Goal: Task Accomplishment & Management: Complete application form

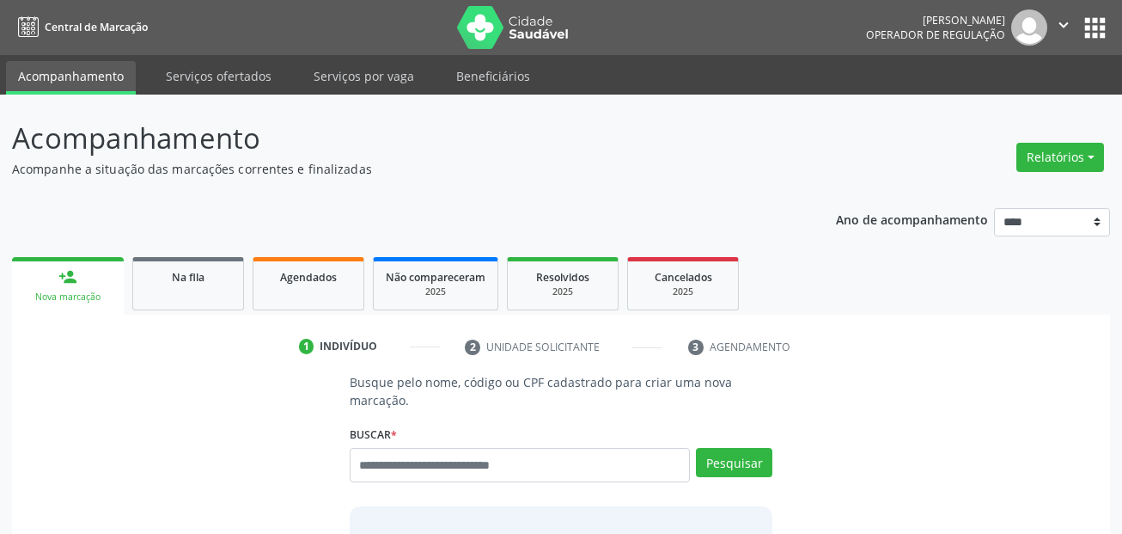
click at [224, 70] on link "Serviços ofertados" at bounding box center [219, 76] width 130 height 30
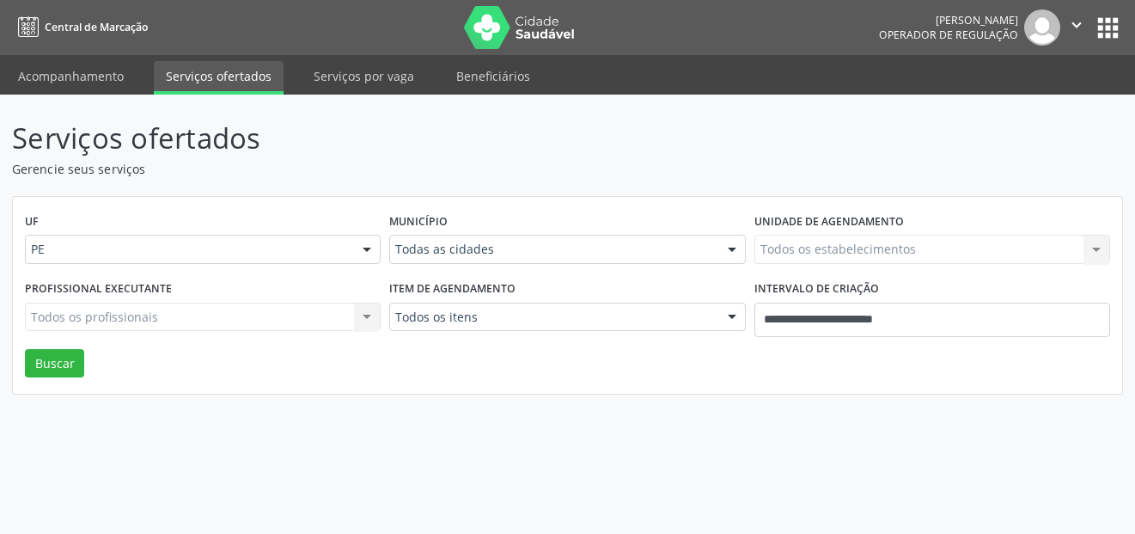
click at [479, 260] on div "Todas as cidades" at bounding box center [567, 249] width 356 height 29
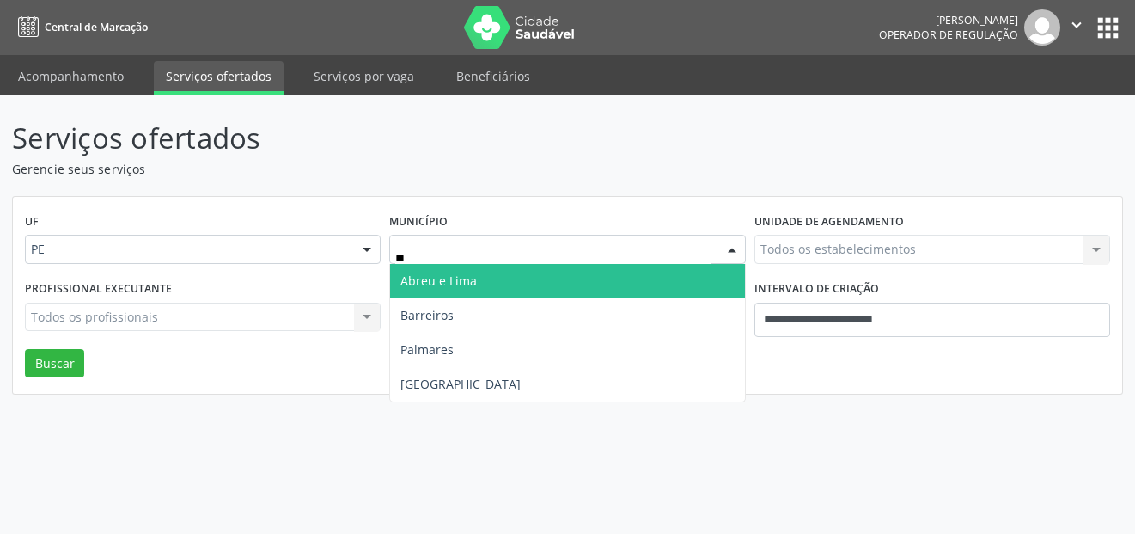
type input "***"
click at [454, 288] on span "[GEOGRAPHIC_DATA]" at bounding box center [567, 281] width 354 height 34
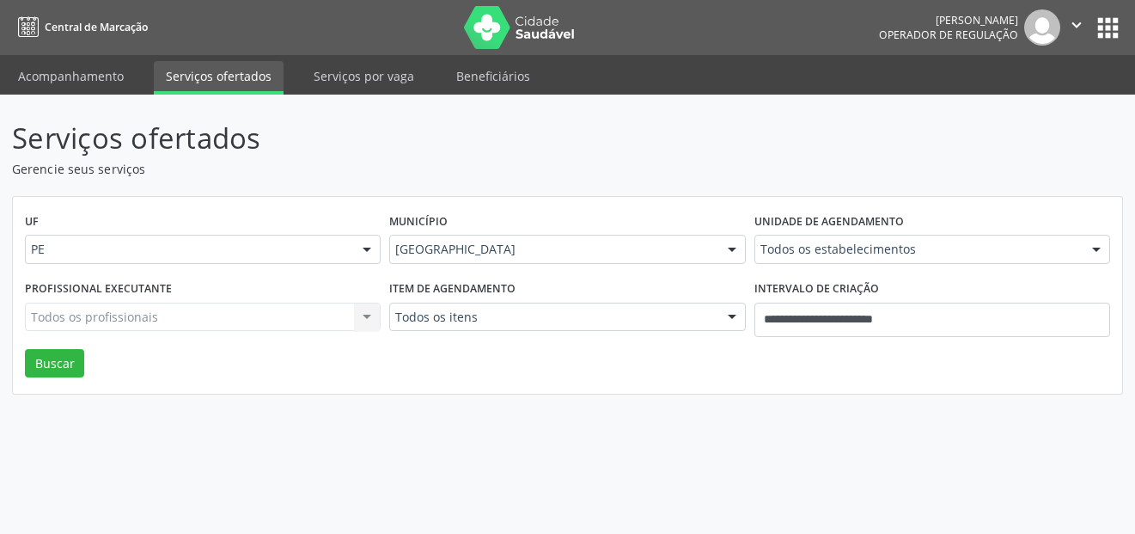
click at [461, 327] on div "Todos os itens" at bounding box center [567, 316] width 356 height 29
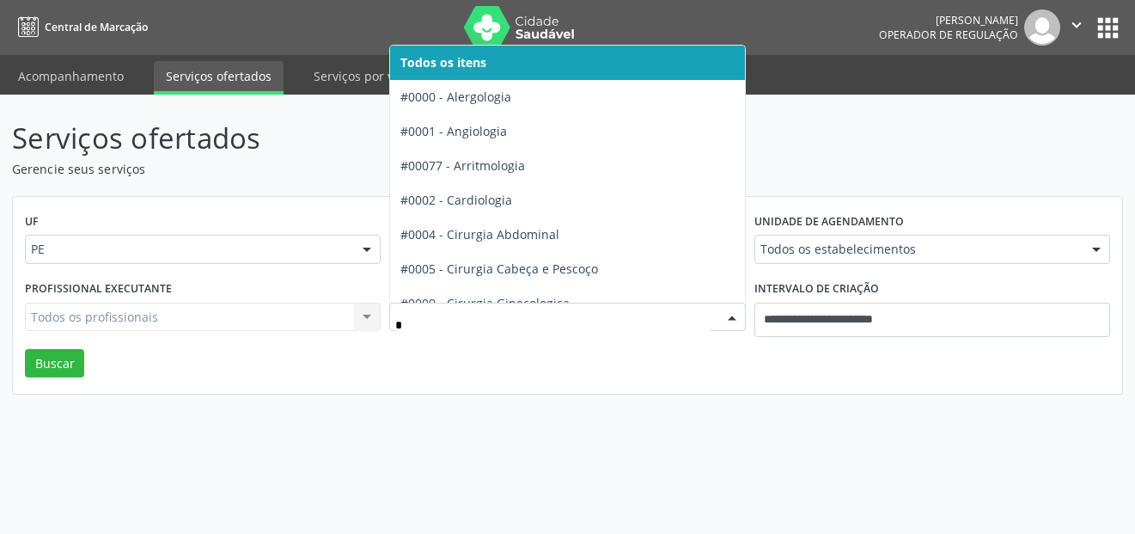
type input "**"
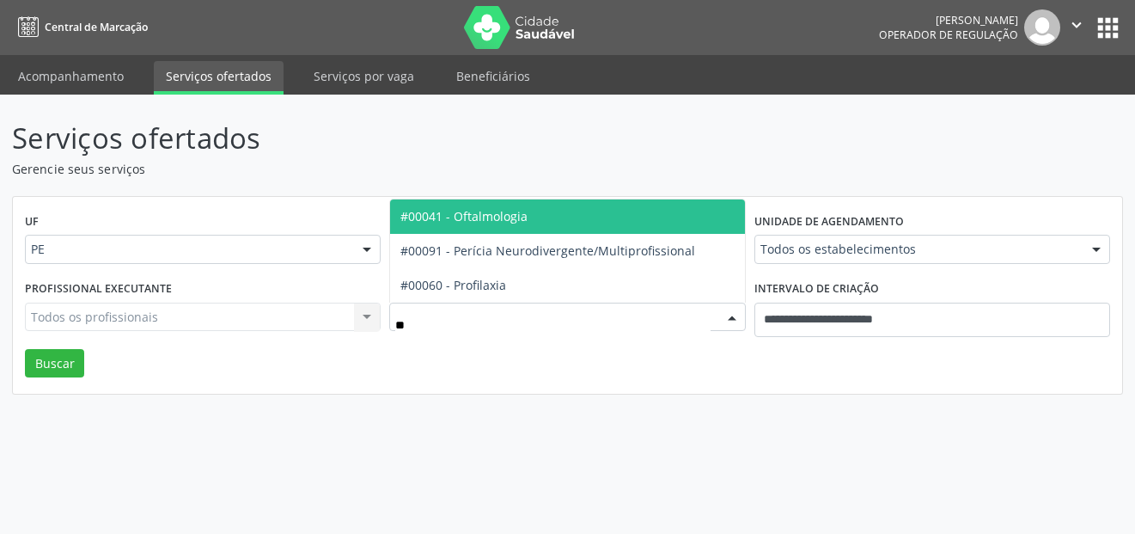
click at [498, 215] on span "#00041 - Oftalmologia" at bounding box center [463, 216] width 127 height 16
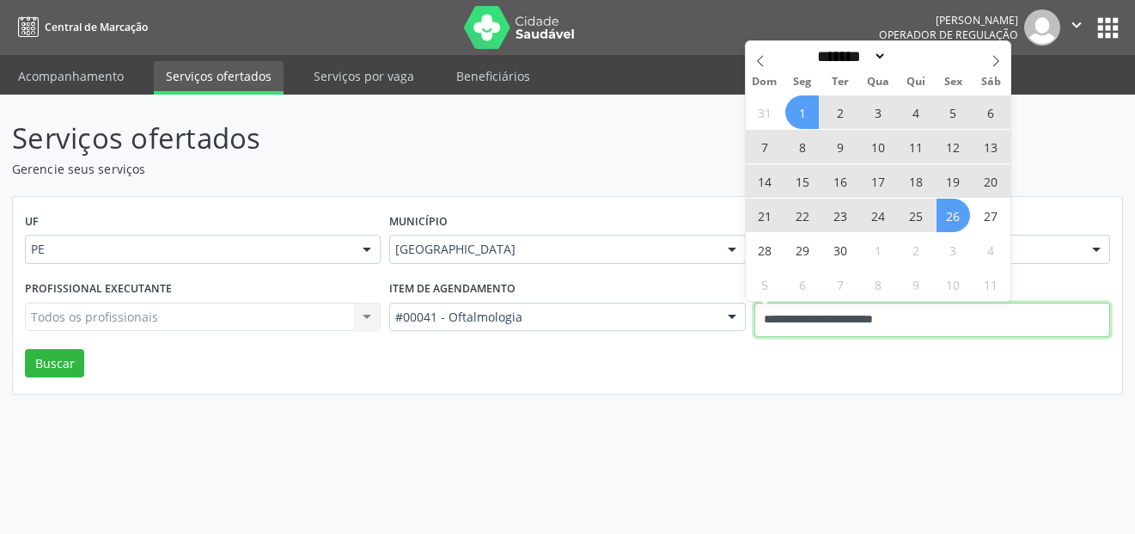
drag, startPoint x: 942, startPoint y: 316, endPoint x: 723, endPoint y: 315, distance: 219.1
click at [724, 316] on div "Profissional executante Todos os profissionais Todos os profissionais Nenhum re…" at bounding box center [568, 312] width 1094 height 73
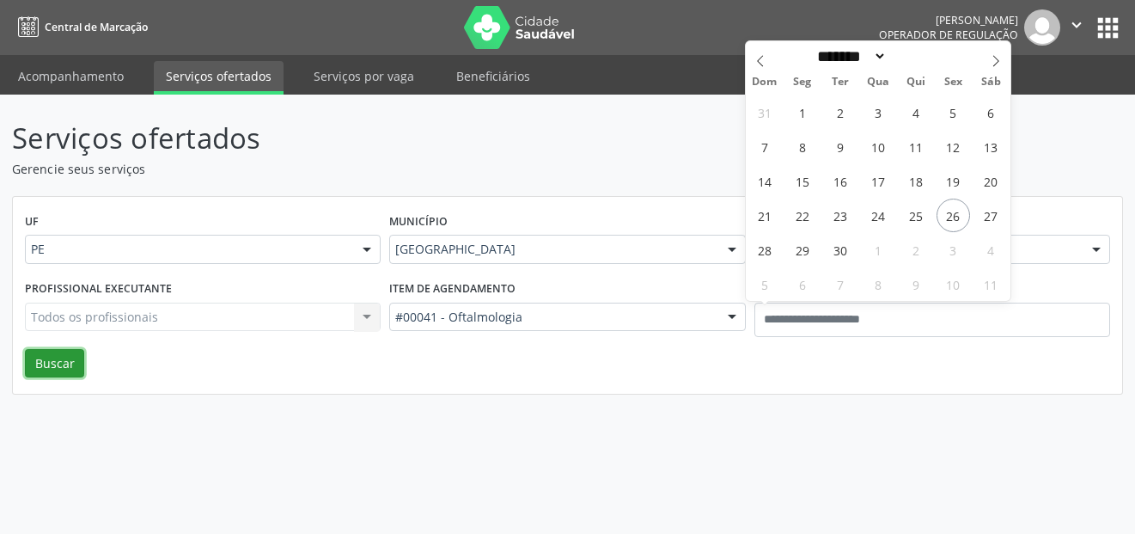
click at [46, 357] on button "Buscar" at bounding box center [54, 363] width 59 height 29
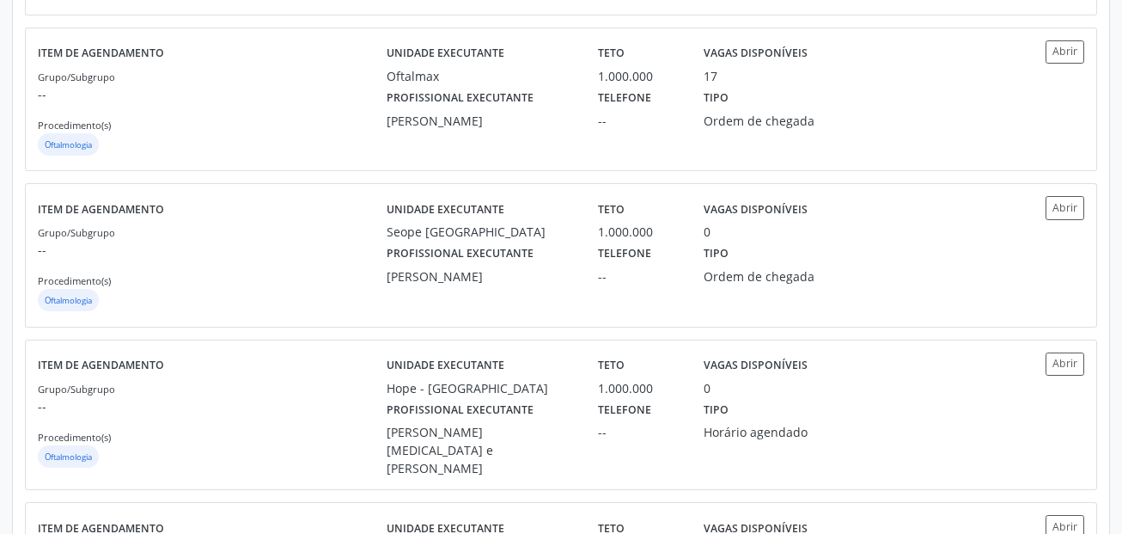
scroll to position [1203, 0]
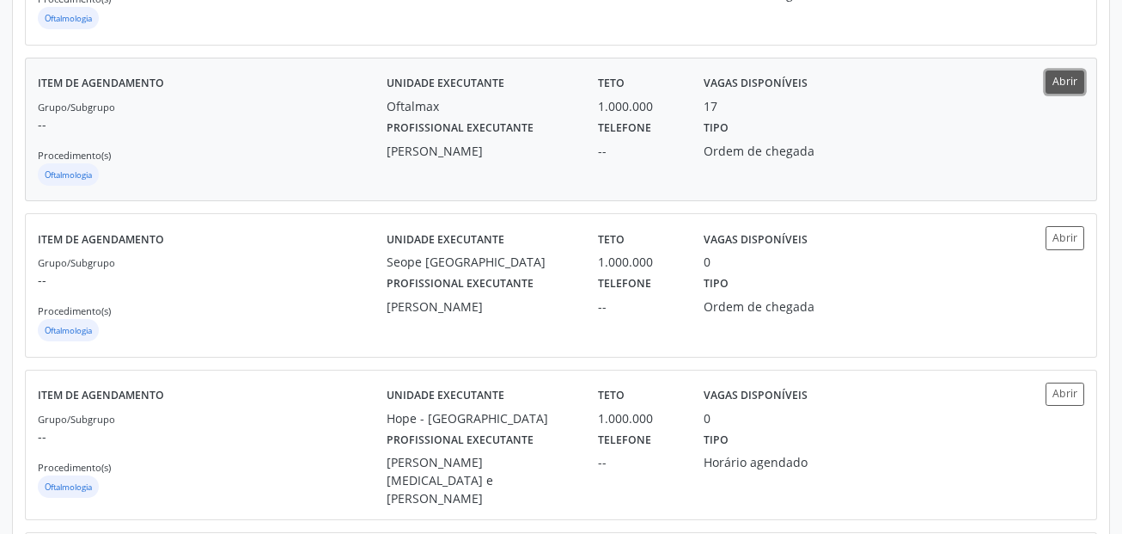
click at [1070, 70] on button "Abrir" at bounding box center [1065, 81] width 39 height 23
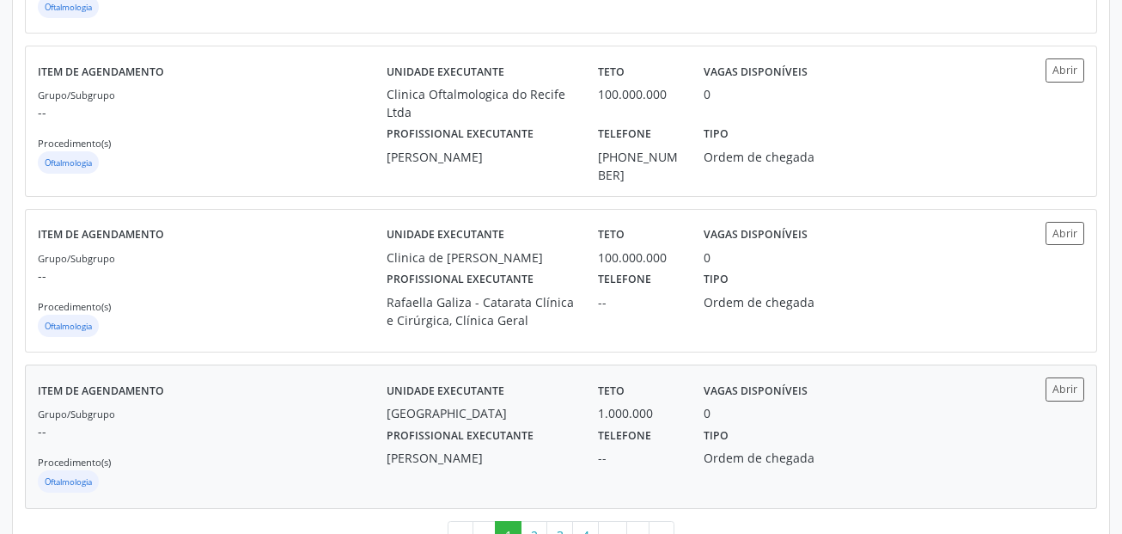
scroll to position [2423, 0]
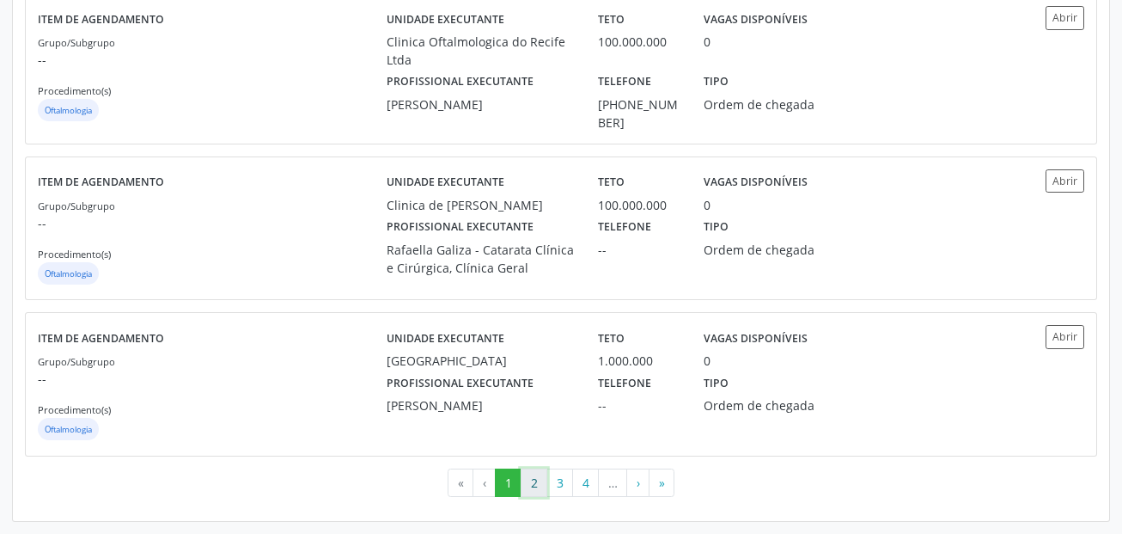
click at [541, 484] on button "2" at bounding box center [534, 482] width 27 height 29
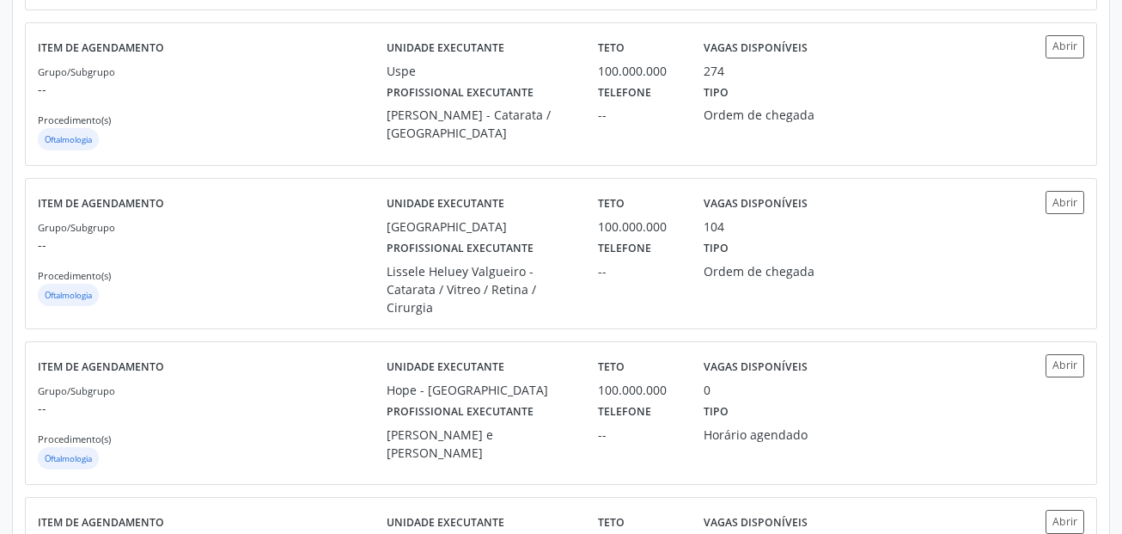
scroll to position [602, 0]
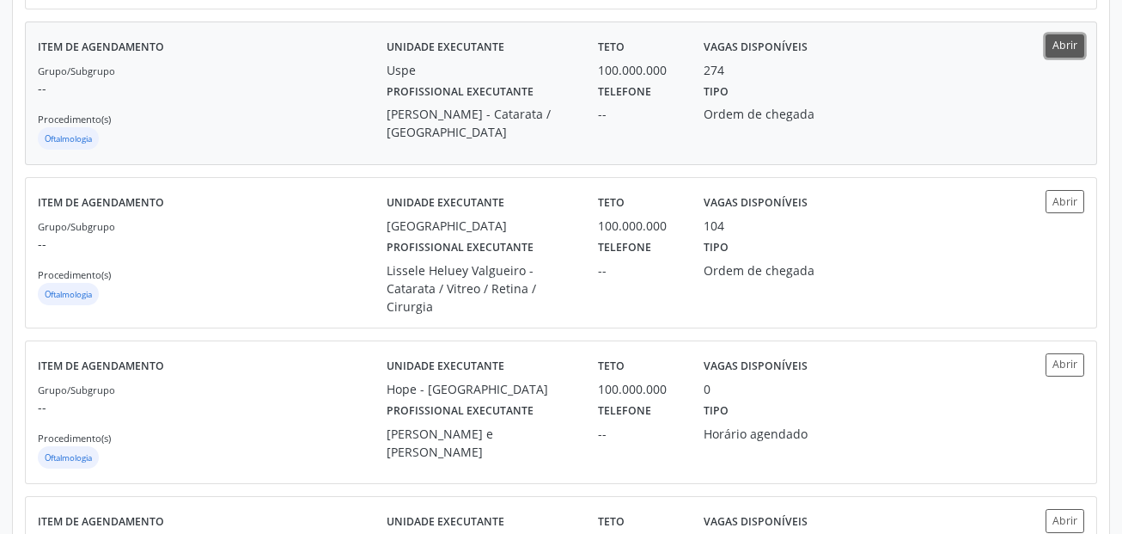
click at [1067, 51] on button "Abrir" at bounding box center [1065, 45] width 39 height 23
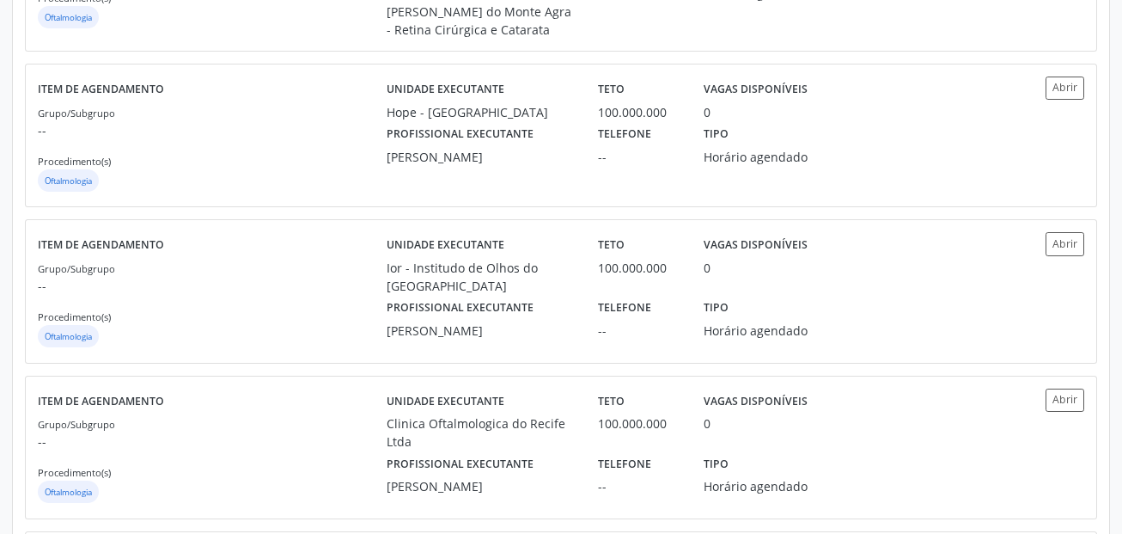
scroll to position [2387, 0]
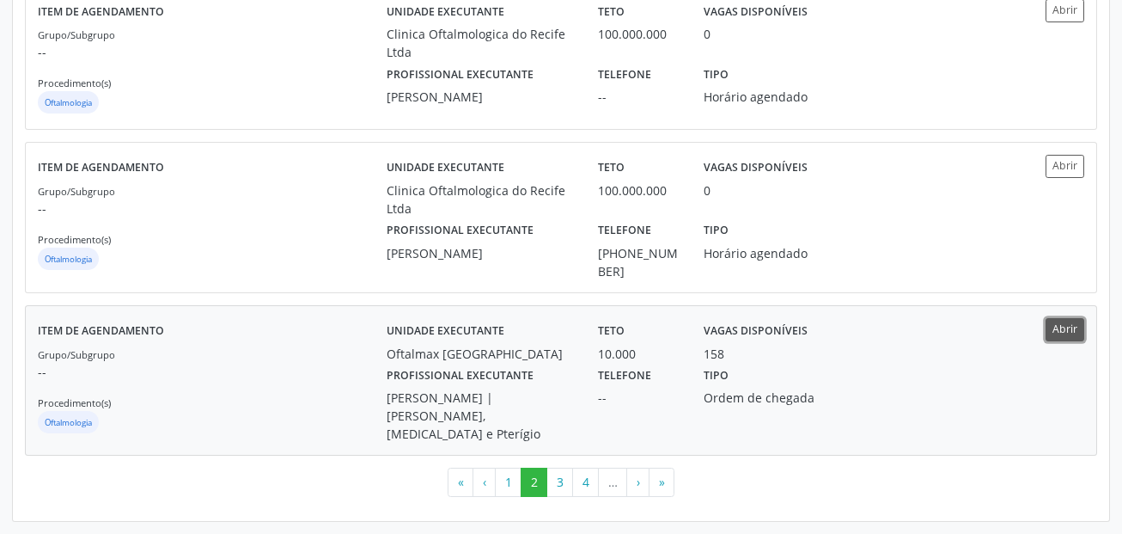
click at [1055, 341] on button "Abrir" at bounding box center [1065, 329] width 39 height 23
click at [558, 484] on button "3" at bounding box center [560, 481] width 27 height 29
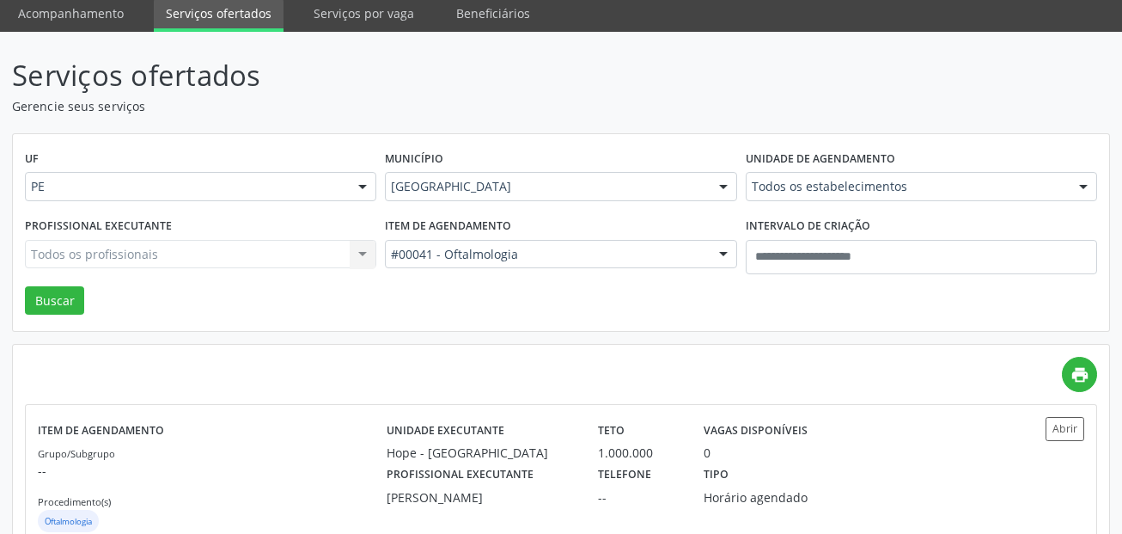
scroll to position [0, 0]
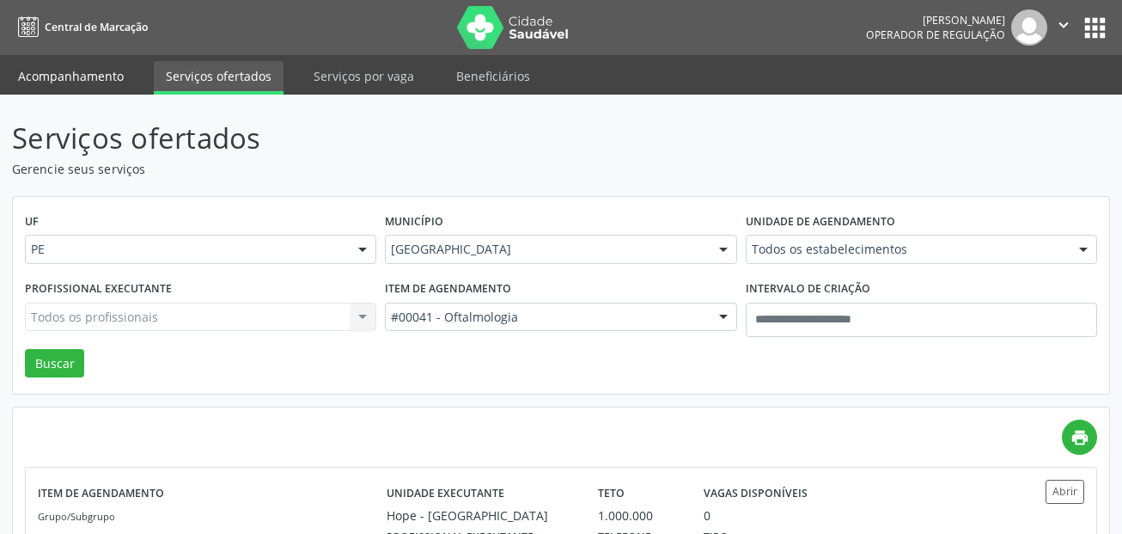
click at [78, 84] on link "Acompanhamento" at bounding box center [71, 76] width 130 height 30
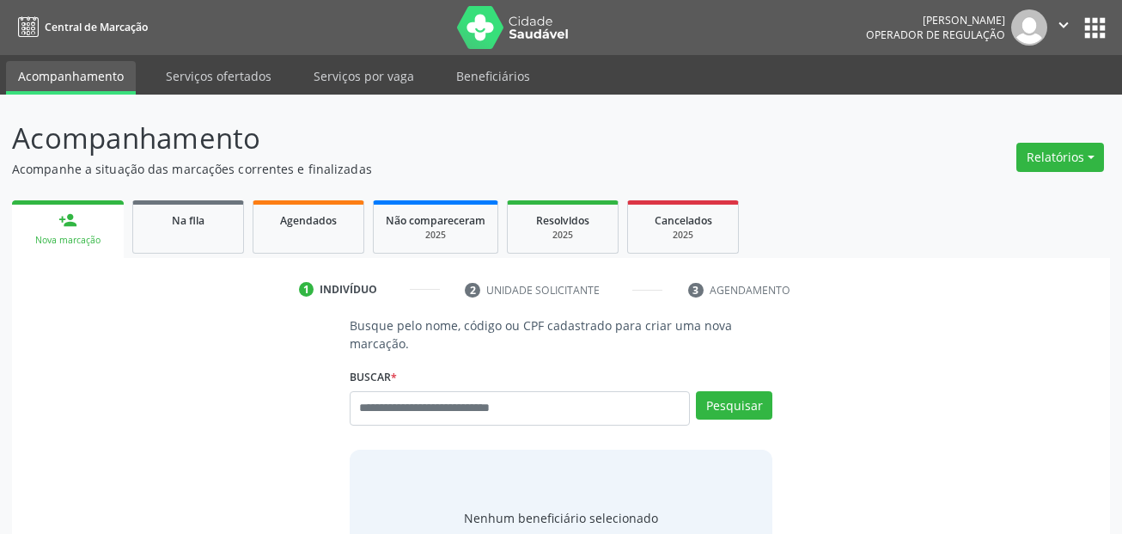
click at [443, 352] on p "Busque pelo nome, código ou CPF cadastrado para criar uma nova marcação." at bounding box center [562, 334] width 424 height 36
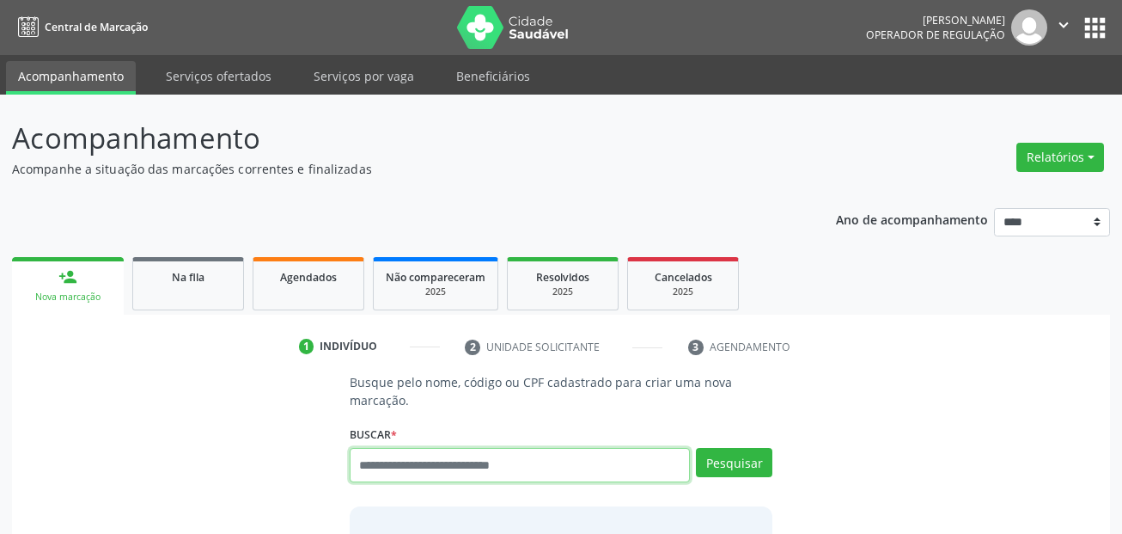
click at [487, 456] on input "text" at bounding box center [520, 465] width 341 height 34
paste input "**********"
type input "**********"
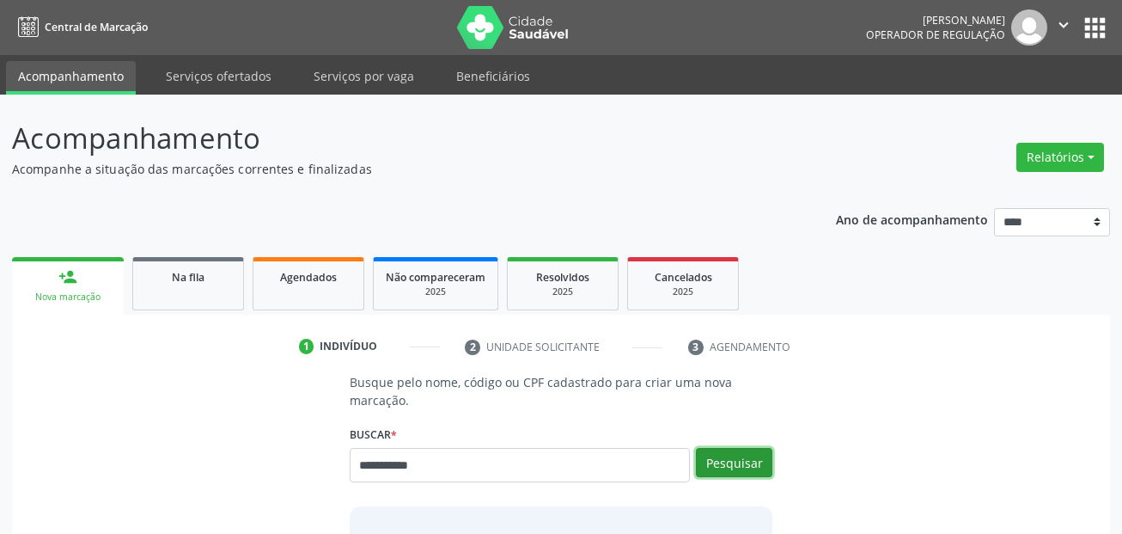
click at [743, 451] on button "Pesquisar" at bounding box center [734, 462] width 76 height 29
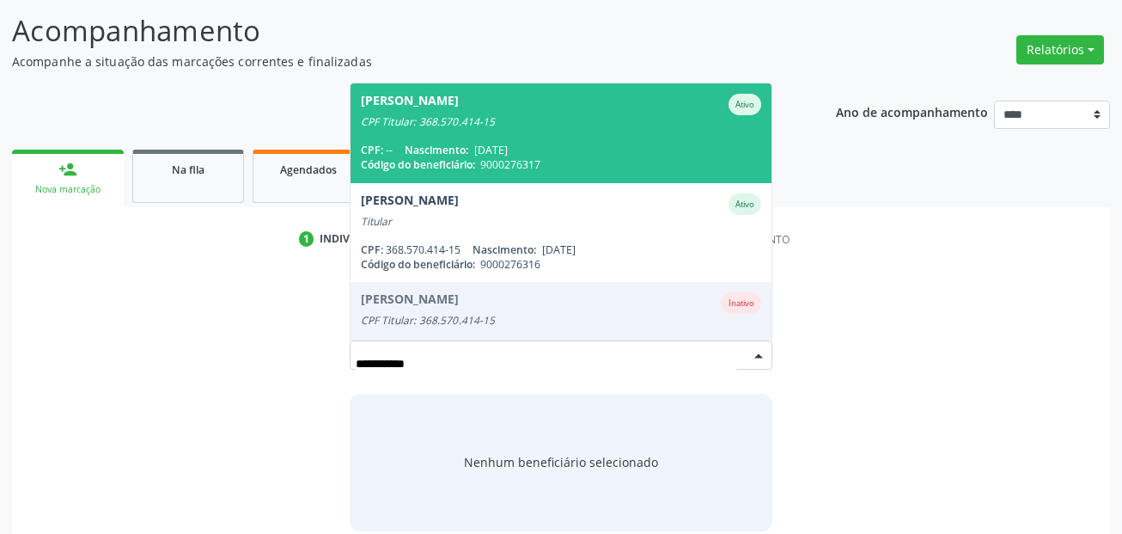
click at [541, 128] on div "CPF Titular: 368.570.414-15" at bounding box center [561, 122] width 401 height 14
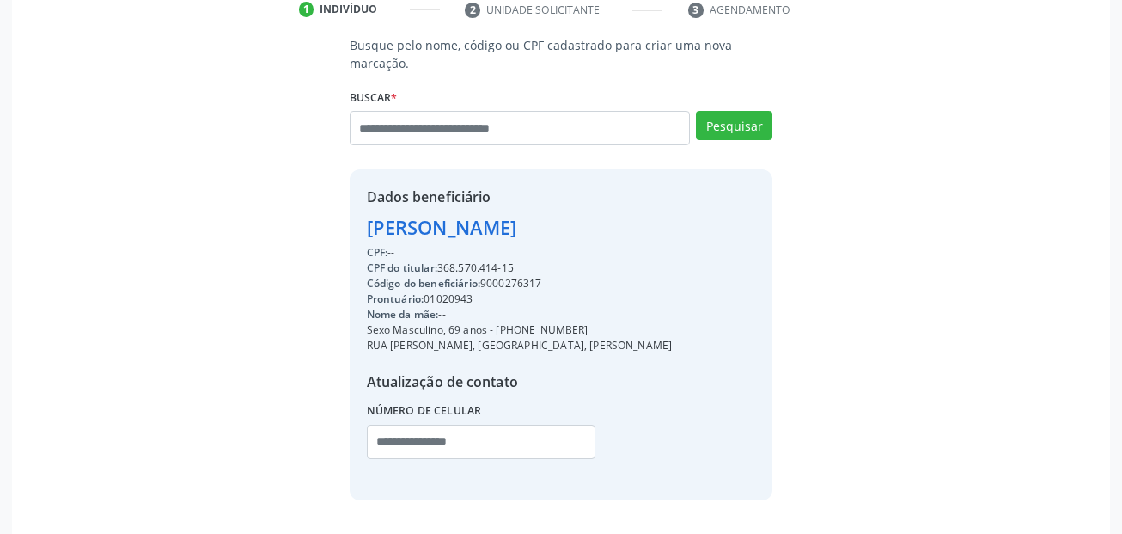
scroll to position [392, 0]
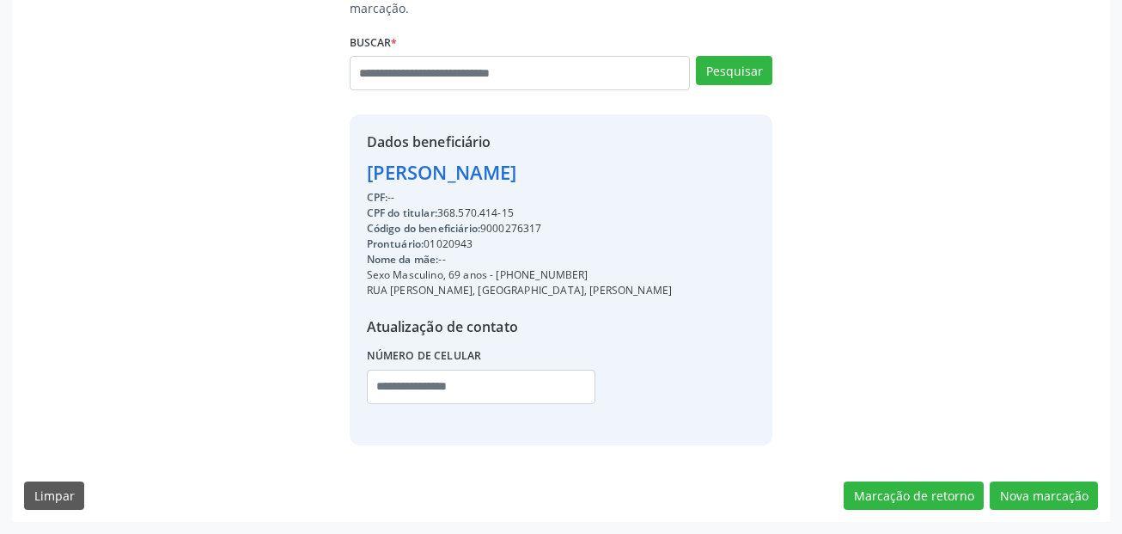
drag, startPoint x: 498, startPoint y: 276, endPoint x: 571, endPoint y: 272, distance: 73.1
click at [571, 272] on div "Sexo Masculino, 69 anos - (81) 98421-8087" at bounding box center [520, 274] width 306 height 15
click at [576, 275] on div "Dados beneficiário Edmilson Jose da Silva CPF: -- CPF do titular: 368.570.414-1…" at bounding box center [562, 279] width 424 height 330
drag, startPoint x: 576, startPoint y: 276, endPoint x: 496, endPoint y: 273, distance: 80.0
click at [496, 273] on div "Dados beneficiário Edmilson Jose da Silva CPF: -- CPF do titular: 368.570.414-1…" at bounding box center [562, 279] width 424 height 330
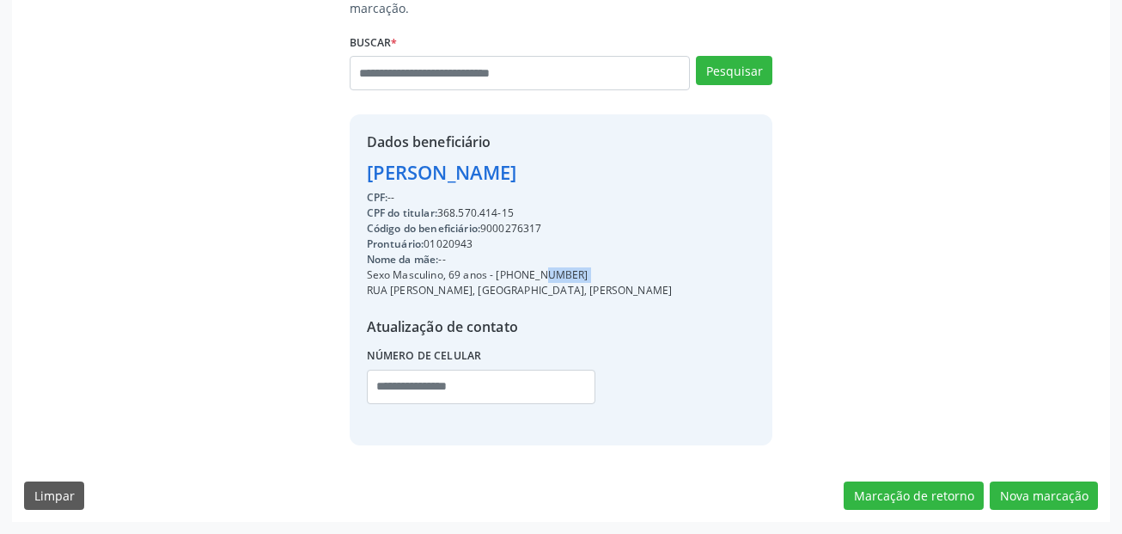
copy div "(81) 98421-8087"
click at [382, 385] on input "text" at bounding box center [481, 387] width 229 height 34
paste input "**********"
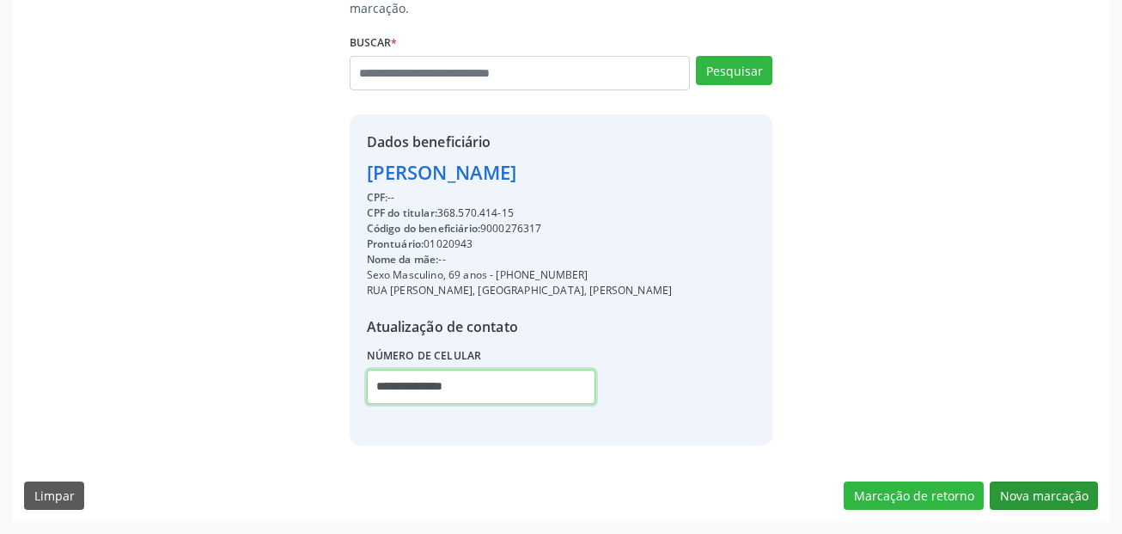
type input "**********"
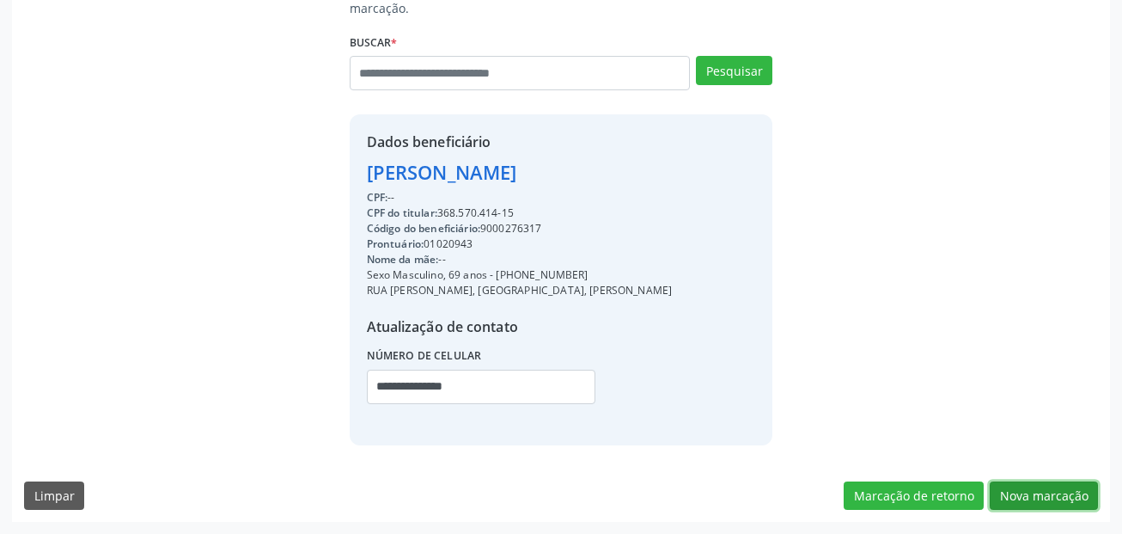
click at [1051, 492] on button "Nova marcação" at bounding box center [1044, 495] width 108 height 29
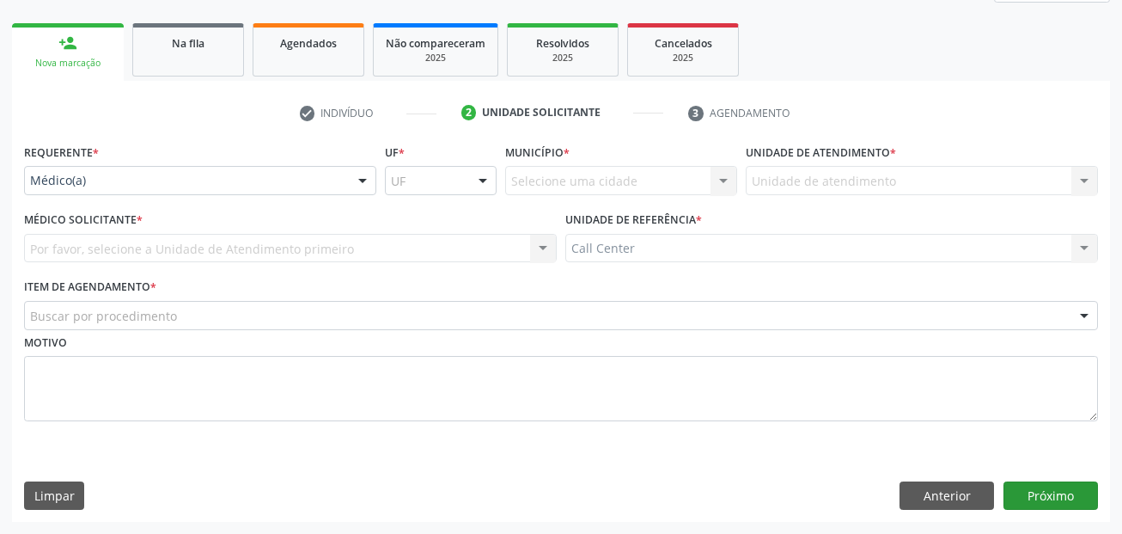
scroll to position [234, 0]
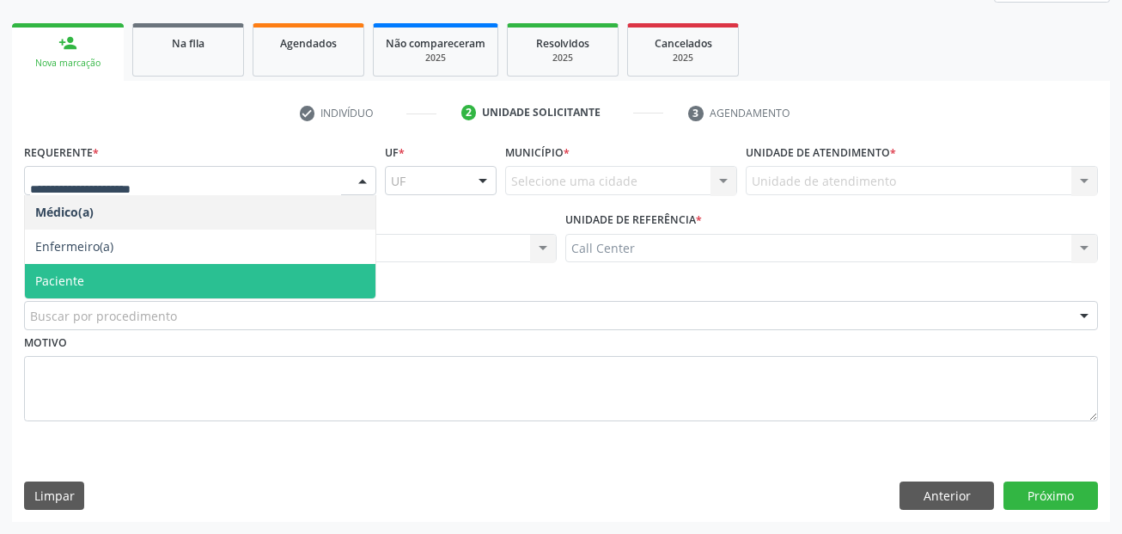
click at [107, 280] on span "Paciente" at bounding box center [200, 281] width 351 height 34
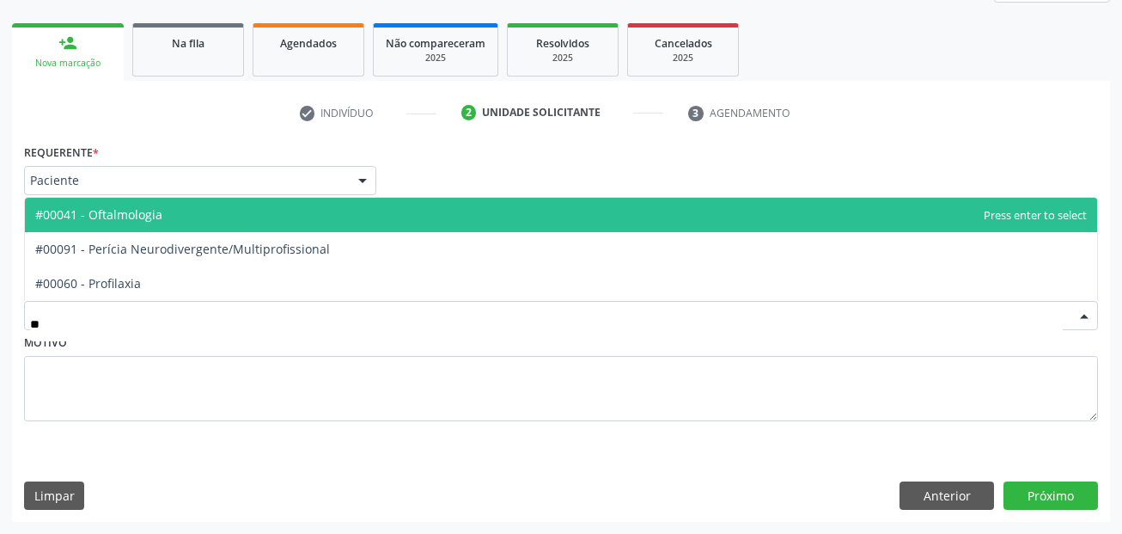
type input "***"
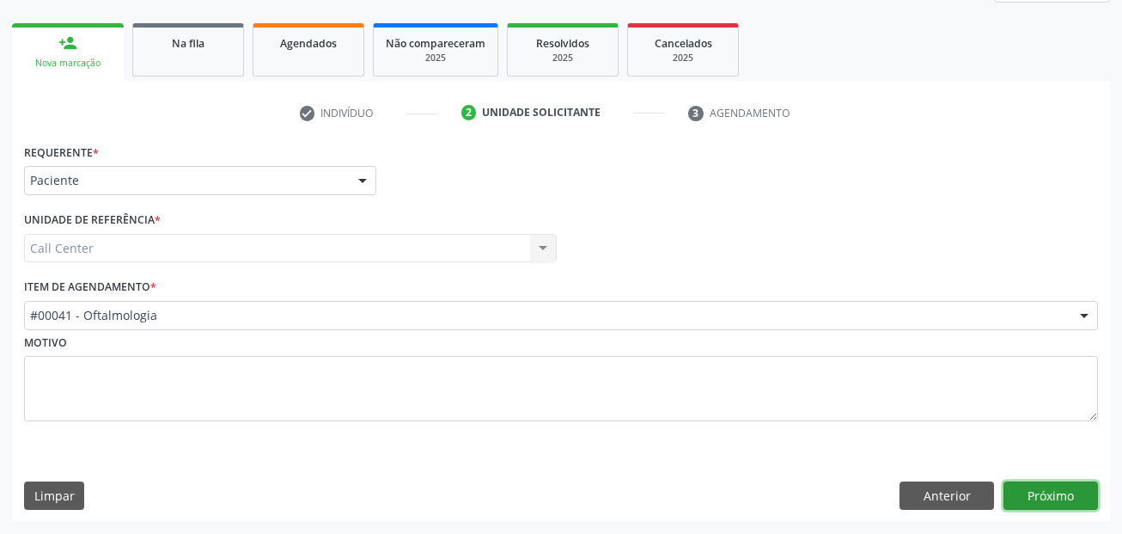
click at [1060, 492] on button "Próximo" at bounding box center [1051, 495] width 95 height 29
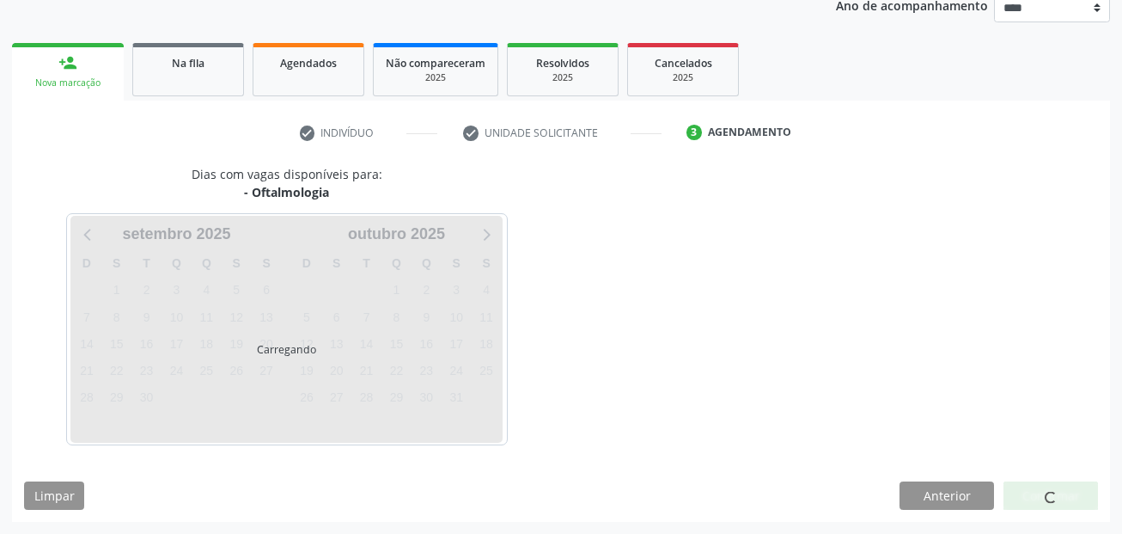
scroll to position [214, 0]
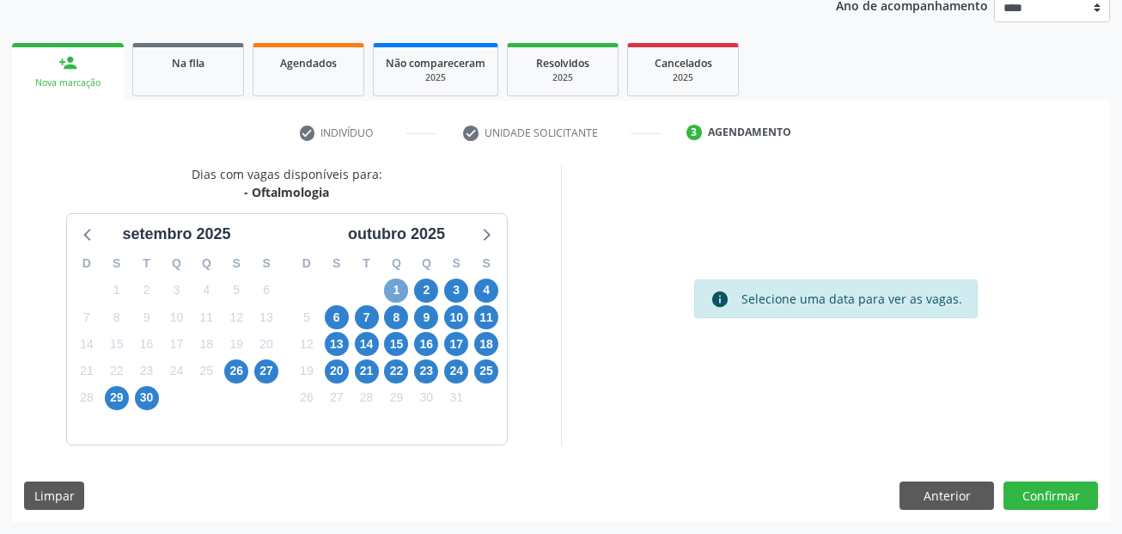
click at [390, 293] on span "1" at bounding box center [396, 290] width 24 height 24
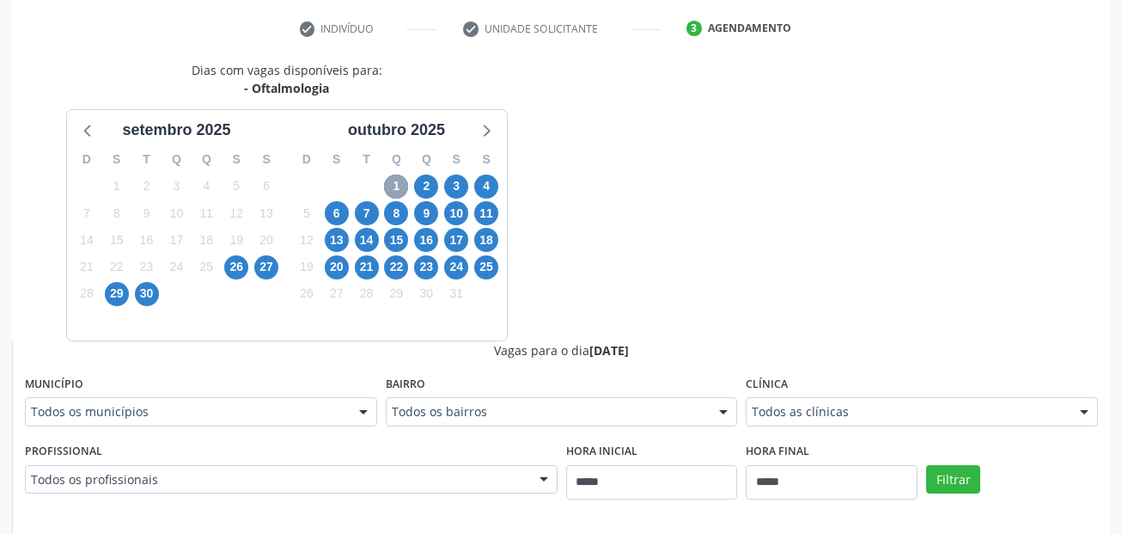
scroll to position [558, 0]
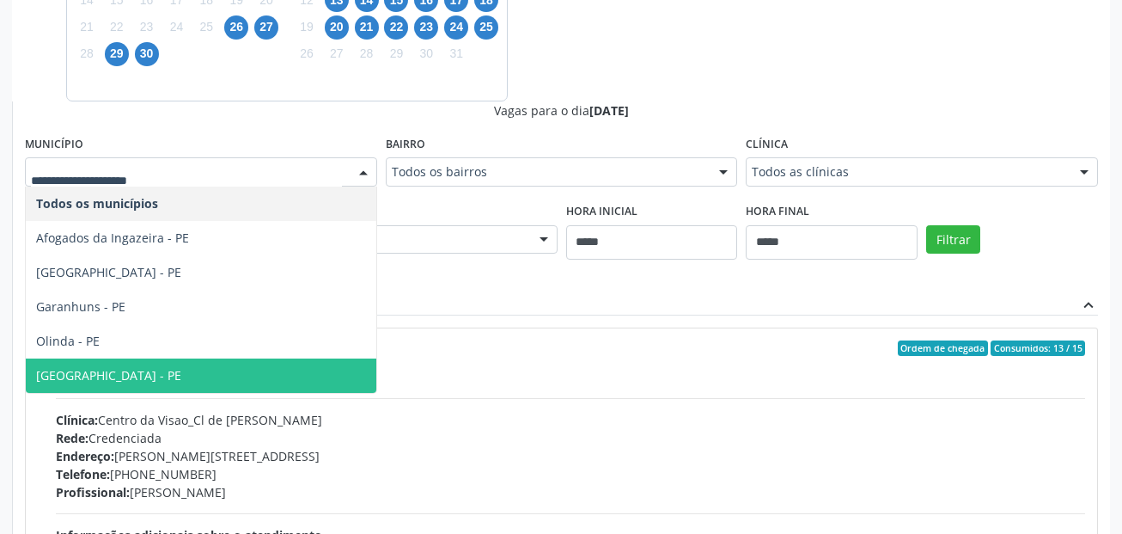
click at [118, 373] on span "Recife - PE" at bounding box center [201, 375] width 351 height 34
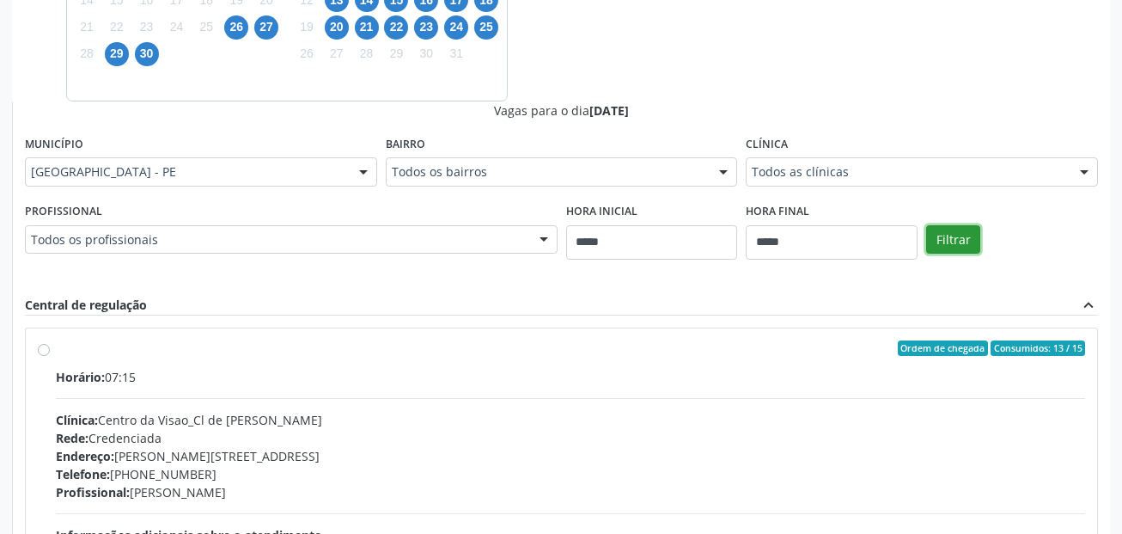
click at [969, 247] on button "Filtrar" at bounding box center [953, 239] width 54 height 29
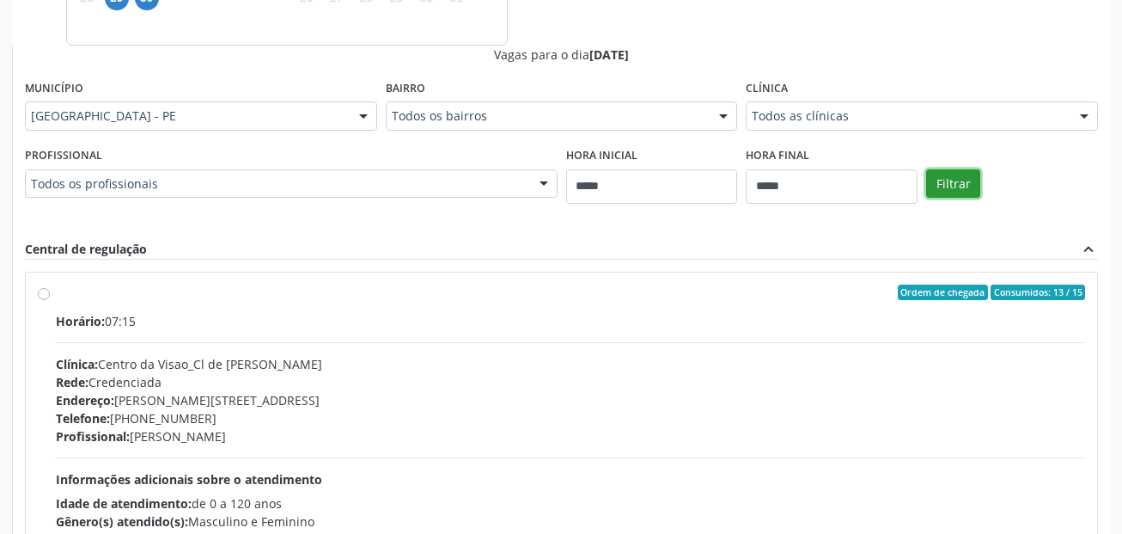
scroll to position [644, 0]
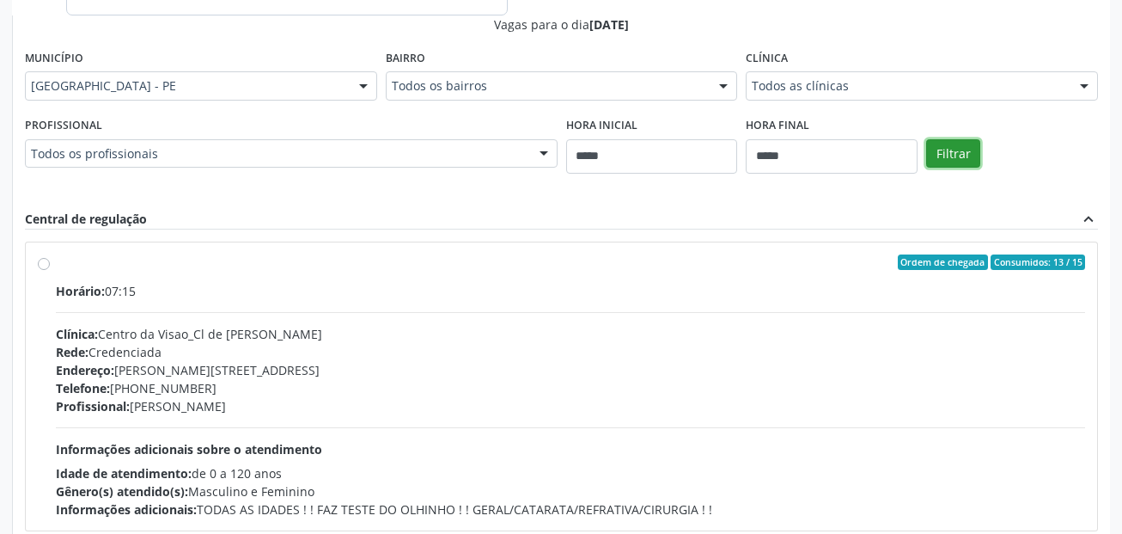
click at [947, 156] on button "Filtrar" at bounding box center [953, 153] width 54 height 29
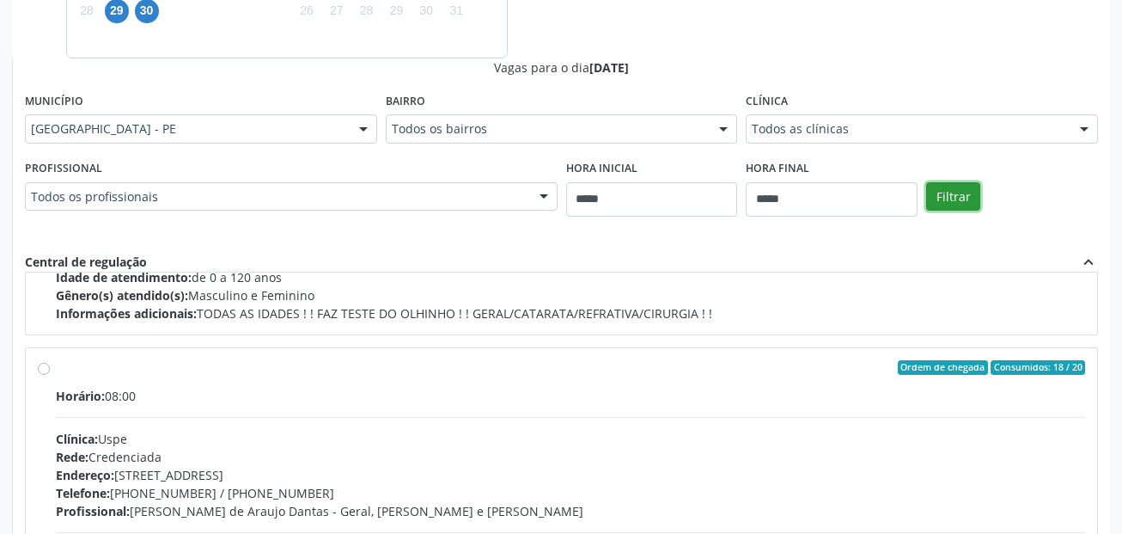
scroll to position [258, 0]
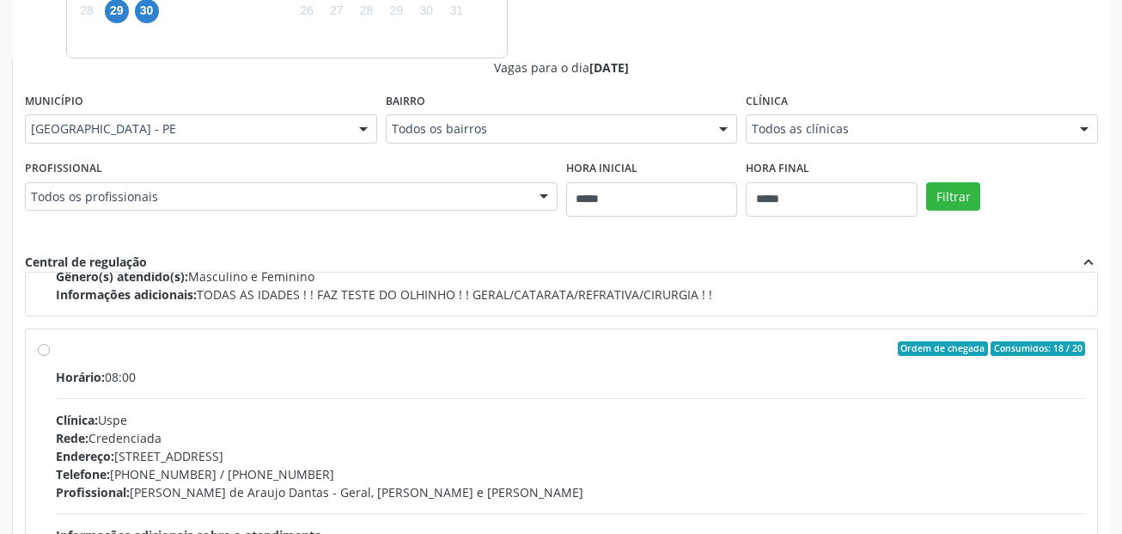
click at [120, 376] on div "Horário: 08:00" at bounding box center [571, 377] width 1030 height 18
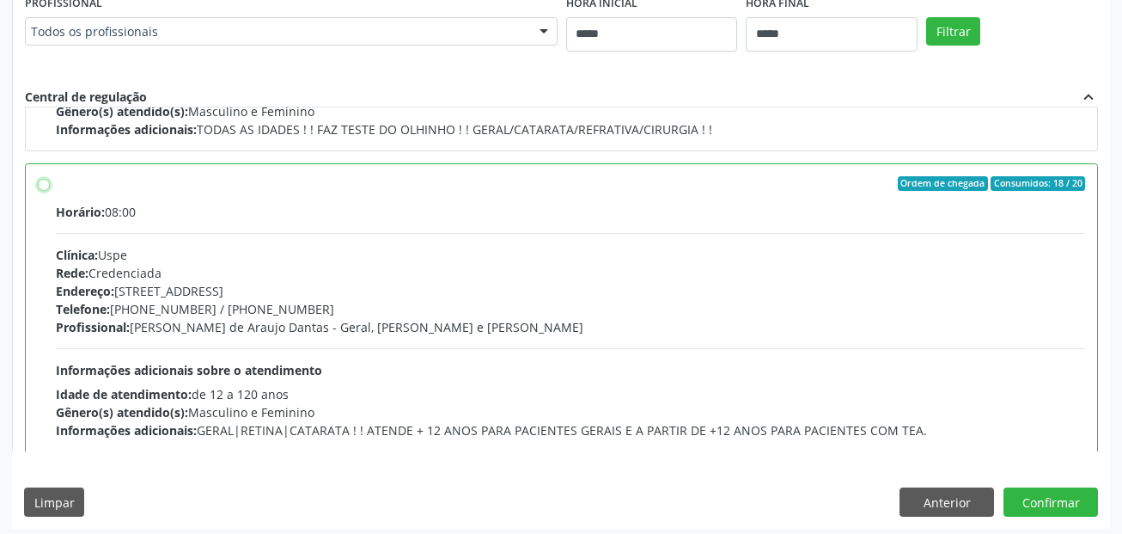
scroll to position [773, 0]
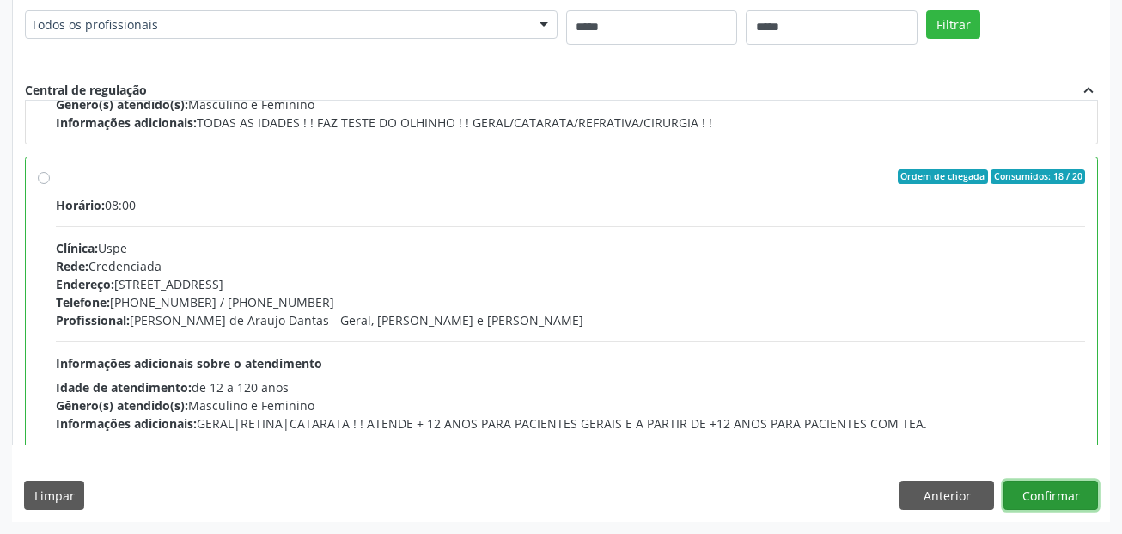
click at [1048, 491] on button "Confirmar" at bounding box center [1051, 494] width 95 height 29
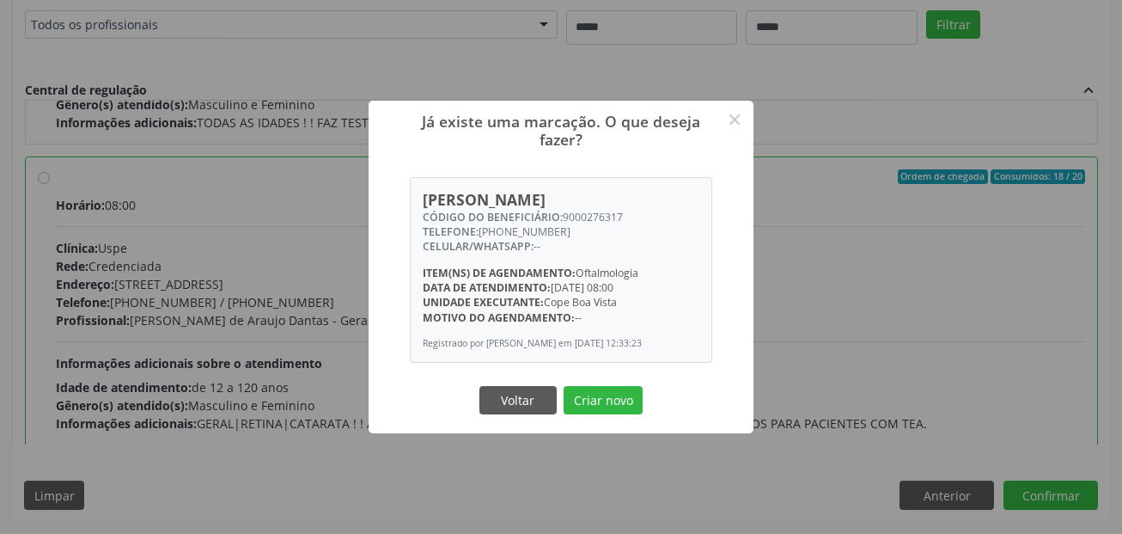
click at [615, 397] on button "Criar novo" at bounding box center [603, 400] width 79 height 29
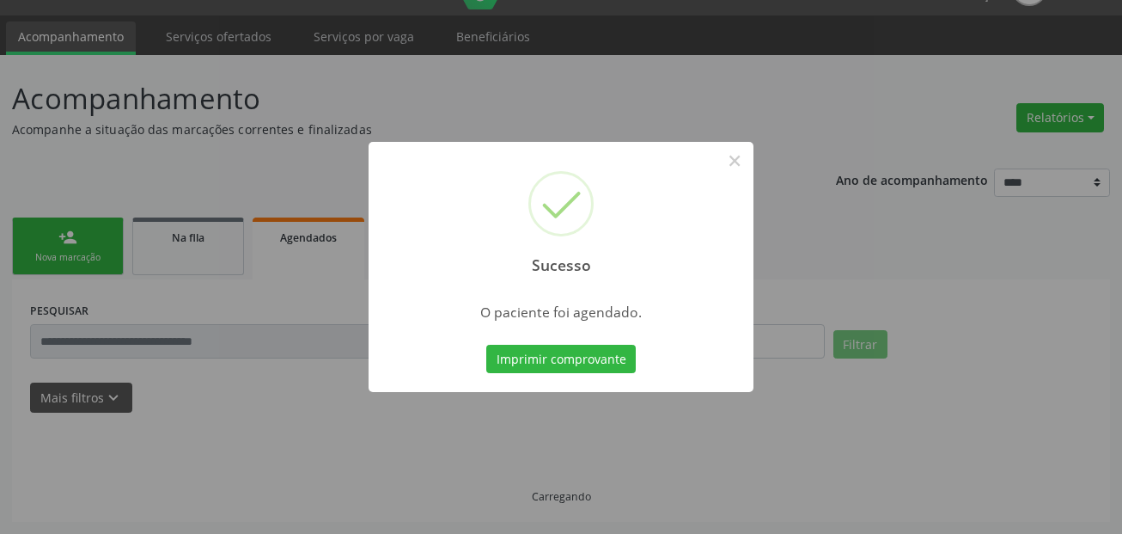
scroll to position [40, 0]
click at [618, 339] on div "Sucesso × O paciente foi agendado. Imprimir comprovante Cancel" at bounding box center [561, 267] width 385 height 251
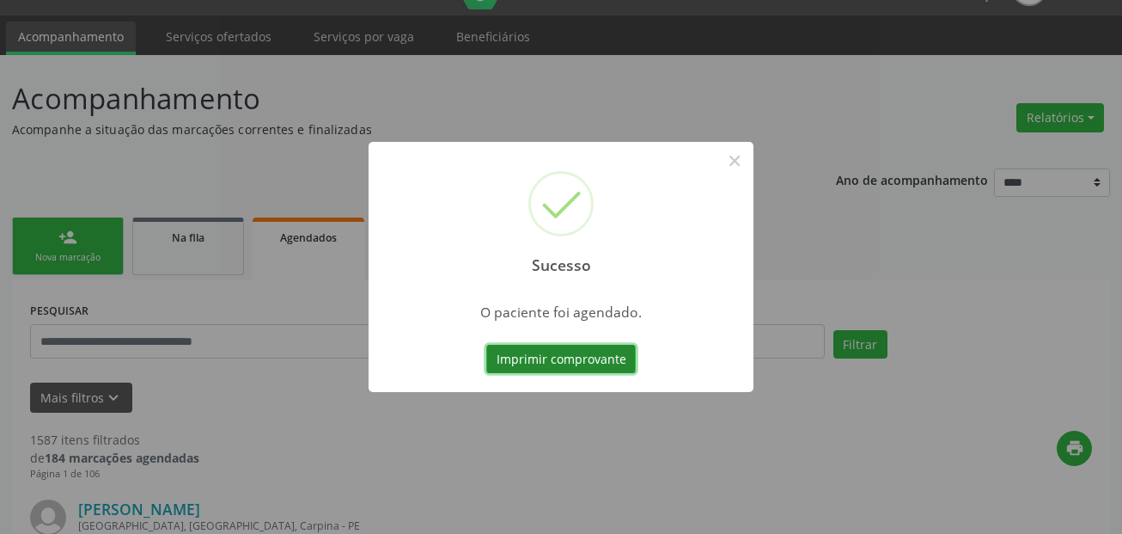
click at [618, 354] on button "Imprimir comprovante" at bounding box center [561, 359] width 150 height 29
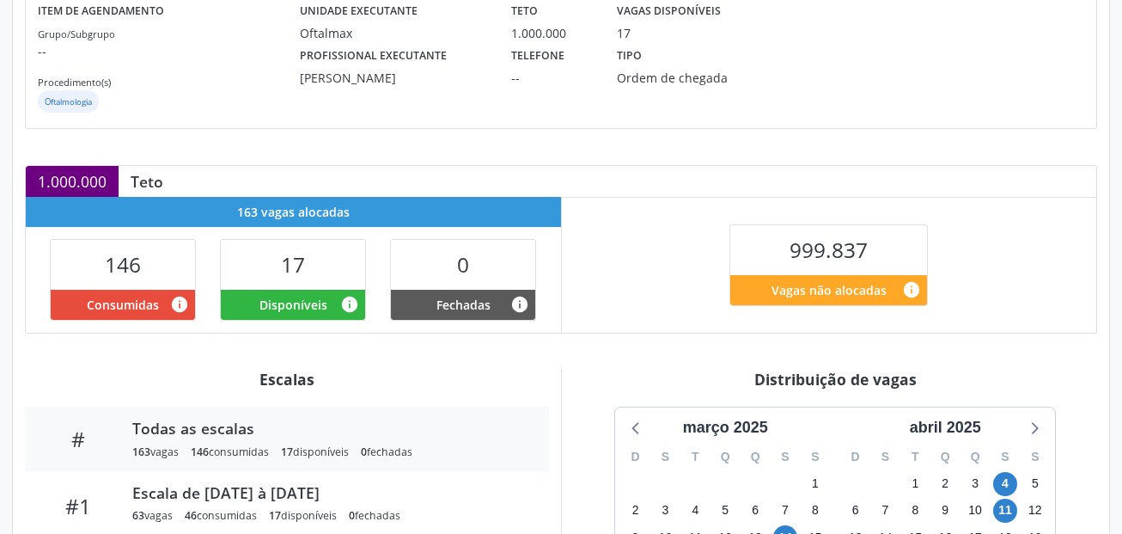
scroll to position [516, 0]
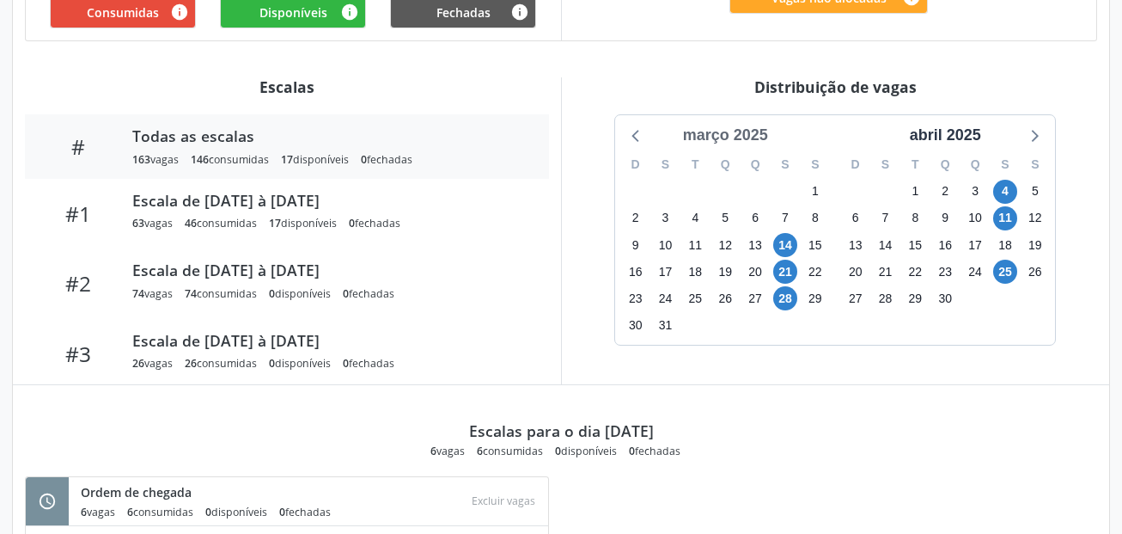
click at [756, 133] on div "março 2025" at bounding box center [725, 135] width 99 height 23
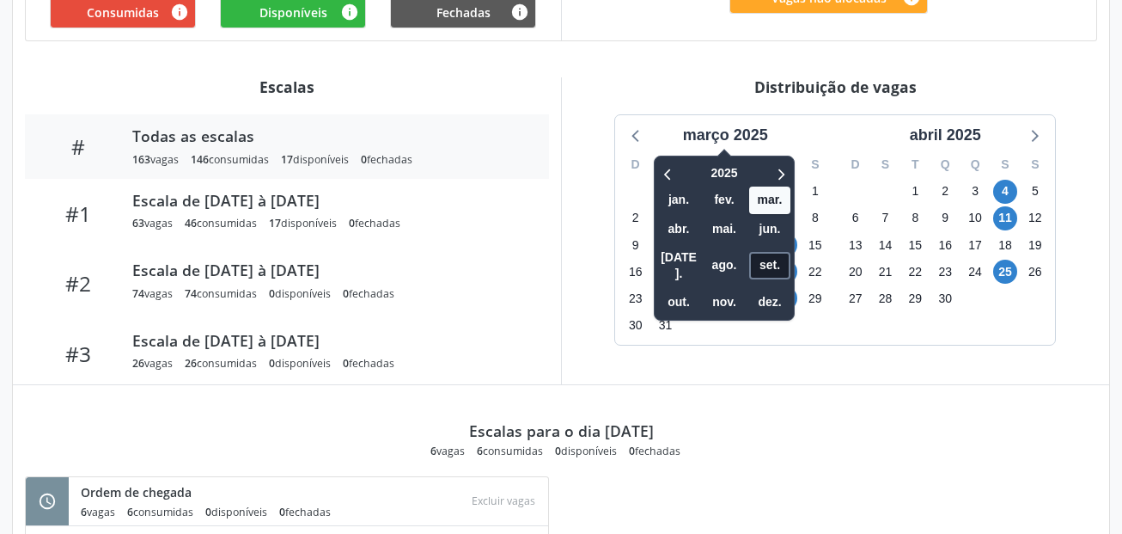
click at [780, 252] on span "set." at bounding box center [769, 265] width 41 height 27
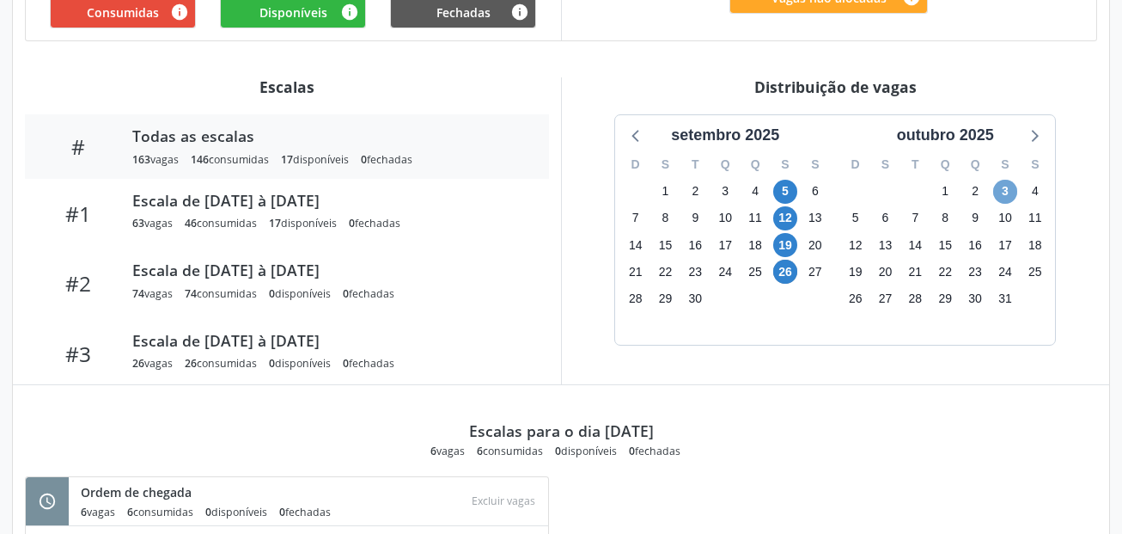
click at [998, 192] on span "3" at bounding box center [1005, 192] width 24 height 24
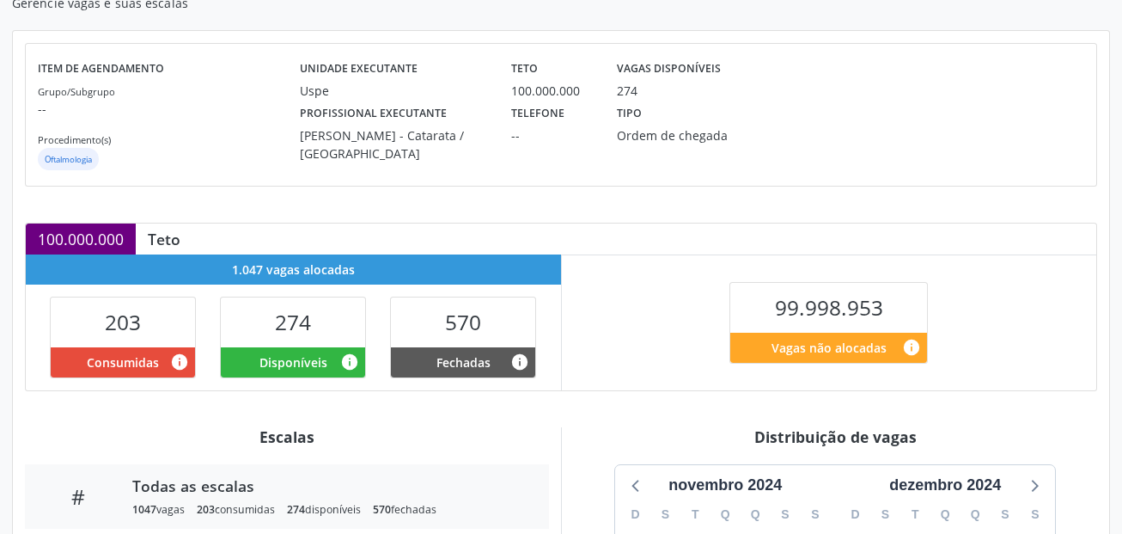
scroll to position [430, 0]
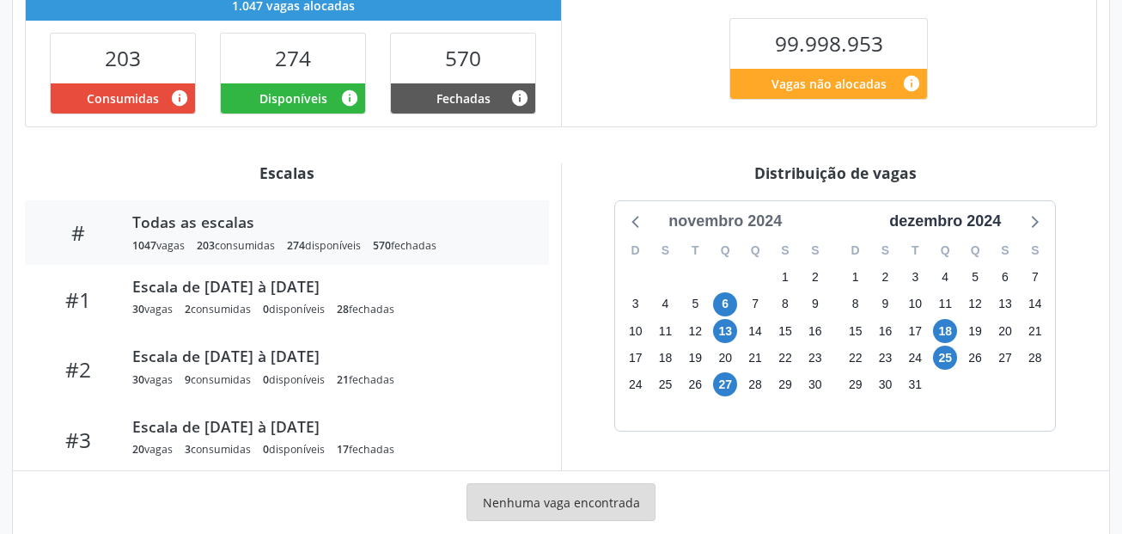
click at [762, 221] on div "novembro 2024" at bounding box center [725, 221] width 127 height 23
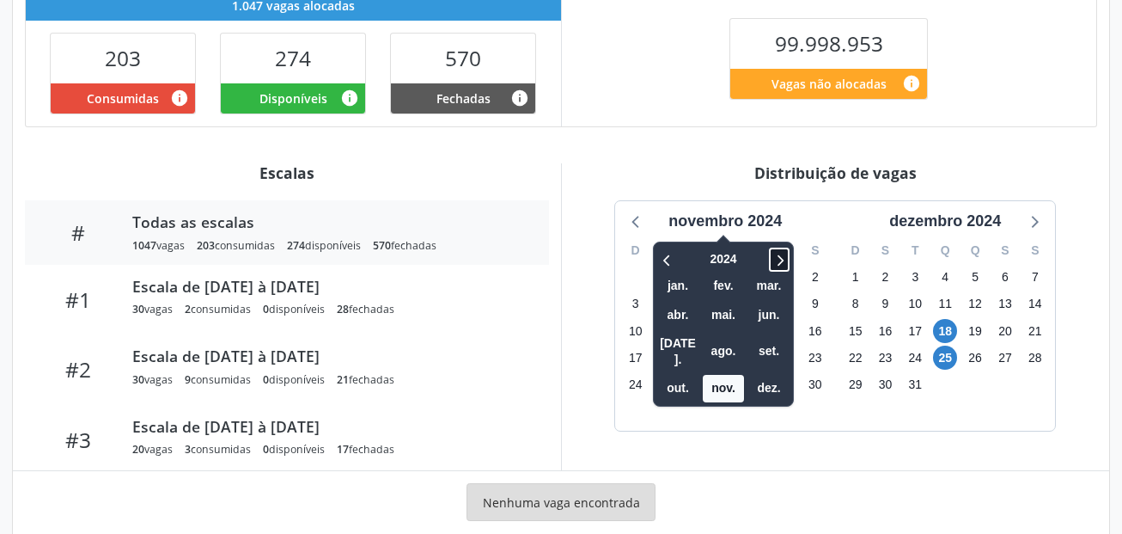
click at [782, 254] on icon at bounding box center [779, 259] width 17 height 21
click at [774, 342] on span "set." at bounding box center [769, 351] width 41 height 27
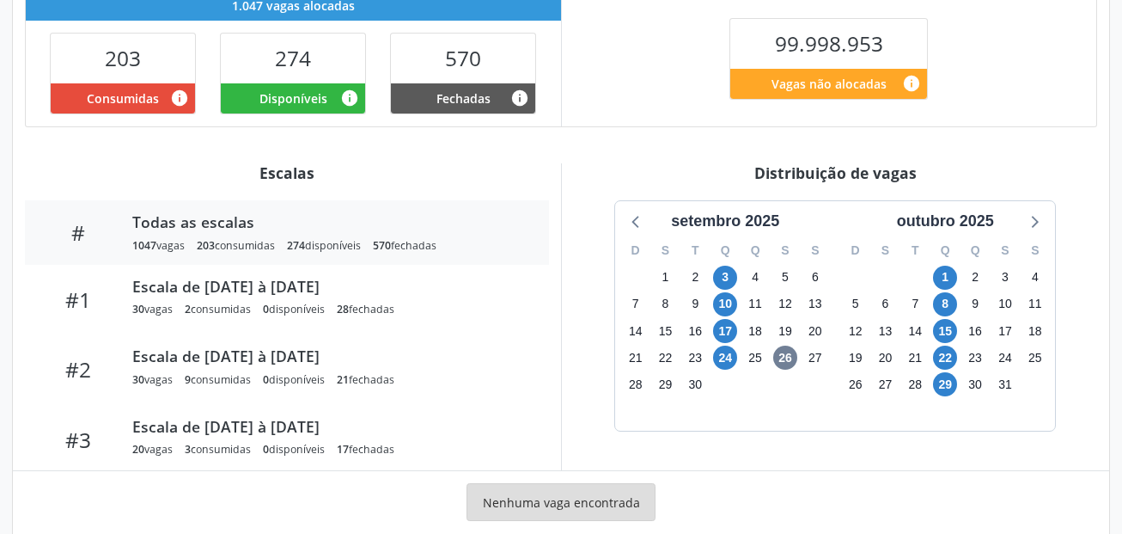
click at [774, 342] on div "19" at bounding box center [785, 330] width 24 height 27
click at [951, 274] on span "1" at bounding box center [945, 278] width 24 height 24
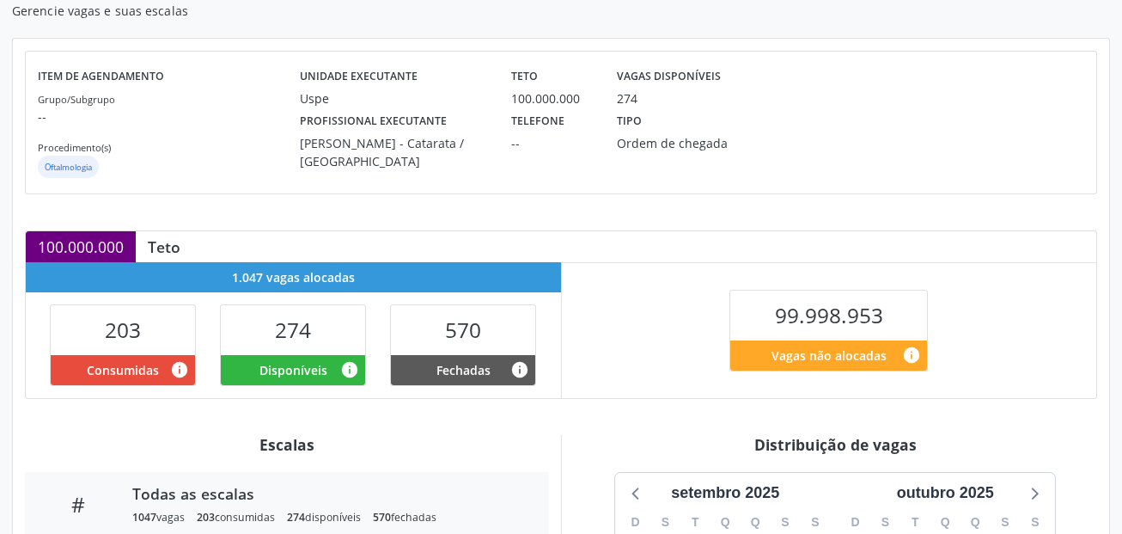
scroll to position [86, 0]
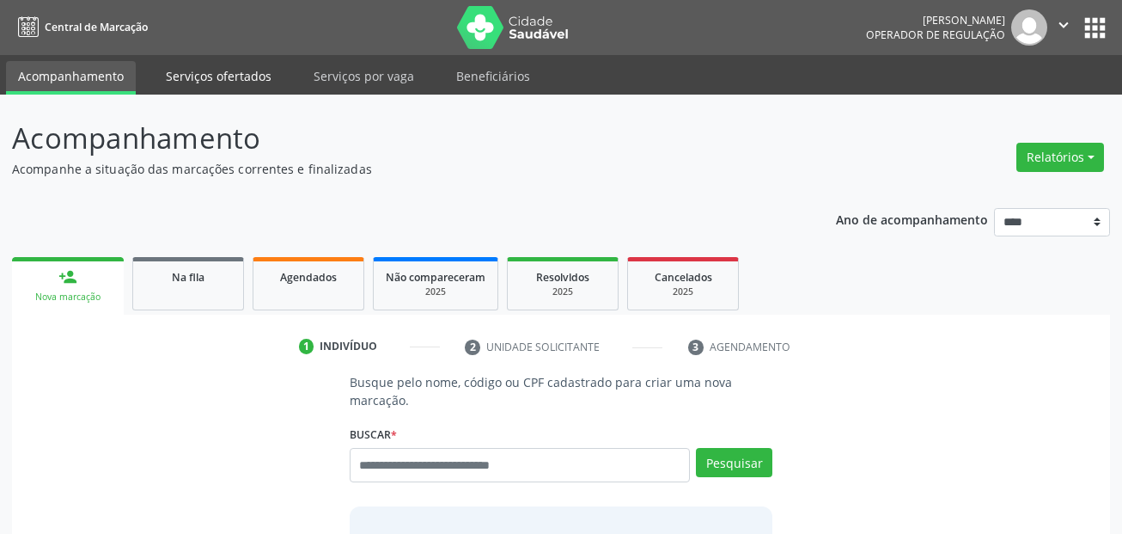
click at [237, 89] on link "Serviços ofertados" at bounding box center [219, 76] width 130 height 30
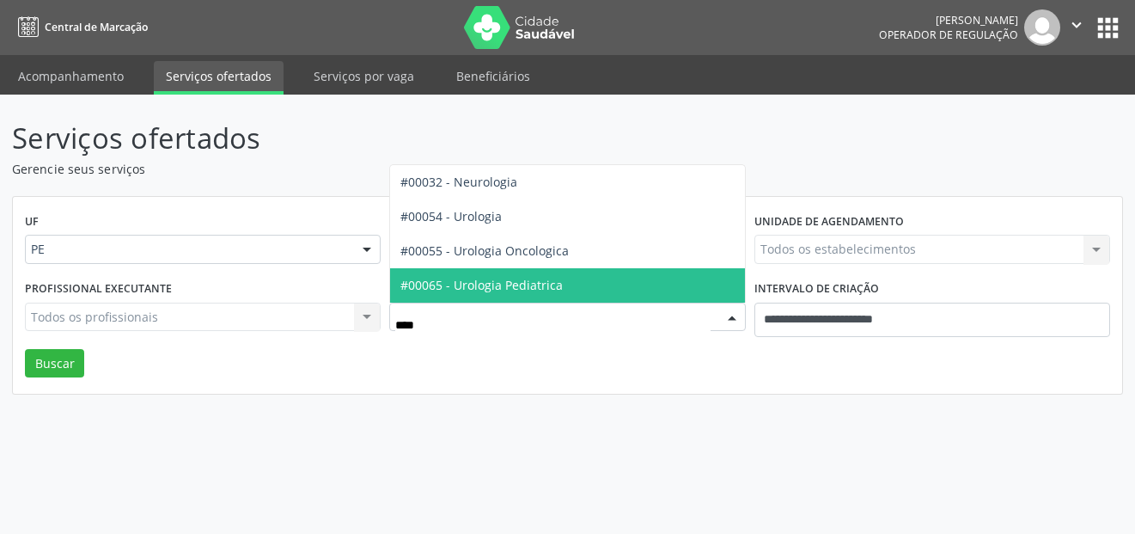
type input "*****"
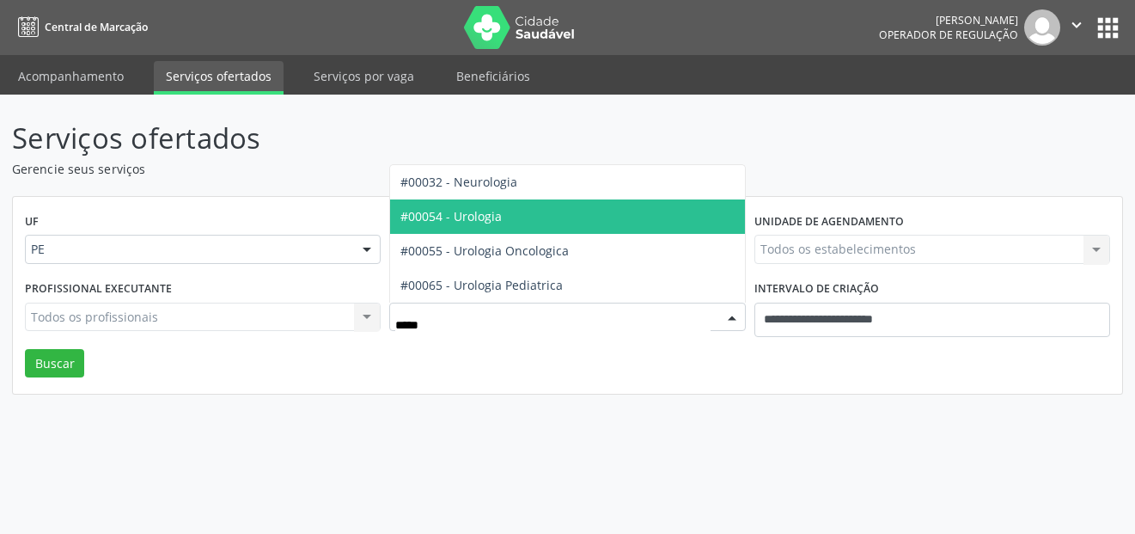
click at [475, 231] on span "#00054 - Urologia" at bounding box center [567, 216] width 354 height 34
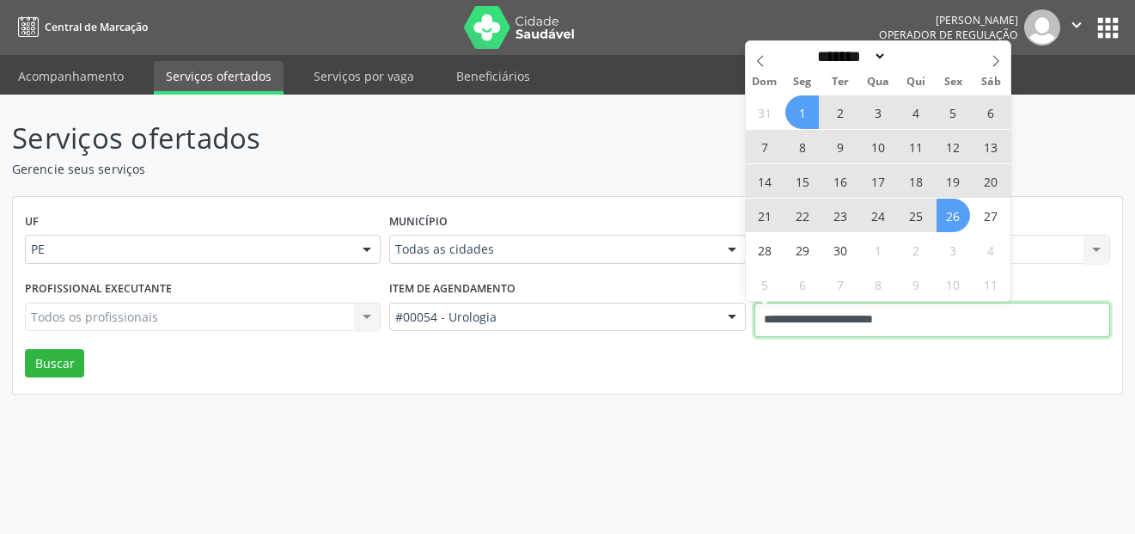
drag, startPoint x: 963, startPoint y: 324, endPoint x: 724, endPoint y: 331, distance: 239.0
click at [725, 331] on div "Profissional executante Todos os profissionais Todos os profissionais Nenhum re…" at bounding box center [568, 312] width 1094 height 73
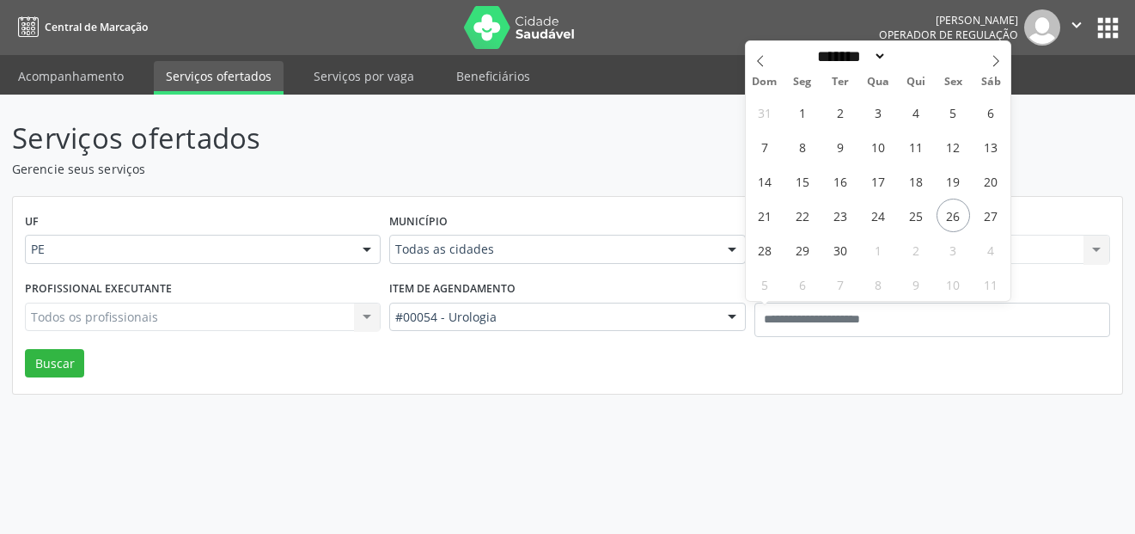
click at [246, 321] on div "Todos os profissionais Todos os profissionais Nenhum resultado encontrado para:…" at bounding box center [203, 316] width 356 height 29
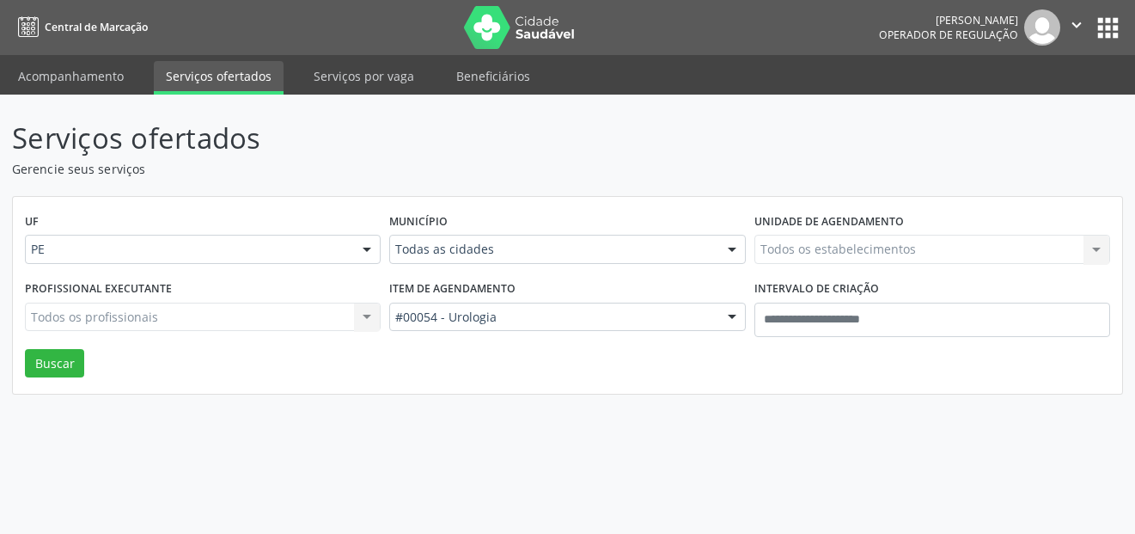
click at [818, 243] on div "Todos os estabelecimentos Todos os estabelecimentos Nenhum resultado encontrado…" at bounding box center [933, 249] width 356 height 29
click at [987, 248] on div "Todos os estabelecimentos Todos os estabelecimentos Nenhum resultado encontrado…" at bounding box center [933, 249] width 356 height 29
click at [1114, 245] on div "Unidade de agendamento Todos os estabelecimentos Todos os estabelecimentos Nenh…" at bounding box center [932, 242] width 364 height 67
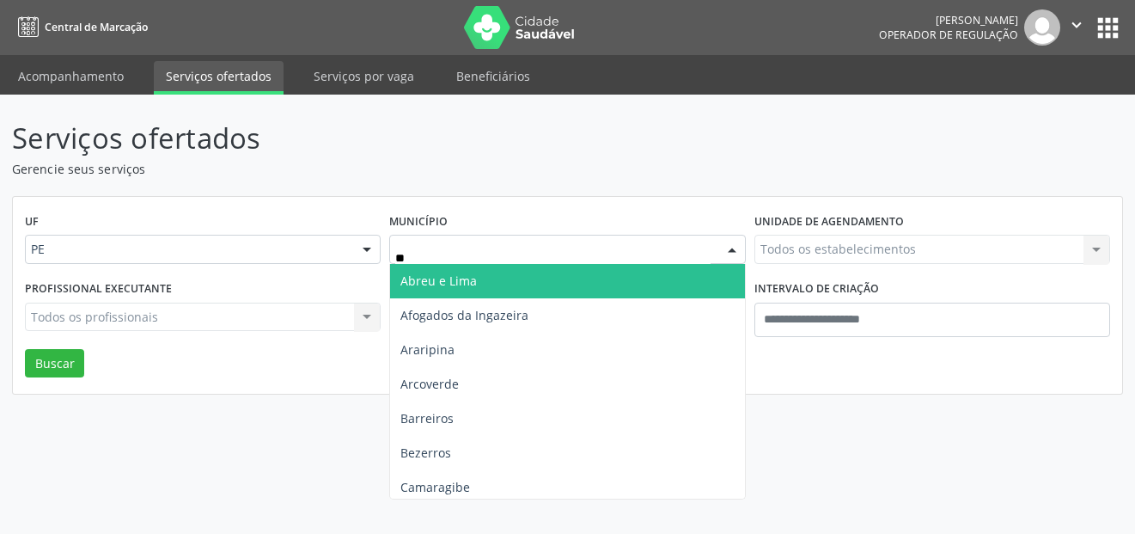
type input "***"
click at [454, 285] on span "Recife" at bounding box center [567, 281] width 354 height 34
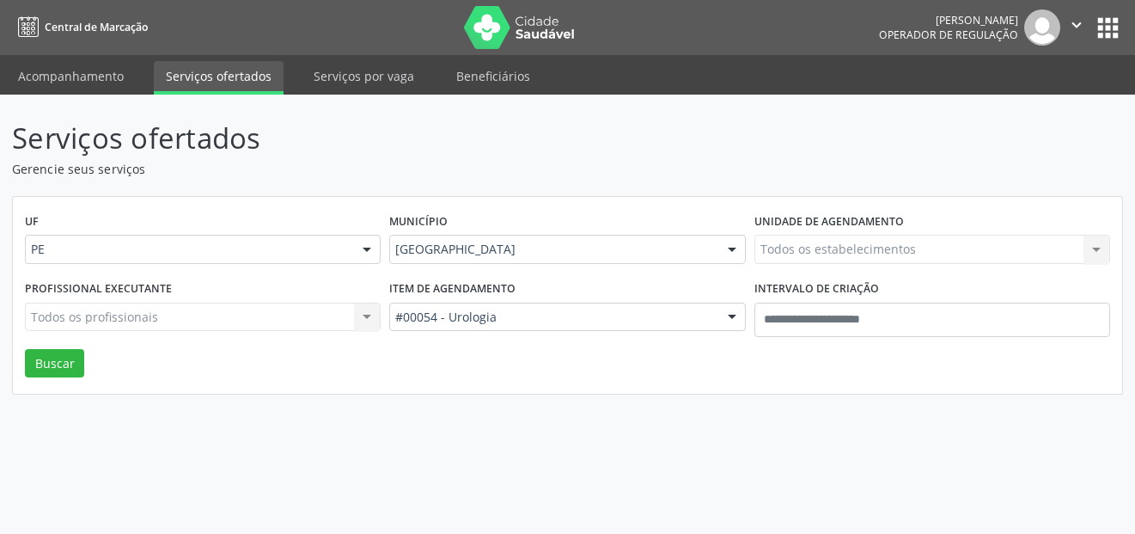
click at [813, 249] on div "Todos os estabelecimentos Todos os estabelecimentos Nenhum resultado encontrado…" at bounding box center [933, 249] width 356 height 29
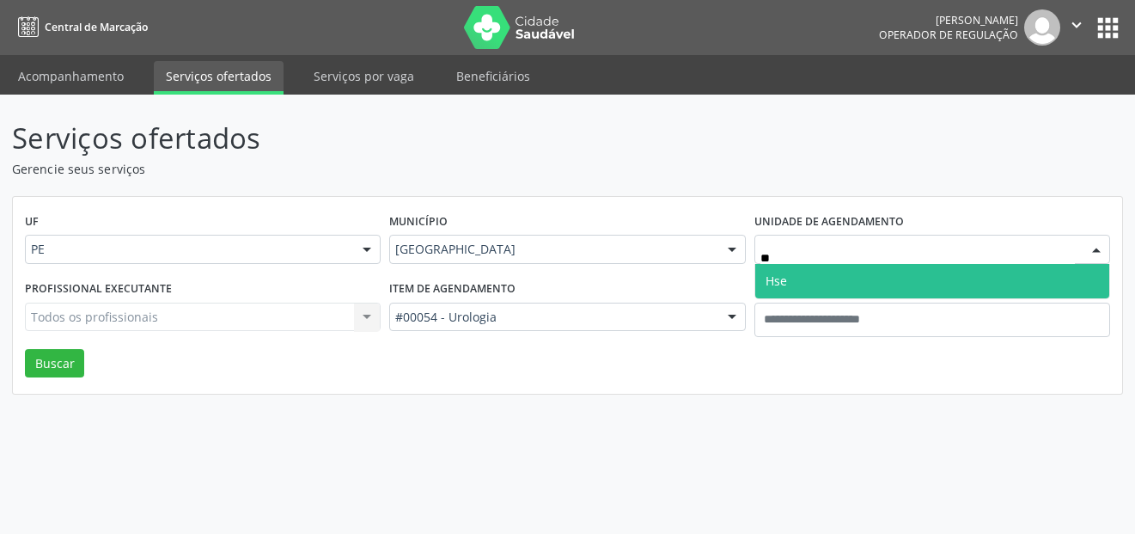
type input "***"
click at [806, 268] on span "Hse" at bounding box center [932, 281] width 354 height 34
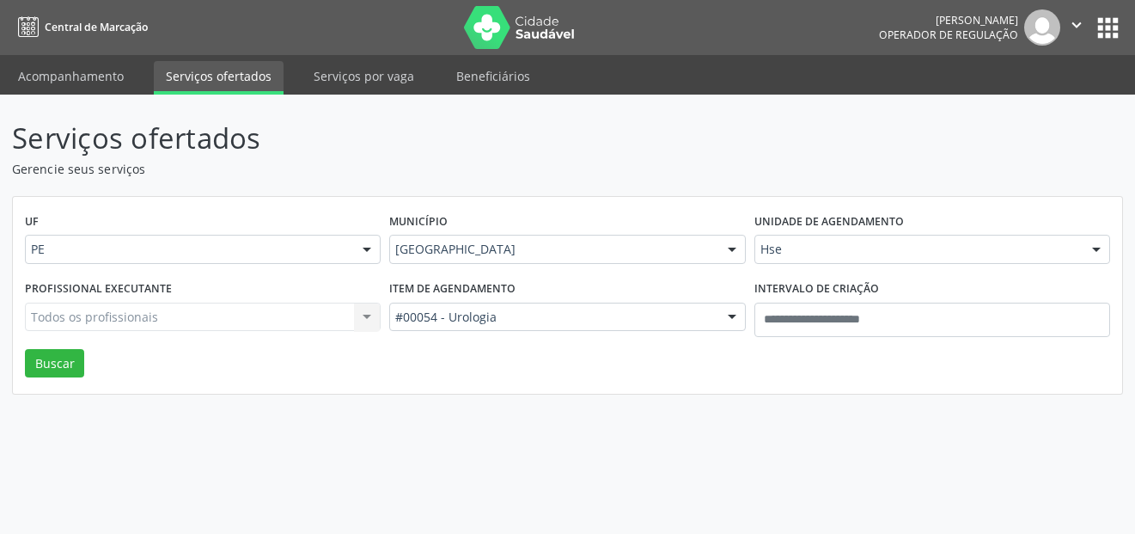
click at [150, 314] on div "Todos os profissionais Todos os profissionais Nenhum resultado encontrado para:…" at bounding box center [203, 316] width 356 height 29
click at [353, 315] on div "Todos os profissionais Todos os profissionais Adalberto Aguiar Interaminense Ju…" at bounding box center [203, 316] width 356 height 29
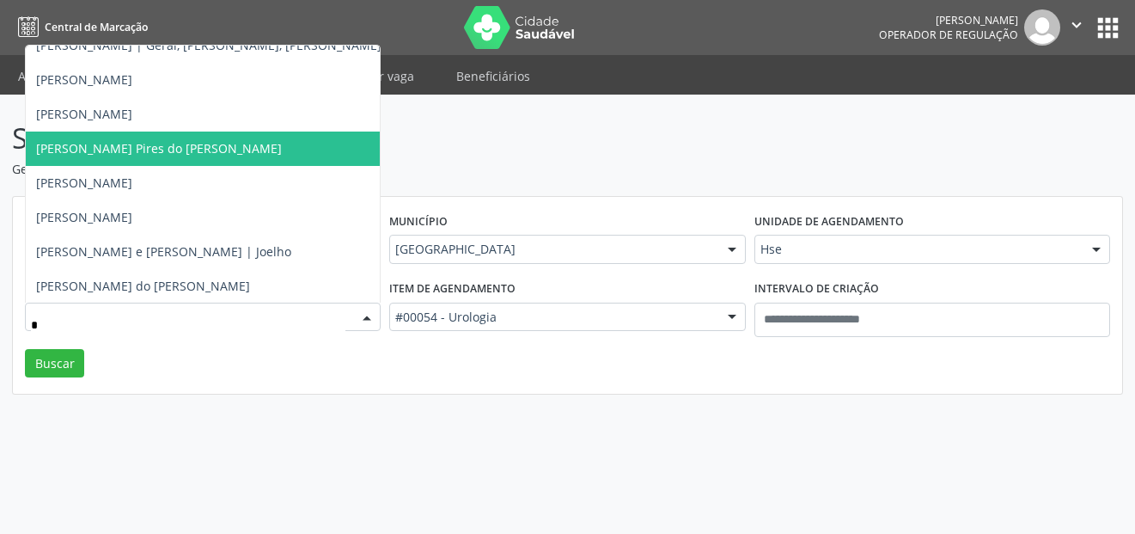
type input "**"
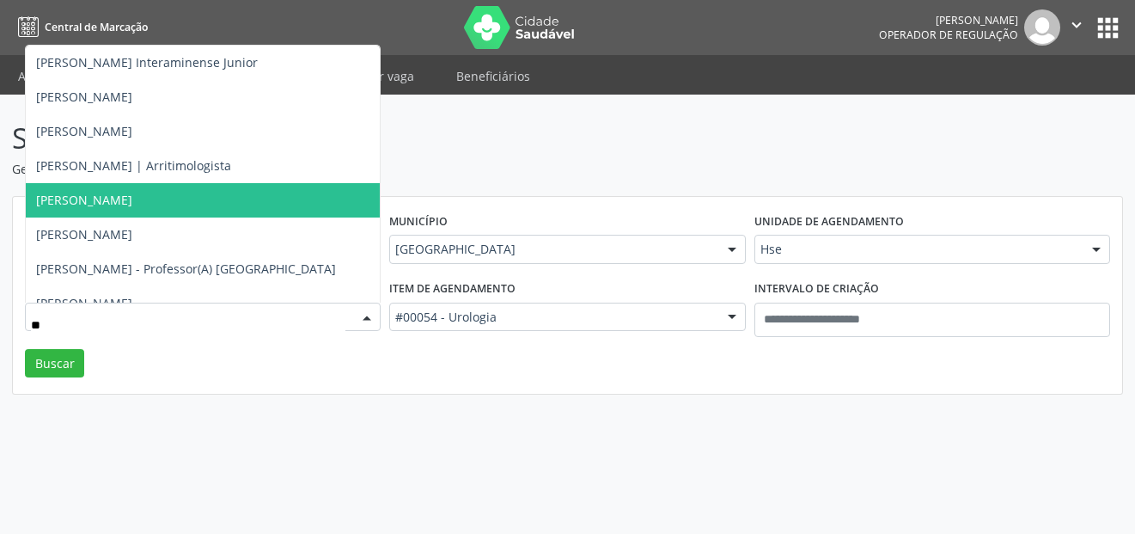
click at [243, 193] on span "Benhur Rosendo Gomes de Lima" at bounding box center [235, 200] width 419 height 34
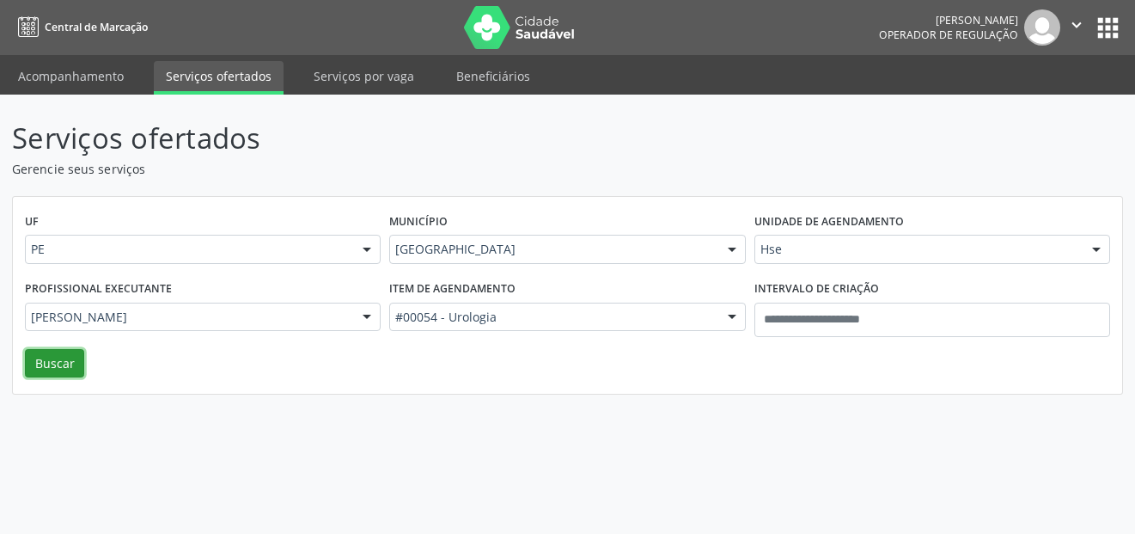
click at [54, 361] on button "Buscar" at bounding box center [54, 363] width 59 height 29
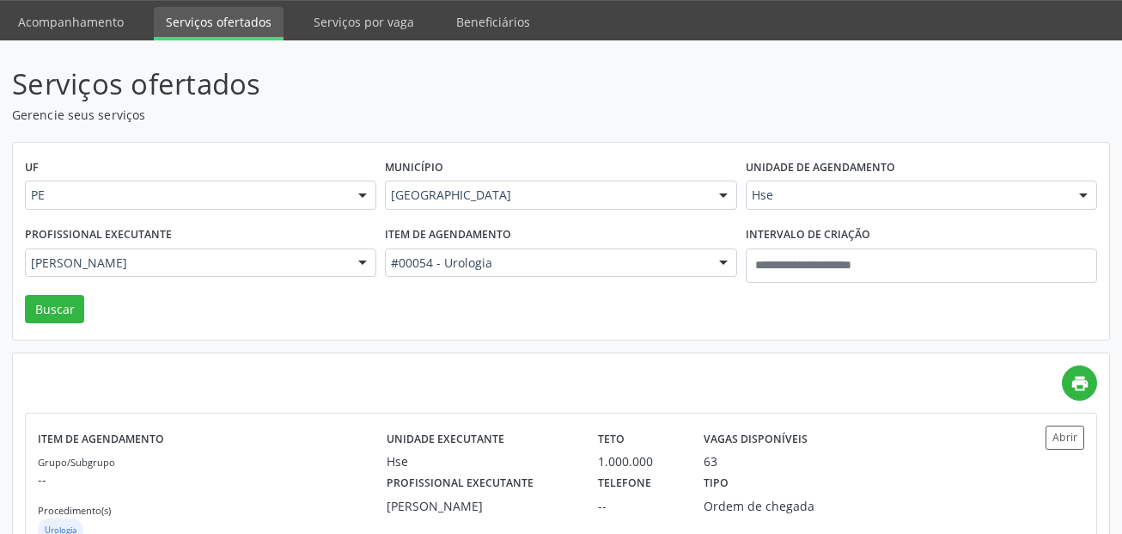
scroll to position [258, 0]
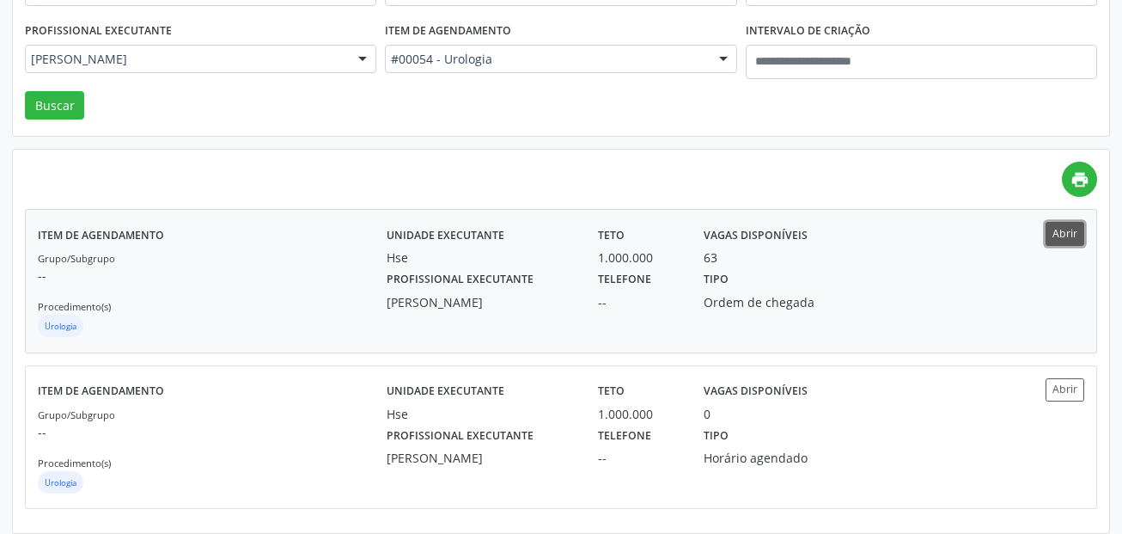
click at [1062, 235] on button "Abrir" at bounding box center [1065, 233] width 39 height 23
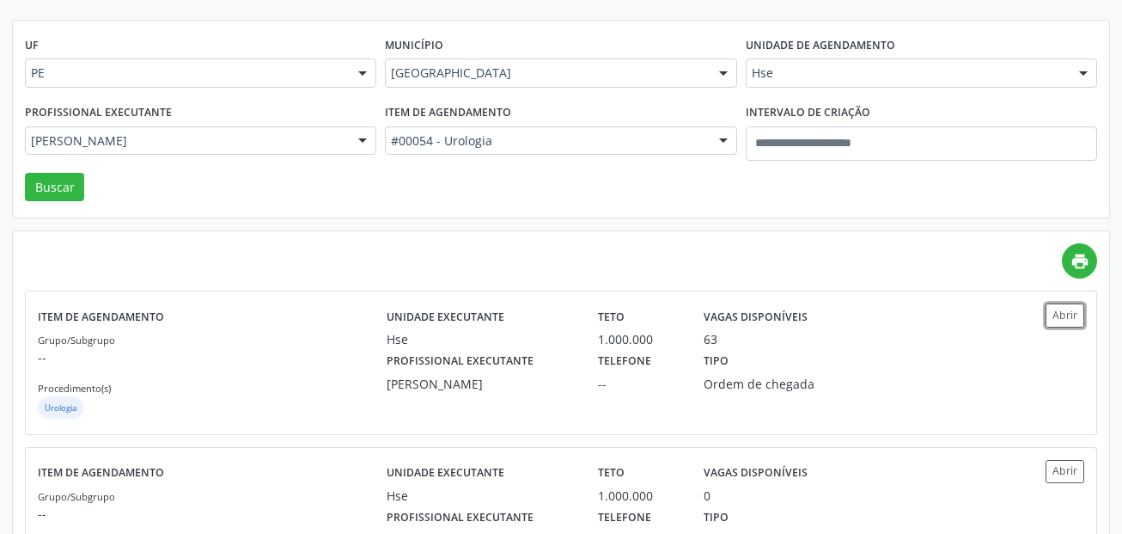
scroll to position [0, 0]
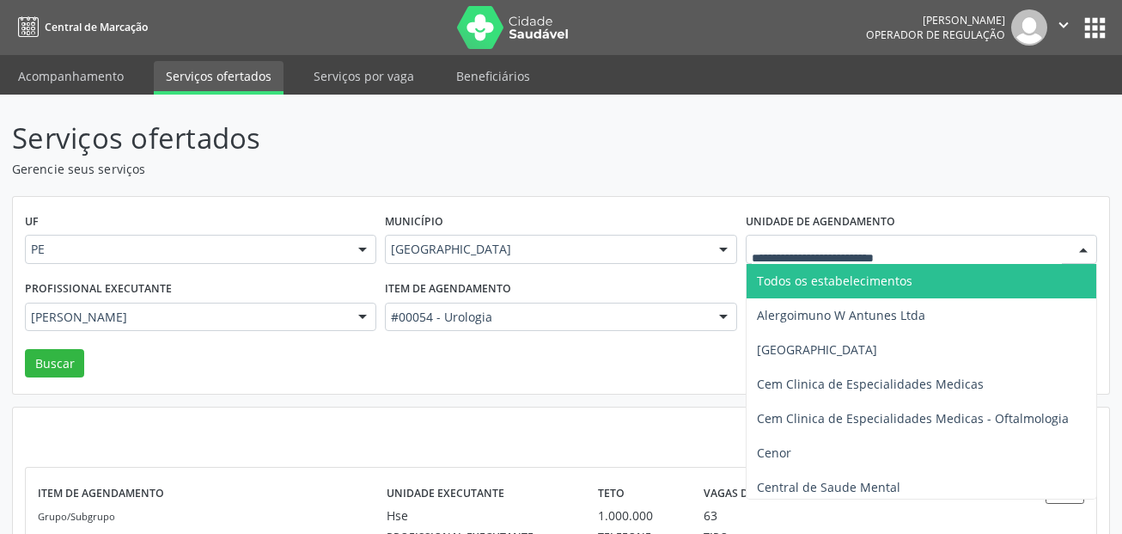
click at [783, 277] on span "Todos os estabelecimentos" at bounding box center [835, 280] width 156 height 16
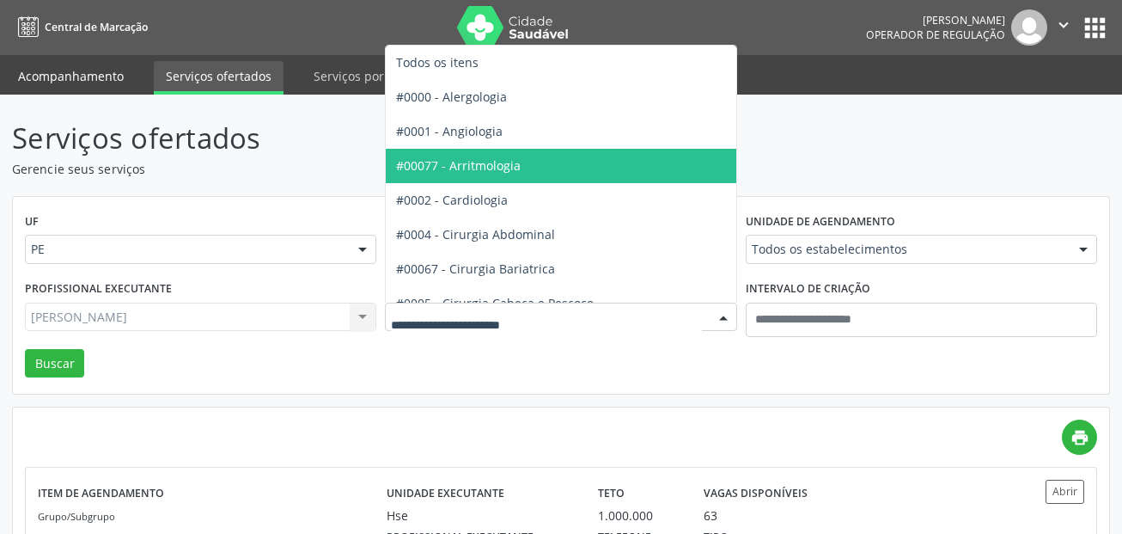
click at [102, 73] on link "Acompanhamento" at bounding box center [71, 76] width 130 height 30
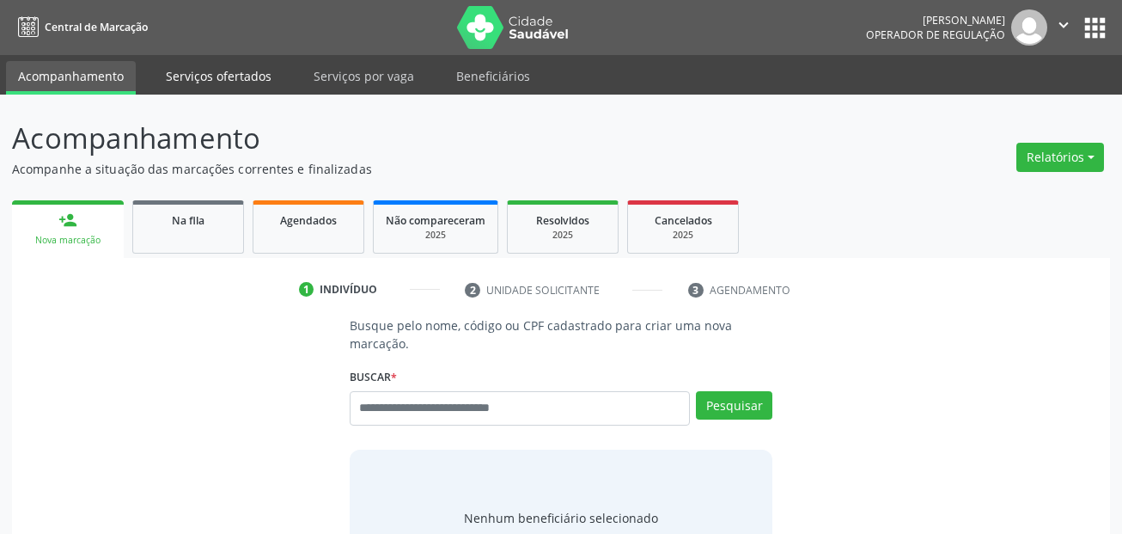
click at [200, 73] on link "Serviços ofertados" at bounding box center [219, 76] width 130 height 30
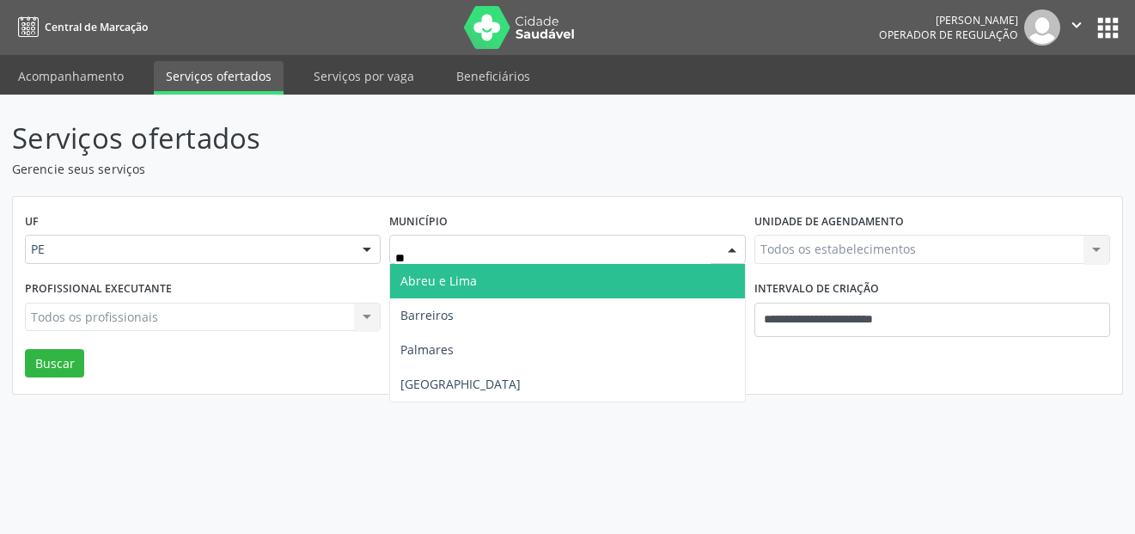
type input "***"
click at [447, 271] on span "Recife" at bounding box center [567, 281] width 354 height 34
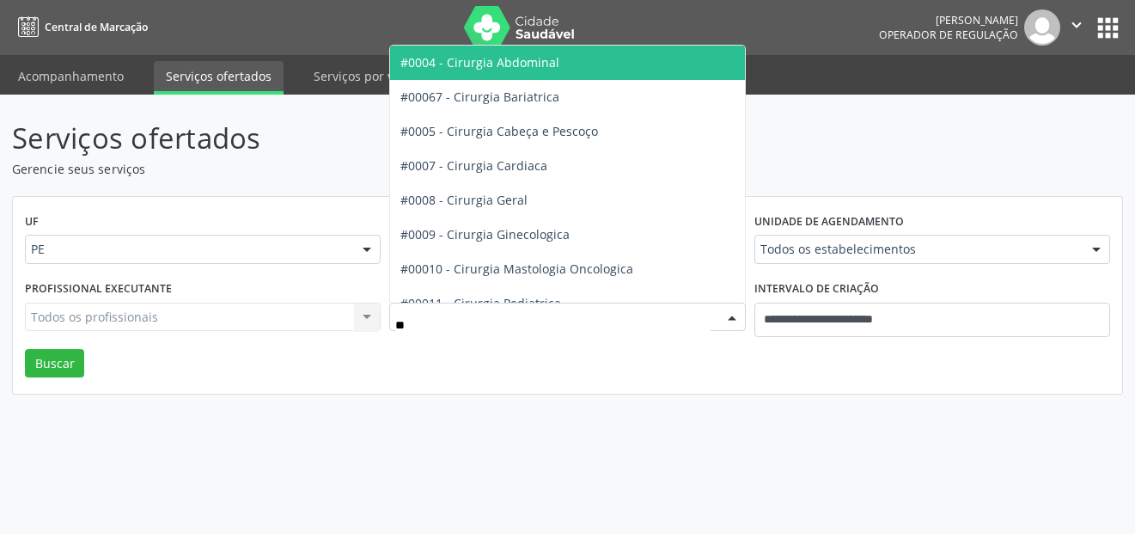
type input "***"
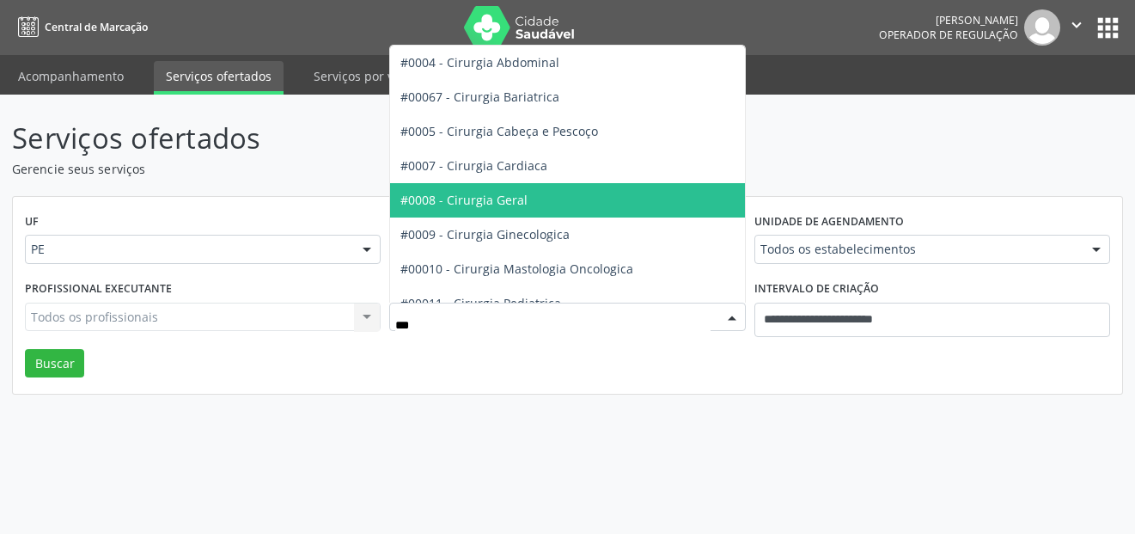
click at [496, 201] on span "#0008 - Cirurgia Geral" at bounding box center [463, 200] width 127 height 16
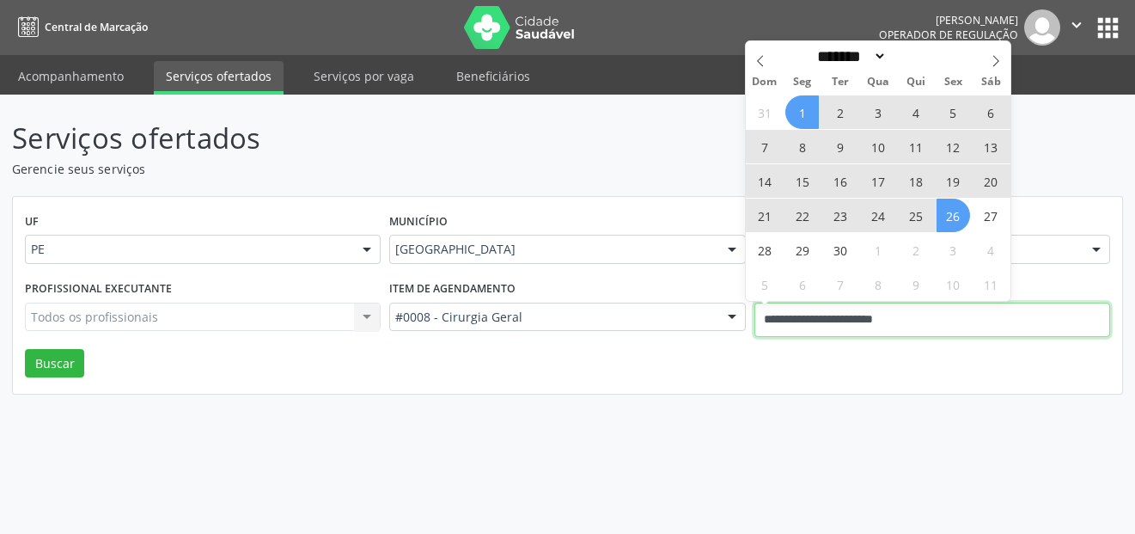
drag, startPoint x: 925, startPoint y: 315, endPoint x: 718, endPoint y: 300, distance: 207.6
click at [734, 313] on div "Profissional executante Todos os profissionais Todos os profissionais Nenhum re…" at bounding box center [568, 312] width 1094 height 73
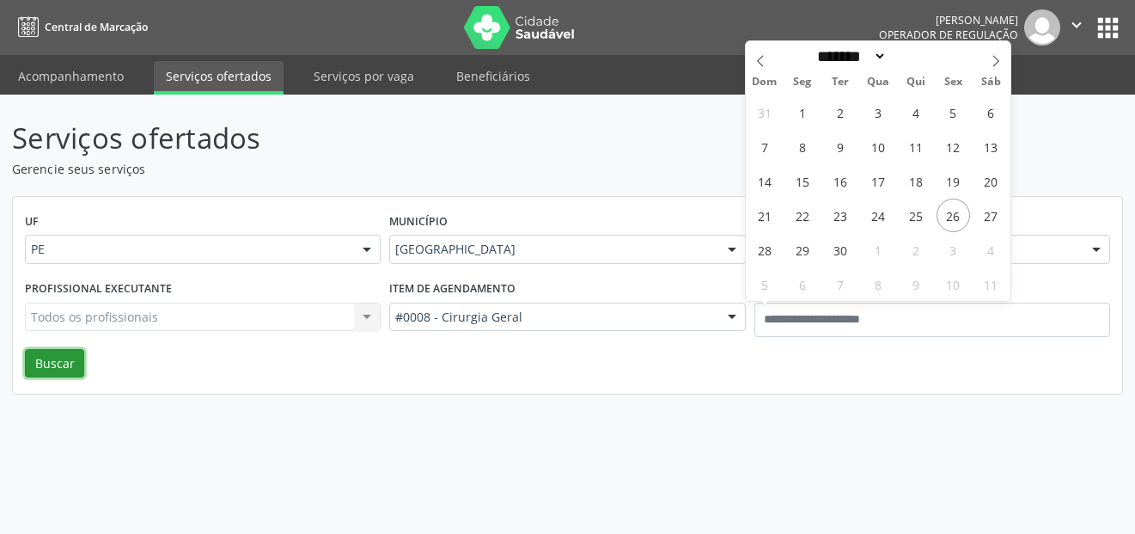
click at [52, 358] on button "Buscar" at bounding box center [54, 363] width 59 height 29
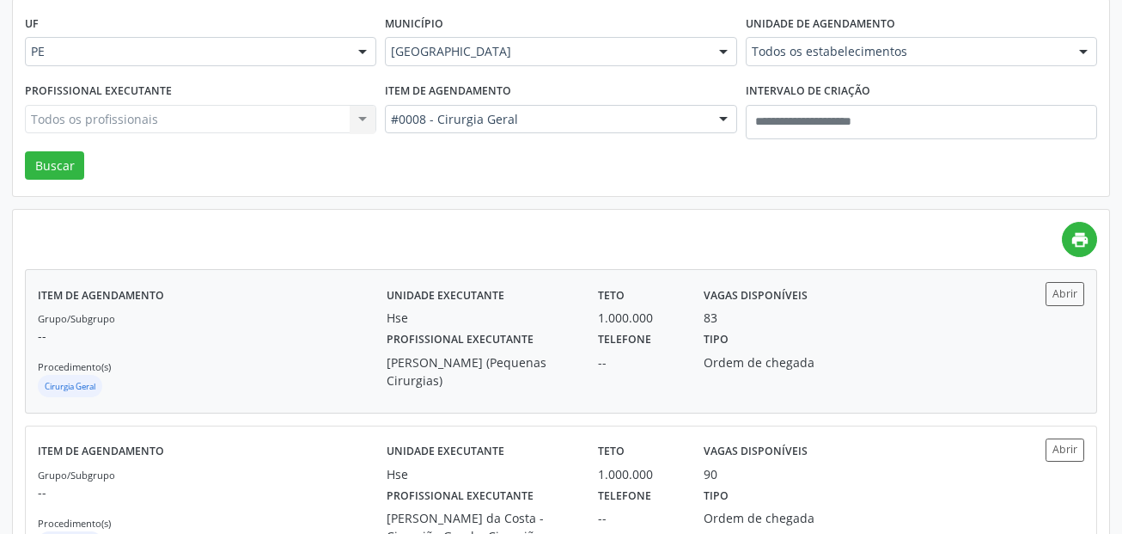
scroll to position [258, 0]
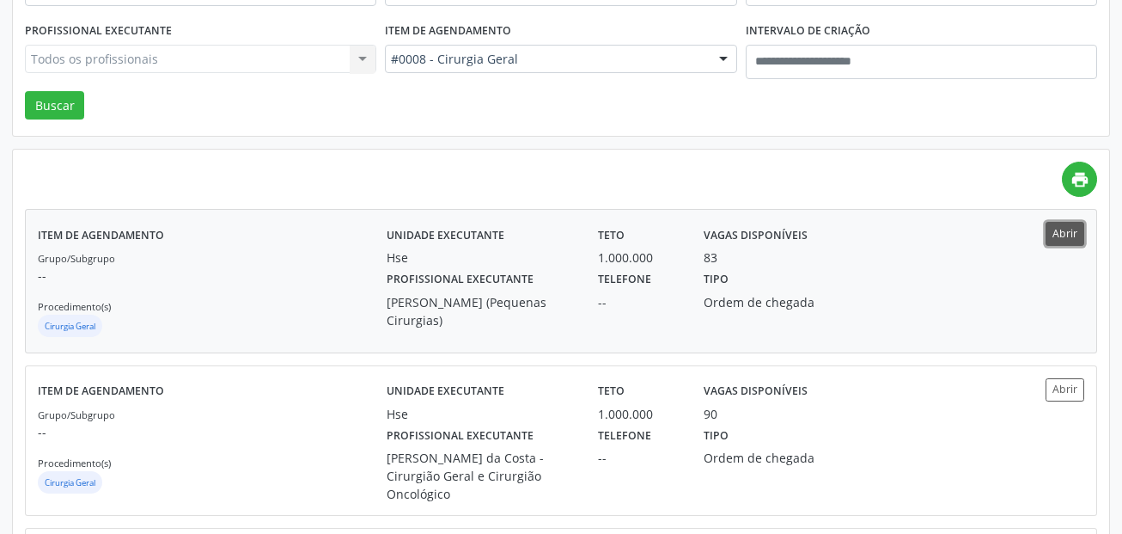
click at [1061, 228] on button "Abrir" at bounding box center [1065, 233] width 39 height 23
click at [1059, 384] on button "Abrir" at bounding box center [1065, 389] width 39 height 23
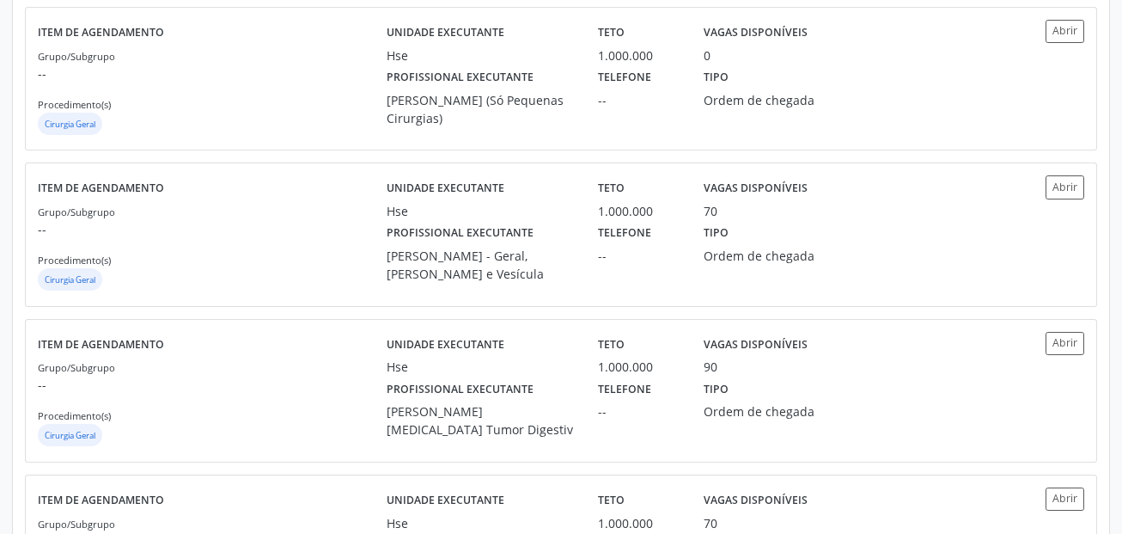
scroll to position [945, 0]
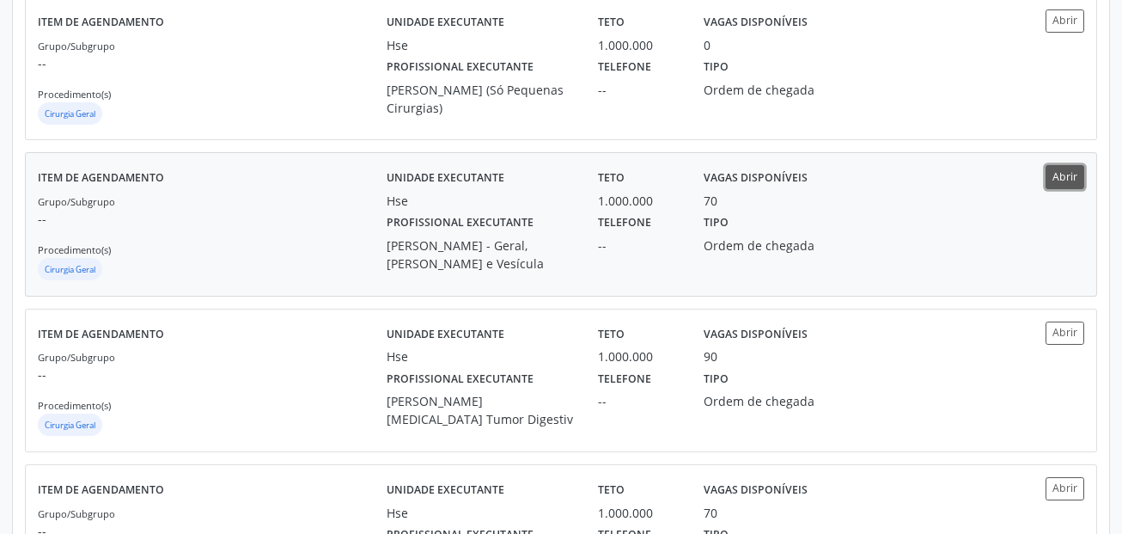
click at [1055, 173] on button "Abrir" at bounding box center [1065, 176] width 39 height 23
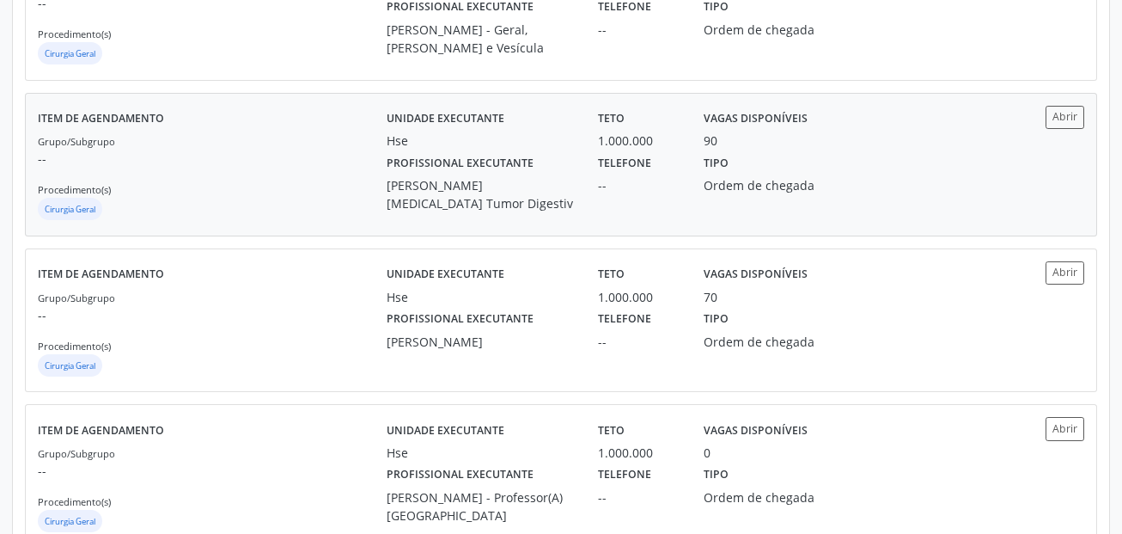
scroll to position [1203, 0]
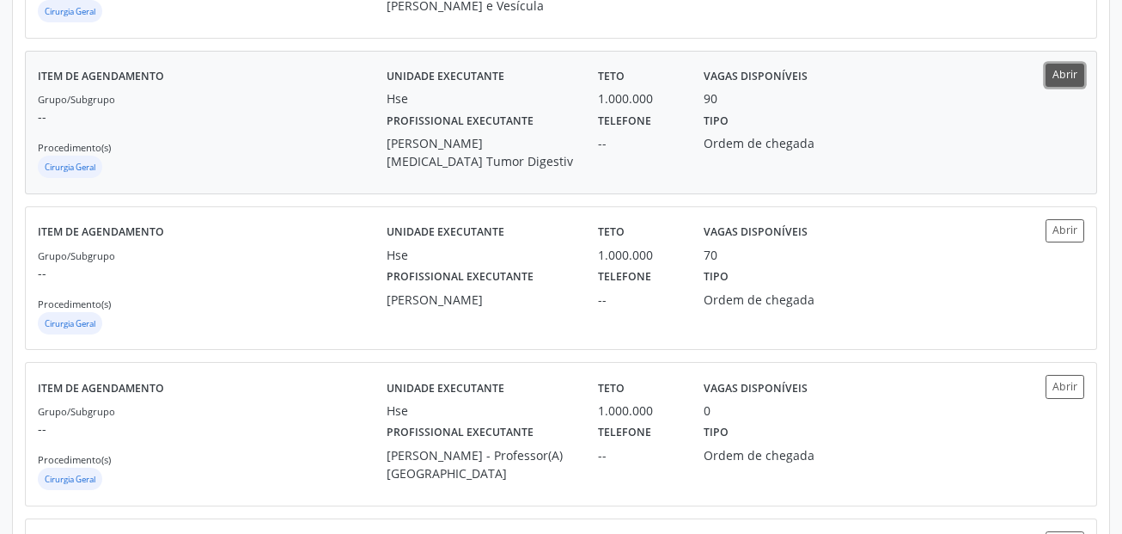
click at [1066, 74] on button "Abrir" at bounding box center [1065, 75] width 39 height 23
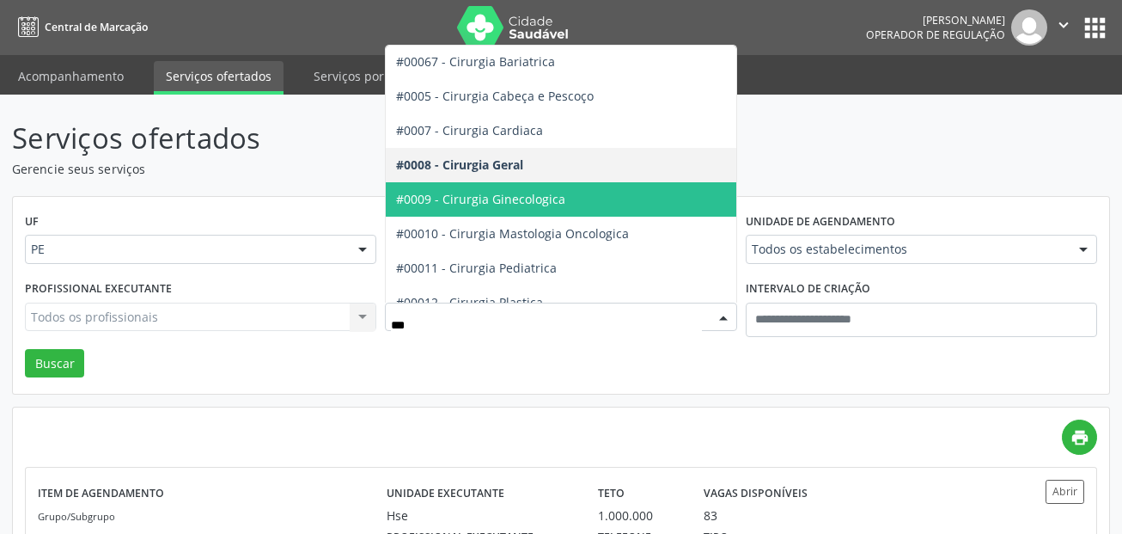
scroll to position [0, 0]
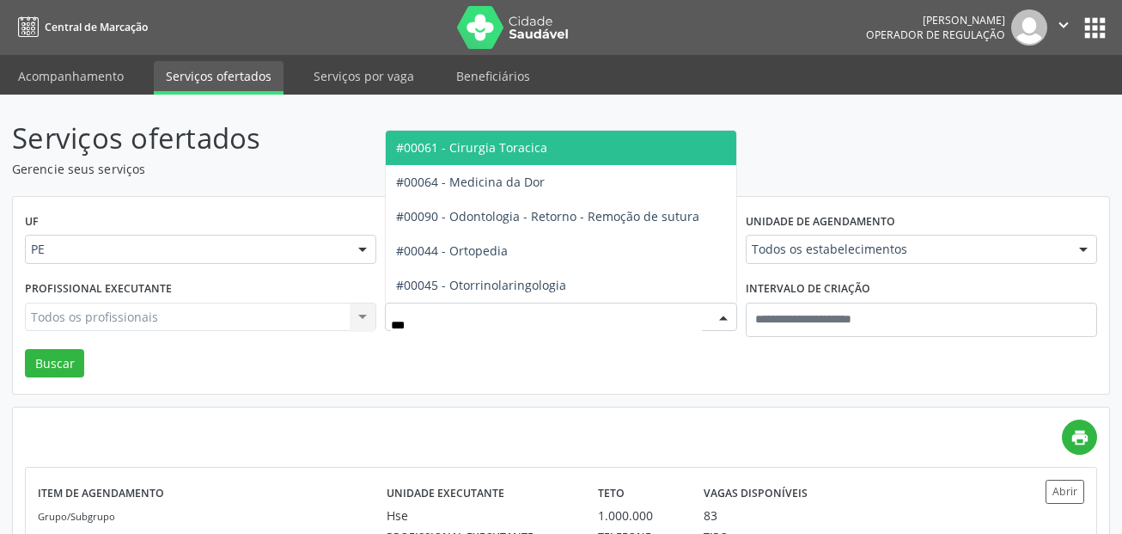
type input "****"
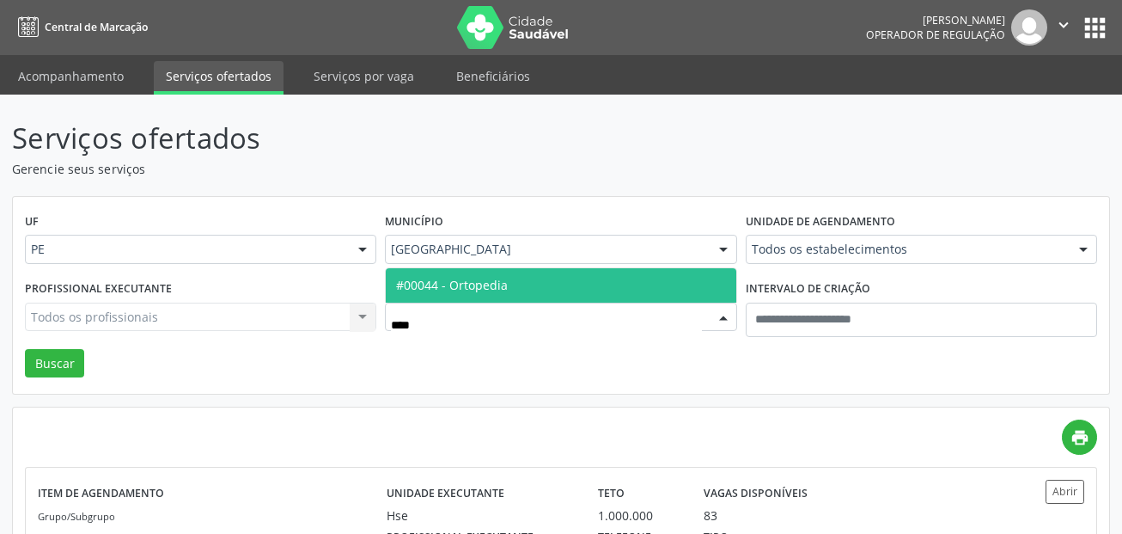
click at [417, 288] on span "#00044 - Ortopedia" at bounding box center [452, 285] width 112 height 16
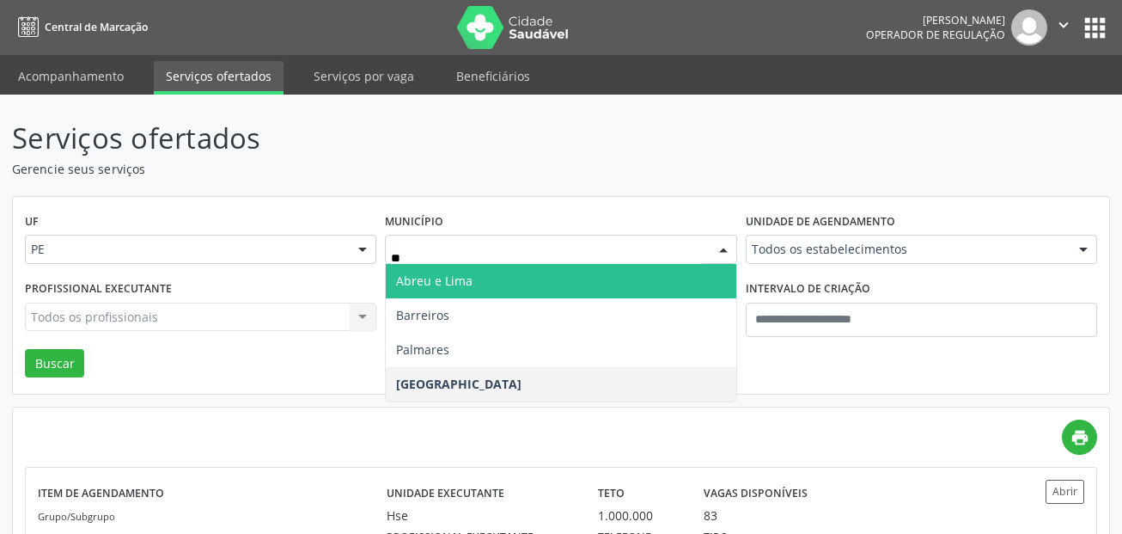
type input "***"
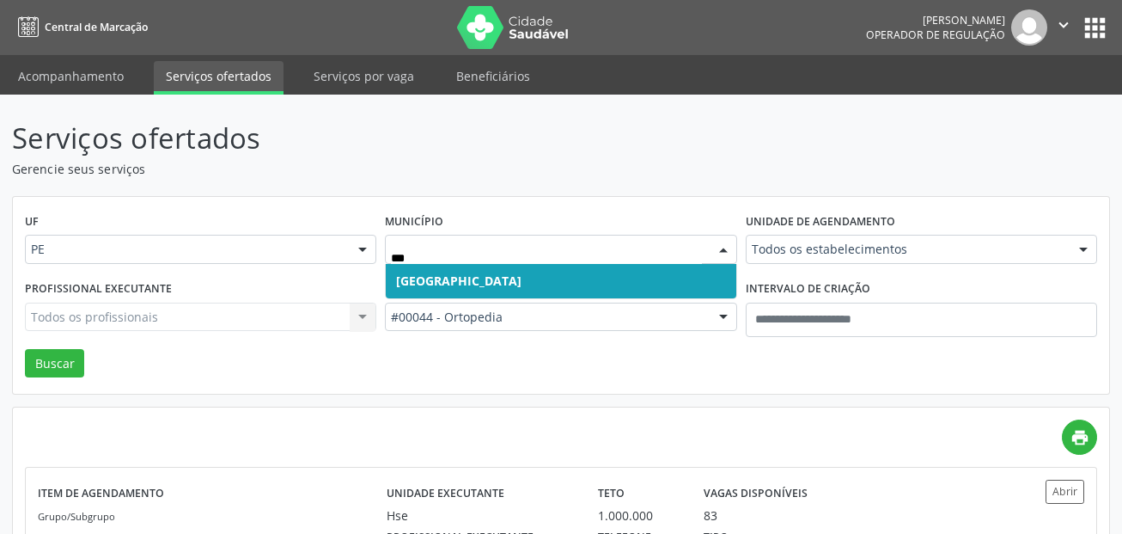
click at [457, 283] on span "Recife" at bounding box center [561, 281] width 350 height 34
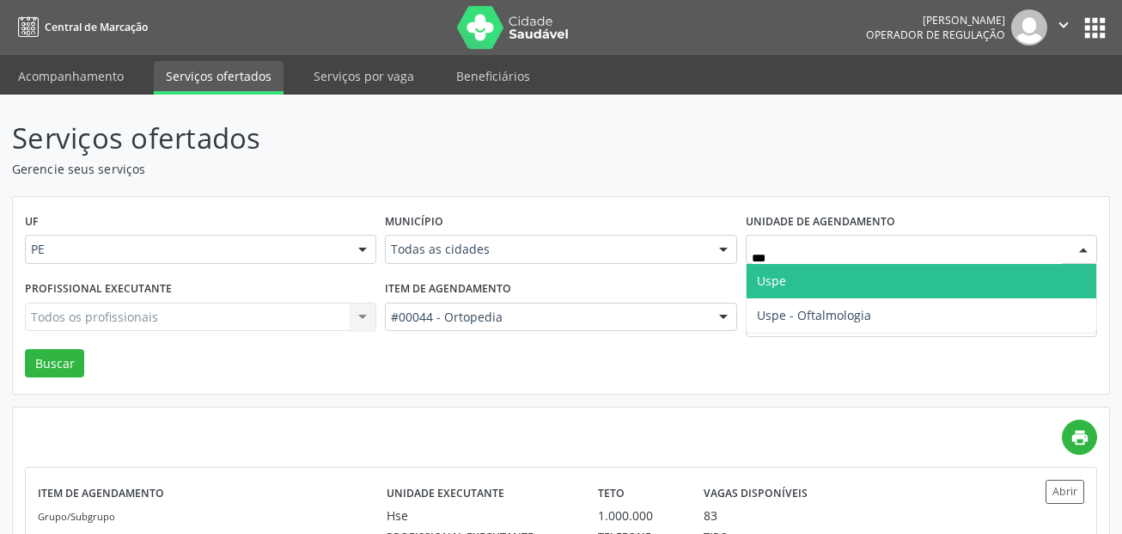
type input "****"
click at [811, 296] on span "Uspe" at bounding box center [922, 281] width 350 height 34
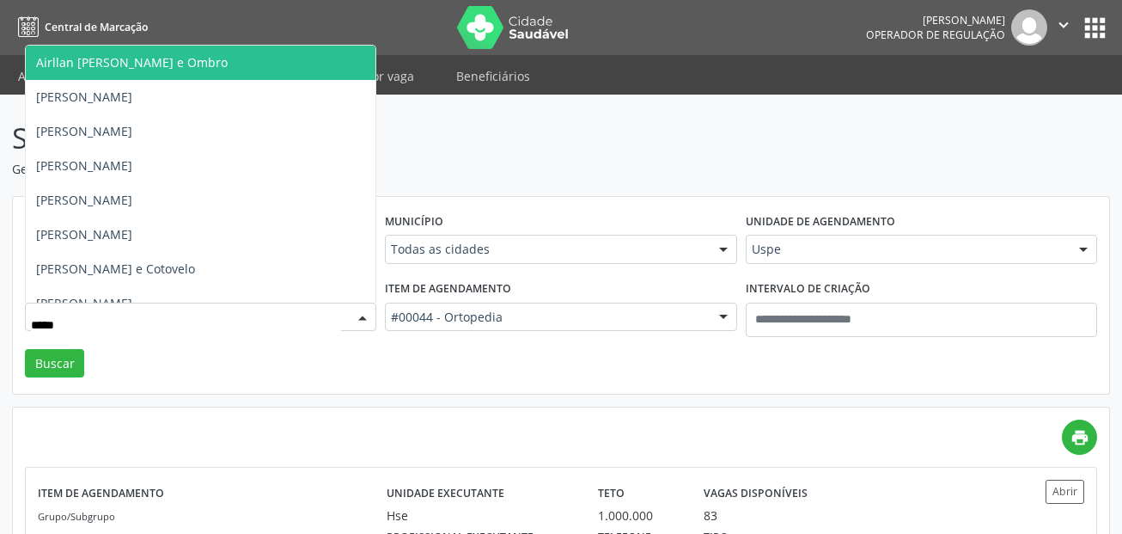
type input "******"
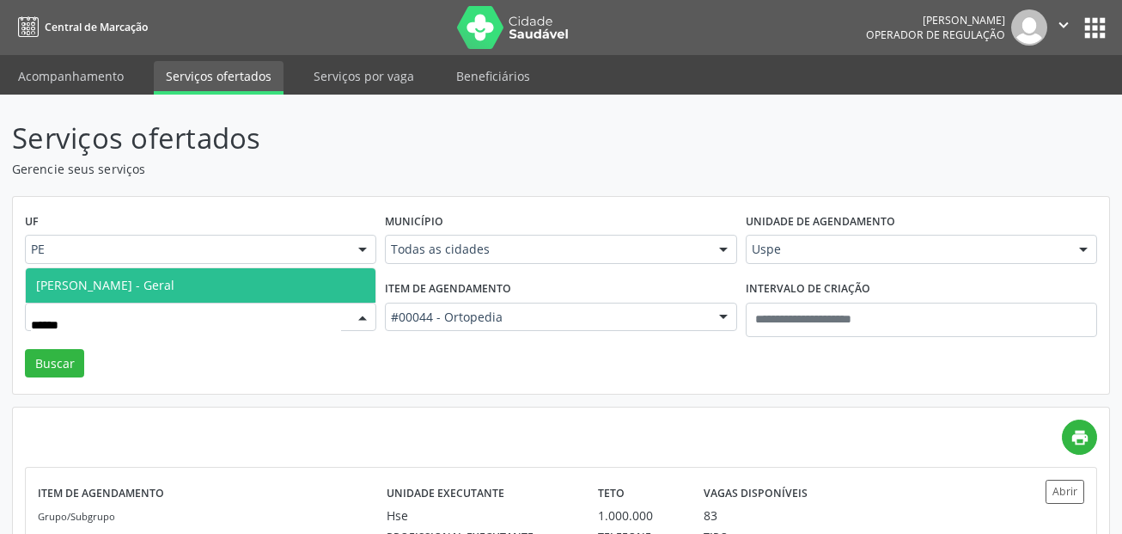
click at [67, 275] on span "[PERSON_NAME] - Geral" at bounding box center [201, 285] width 350 height 34
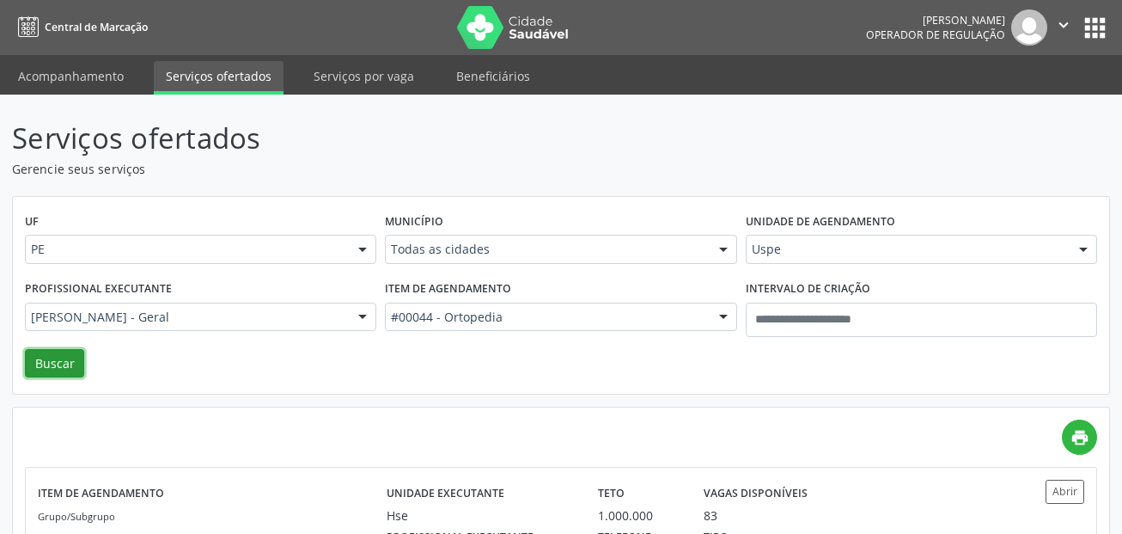
click at [64, 361] on button "Buscar" at bounding box center [54, 363] width 59 height 29
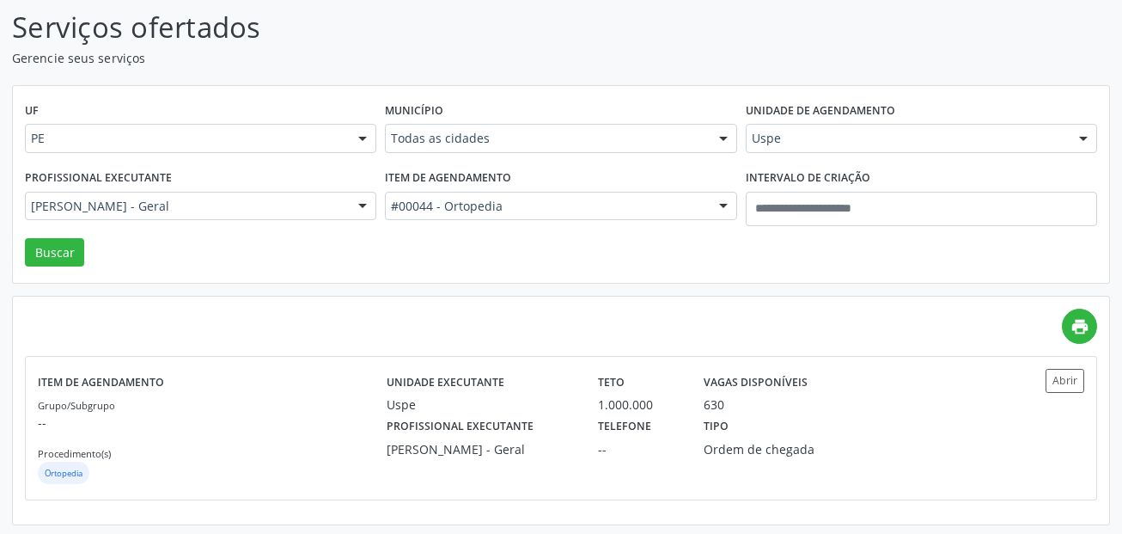
scroll to position [114, 0]
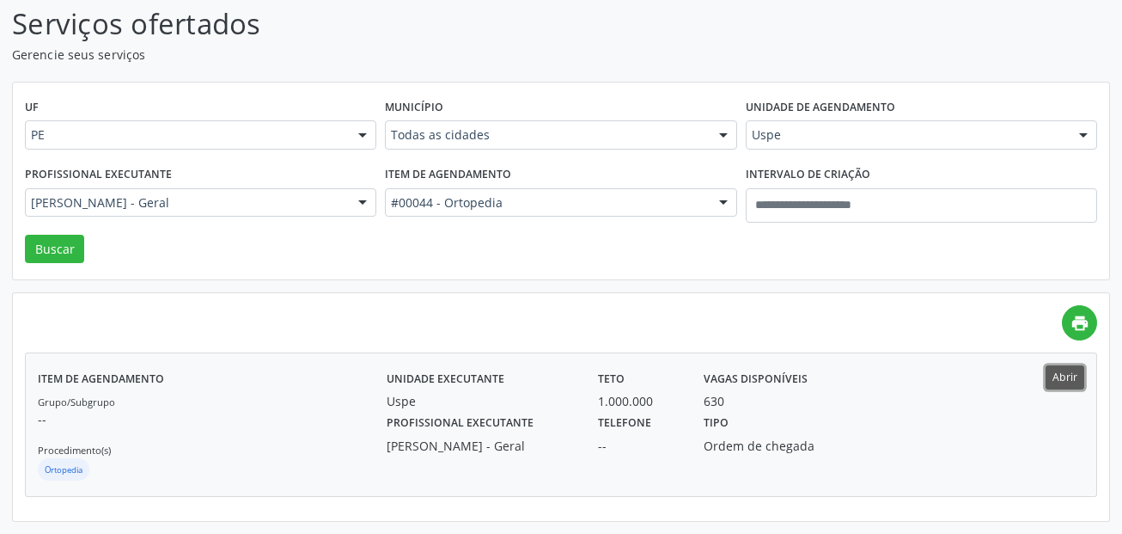
click at [1070, 367] on button "Abrir" at bounding box center [1065, 376] width 39 height 23
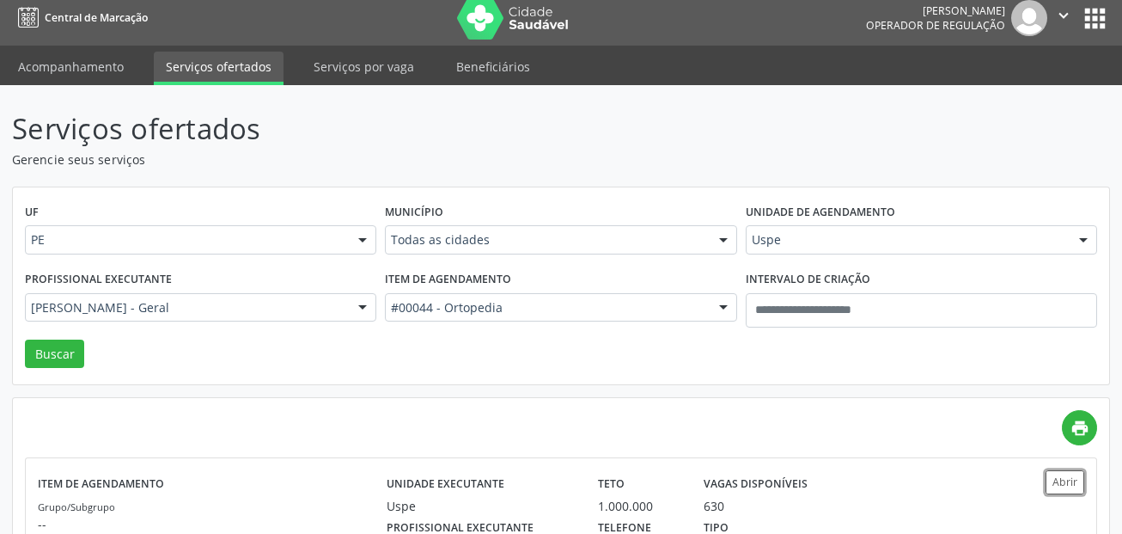
scroll to position [0, 0]
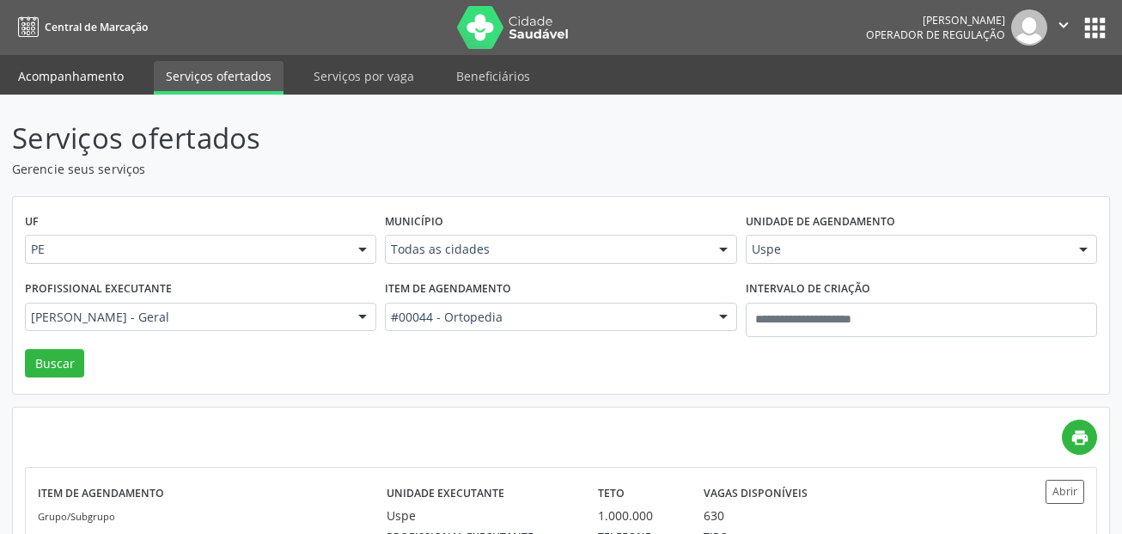
click at [61, 77] on link "Acompanhamento" at bounding box center [71, 76] width 130 height 30
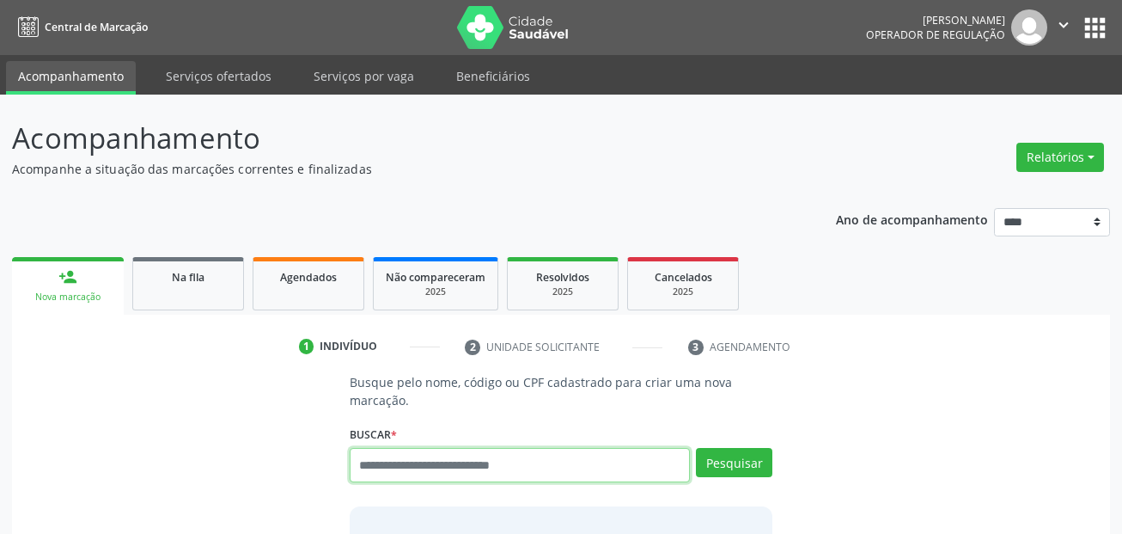
click at [461, 465] on input "text" at bounding box center [520, 465] width 341 height 34
paste input "**********"
type input "**********"
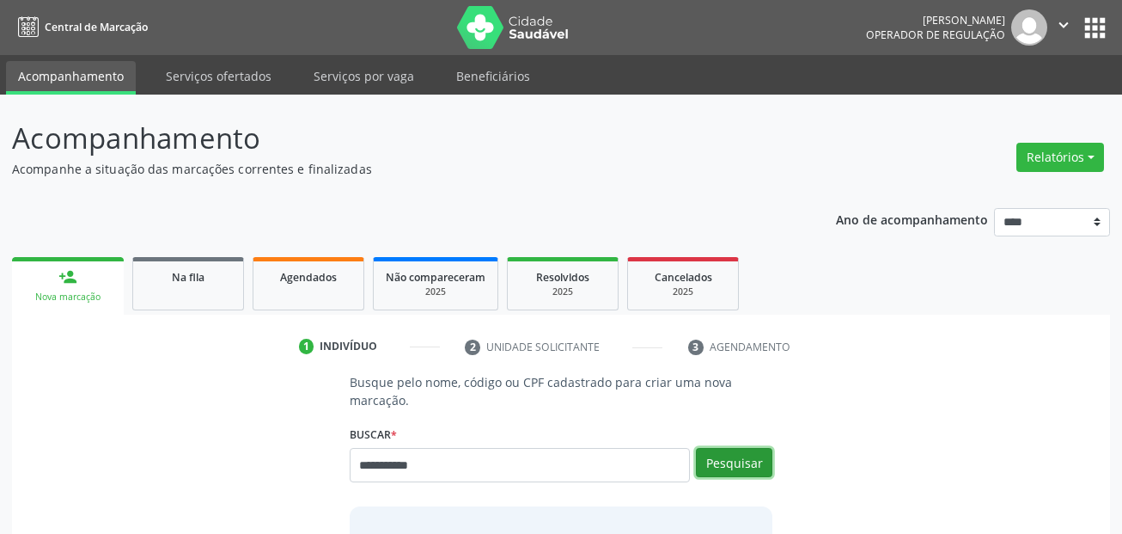
click at [742, 458] on button "Pesquisar" at bounding box center [734, 462] width 76 height 29
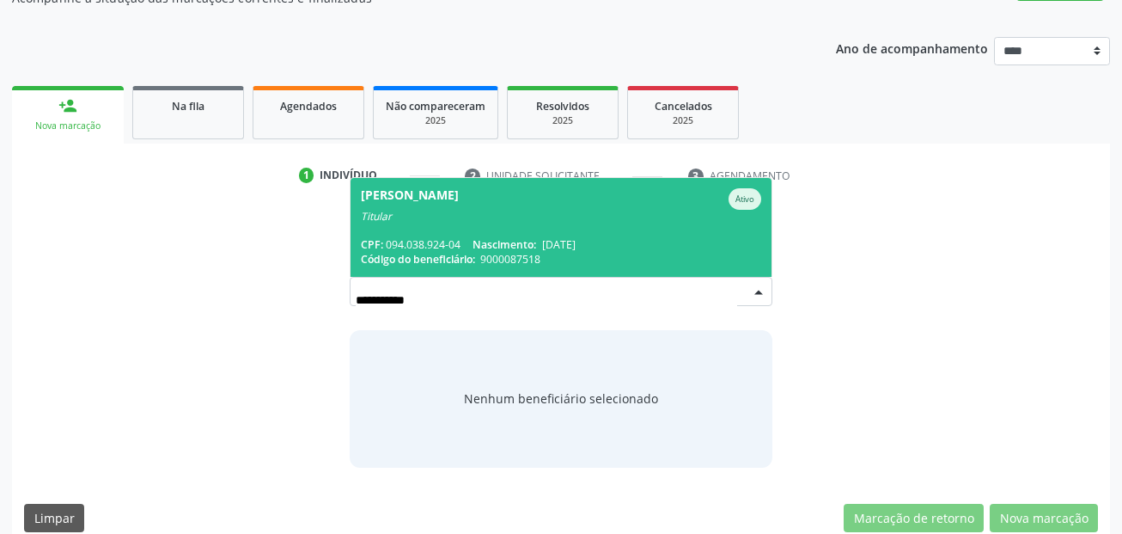
scroll to position [172, 0]
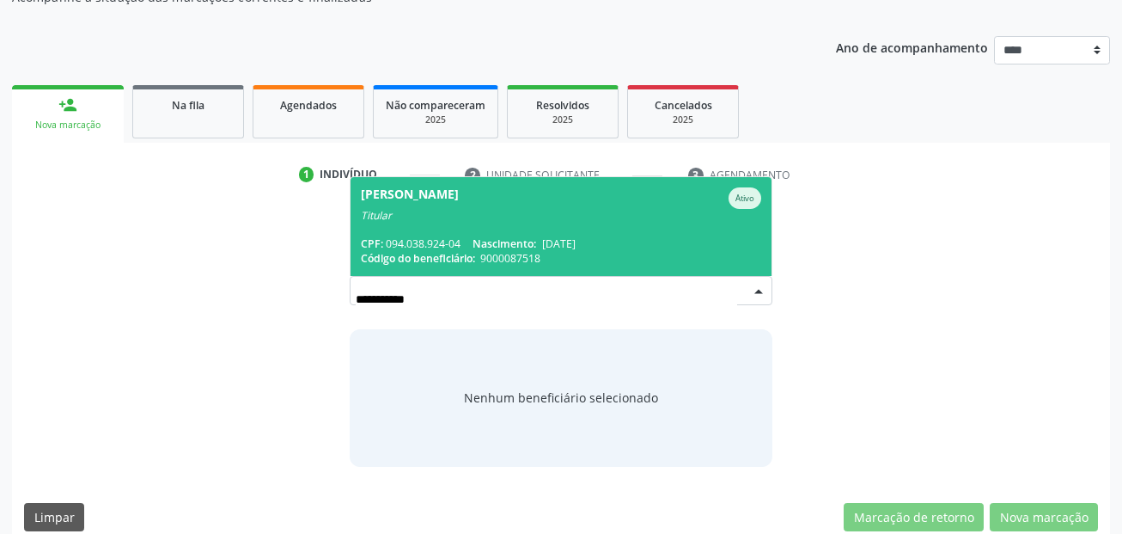
click at [512, 235] on span "Maria do Carmo Ribeiro de Freitas Ativo Titular CPF: 094.038.924-04 Nascimento:…" at bounding box center [562, 226] width 422 height 99
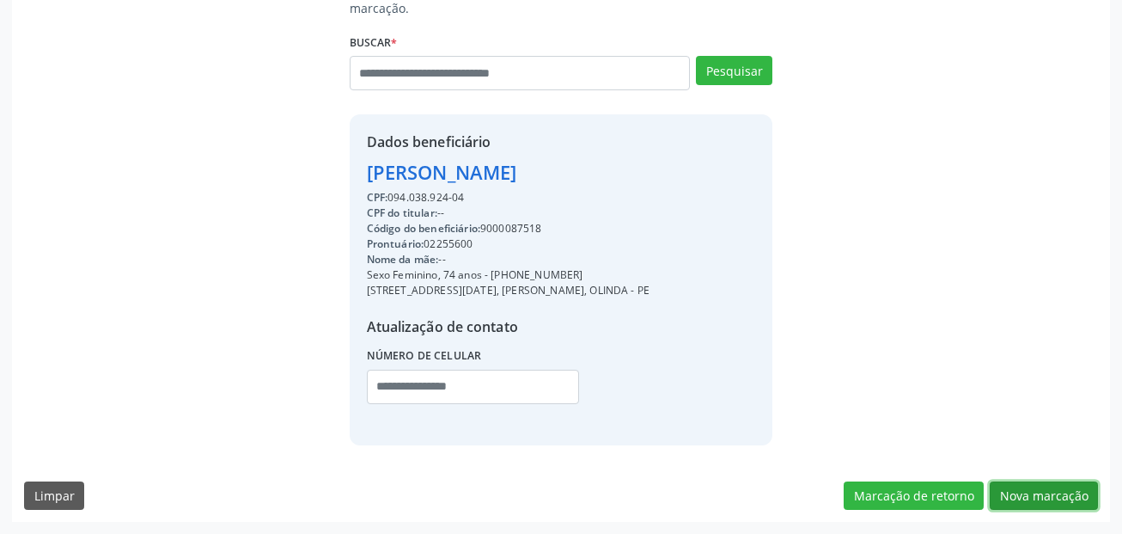
click at [1042, 495] on button "Nova marcação" at bounding box center [1044, 495] width 108 height 29
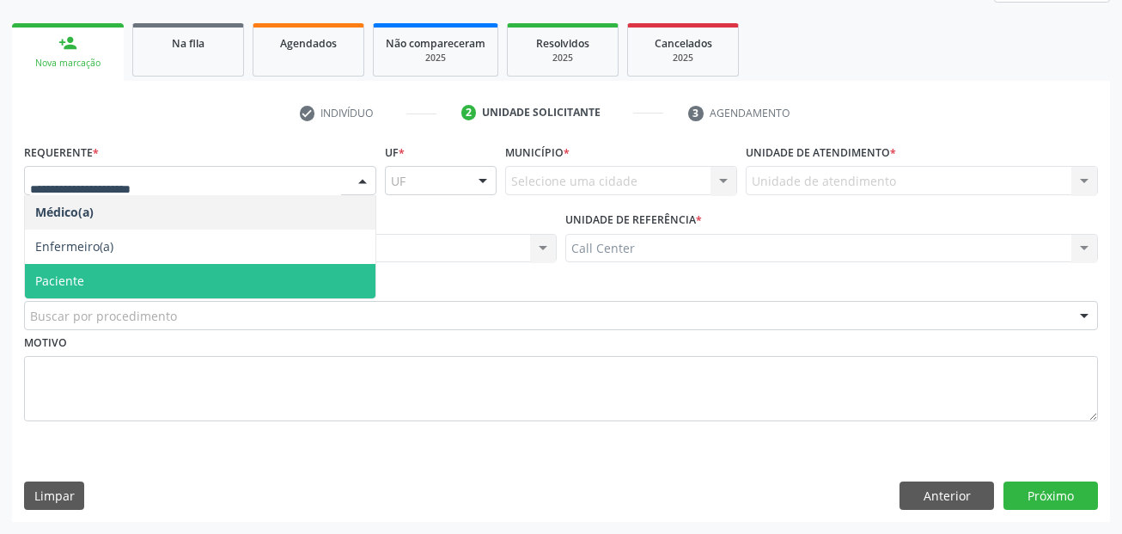
click at [127, 269] on span "Paciente" at bounding box center [200, 281] width 351 height 34
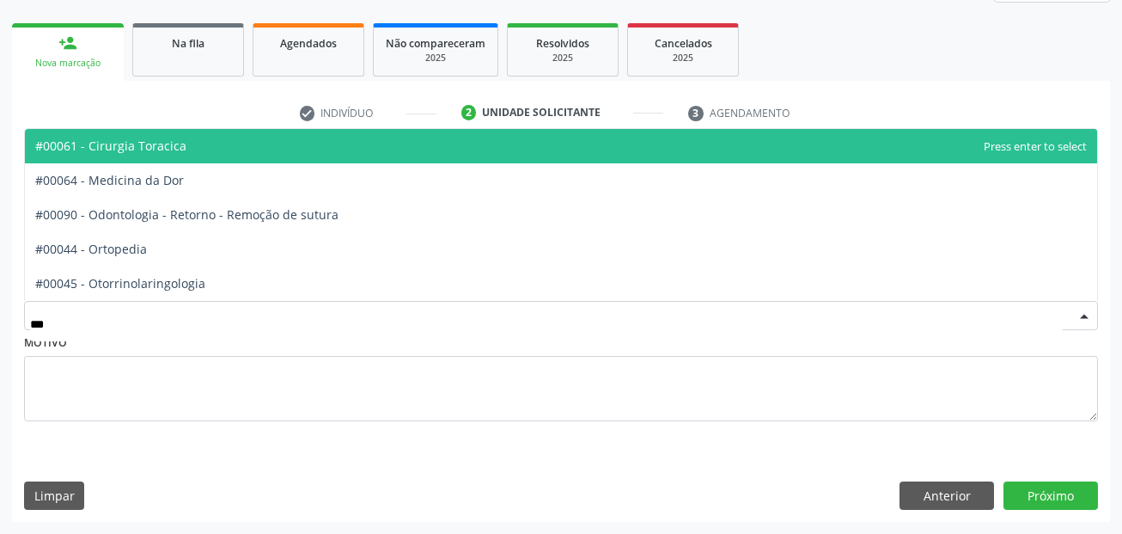
type input "****"
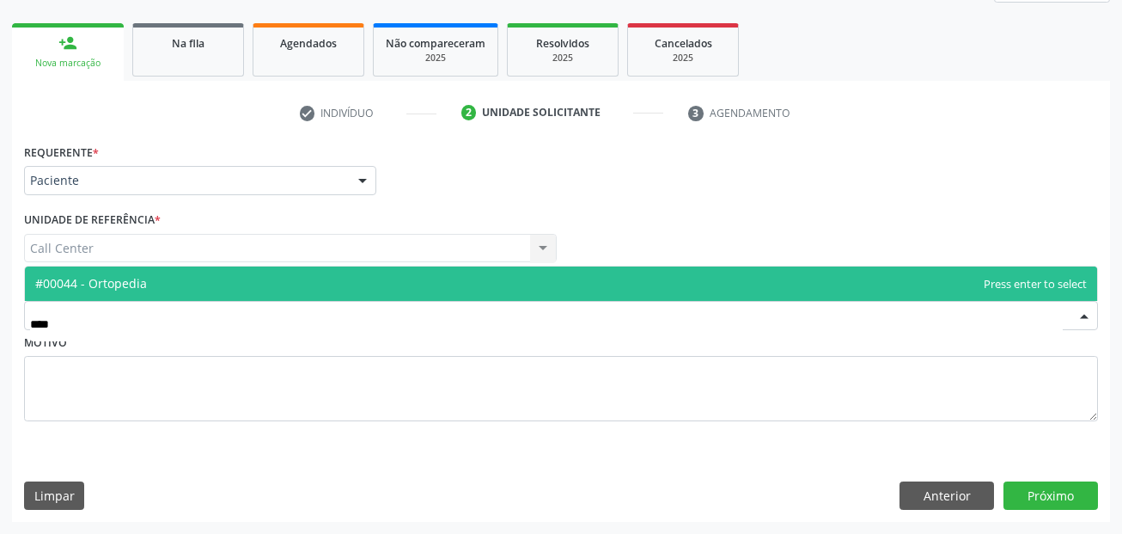
click at [63, 287] on span "#00044 - Ortopedia" at bounding box center [91, 283] width 112 height 16
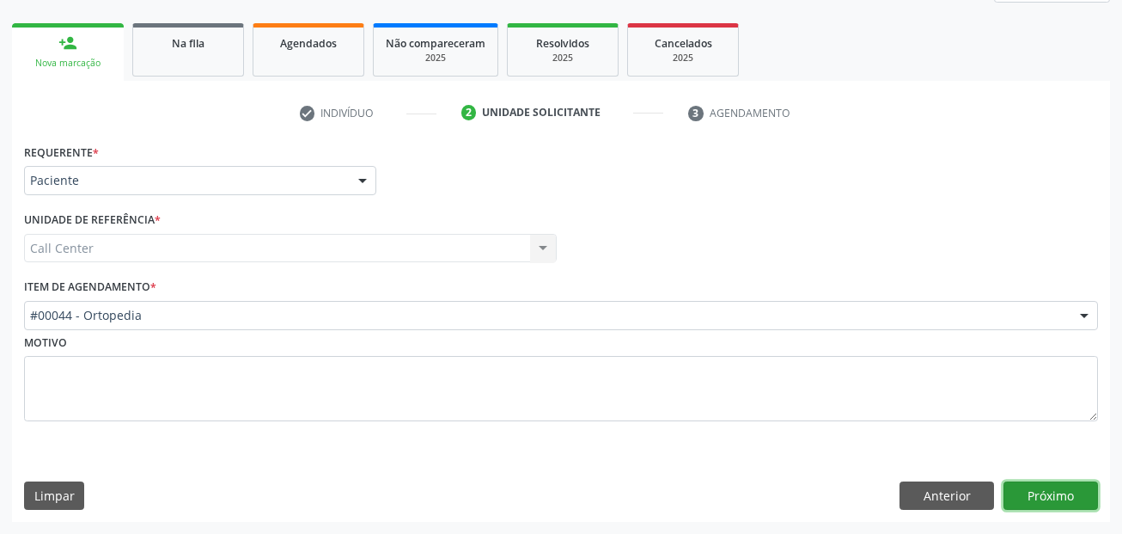
click at [1039, 490] on button "Próximo" at bounding box center [1051, 495] width 95 height 29
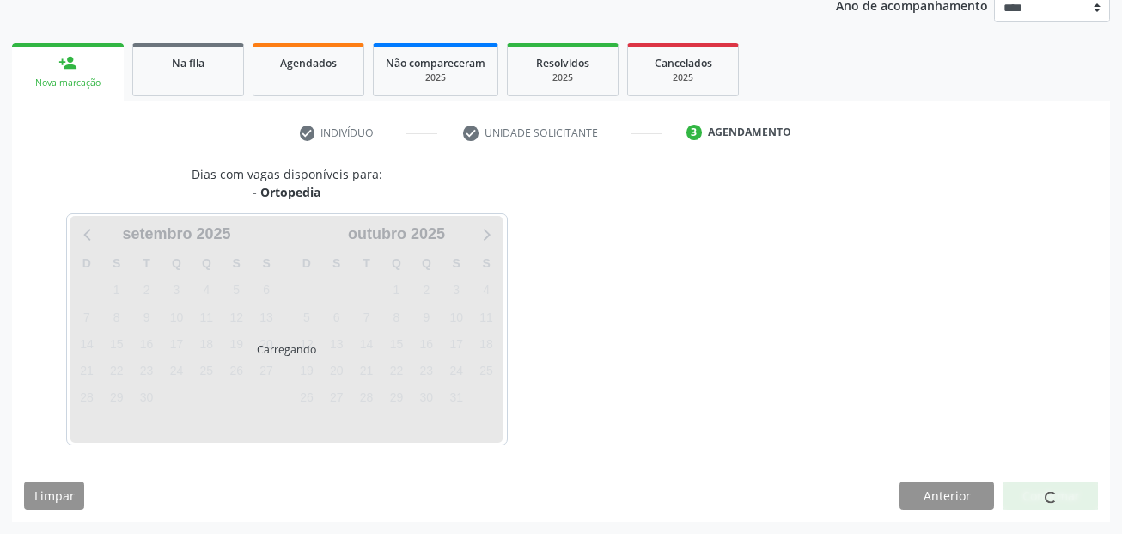
scroll to position [214, 0]
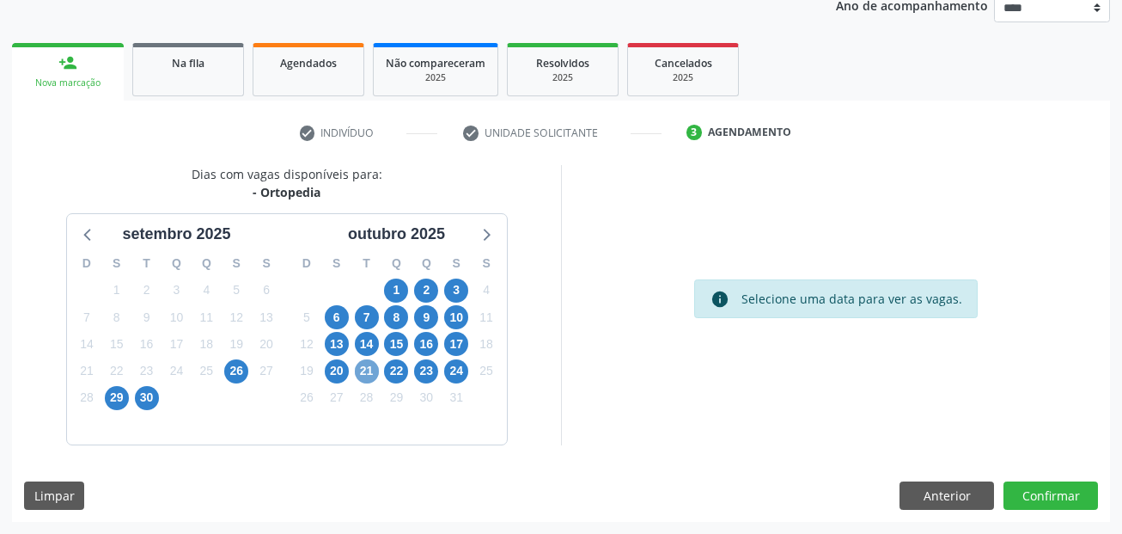
click at [364, 364] on span "21" at bounding box center [367, 371] width 24 height 24
click at [366, 370] on span "21" at bounding box center [367, 371] width 24 height 24
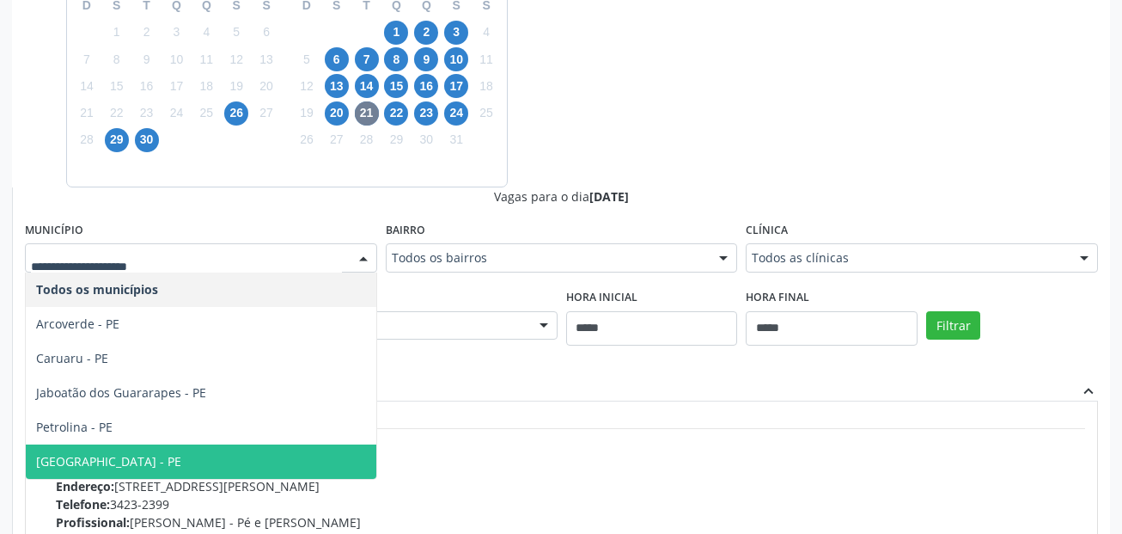
scroll to position [86, 0]
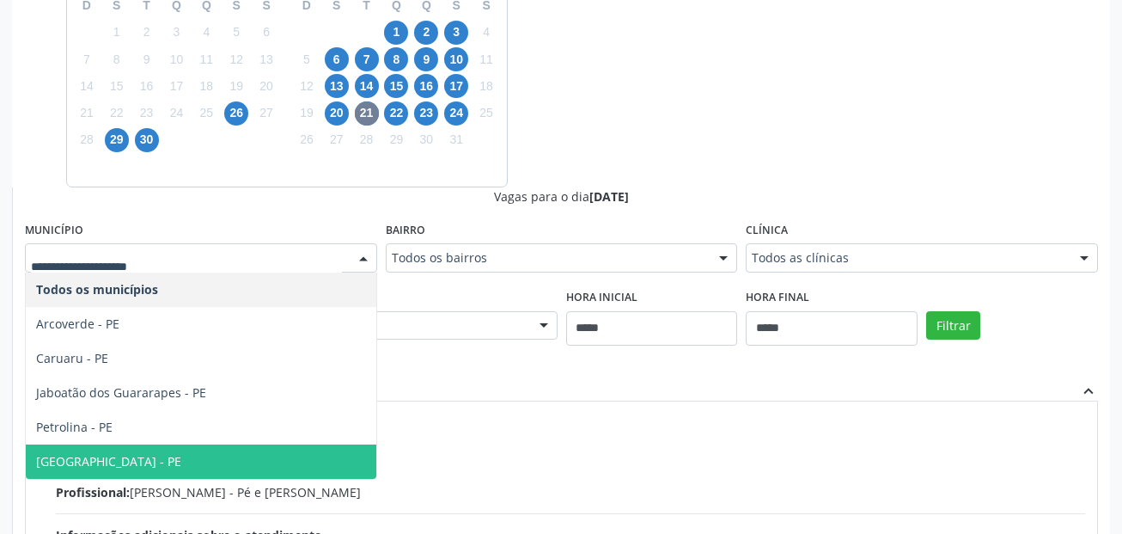
click at [138, 462] on span "Recife - PE" at bounding box center [201, 461] width 351 height 34
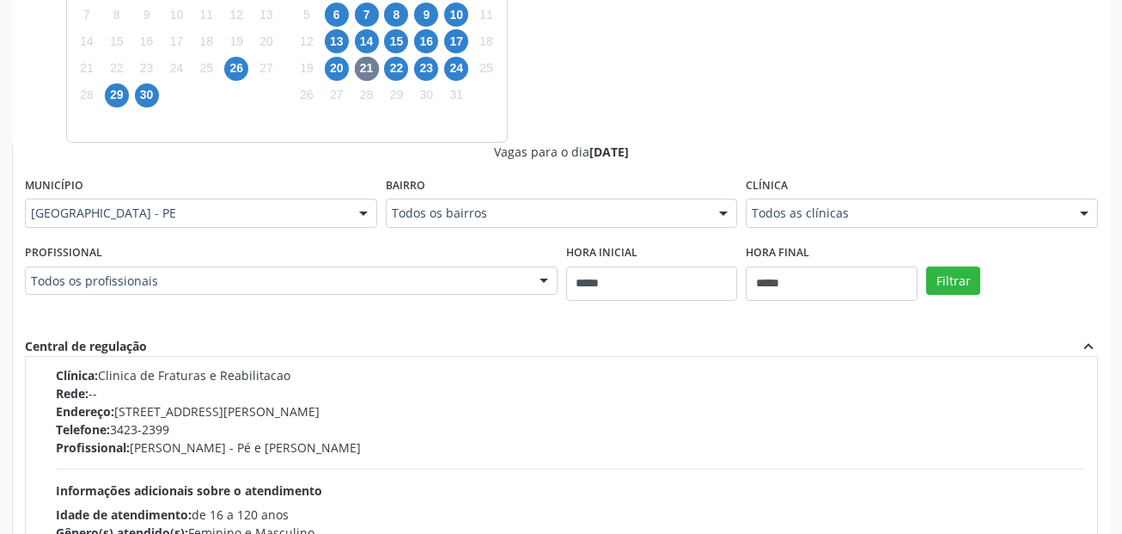
scroll to position [558, 0]
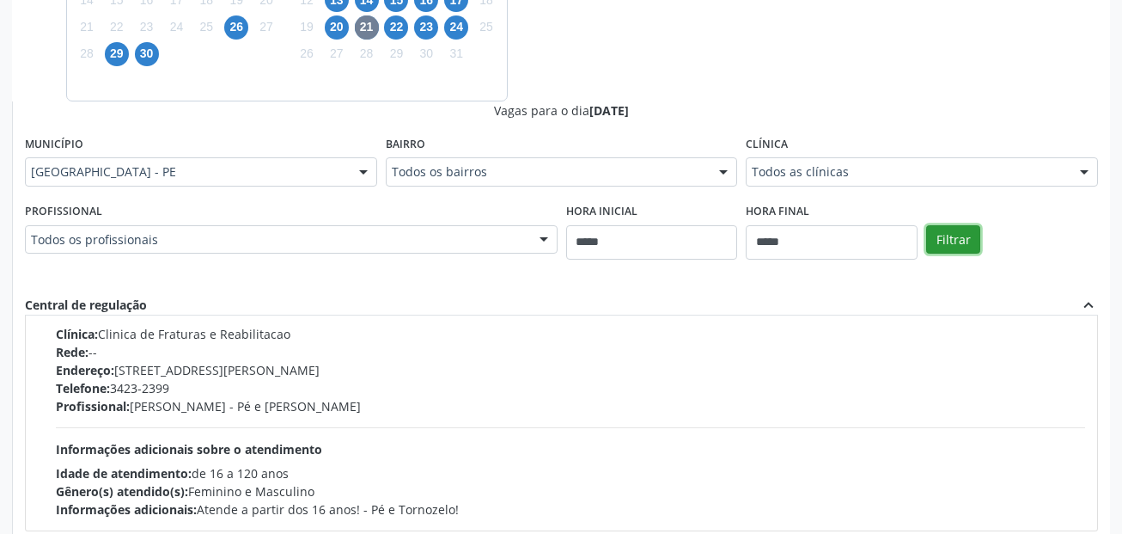
click at [946, 242] on button "Filtrar" at bounding box center [953, 239] width 54 height 29
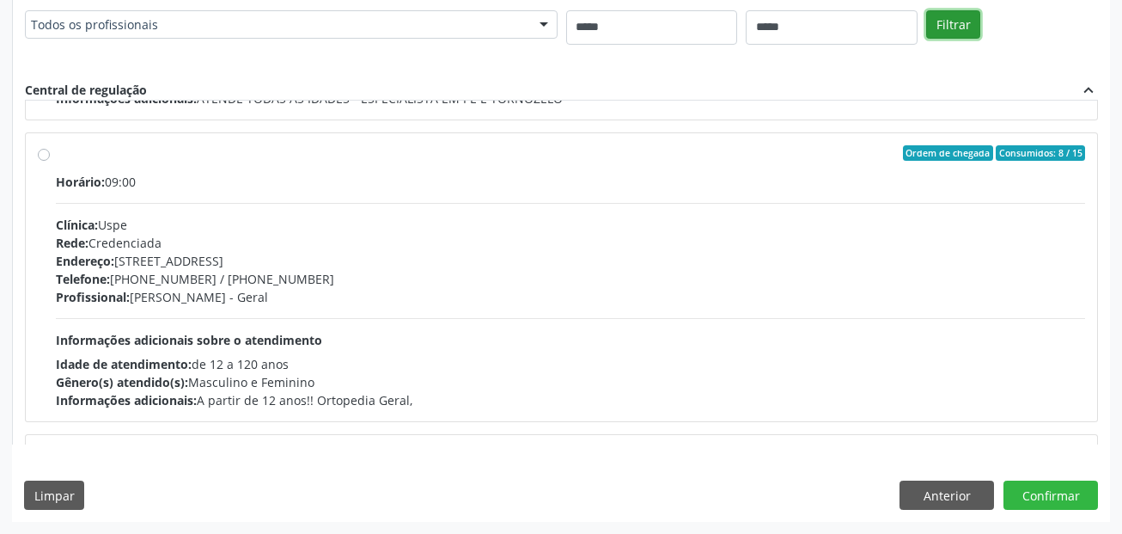
scroll to position [602, 0]
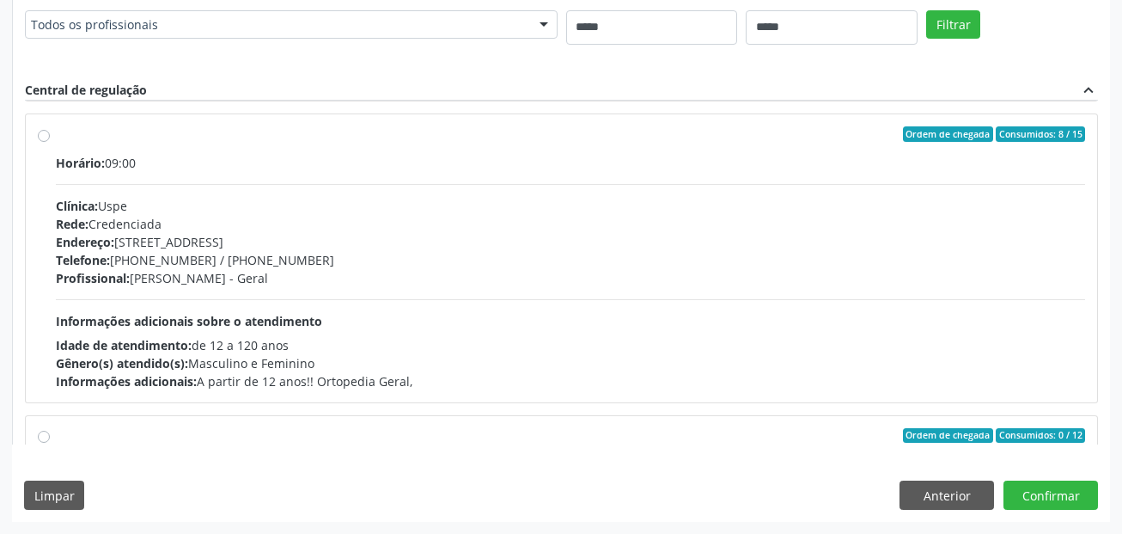
click at [56, 140] on label "Ordem de chegada Consumidos: 8 / 15 Horário: 09:00 Clínica: Uspe Rede: Credenci…" at bounding box center [571, 258] width 1030 height 264
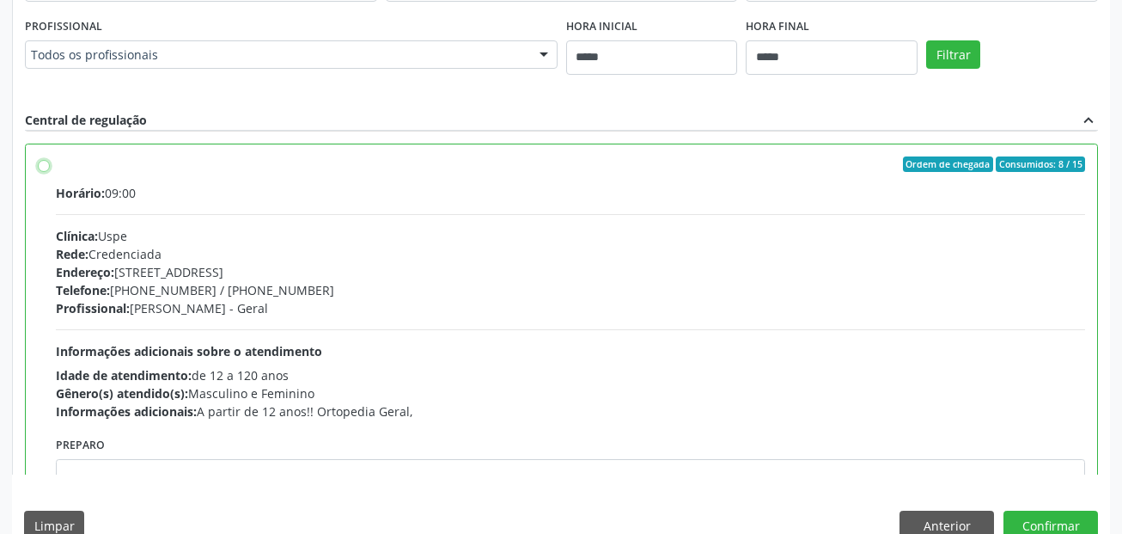
scroll to position [773, 0]
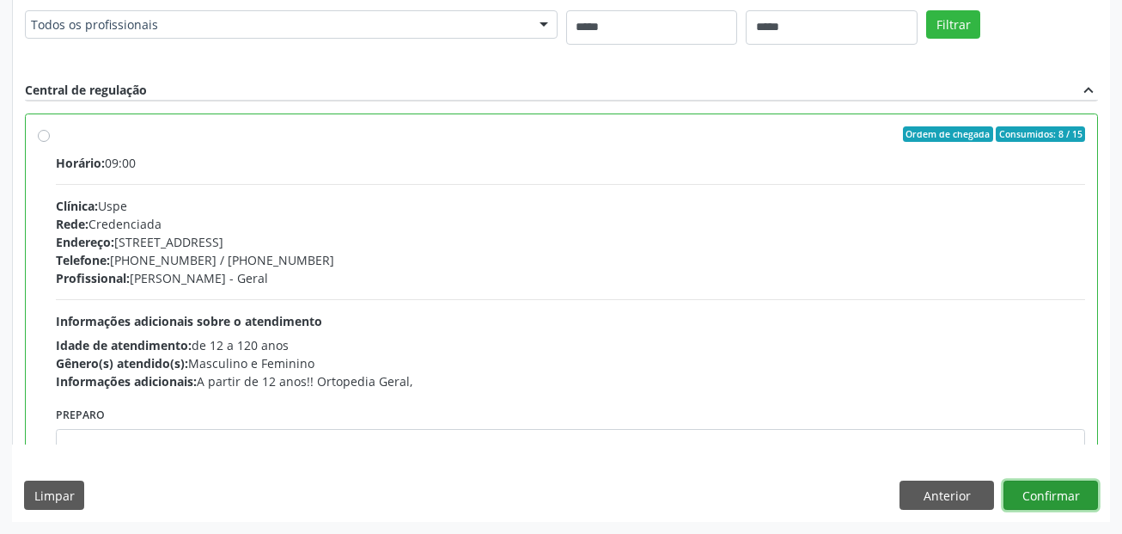
click at [1048, 496] on button "Confirmar" at bounding box center [1051, 494] width 95 height 29
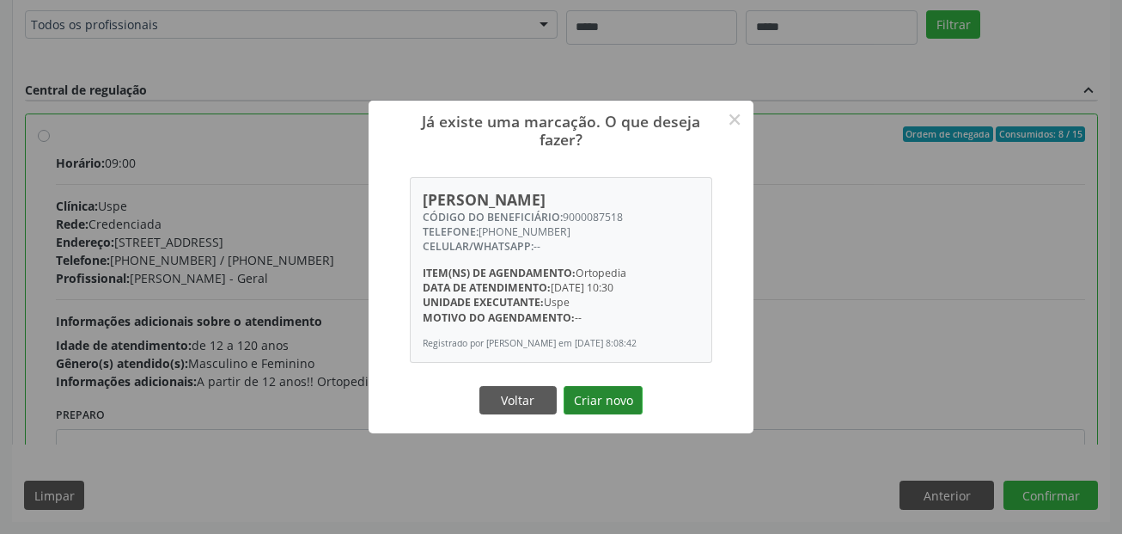
click at [620, 409] on button "Criar novo" at bounding box center [603, 400] width 79 height 29
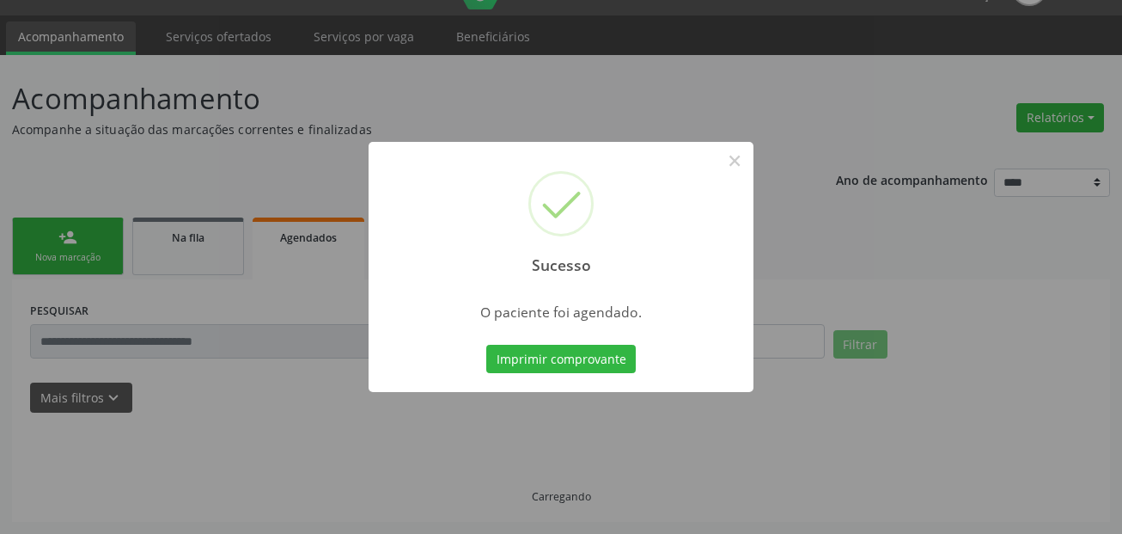
scroll to position [40, 0]
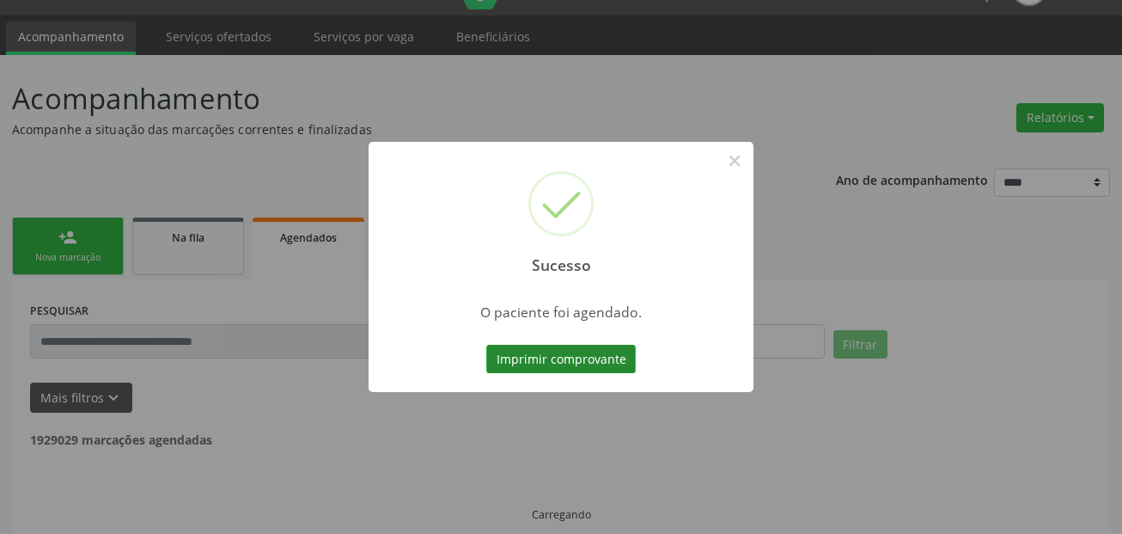
click at [622, 351] on button "Imprimir comprovante" at bounding box center [561, 359] width 150 height 29
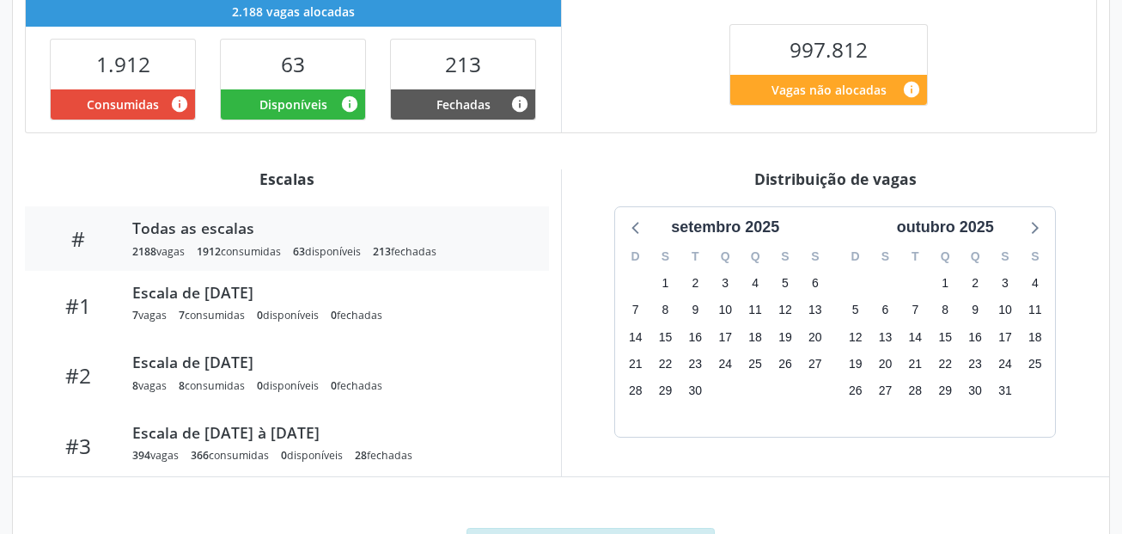
scroll to position [555, 0]
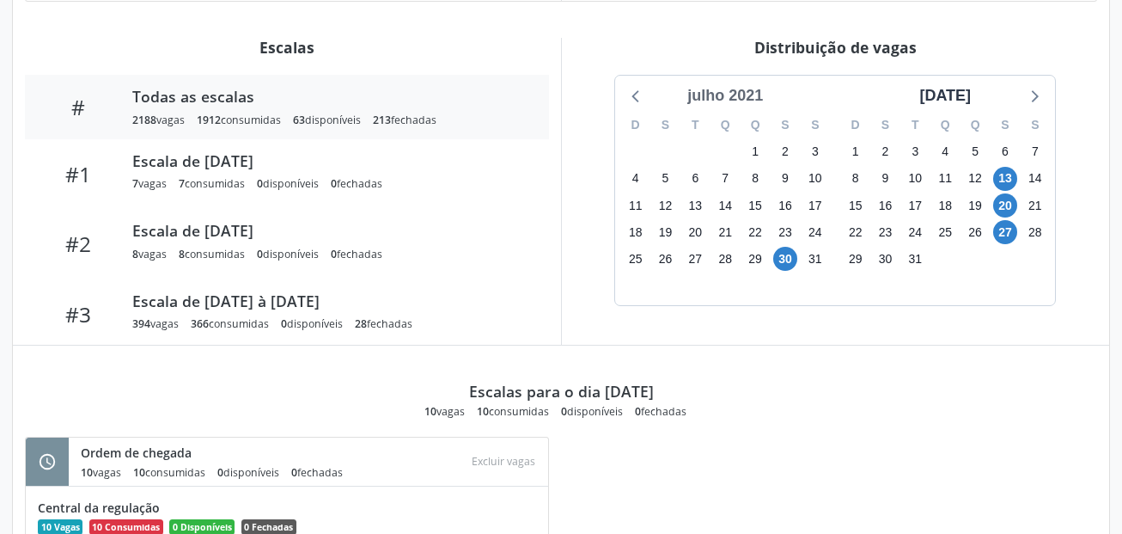
click at [753, 93] on div "julho 2021" at bounding box center [725, 95] width 89 height 23
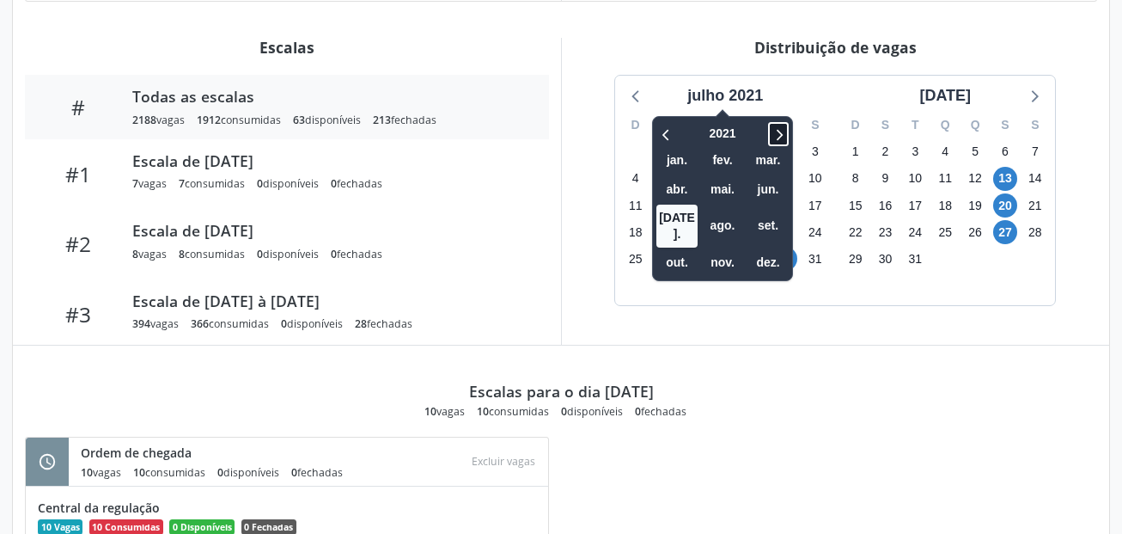
click at [789, 129] on span at bounding box center [778, 134] width 21 height 24
click at [772, 212] on span "set." at bounding box center [768, 225] width 41 height 27
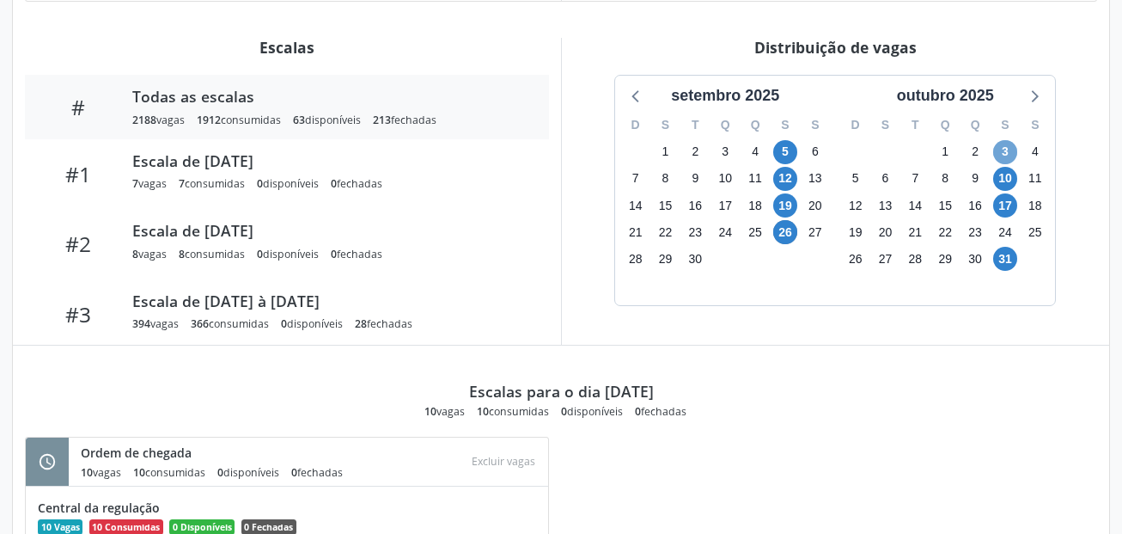
click at [1003, 156] on span "3" at bounding box center [1005, 152] width 24 height 24
click at [1005, 174] on span "10" at bounding box center [1005, 179] width 24 height 24
click at [1009, 204] on span "17" at bounding box center [1005, 205] width 24 height 24
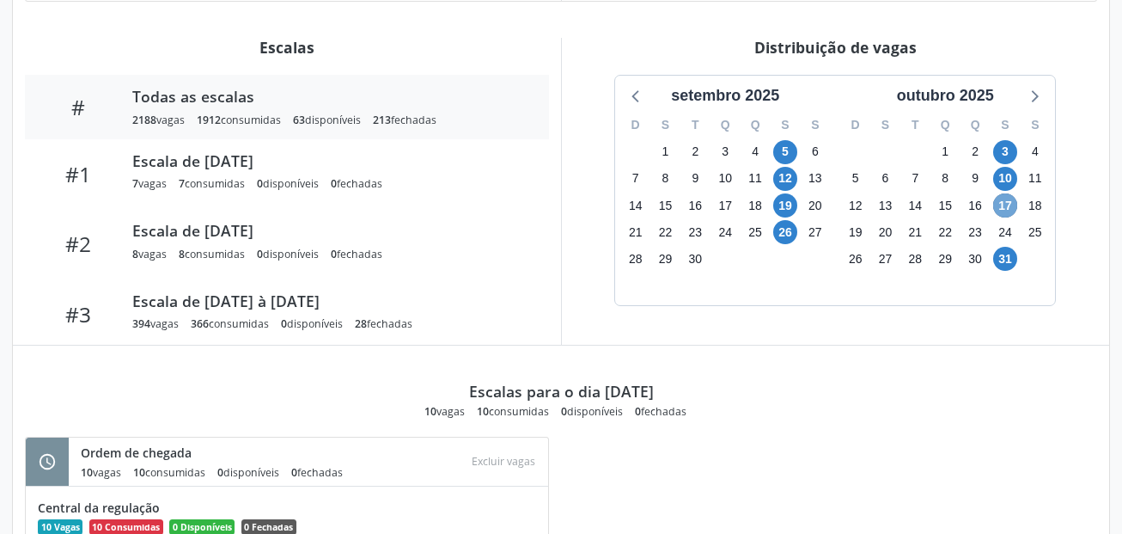
click at [1009, 204] on span "17" at bounding box center [1005, 205] width 24 height 24
click at [1006, 258] on span "31" at bounding box center [1005, 259] width 24 height 24
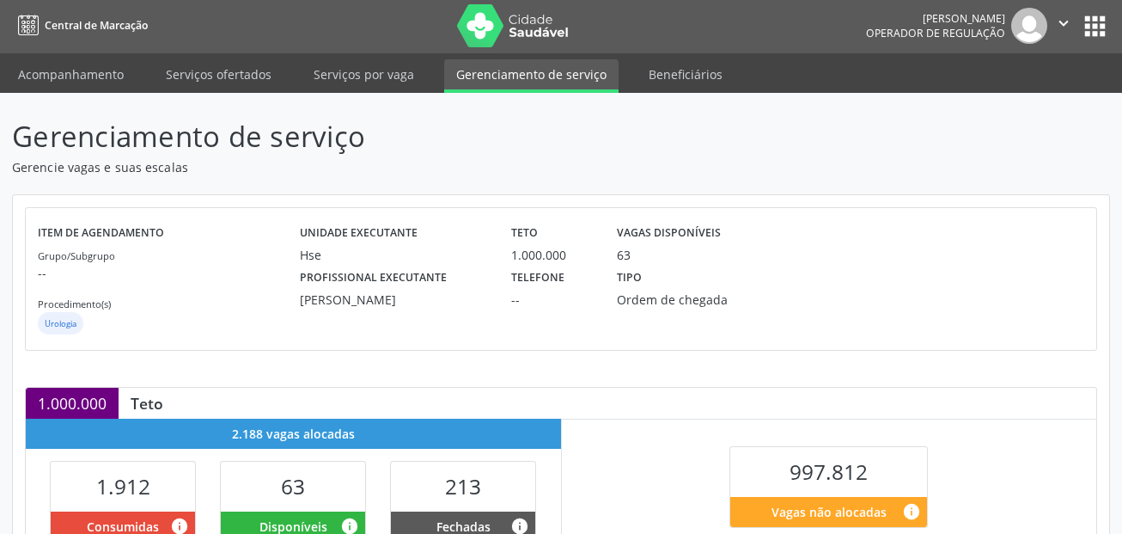
scroll to position [0, 0]
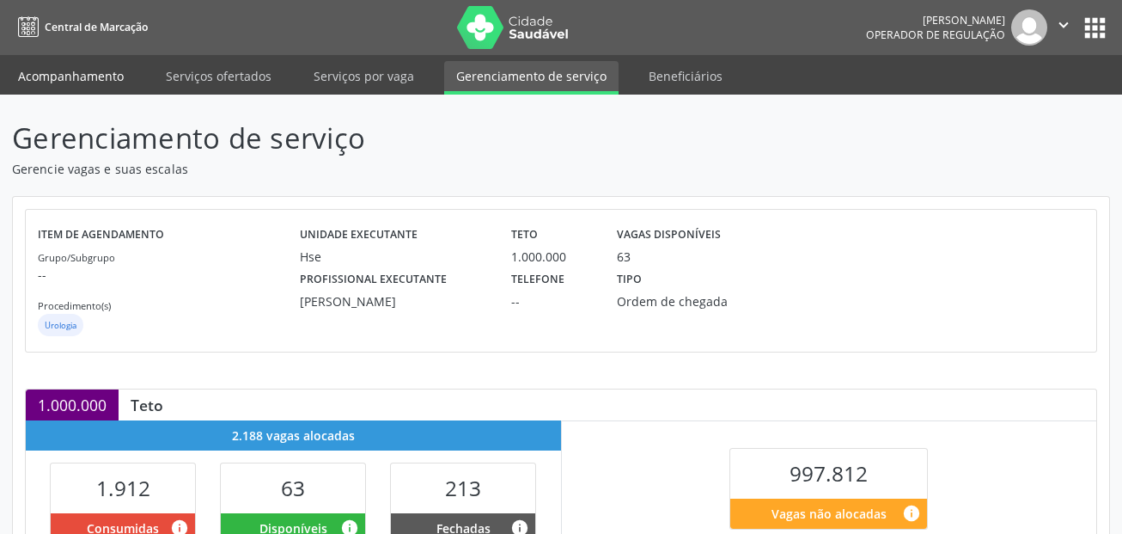
click at [92, 76] on link "Acompanhamento" at bounding box center [71, 76] width 130 height 30
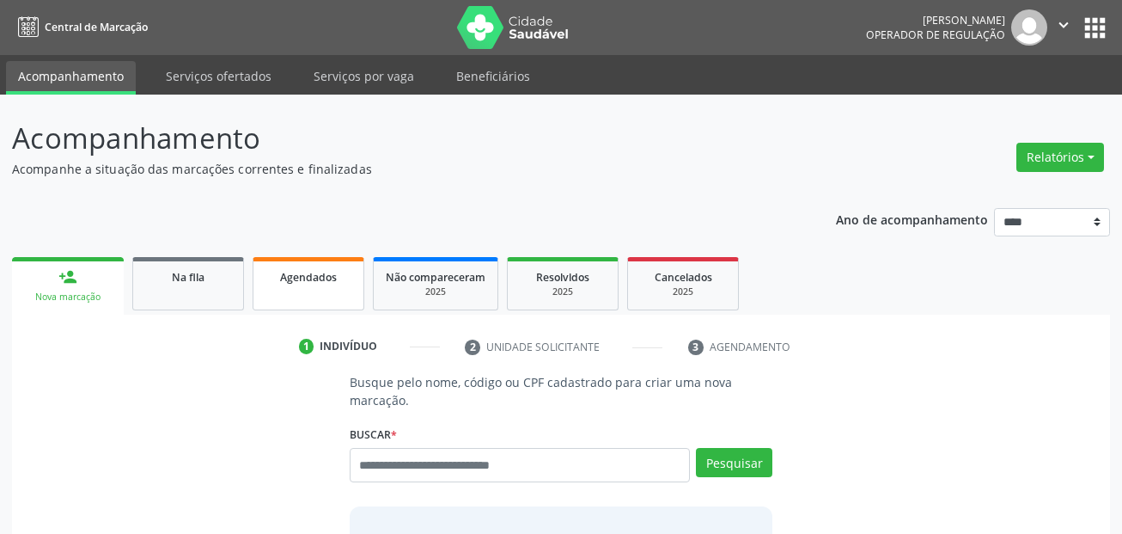
click at [311, 272] on span "Agendados" at bounding box center [308, 277] width 57 height 15
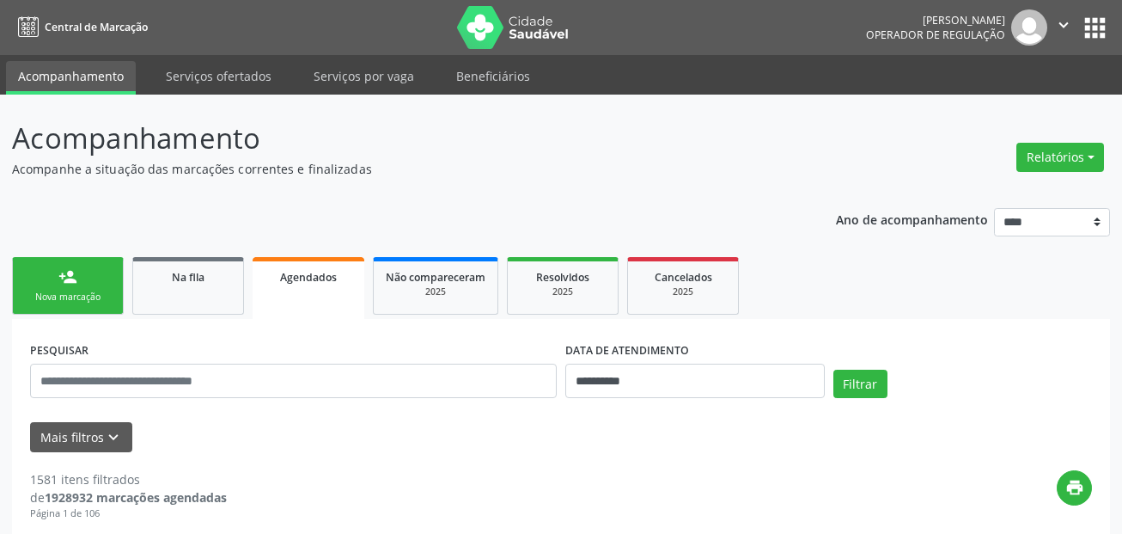
click at [1067, 274] on ul "person_add Nova marcação Na fila Agendados Não compareceram 2025 Resolvidos 202…" at bounding box center [561, 286] width 1098 height 66
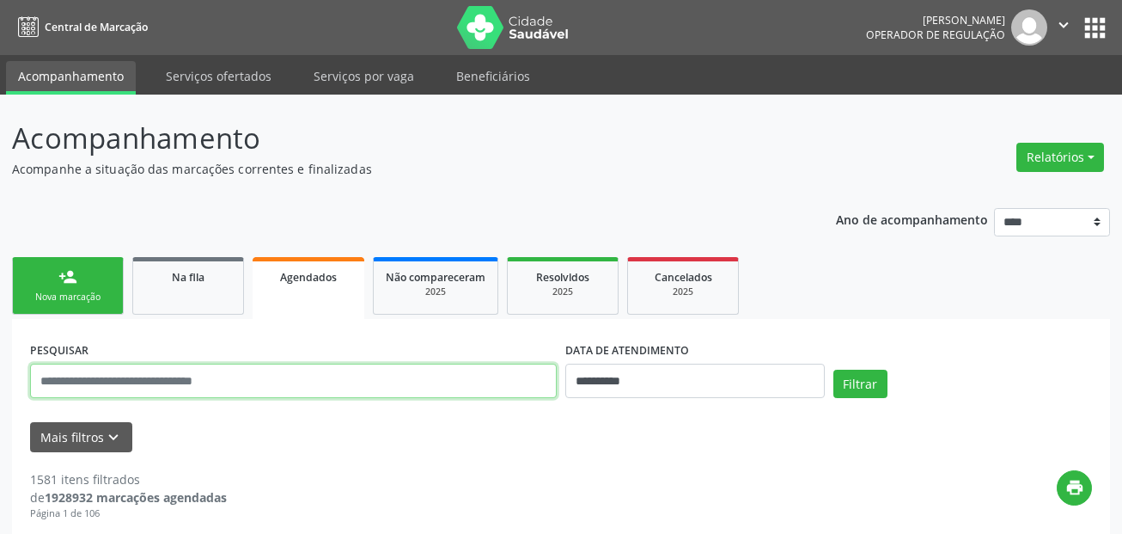
drag, startPoint x: 166, startPoint y: 374, endPoint x: 211, endPoint y: 367, distance: 46.1
click at [166, 374] on input "text" at bounding box center [293, 381] width 527 height 34
paste input "**********"
type input "**********"
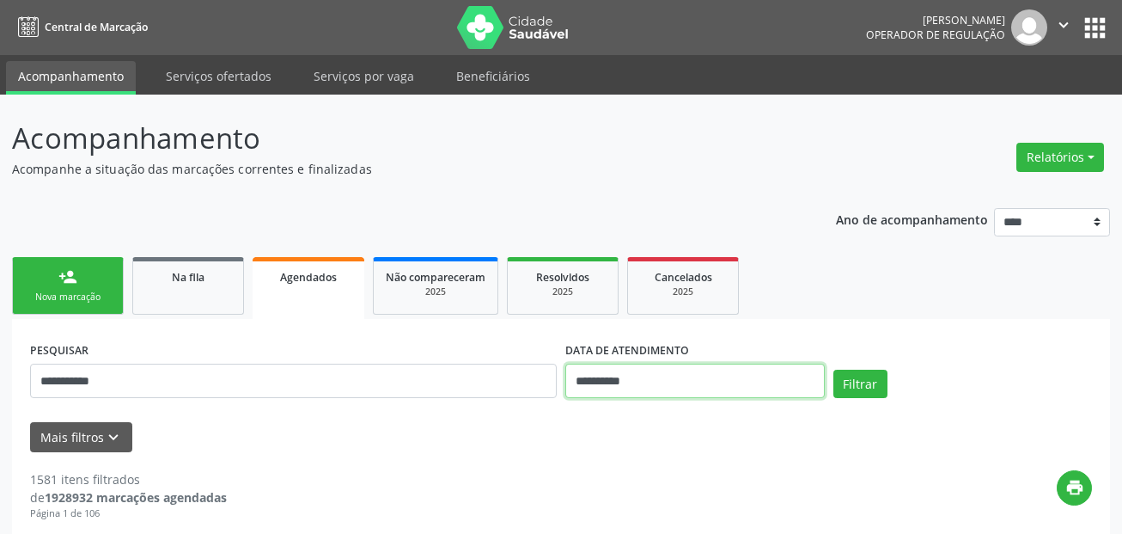
click at [751, 387] on input "**********" at bounding box center [695, 381] width 260 height 34
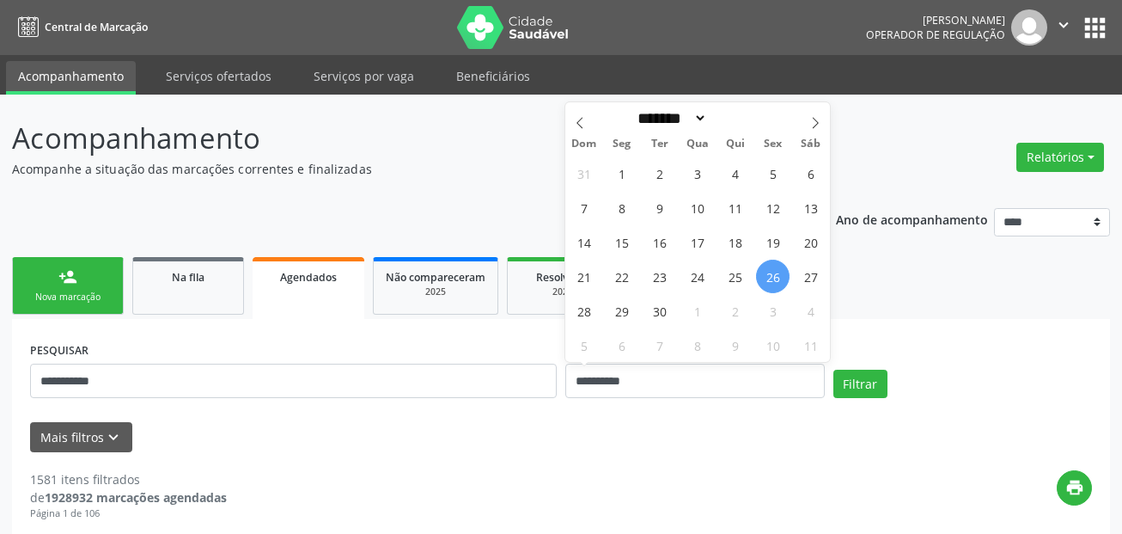
click at [780, 272] on span "26" at bounding box center [773, 277] width 34 height 34
type input "**********"
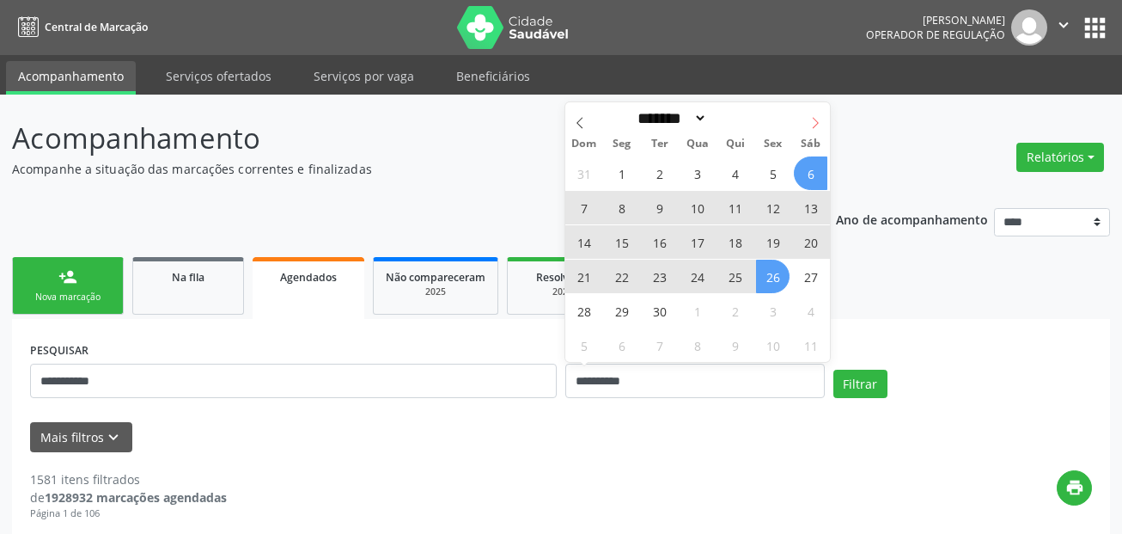
click at [812, 119] on icon at bounding box center [816, 123] width 12 height 12
select select "*"
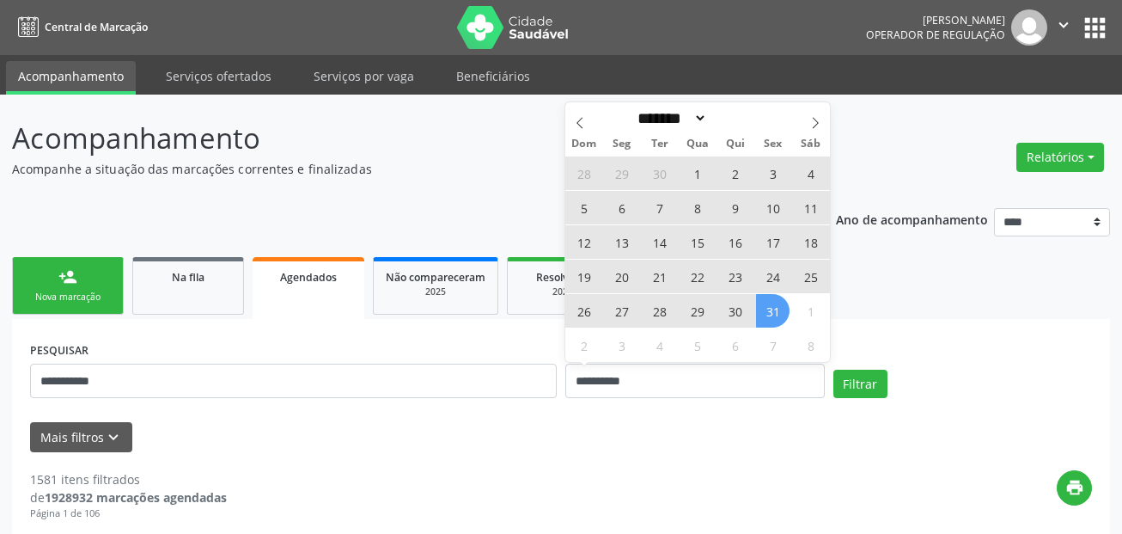
click at [775, 309] on span "31" at bounding box center [773, 311] width 34 height 34
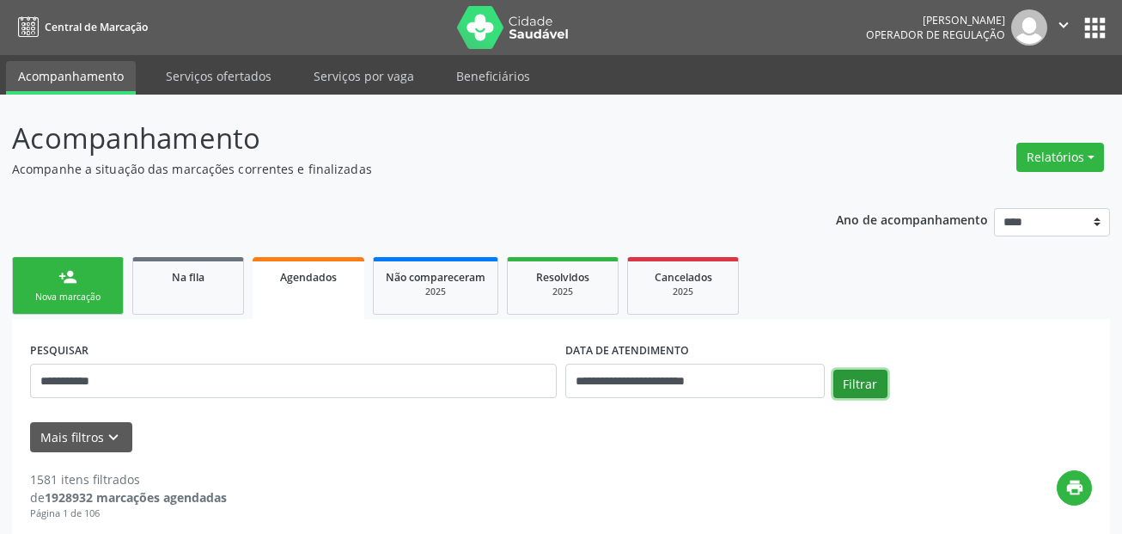
click at [868, 384] on button "Filtrar" at bounding box center [861, 384] width 54 height 29
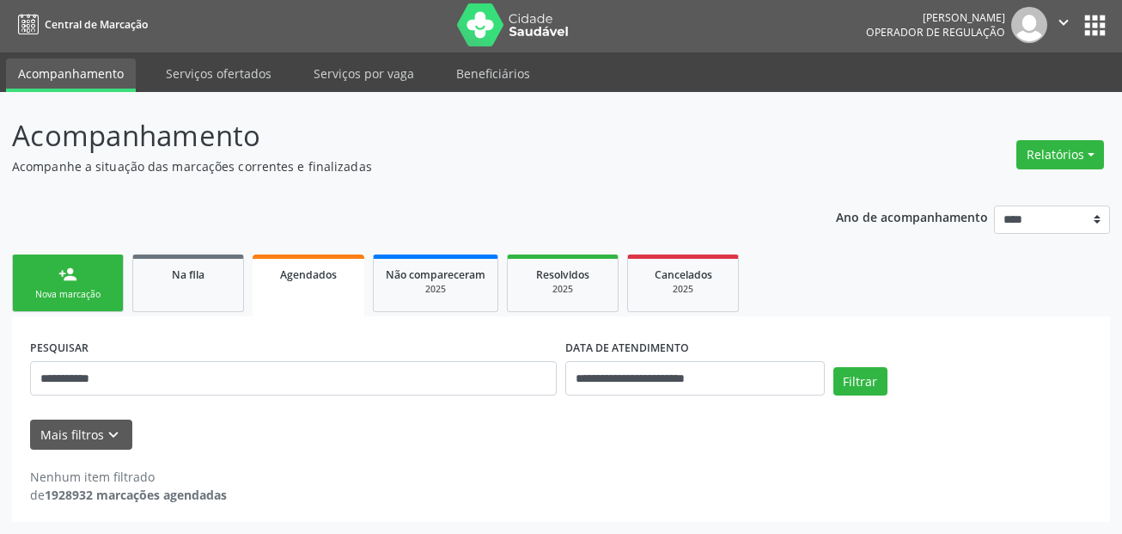
scroll to position [3, 0]
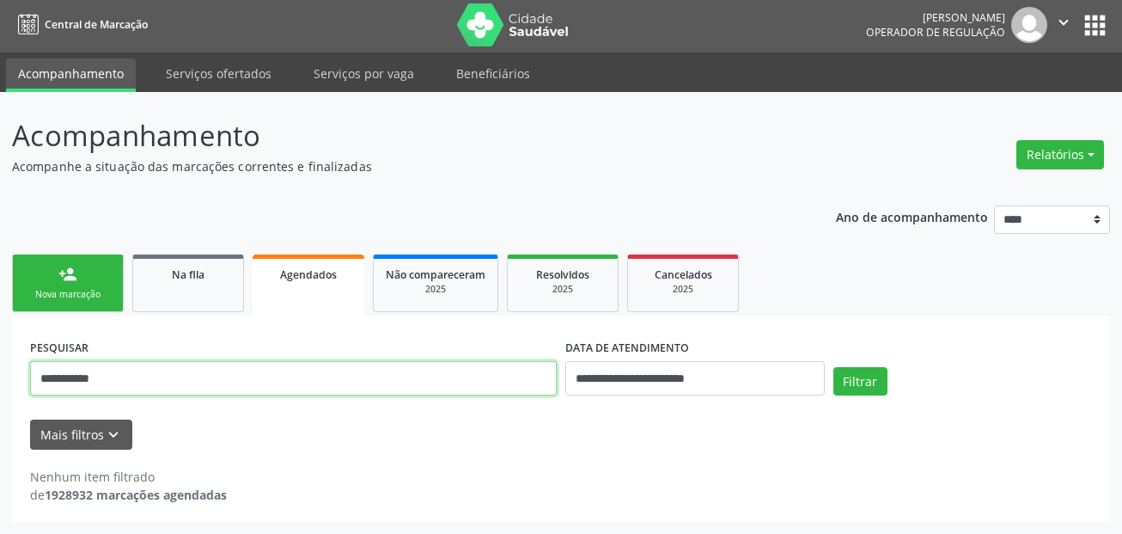
drag, startPoint x: 119, startPoint y: 380, endPoint x: 52, endPoint y: 380, distance: 67.0
click at [28, 382] on div "**********" at bounding box center [293, 370] width 535 height 73
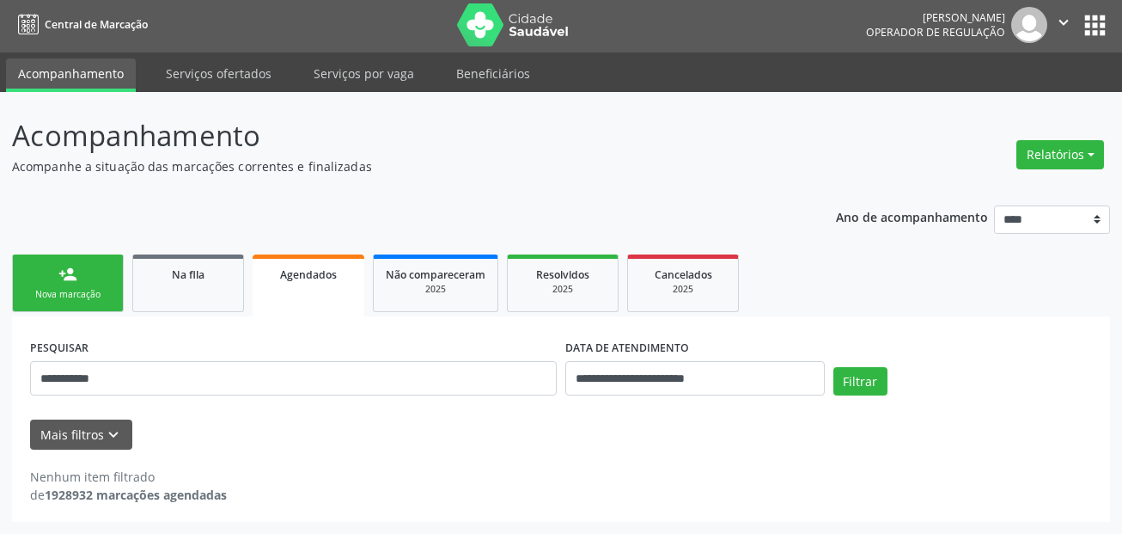
click at [74, 76] on link "Acompanhamento" at bounding box center [71, 75] width 130 height 34
click at [86, 289] on div "Nova marcação" at bounding box center [68, 294] width 86 height 13
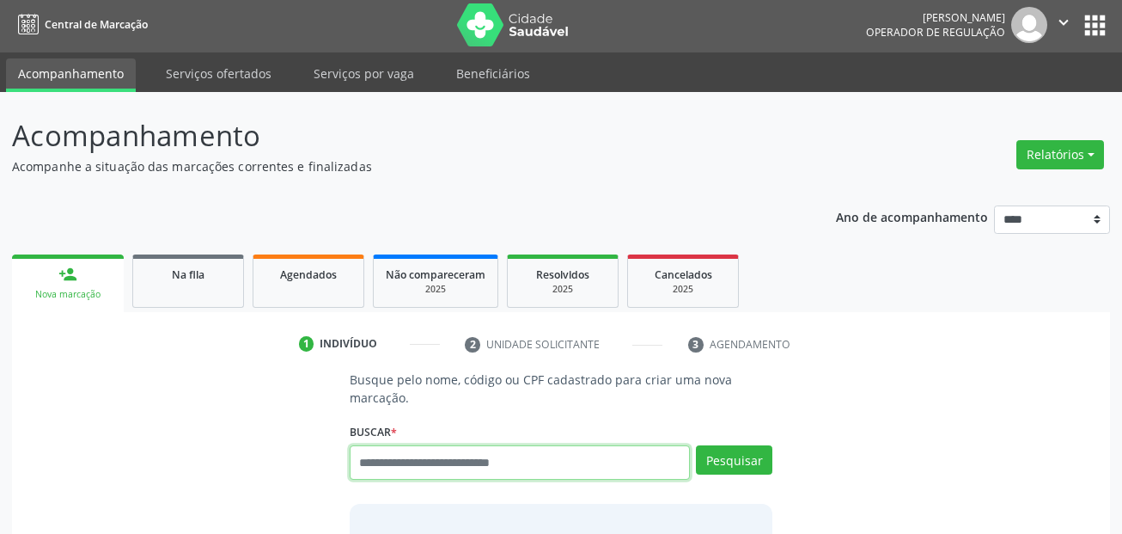
click at [475, 465] on input "text" at bounding box center [520, 462] width 341 height 34
paste input "**********"
type input "**********"
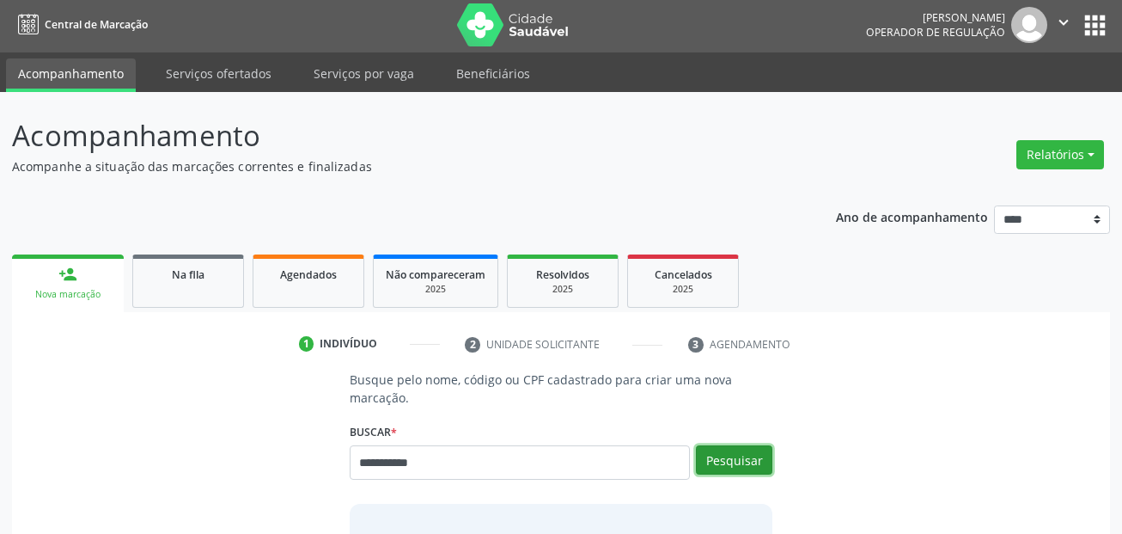
click at [726, 452] on button "Pesquisar" at bounding box center [734, 459] width 76 height 29
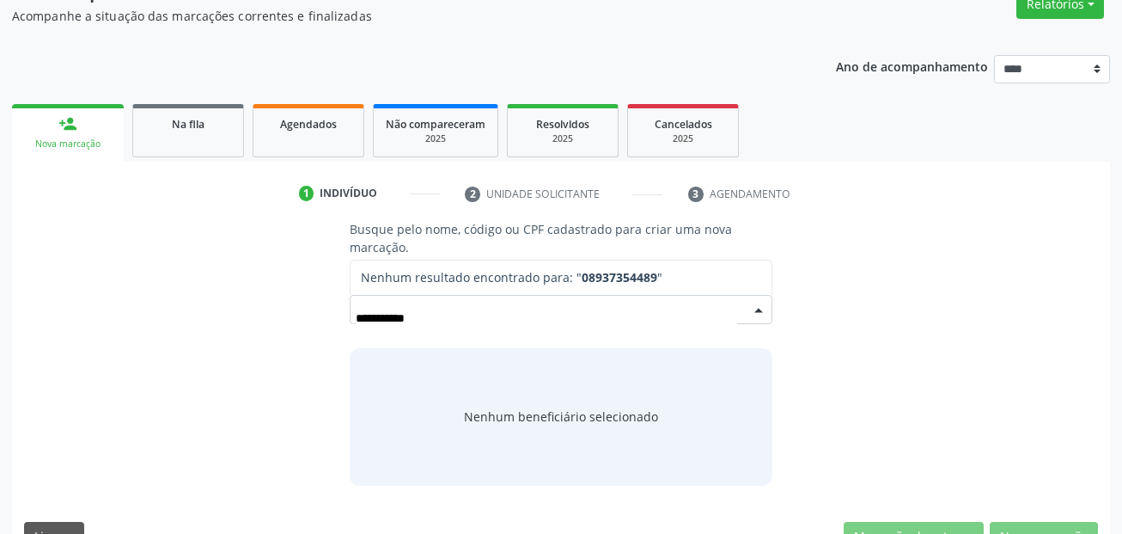
scroll to position [193, 0]
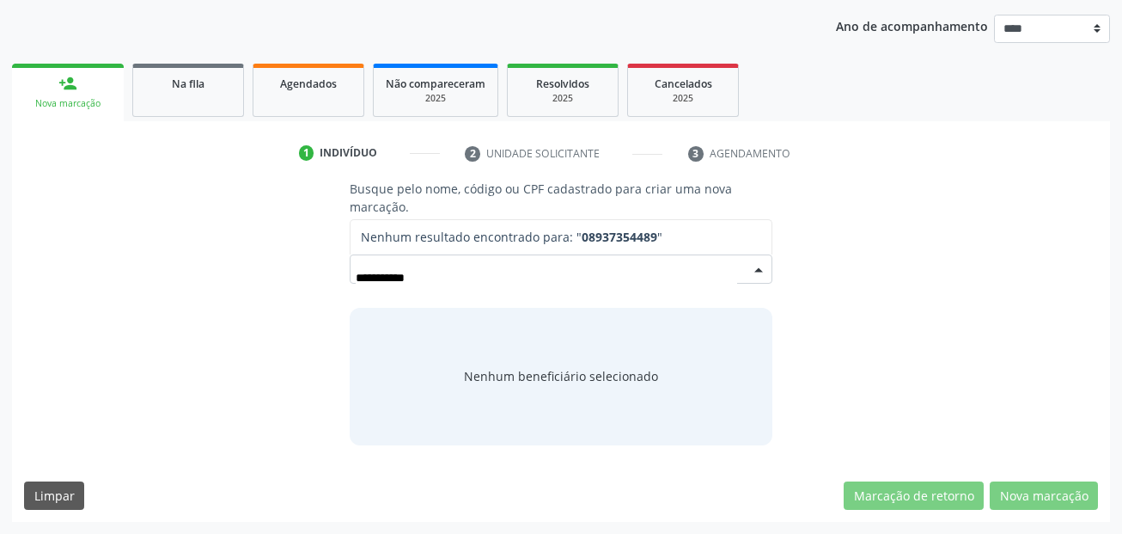
drag, startPoint x: 437, startPoint y: 282, endPoint x: 419, endPoint y: 282, distance: 18.9
click at [419, 282] on input "**********" at bounding box center [547, 277] width 382 height 34
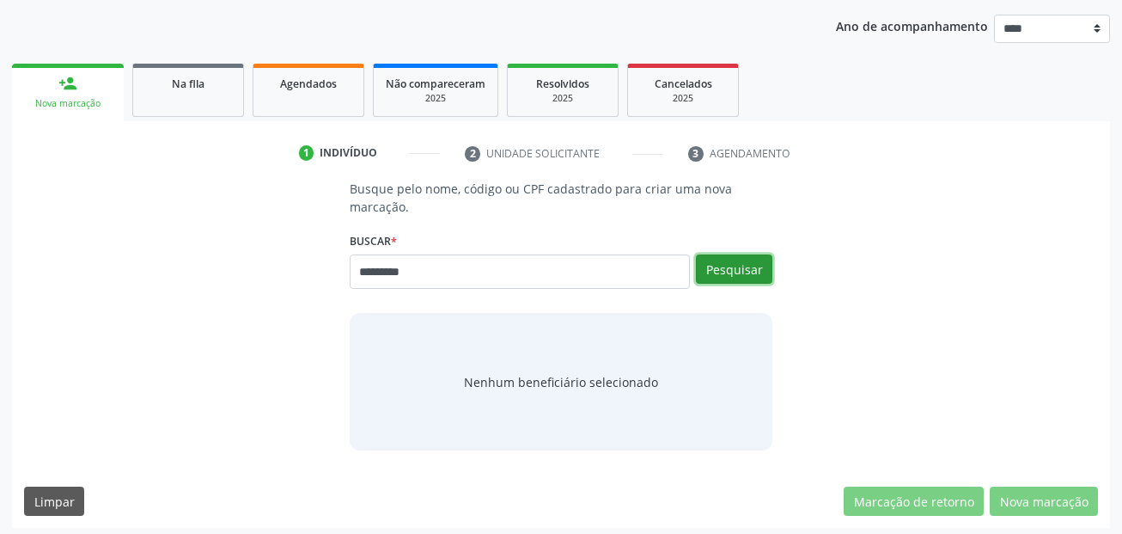
click at [743, 274] on button "Pesquisar" at bounding box center [734, 268] width 76 height 29
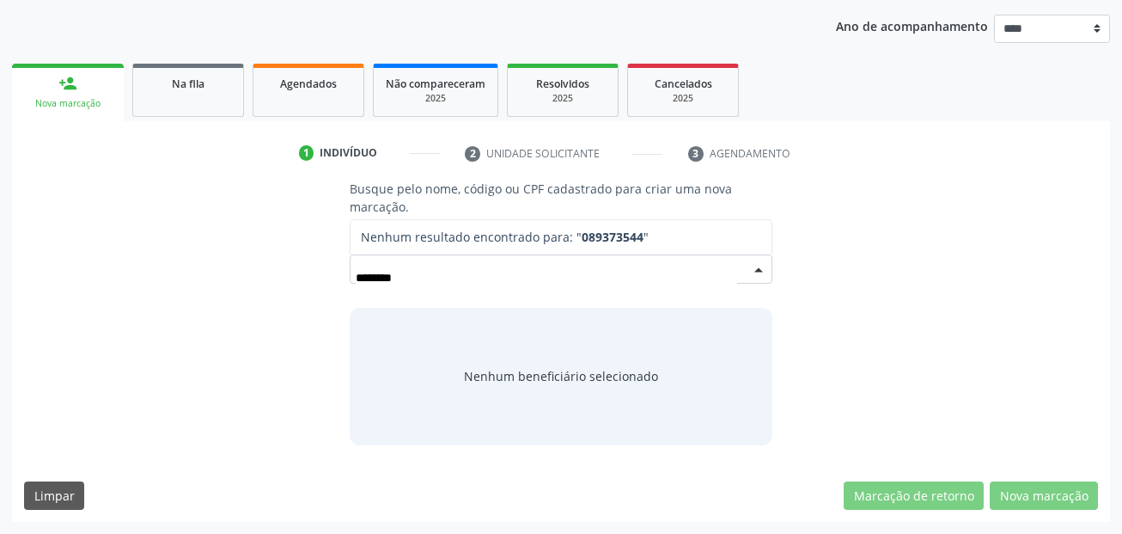
type input "********"
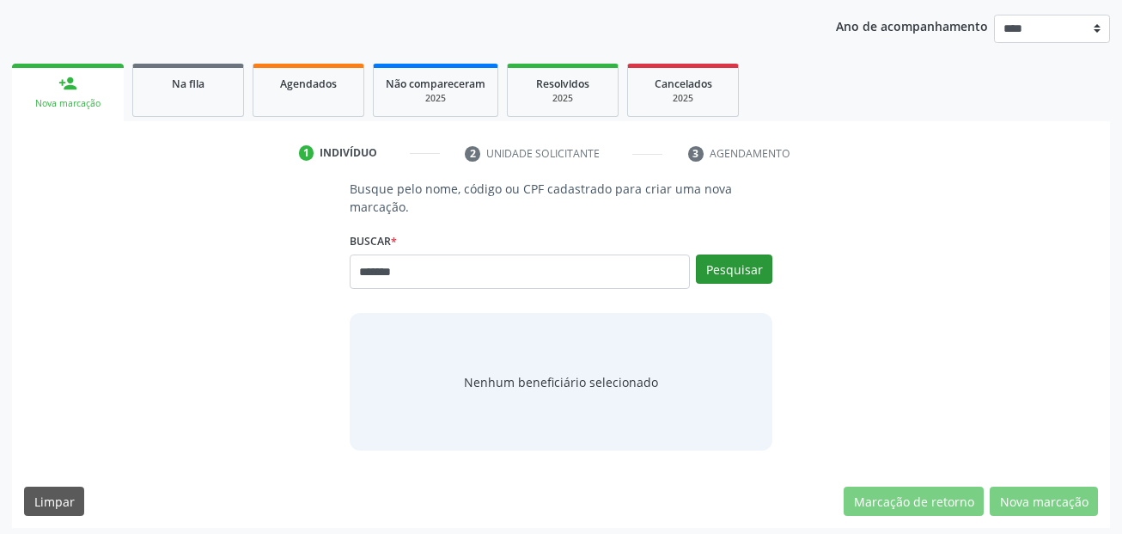
type input "*******"
click at [739, 272] on button "Pesquisar" at bounding box center [734, 268] width 76 height 29
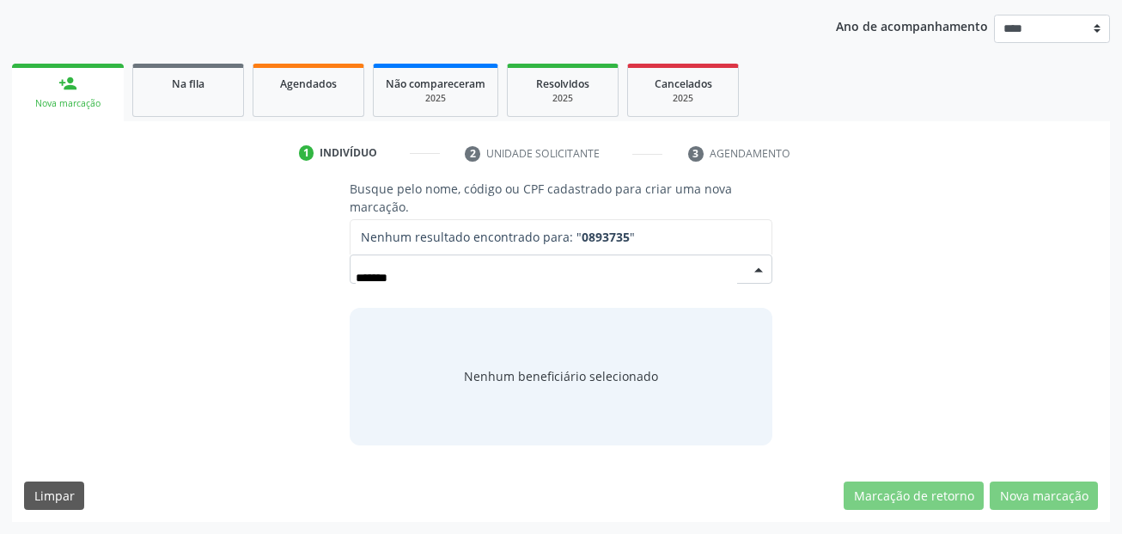
type input "******"
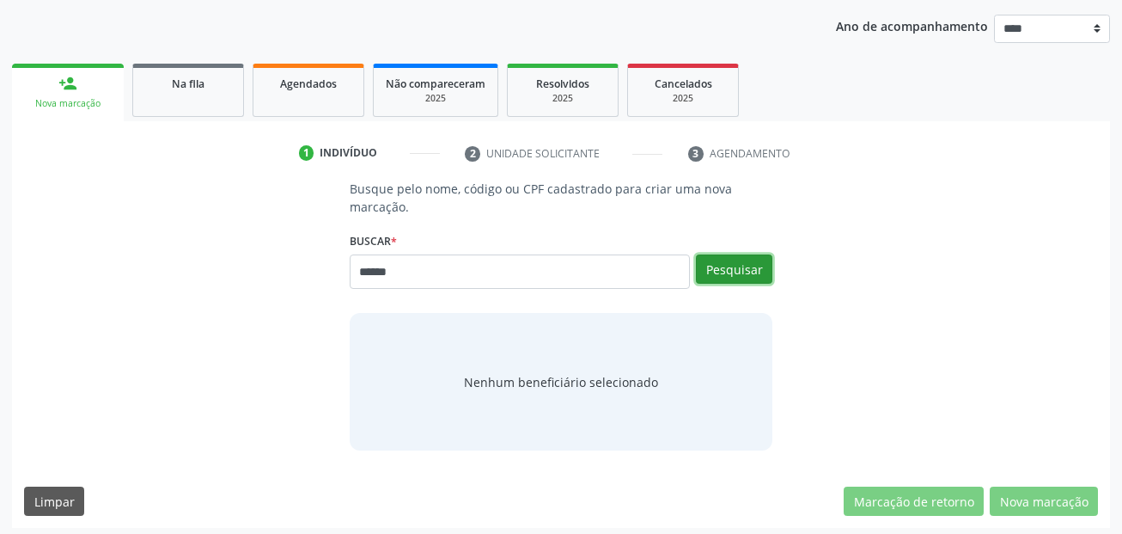
click at [764, 280] on button "Pesquisar" at bounding box center [734, 268] width 76 height 29
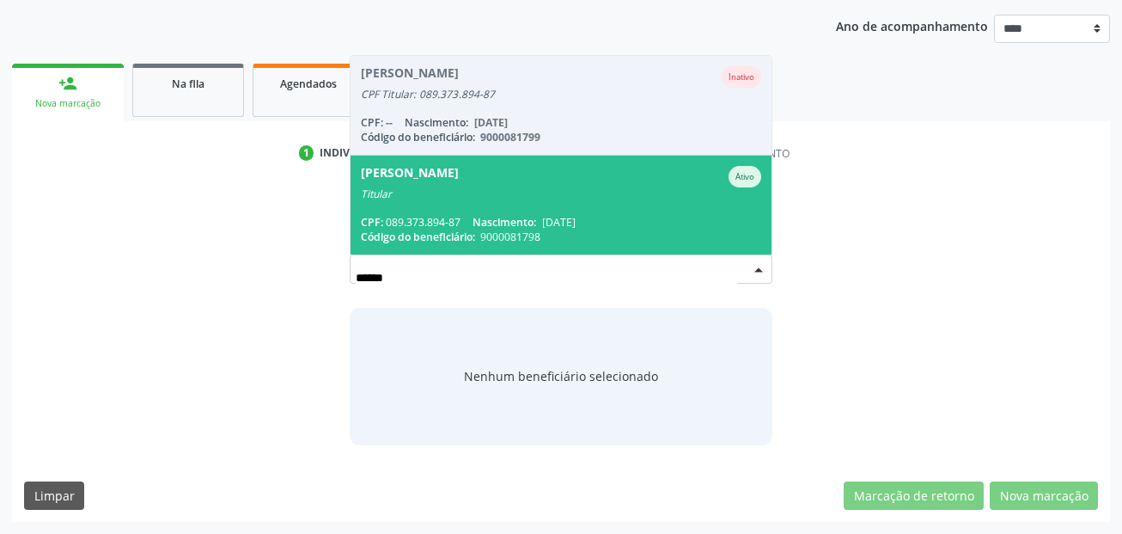
click at [414, 280] on input "******" at bounding box center [547, 277] width 382 height 34
drag, startPoint x: 414, startPoint y: 280, endPoint x: 427, endPoint y: 278, distance: 13.1
click at [427, 278] on input "******" at bounding box center [547, 277] width 382 height 34
drag, startPoint x: 397, startPoint y: 278, endPoint x: 299, endPoint y: 178, distance: 140.4
click at [280, 275] on div "Busque pelo nome, código ou CPF cadastrado para criar uma nova marcação. Buscar…" at bounding box center [561, 312] width 1074 height 265
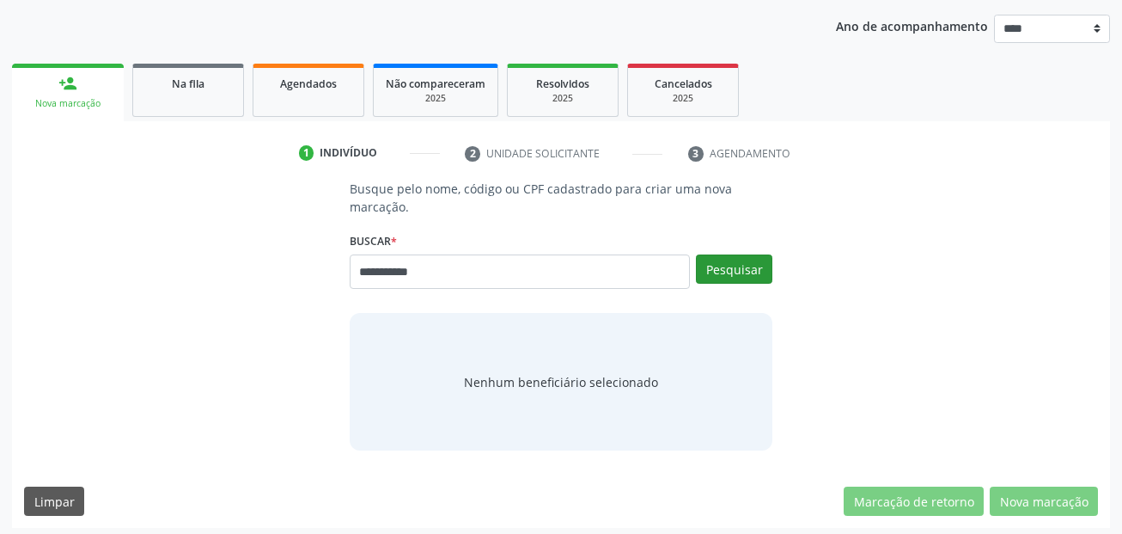
type input "**********"
click at [767, 266] on button "Pesquisar" at bounding box center [734, 268] width 76 height 29
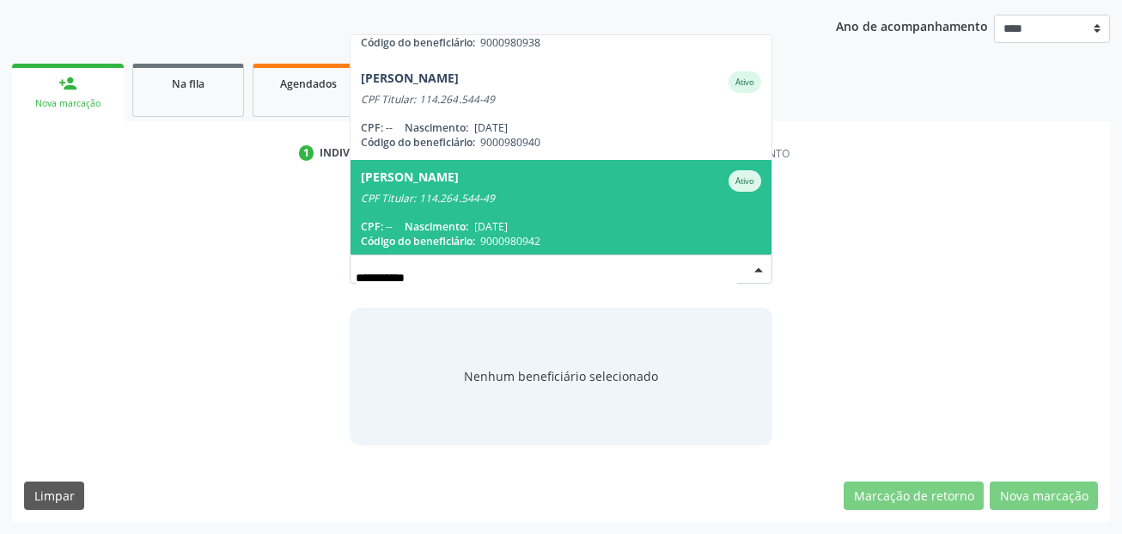
scroll to position [475, 0]
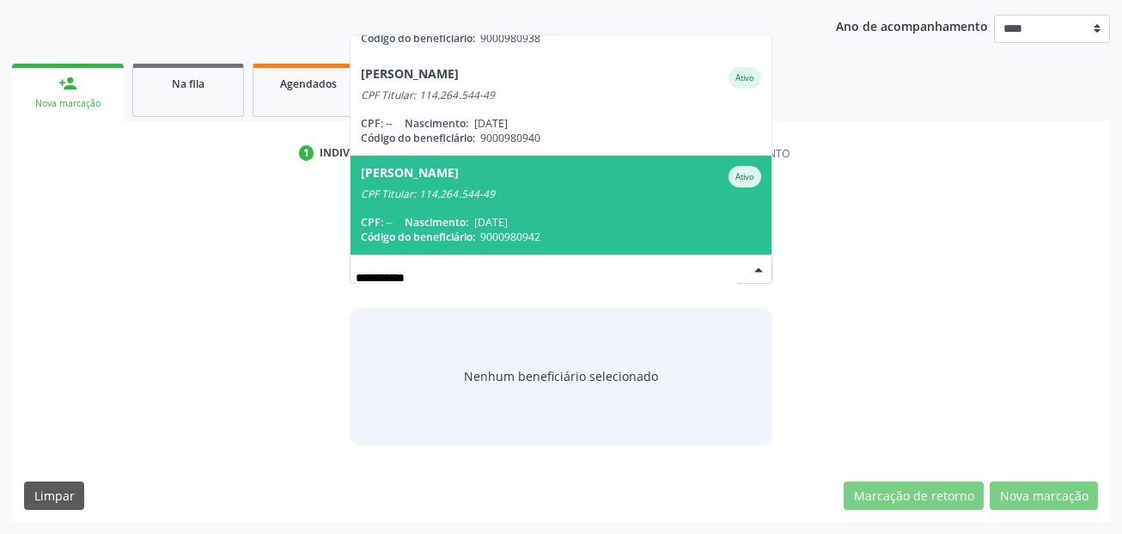
drag, startPoint x: 475, startPoint y: 273, endPoint x: 358, endPoint y: 272, distance: 116.9
click at [346, 272] on div "**********" at bounding box center [562, 312] width 448 height 265
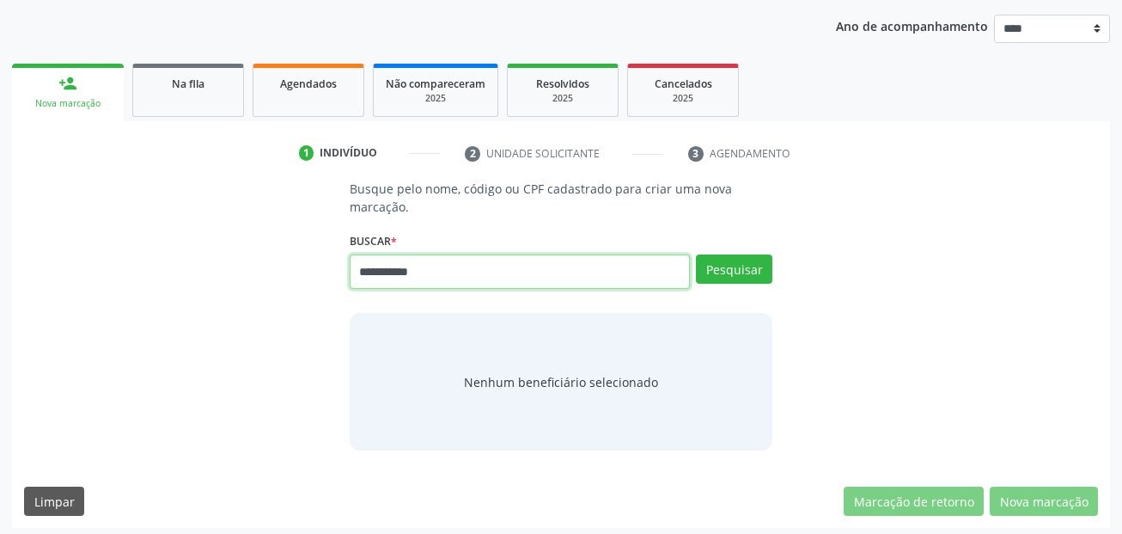
click at [516, 278] on input "**********" at bounding box center [520, 271] width 341 height 34
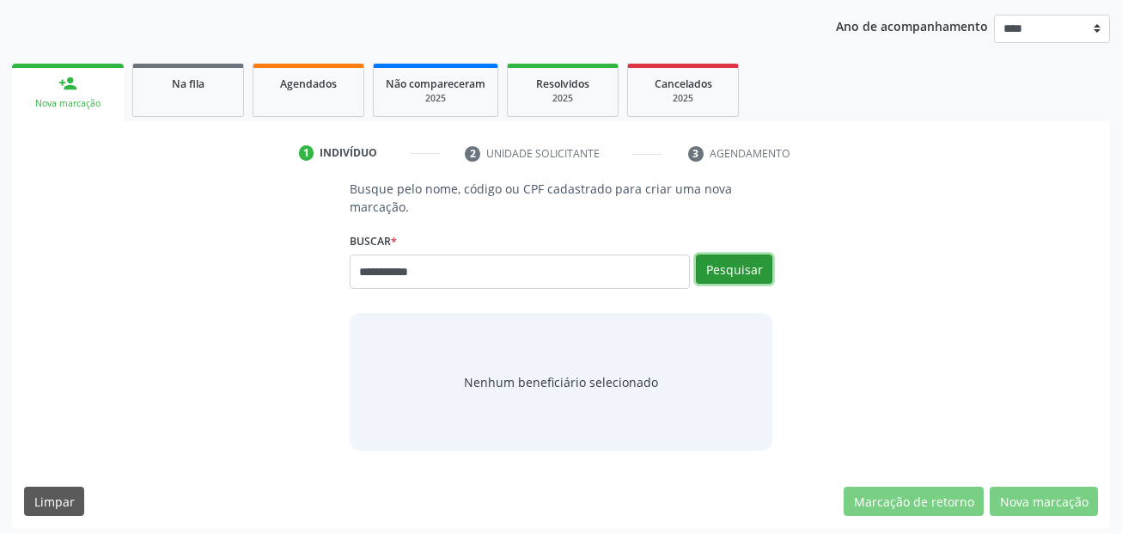
click at [737, 267] on button "Pesquisar" at bounding box center [734, 268] width 76 height 29
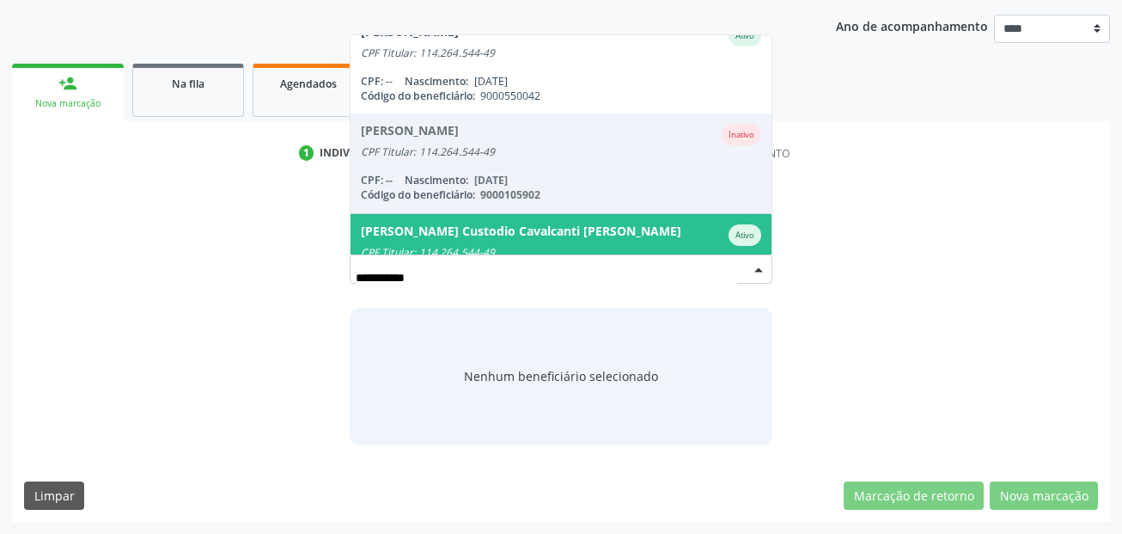
scroll to position [0, 0]
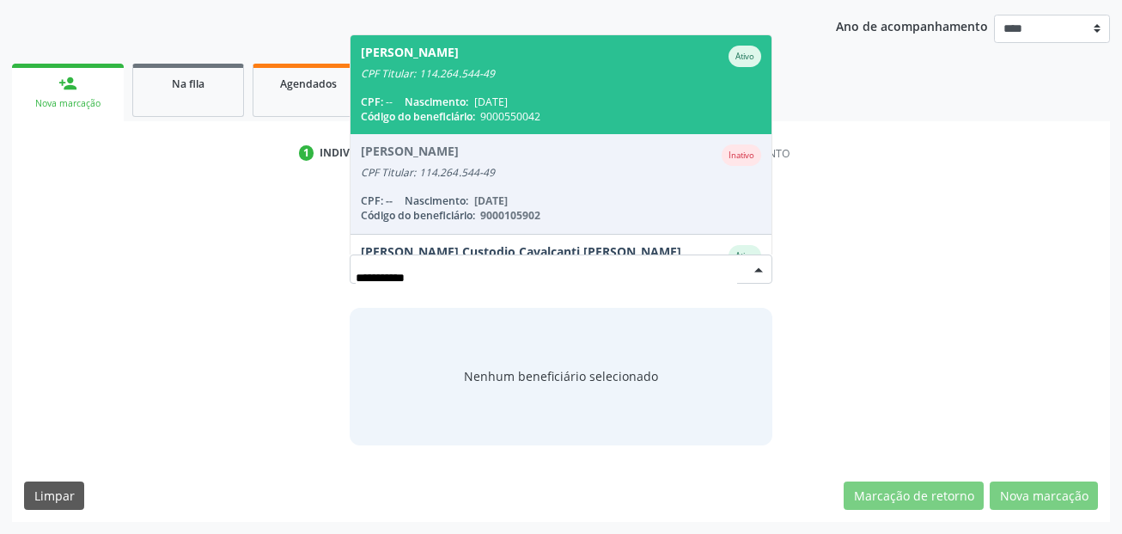
click at [489, 77] on div "CPF Titular: 114.264.544-49" at bounding box center [561, 74] width 401 height 14
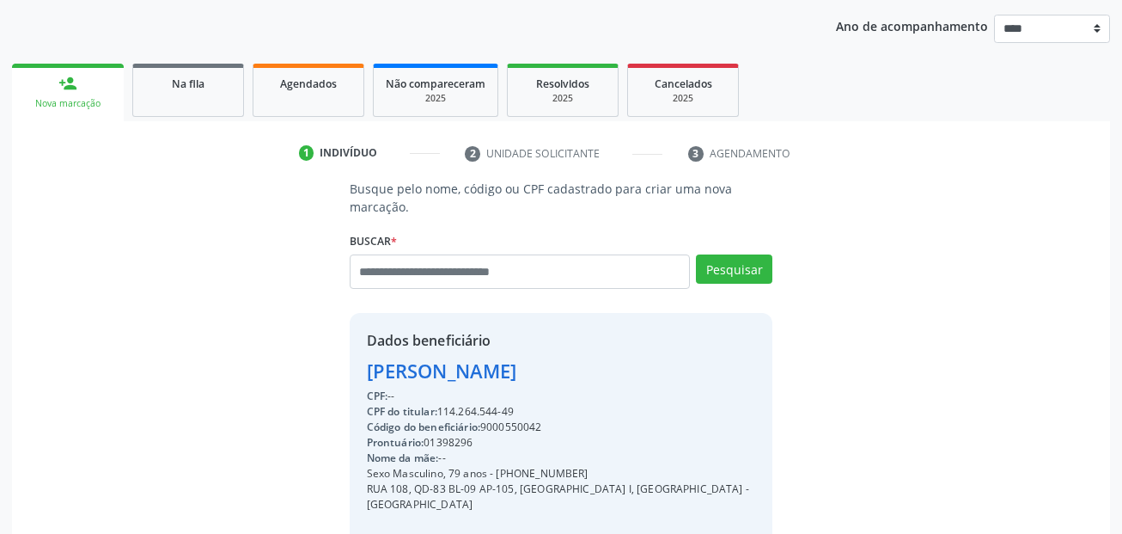
click at [458, 411] on div "CPF do titular: 114.264.544-49" at bounding box center [561, 411] width 389 height 15
click at [445, 411] on div "CPF do titular: 114.264.544-49" at bounding box center [561, 411] width 389 height 15
drag, startPoint x: 441, startPoint y: 412, endPoint x: 517, endPoint y: 411, distance: 76.5
click at [517, 411] on div "CPF do titular: 114.264.544-49" at bounding box center [561, 411] width 389 height 15
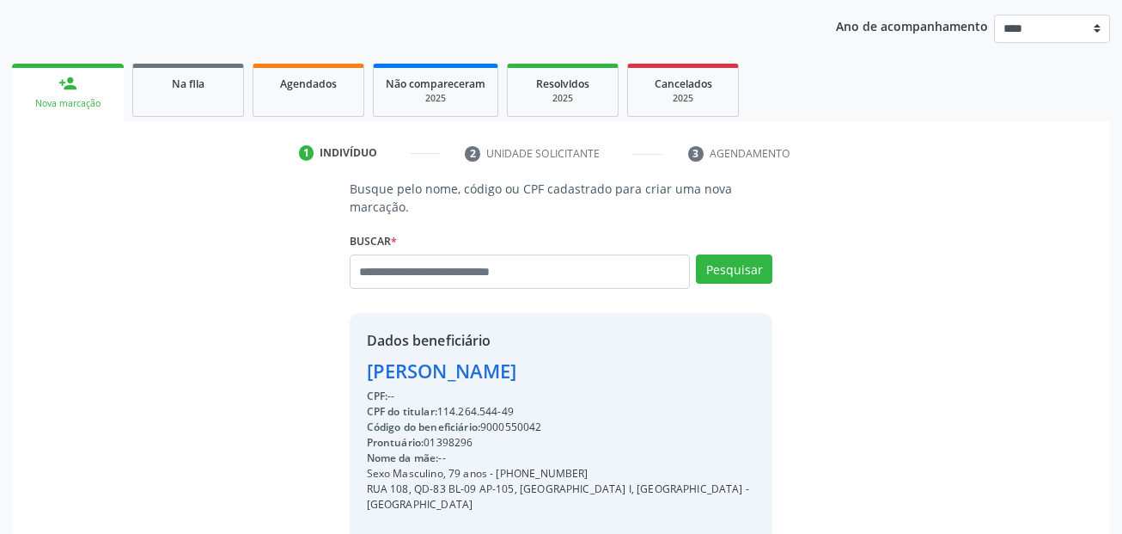
copy div "114.264.544-49"
click at [337, 106] on link "Agendados" at bounding box center [309, 90] width 112 height 53
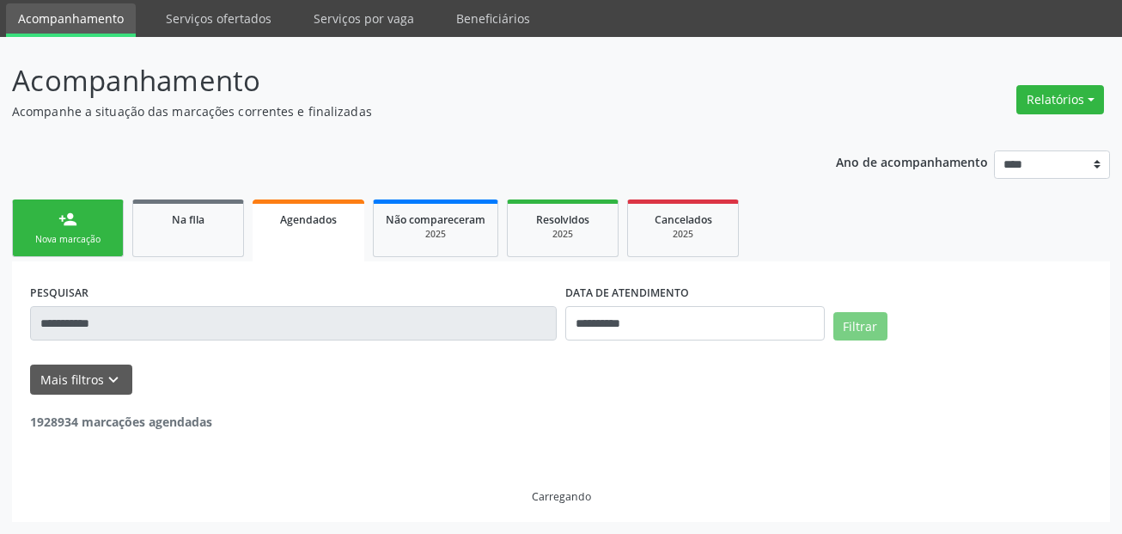
scroll to position [3, 0]
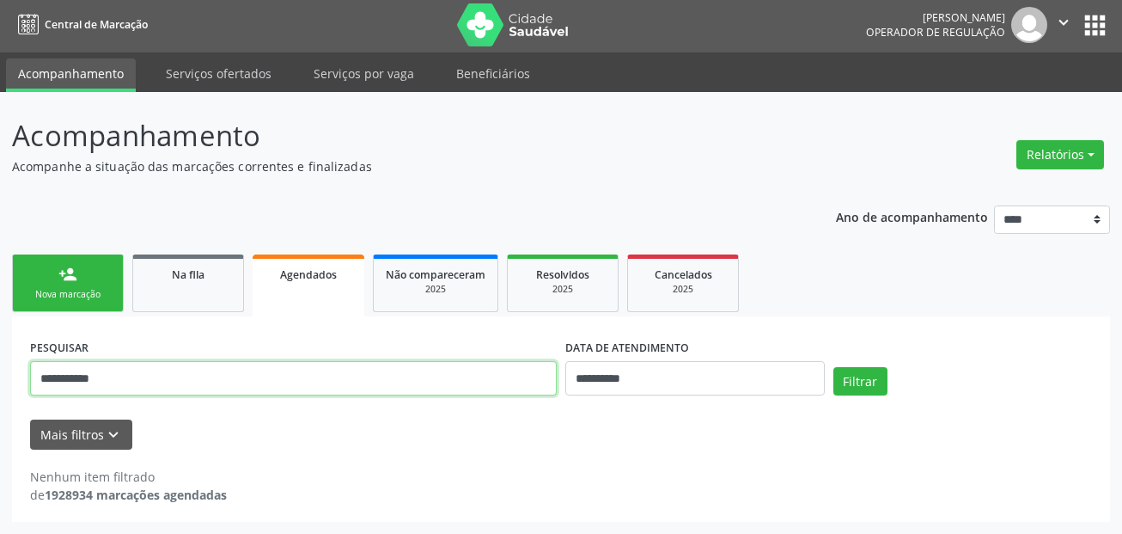
click at [170, 392] on input "**********" at bounding box center [293, 378] width 527 height 34
paste input "***"
type input "**********"
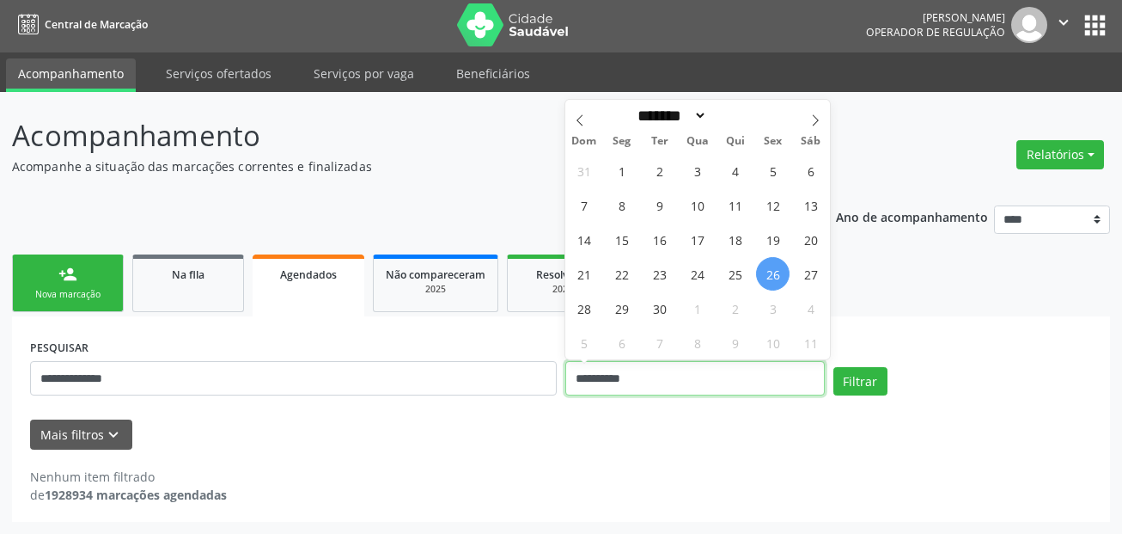
click at [675, 382] on input "**********" at bounding box center [695, 378] width 260 height 34
click at [768, 274] on span "26" at bounding box center [773, 274] width 34 height 34
type input "**********"
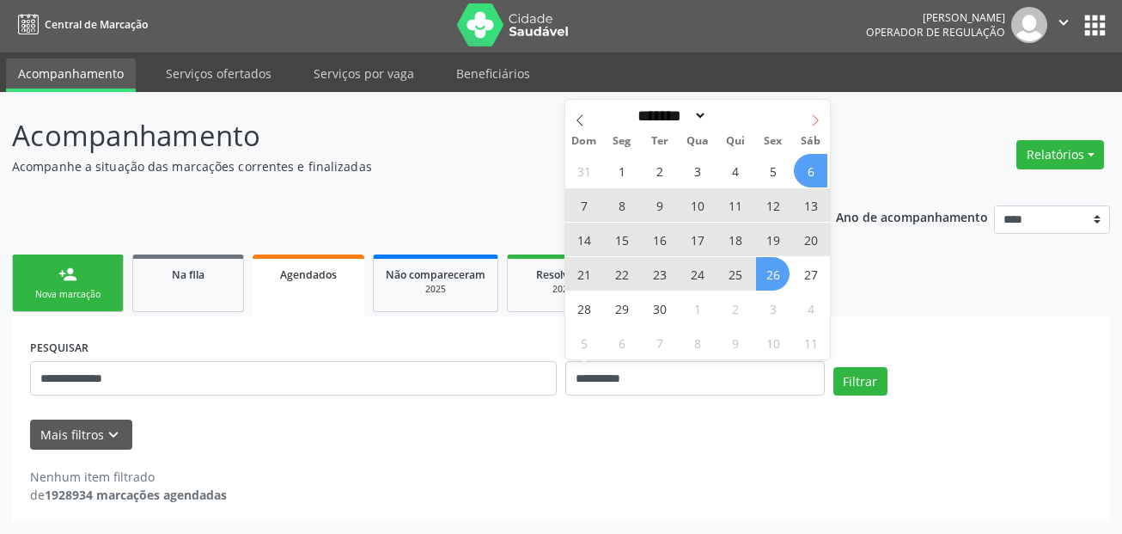
click at [818, 114] on icon at bounding box center [816, 120] width 12 height 12
select select "*"
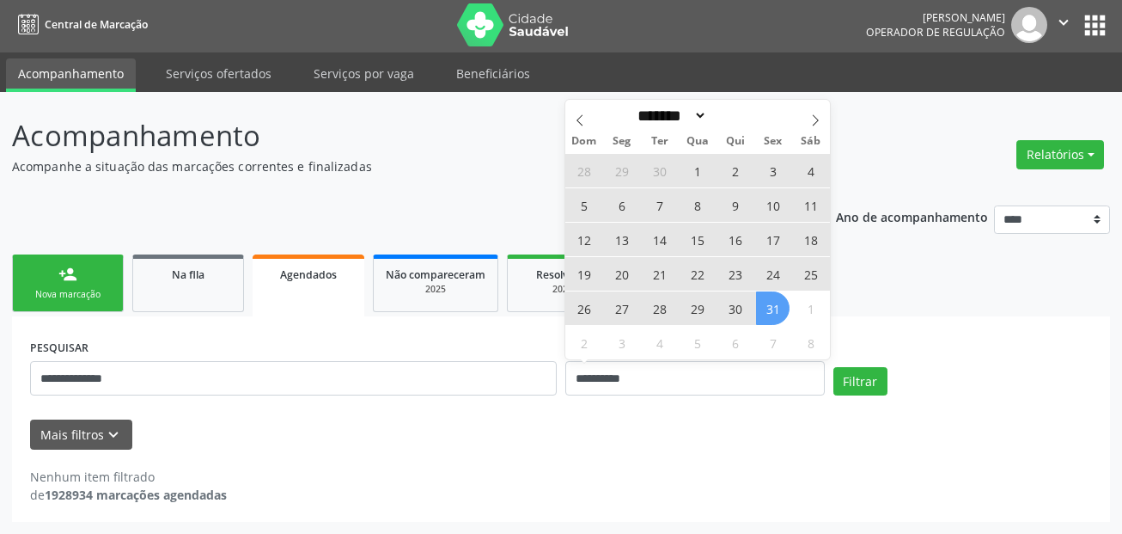
click at [775, 302] on span "31" at bounding box center [773, 308] width 34 height 34
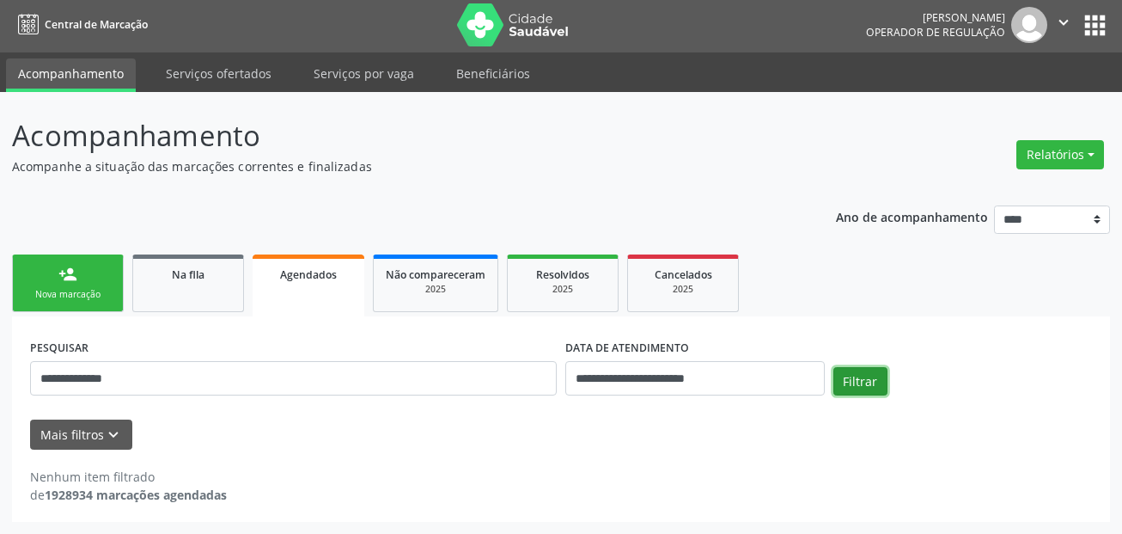
click at [848, 371] on button "Filtrar" at bounding box center [861, 381] width 54 height 29
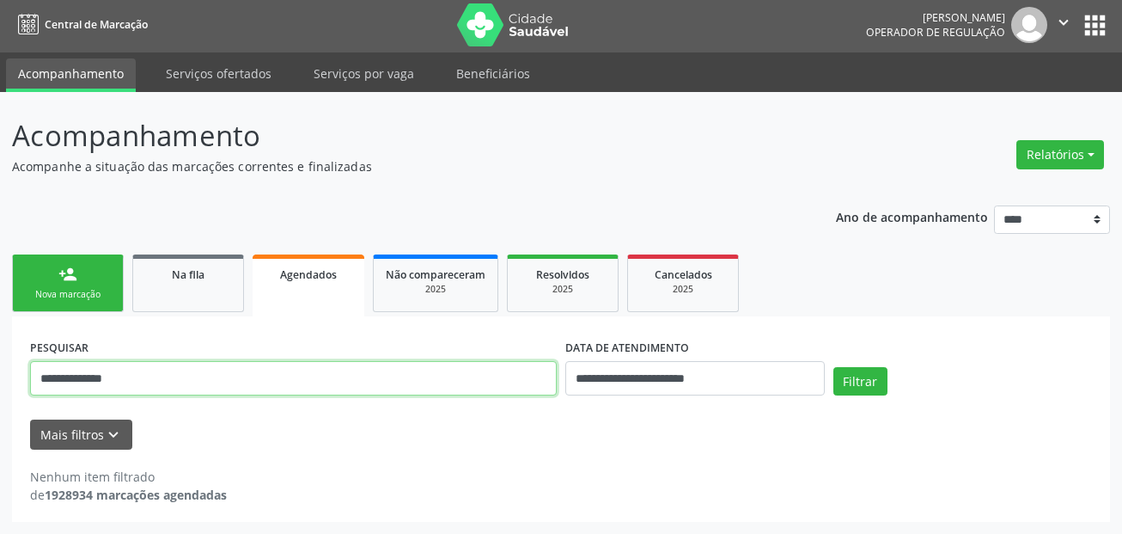
click at [111, 381] on input "**********" at bounding box center [293, 378] width 527 height 34
click at [90, 377] on input "**********" at bounding box center [293, 378] width 527 height 34
click at [64, 377] on input "**********" at bounding box center [293, 378] width 527 height 34
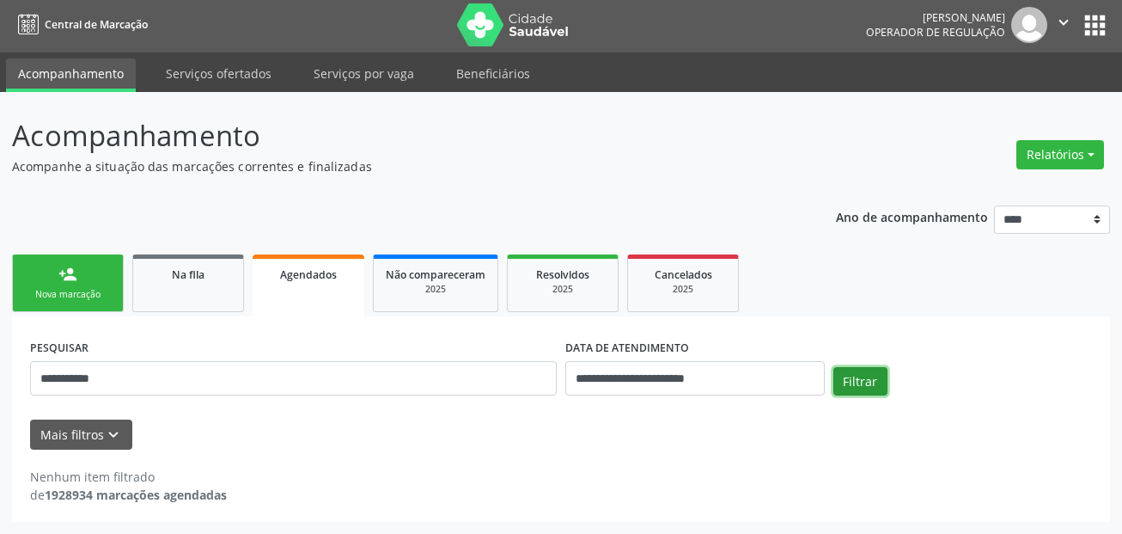
click at [860, 379] on button "Filtrar" at bounding box center [861, 381] width 54 height 29
click at [1057, 348] on div "**********" at bounding box center [561, 370] width 1071 height 73
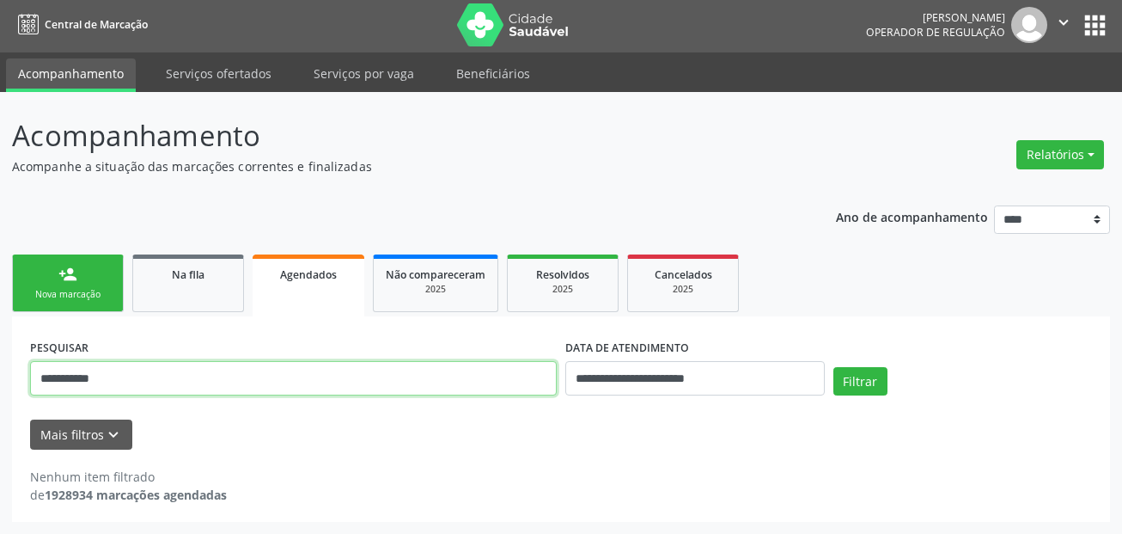
drag, startPoint x: 134, startPoint y: 379, endPoint x: -42, endPoint y: 376, distance: 176.2
click at [0, 376] on html "**********" at bounding box center [561, 264] width 1122 height 534
paste input "text"
type input "**********"
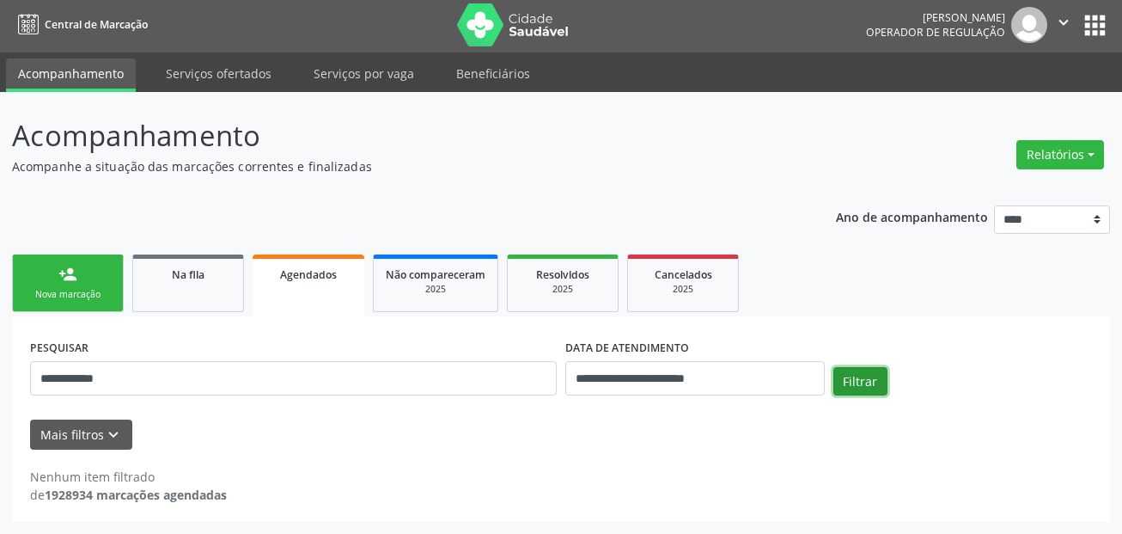
click at [873, 378] on button "Filtrar" at bounding box center [861, 381] width 54 height 29
click at [860, 376] on button "Filtrar" at bounding box center [861, 381] width 54 height 29
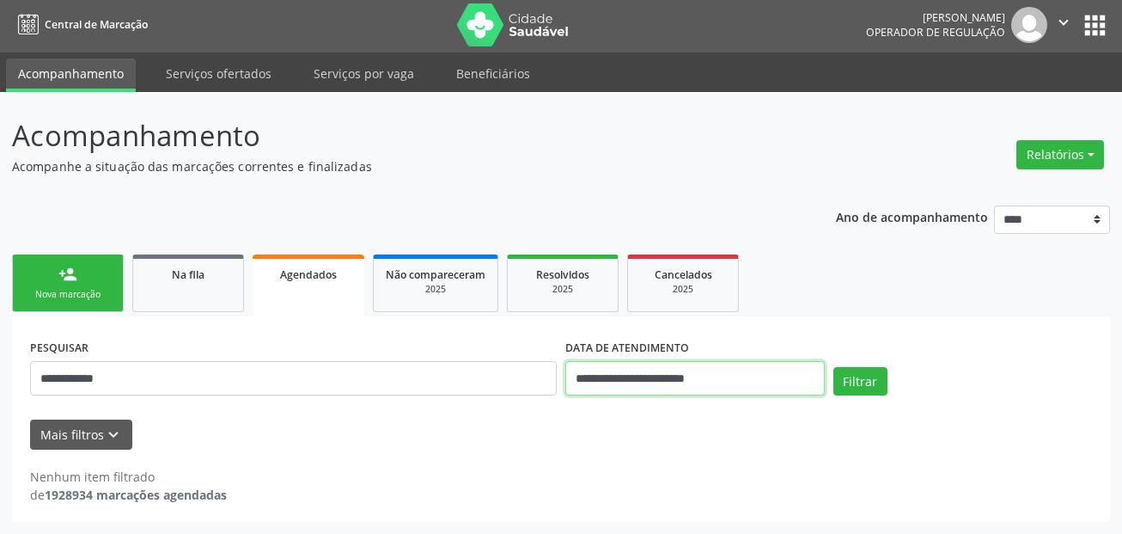
click at [727, 376] on input "**********" at bounding box center [695, 378] width 260 height 34
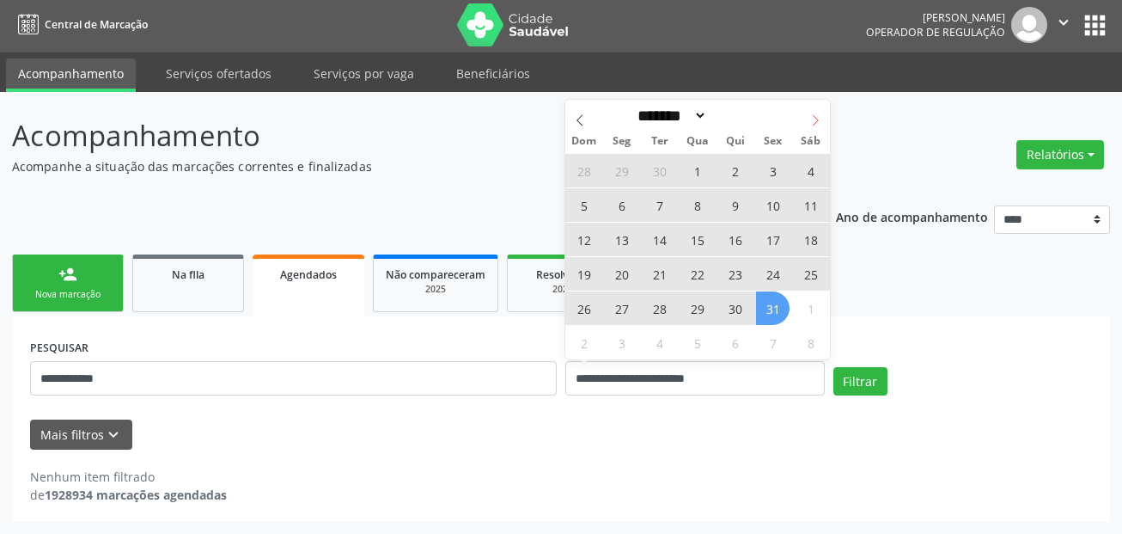
click at [804, 125] on span at bounding box center [815, 114] width 29 height 29
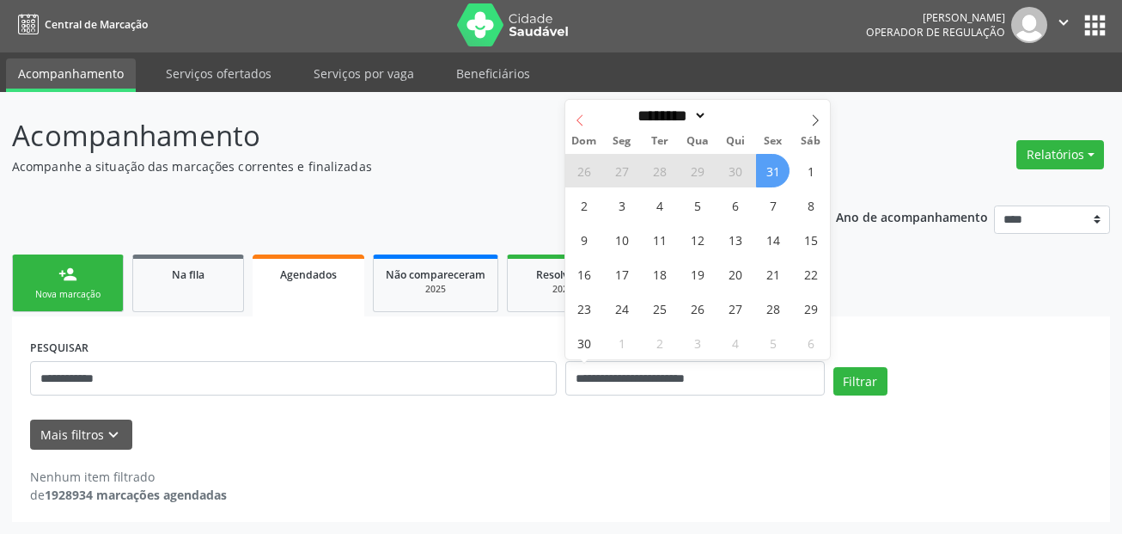
click at [579, 118] on icon at bounding box center [580, 119] width 6 height 11
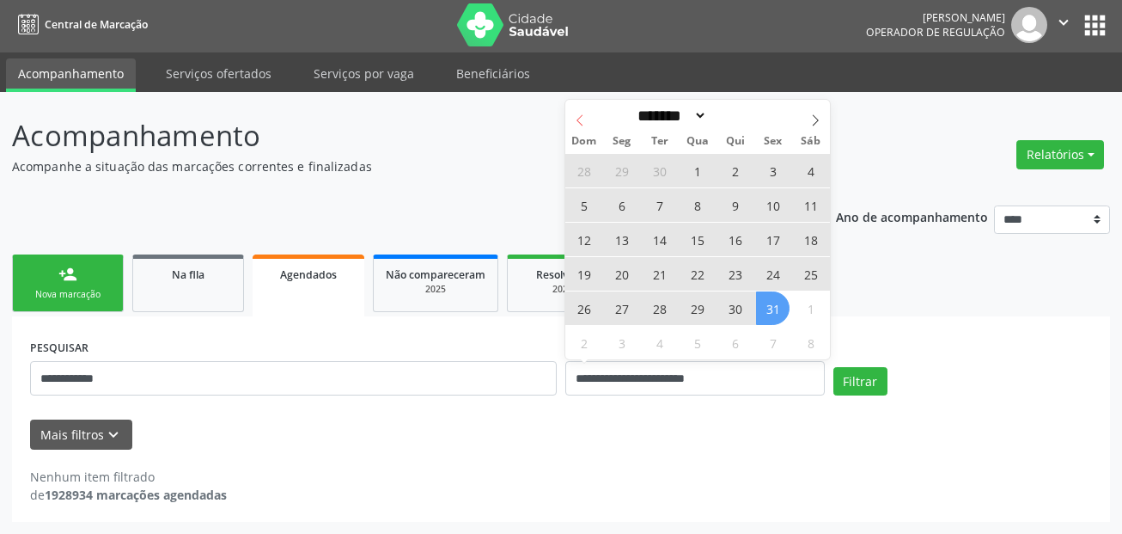
click at [579, 118] on icon at bounding box center [580, 119] width 6 height 11
select select "*"
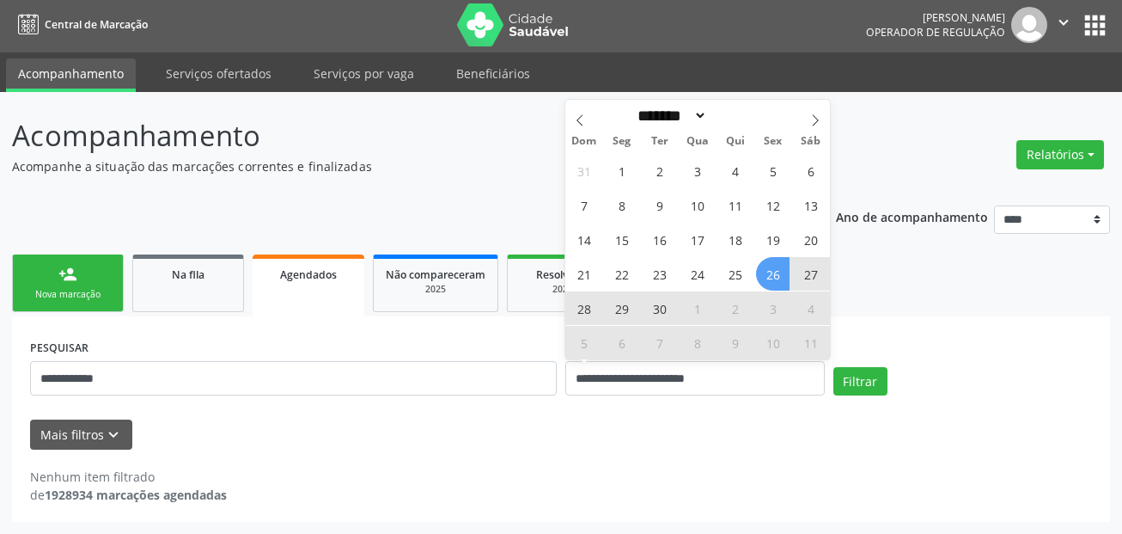
click at [771, 278] on span "26" at bounding box center [773, 274] width 34 height 34
type input "**********"
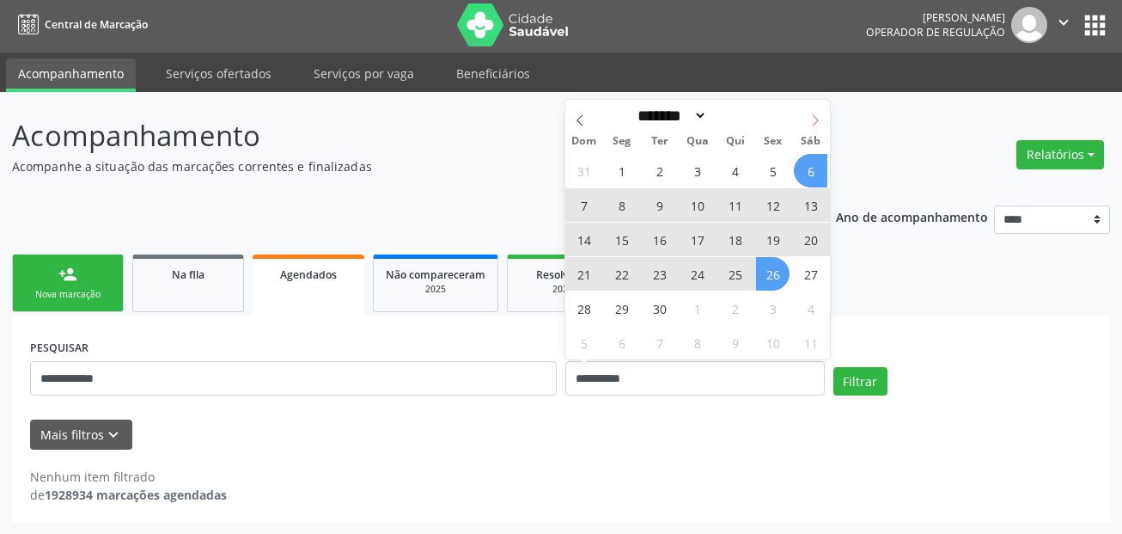
click at [810, 110] on span at bounding box center [815, 114] width 29 height 29
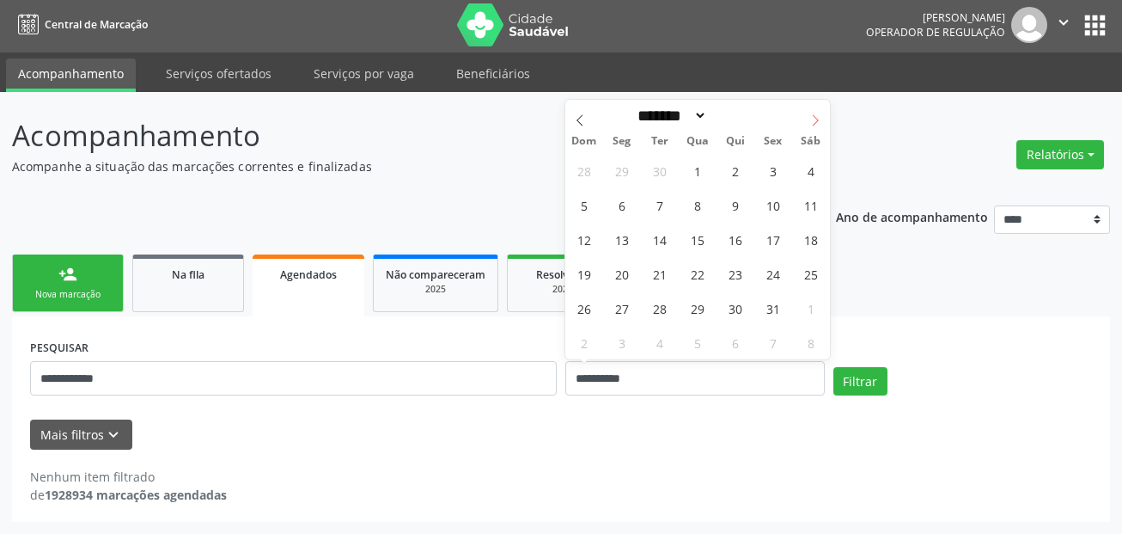
click at [810, 110] on span at bounding box center [815, 114] width 29 height 29
select select "**"
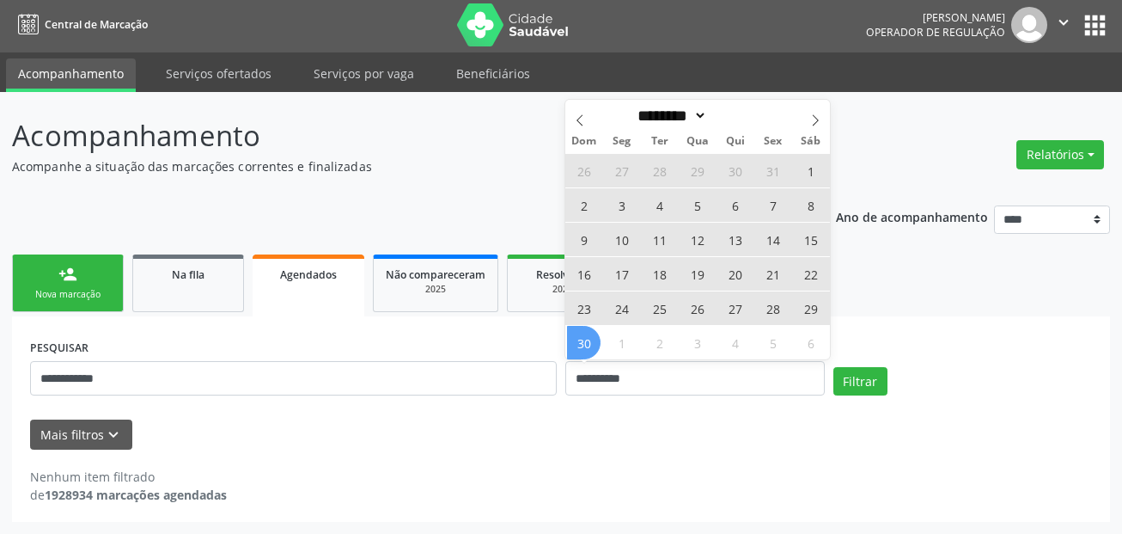
click at [576, 344] on span "30" at bounding box center [584, 343] width 34 height 34
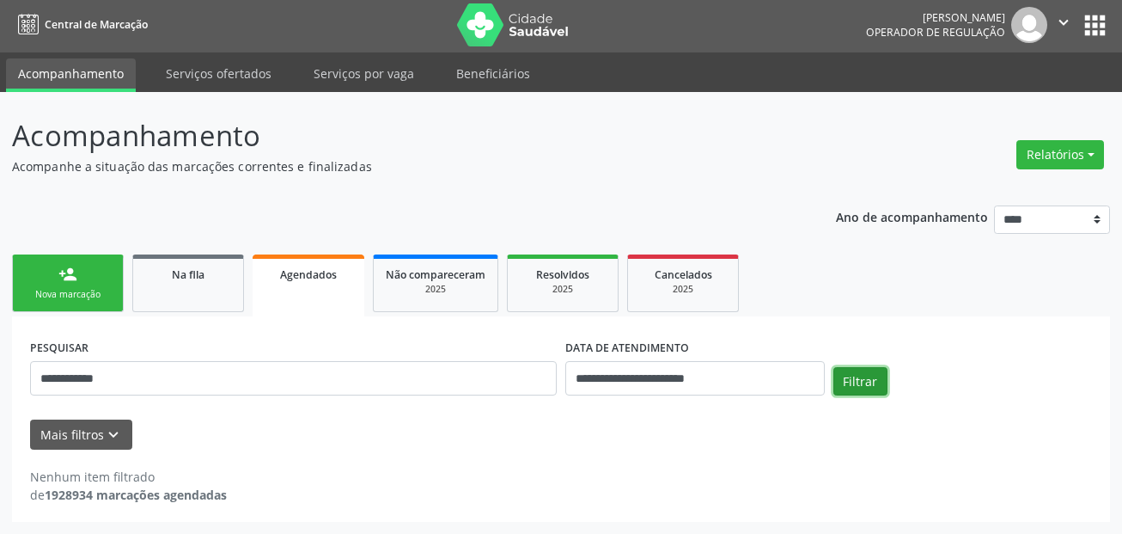
click at [879, 379] on button "Filtrar" at bounding box center [861, 381] width 54 height 29
click at [62, 286] on link "person_add Nova marcação" at bounding box center [68, 283] width 112 height 58
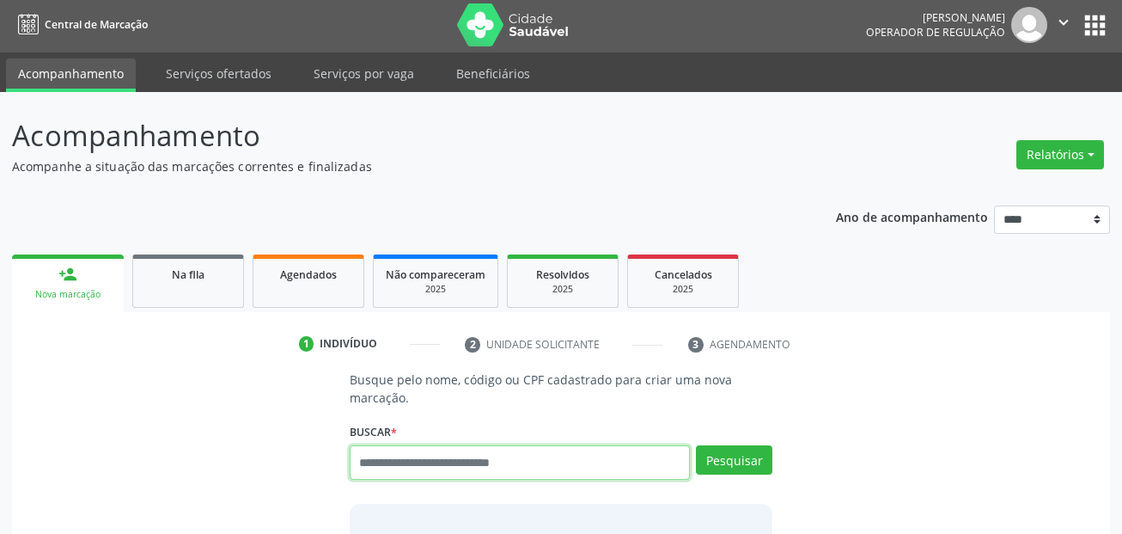
click at [424, 451] on input "text" at bounding box center [520, 462] width 341 height 34
paste input "**********"
type input "**********"
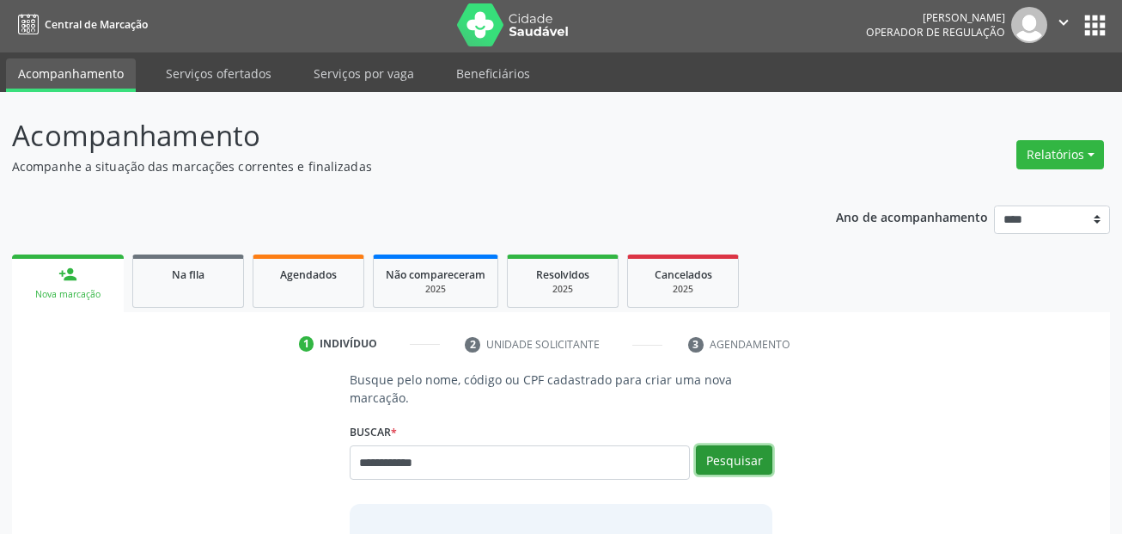
click at [748, 453] on button "Pesquisar" at bounding box center [734, 459] width 76 height 29
type input "**********"
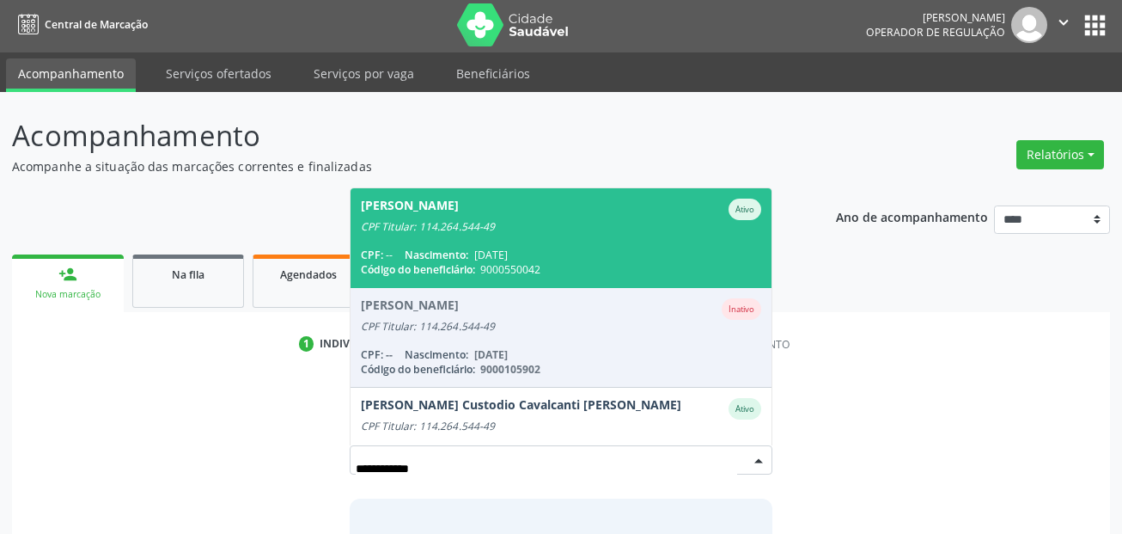
click at [540, 236] on span "Jose Fortunato Bastos Filho Ativo CPF Titular: 114.264.544-49 CPF: -- Nasciment…" at bounding box center [562, 237] width 422 height 99
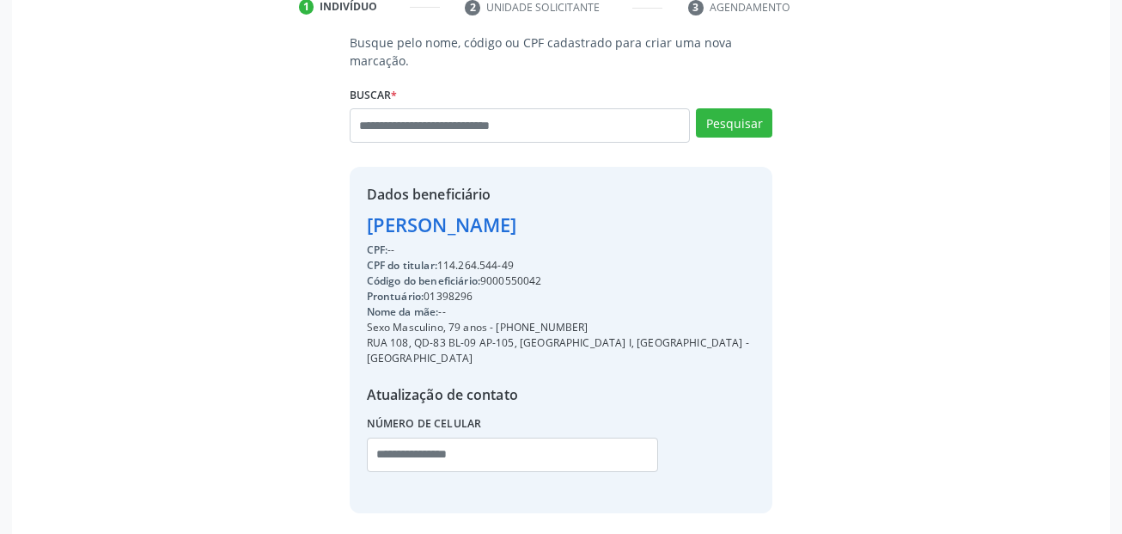
scroll to position [346, 0]
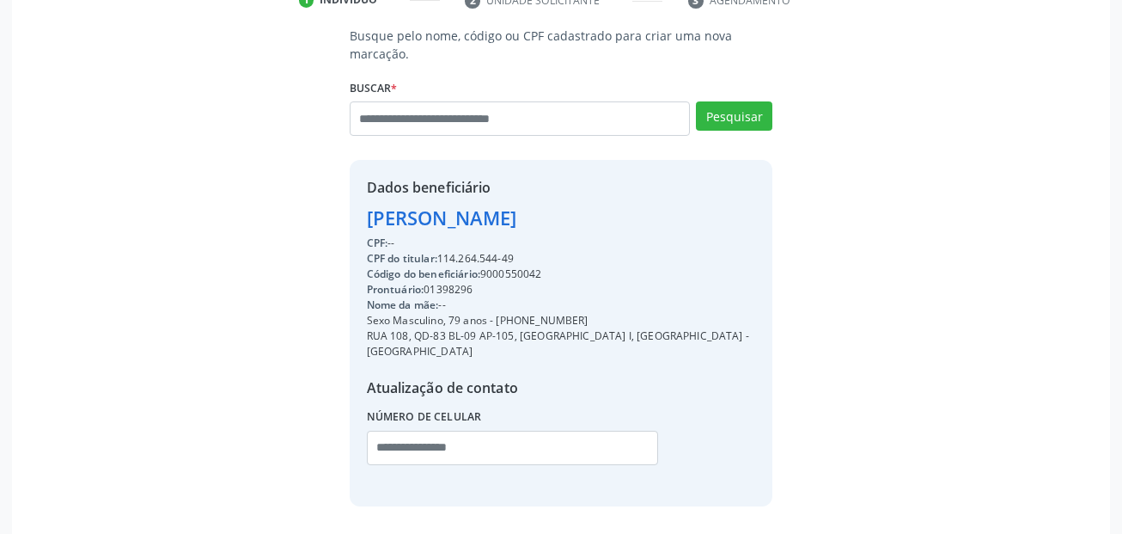
drag, startPoint x: 556, startPoint y: 272, endPoint x: 487, endPoint y: 272, distance: 68.7
click at [487, 272] on div "Código do beneficiário: 9000550042" at bounding box center [561, 273] width 389 height 15
copy div "9000550042"
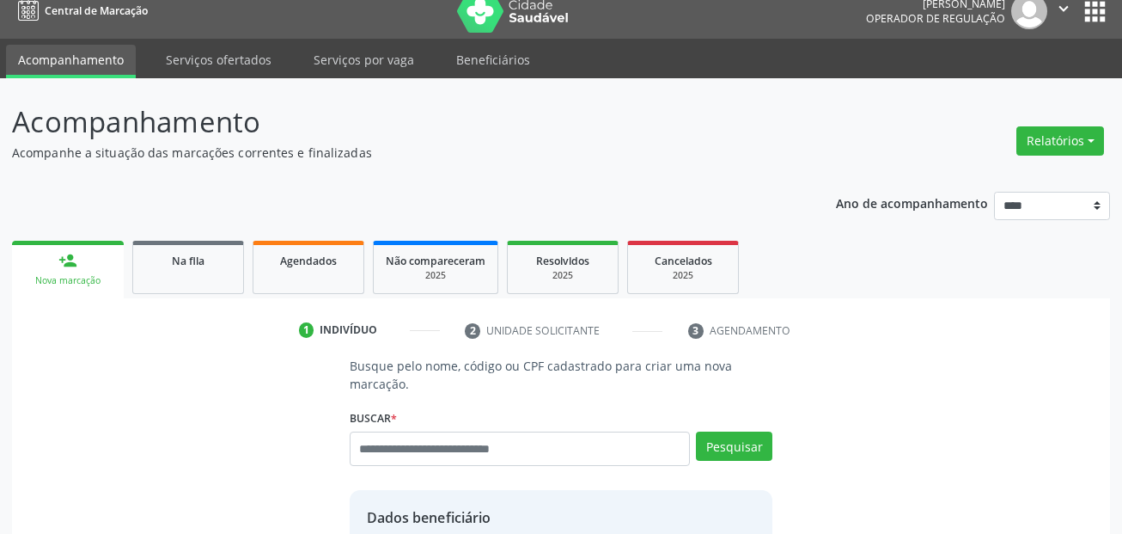
scroll to position [3, 0]
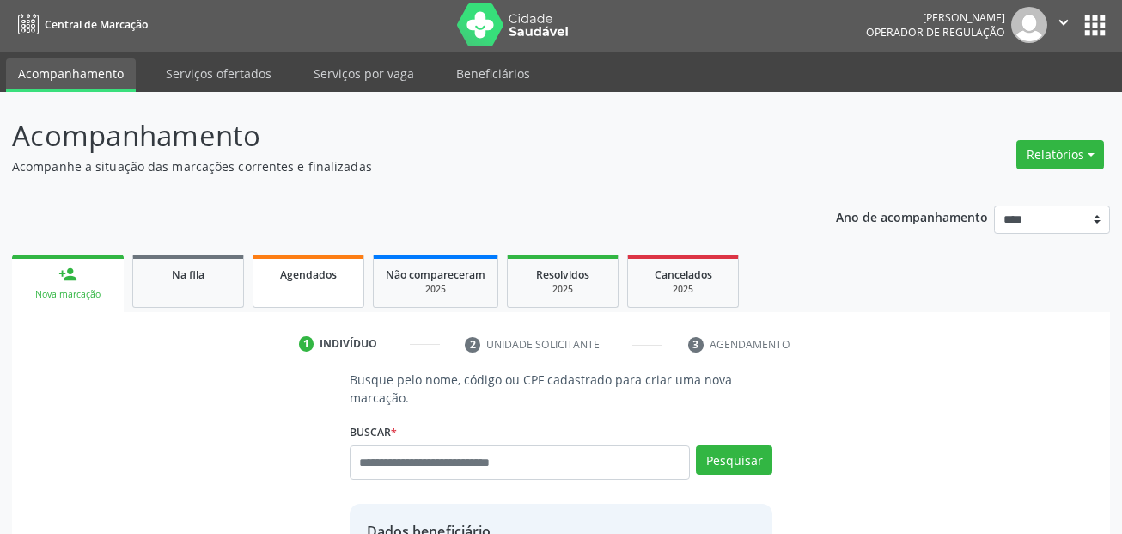
click at [295, 282] on div "Agendados" at bounding box center [309, 274] width 86 height 18
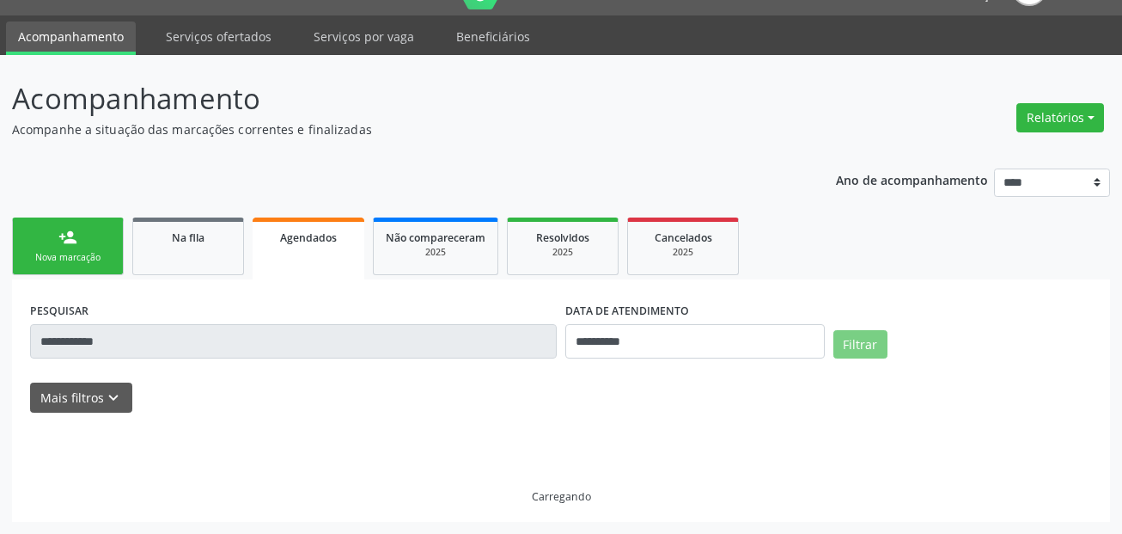
click at [0, 344] on html "**********" at bounding box center [561, 227] width 1122 height 534
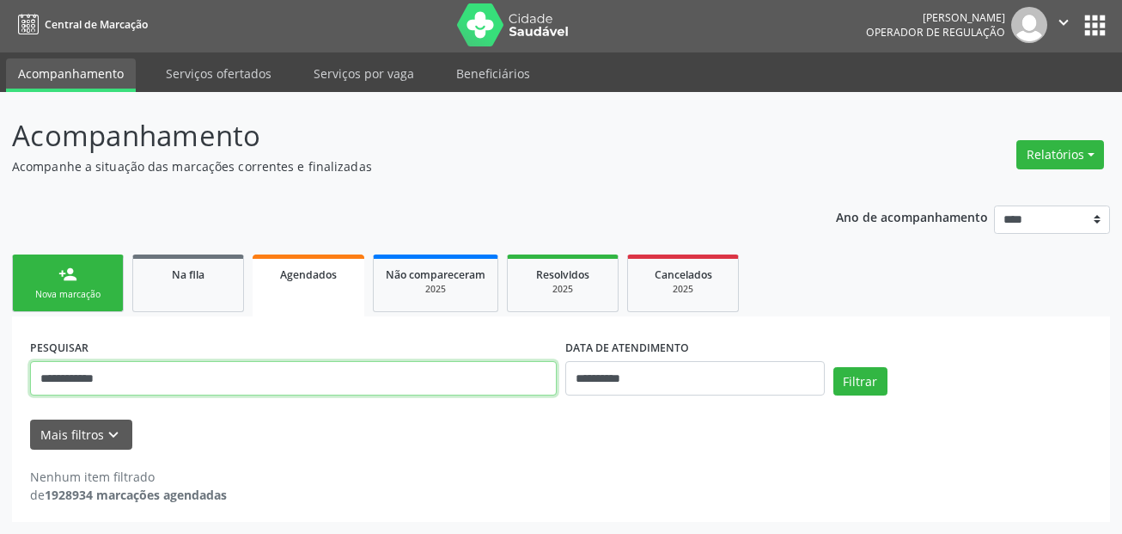
click at [133, 376] on input "**********" at bounding box center [293, 378] width 527 height 34
paste input "**********"
type input "**********"
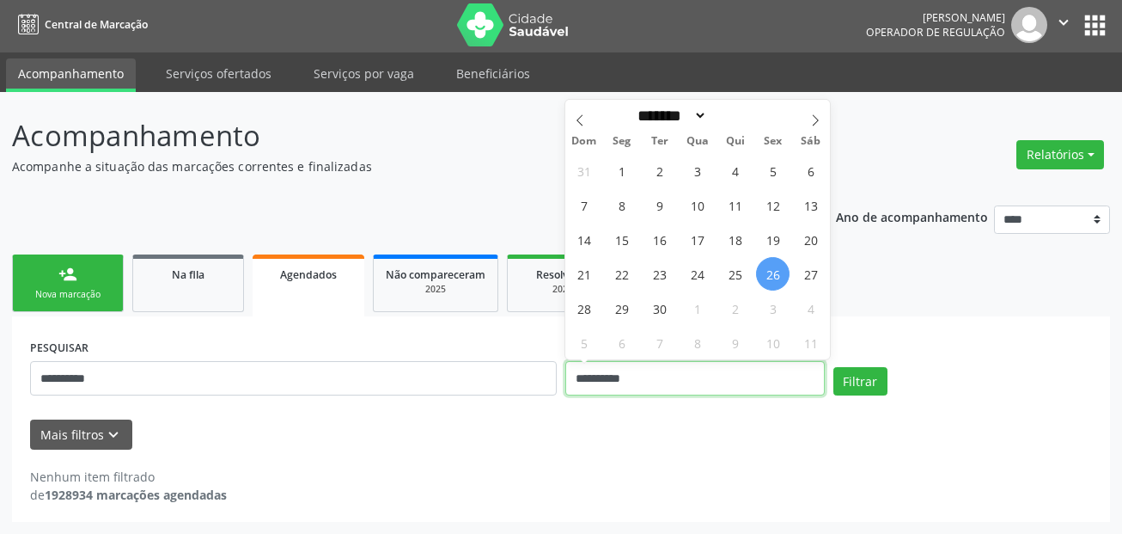
click at [617, 382] on input "**********" at bounding box center [695, 378] width 260 height 34
click at [776, 271] on span "26" at bounding box center [773, 274] width 34 height 34
type input "**********"
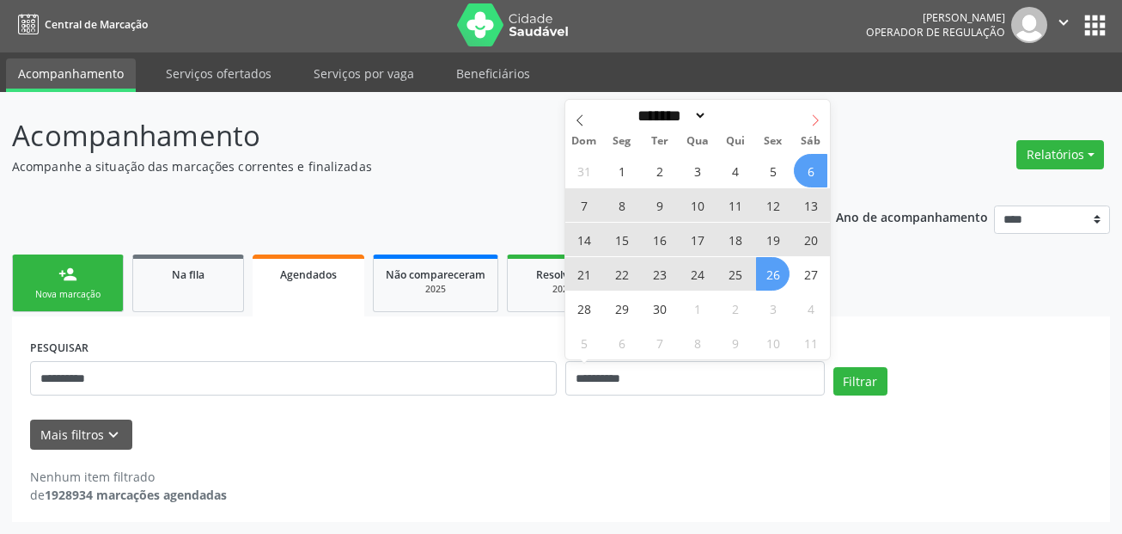
click at [810, 122] on icon at bounding box center [816, 120] width 12 height 12
select select "*"
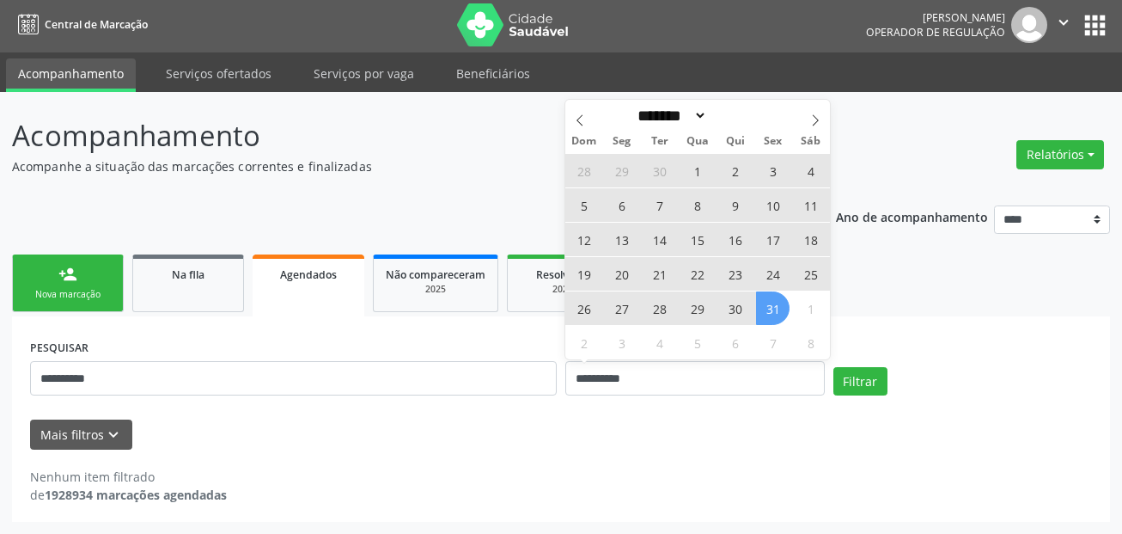
click at [770, 311] on span "31" at bounding box center [773, 308] width 34 height 34
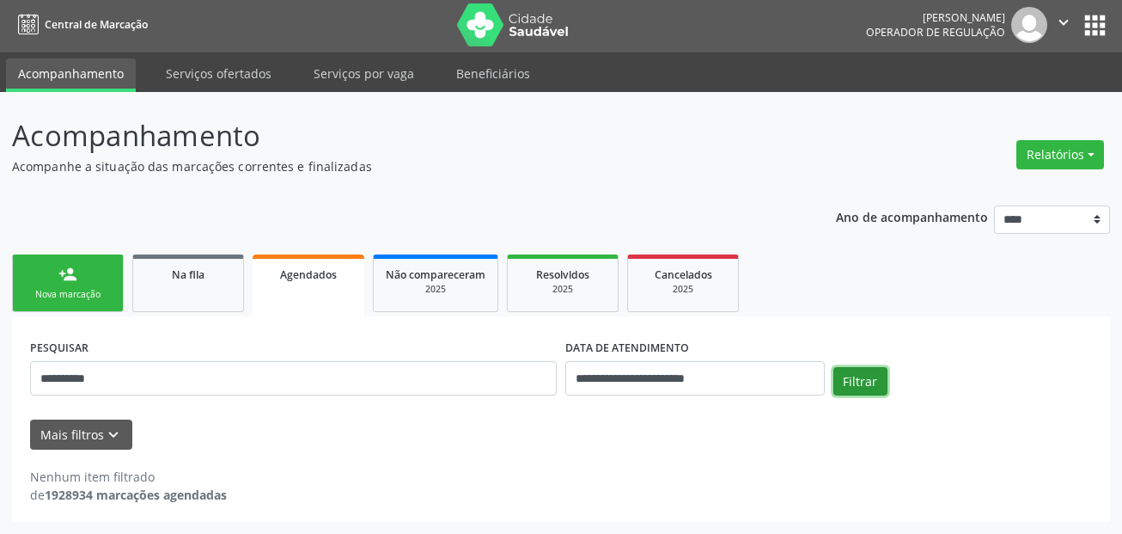
click at [862, 381] on button "Filtrar" at bounding box center [861, 381] width 54 height 29
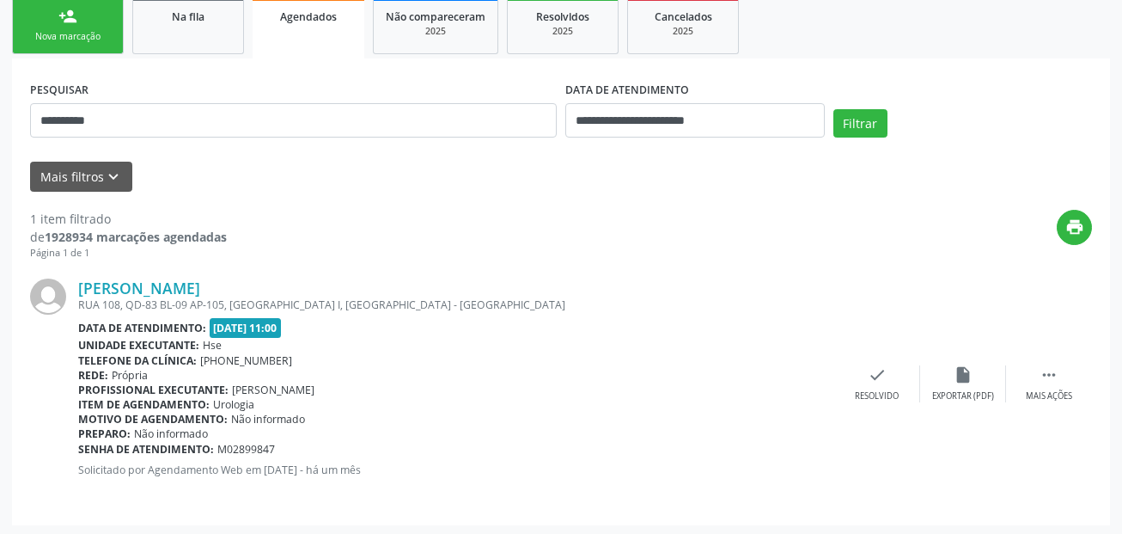
scroll to position [264, 0]
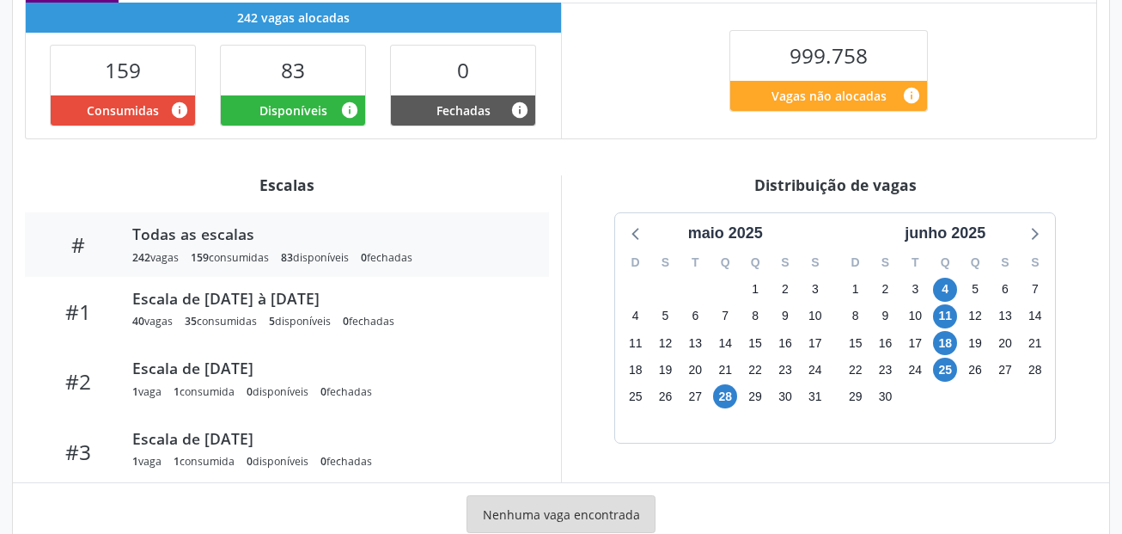
scroll to position [466, 0]
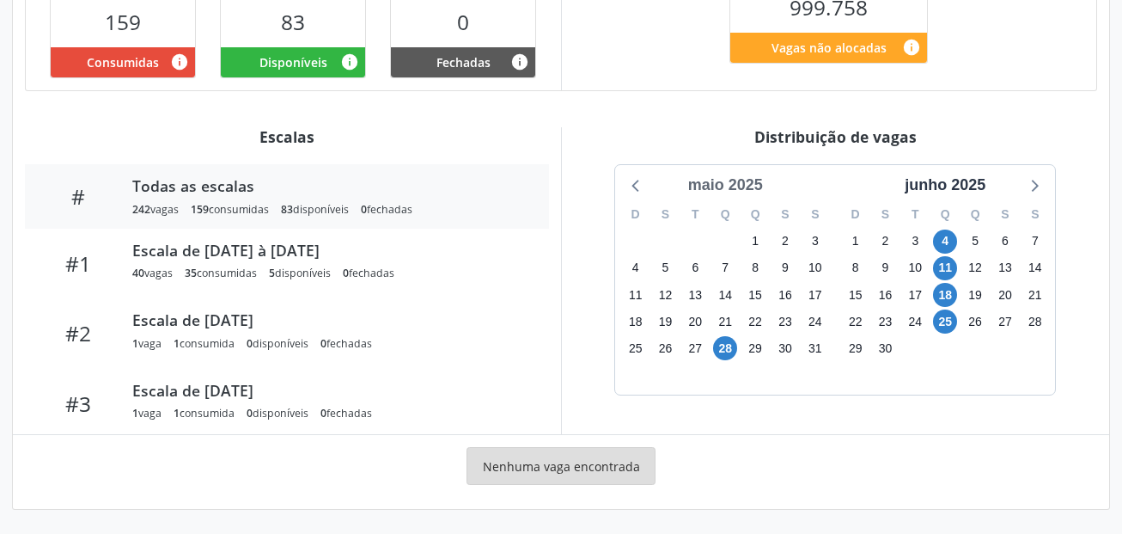
click at [746, 182] on div "maio 2025" at bounding box center [725, 185] width 89 height 23
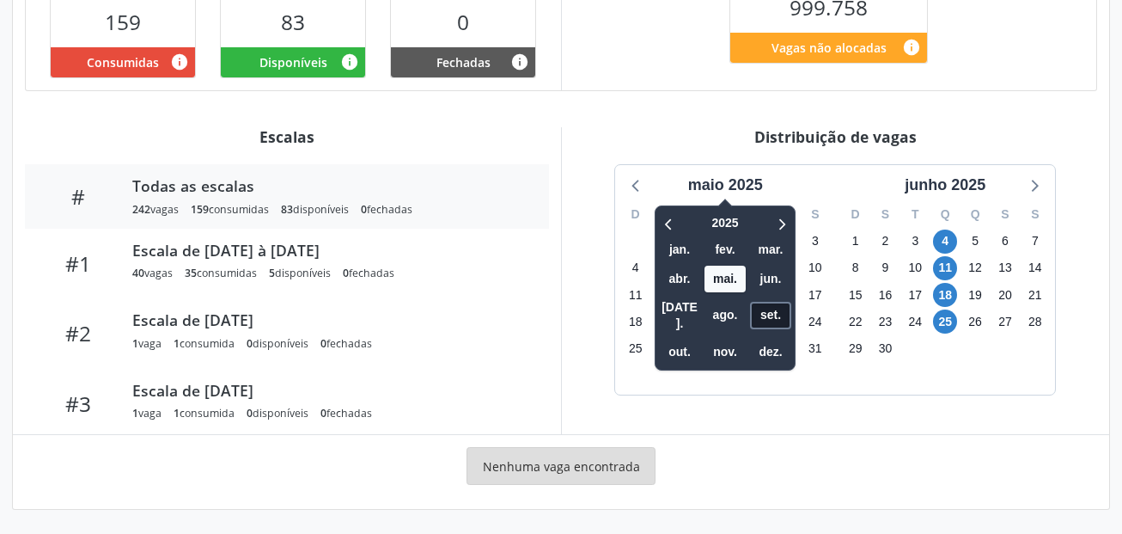
click at [772, 309] on span "set." at bounding box center [770, 315] width 41 height 27
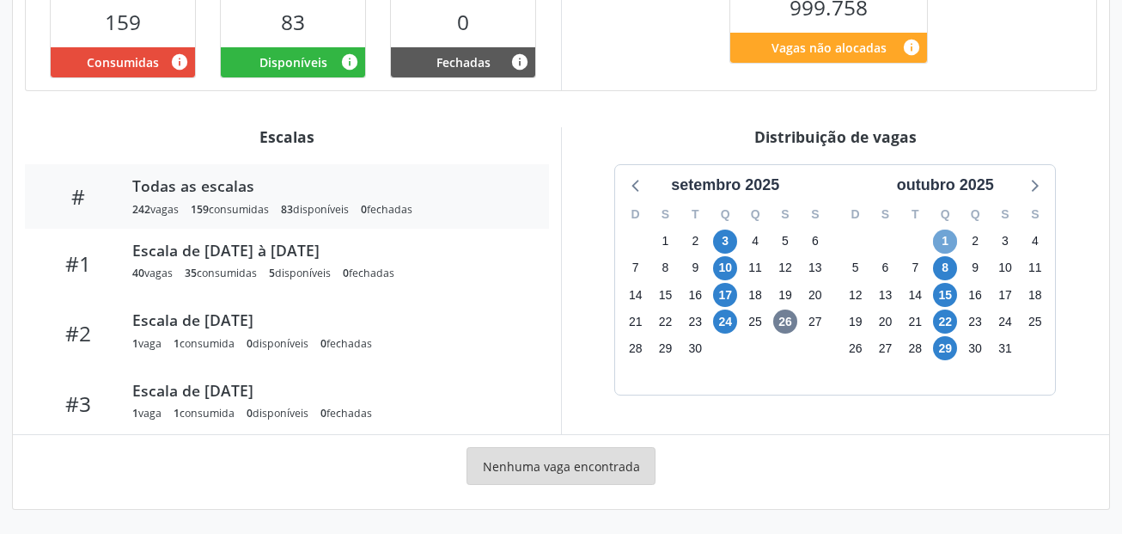
click at [941, 239] on span "1" at bounding box center [945, 241] width 24 height 24
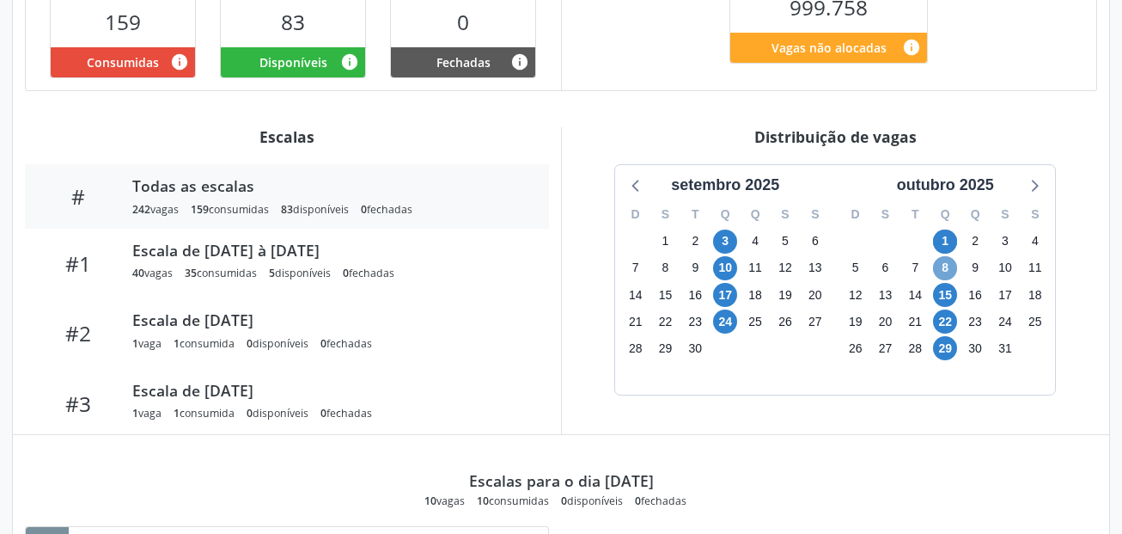
click at [942, 263] on span "8" at bounding box center [945, 268] width 24 height 24
click at [947, 292] on span "15" at bounding box center [945, 295] width 24 height 24
click at [947, 325] on span "22" at bounding box center [945, 321] width 24 height 24
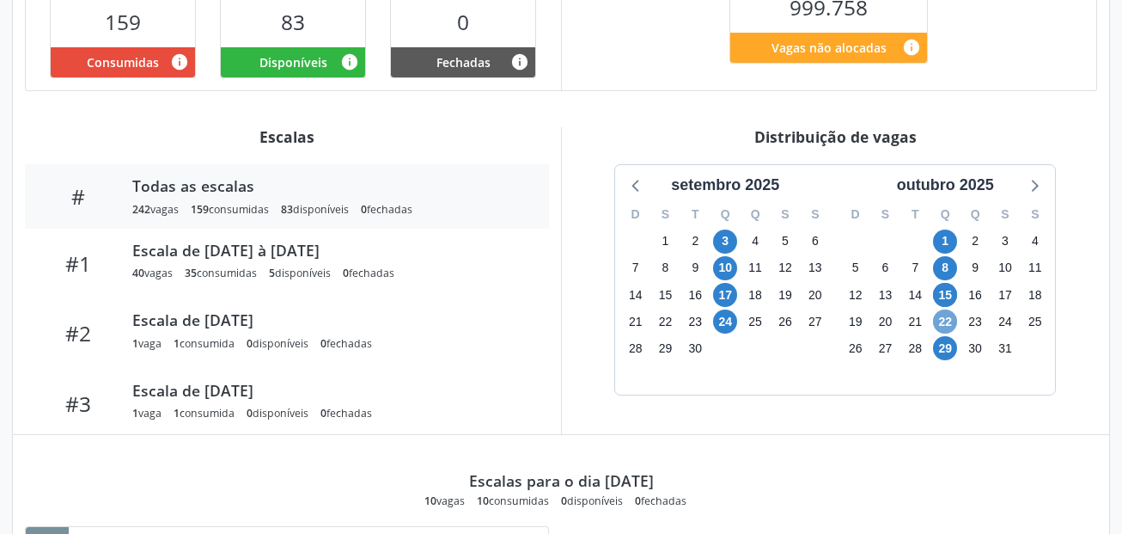
click at [947, 325] on span "22" at bounding box center [945, 321] width 24 height 24
click at [944, 353] on span "29" at bounding box center [945, 348] width 24 height 24
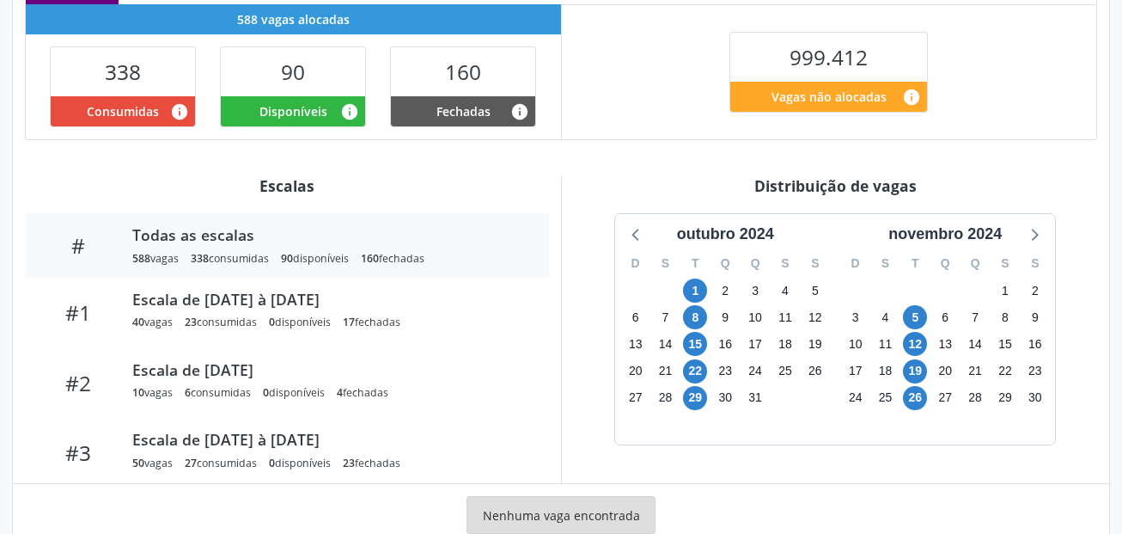
scroll to position [430, 0]
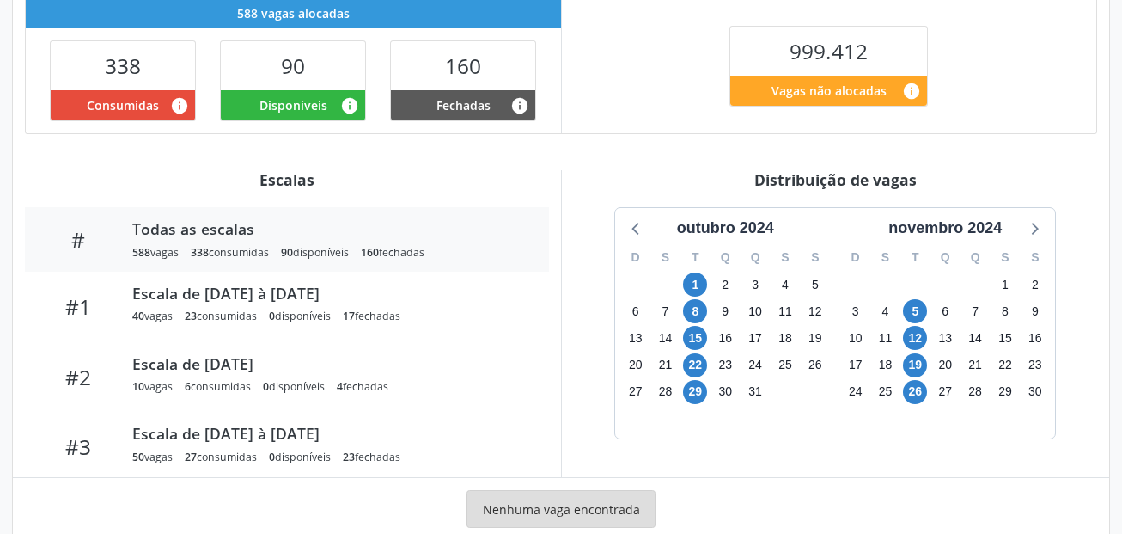
click at [759, 233] on div "outubro 2024" at bounding box center [725, 228] width 111 height 23
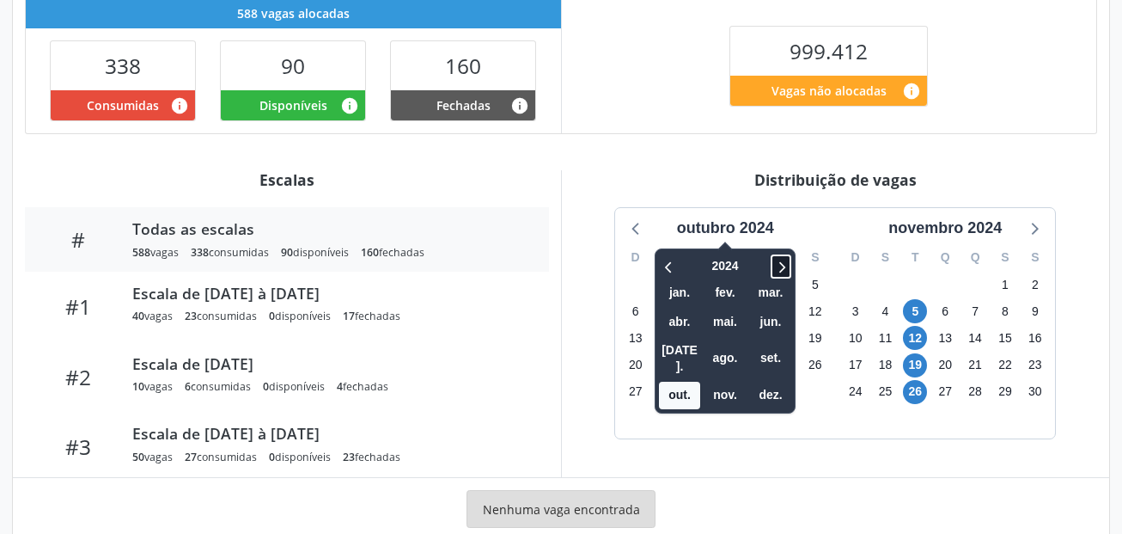
click at [780, 260] on icon at bounding box center [781, 266] width 17 height 21
click at [776, 351] on span "set." at bounding box center [770, 358] width 41 height 27
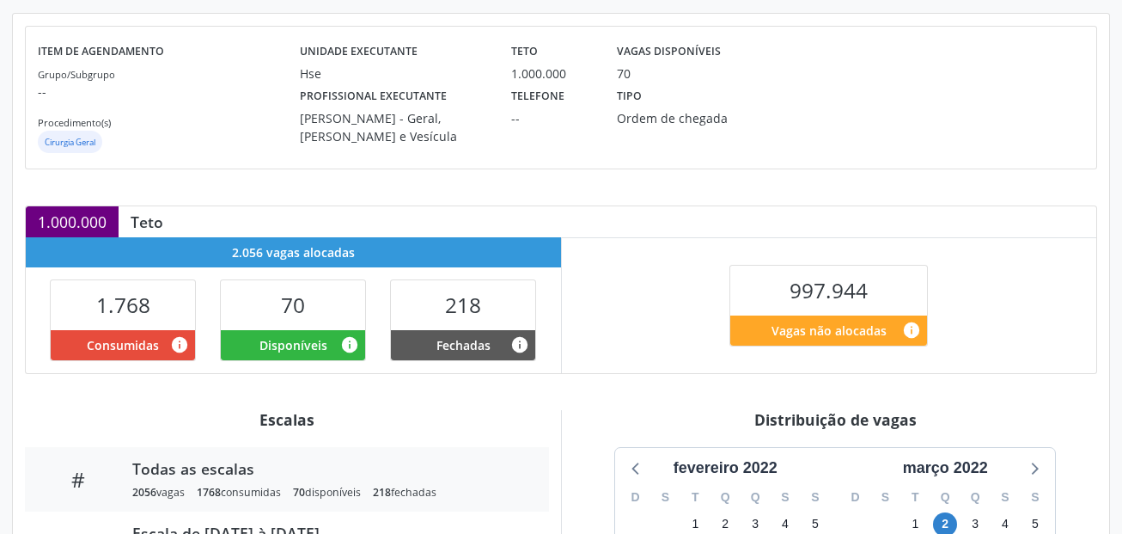
scroll to position [430, 0]
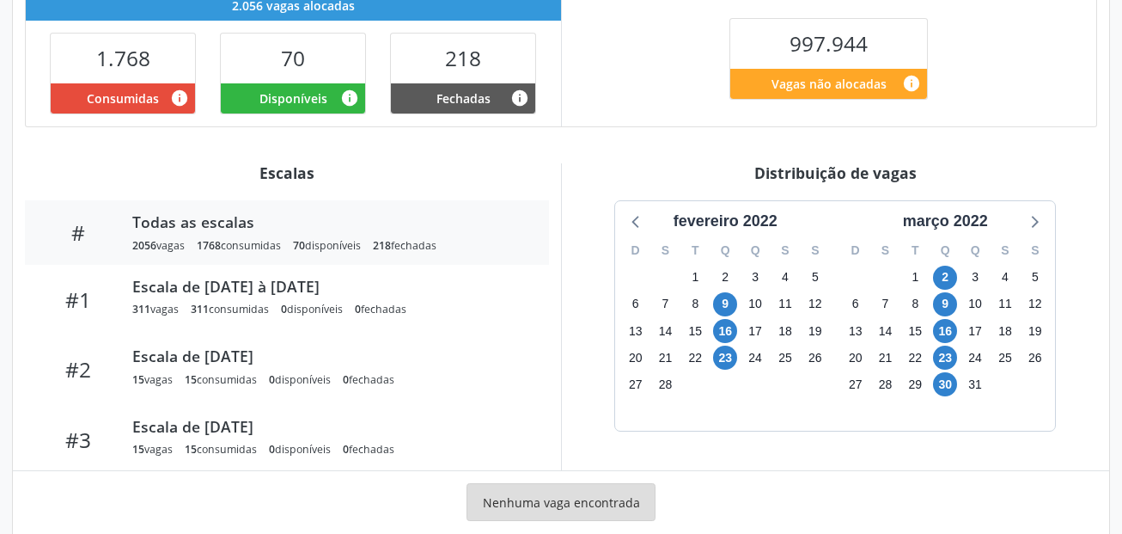
drag, startPoint x: 755, startPoint y: 221, endPoint x: 784, endPoint y: 224, distance: 29.4
click at [760, 221] on div "fevereiro 2022" at bounding box center [726, 221] width 118 height 23
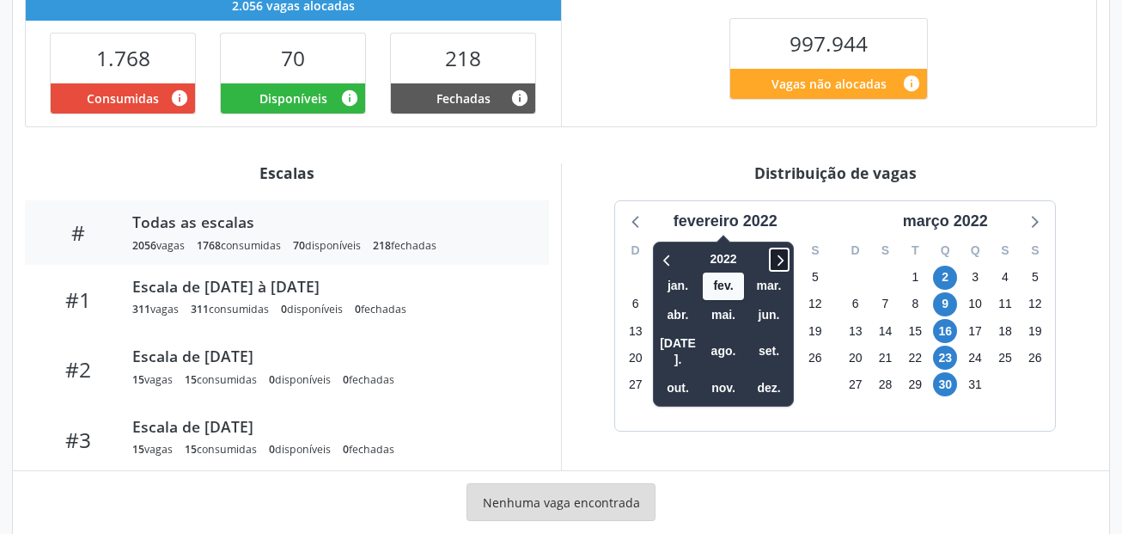
click at [778, 254] on icon at bounding box center [779, 259] width 17 height 21
click at [781, 260] on icon at bounding box center [779, 259] width 17 height 21
click at [779, 338] on span "set." at bounding box center [769, 351] width 41 height 27
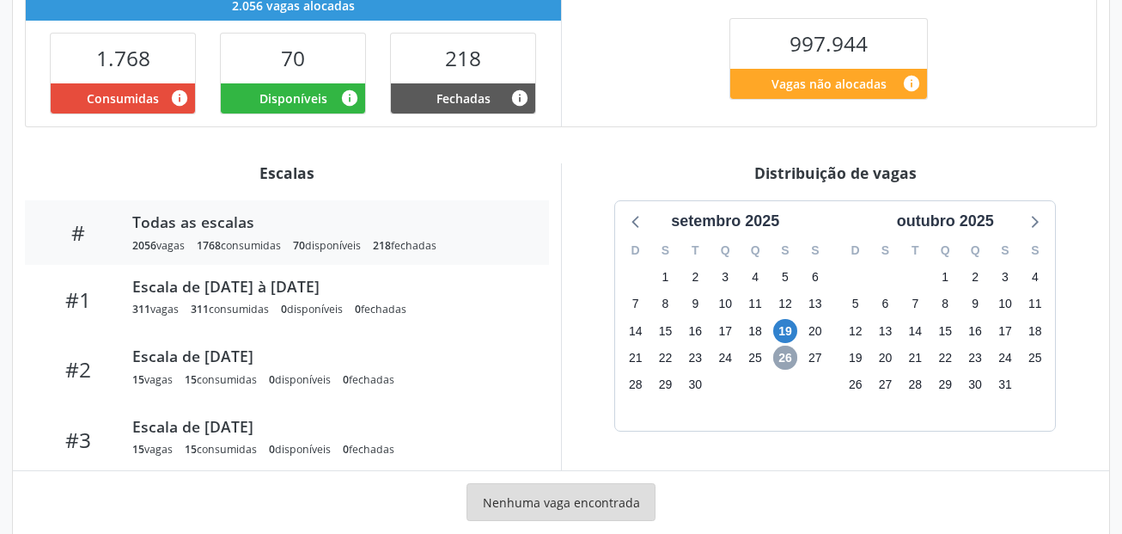
click at [785, 360] on span "26" at bounding box center [785, 357] width 24 height 24
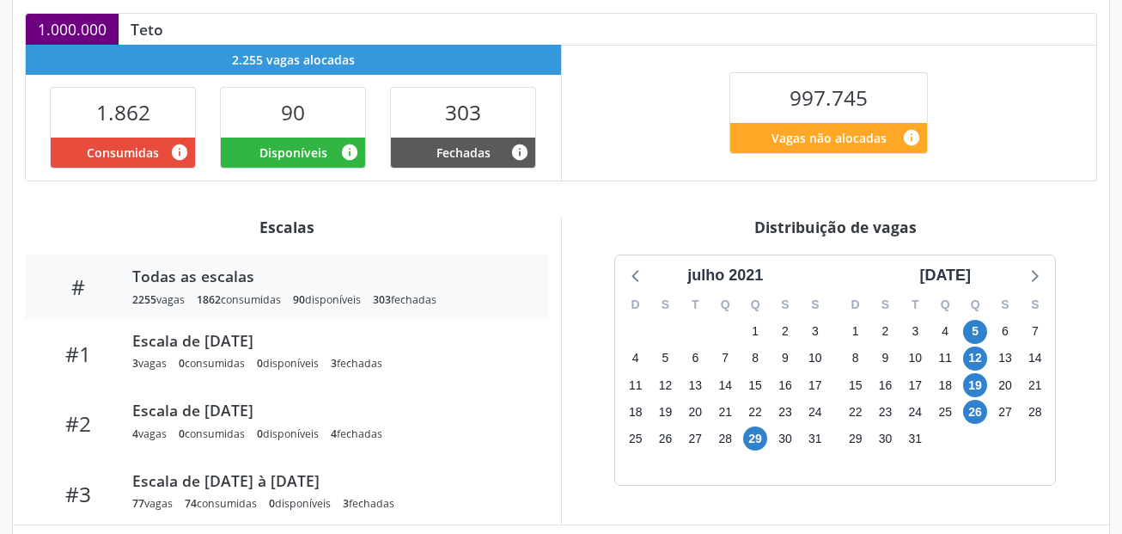
scroll to position [461, 0]
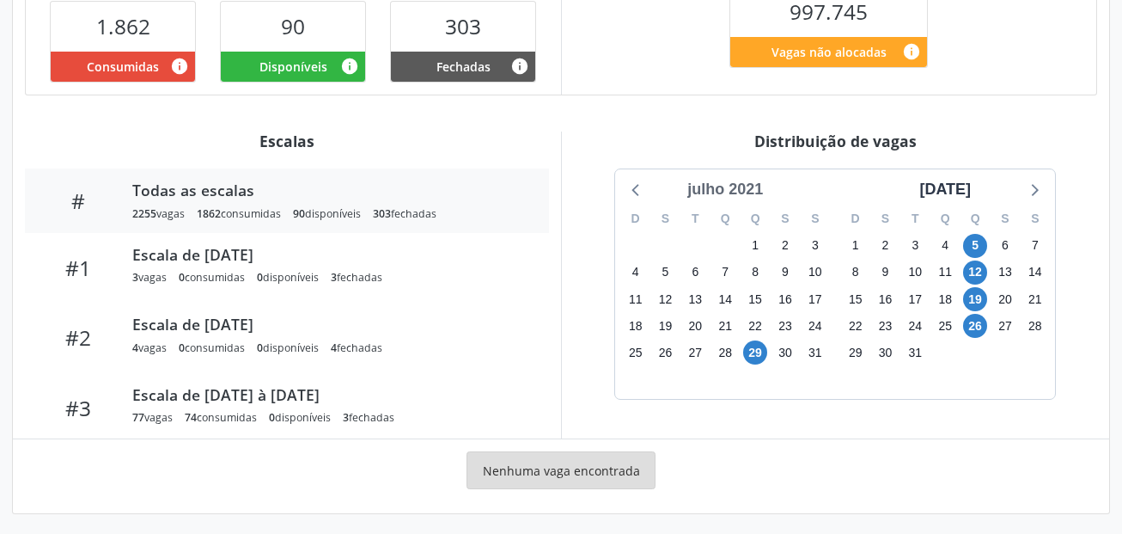
click at [749, 196] on div "julho 2021" at bounding box center [725, 189] width 89 height 23
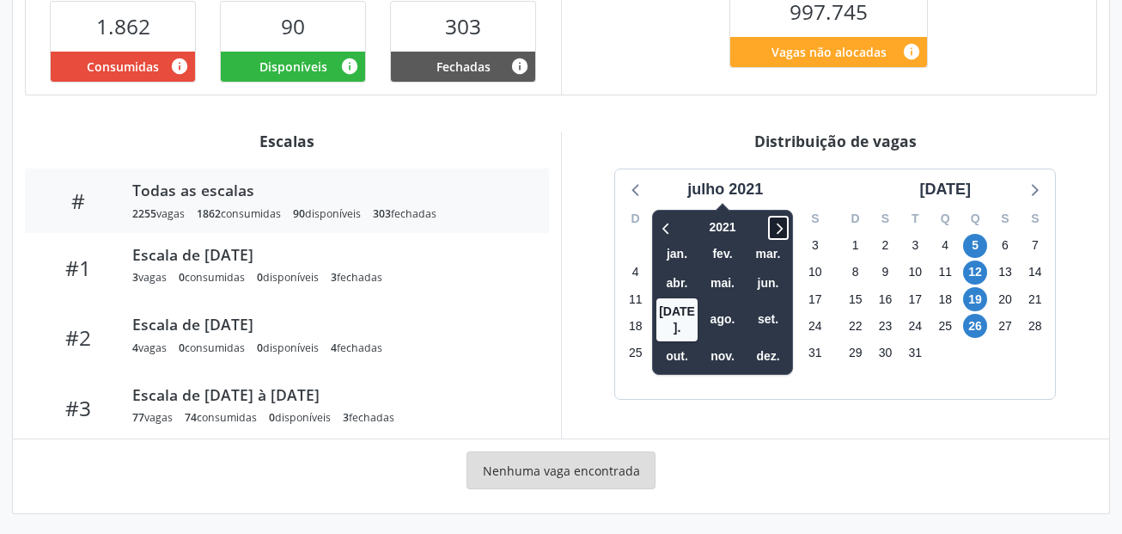
click at [780, 227] on icon at bounding box center [778, 227] width 17 height 21
click at [780, 225] on icon at bounding box center [778, 227] width 17 height 21
click at [780, 224] on icon at bounding box center [780, 228] width 6 height 11
click at [777, 307] on span "set." at bounding box center [768, 319] width 41 height 27
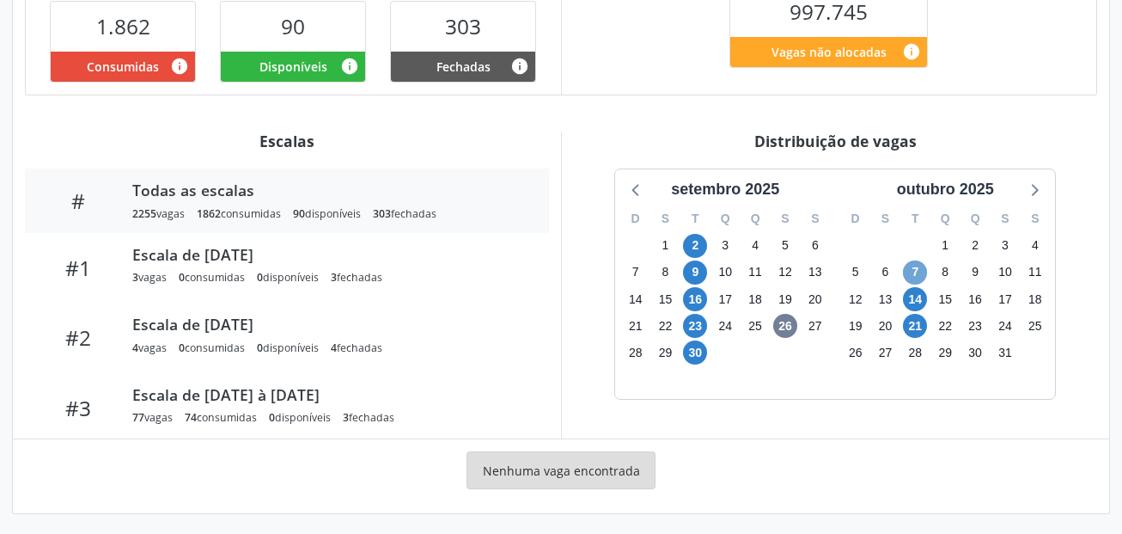
click at [921, 267] on span "7" at bounding box center [915, 272] width 24 height 24
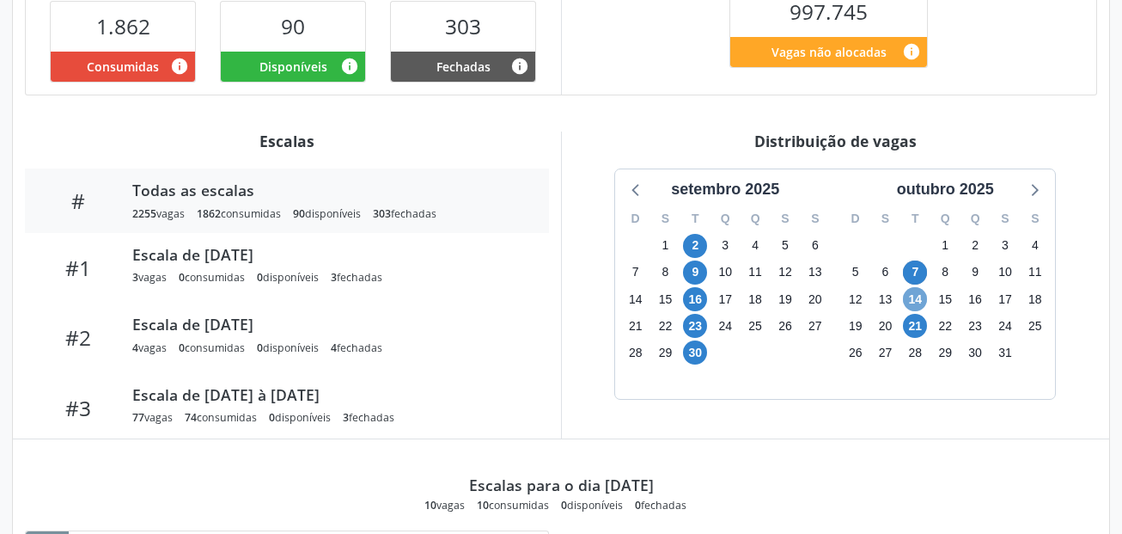
click at [917, 298] on span "14" at bounding box center [915, 299] width 24 height 24
click at [917, 322] on span "21" at bounding box center [915, 326] width 24 height 24
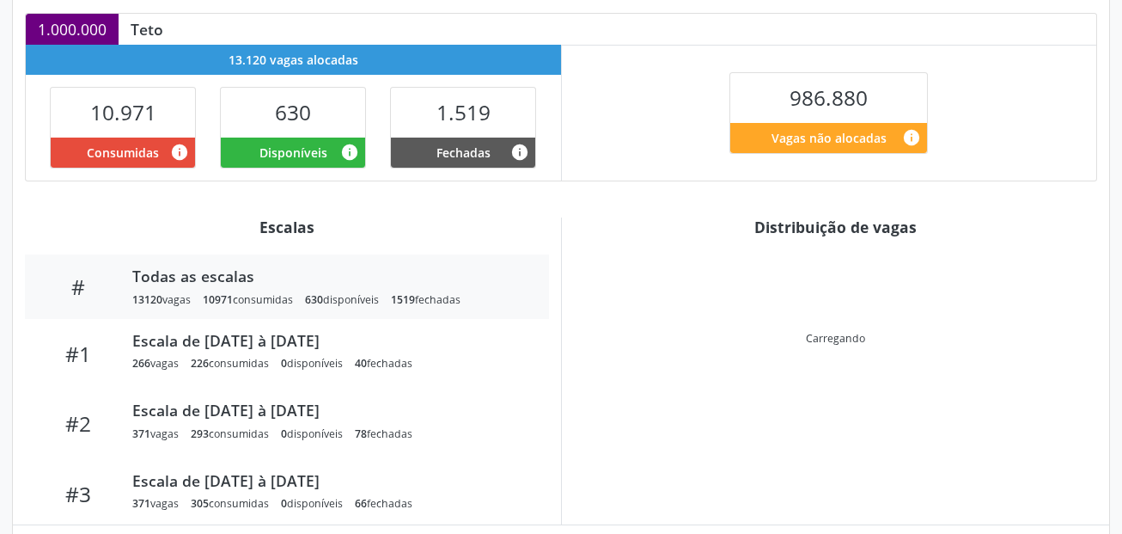
click at [790, 399] on div "Item de agendamento Grupo/Subgrupo -- Procedimento(s) Ortopedia Unidade executa…" at bounding box center [561, 255] width 1097 height 868
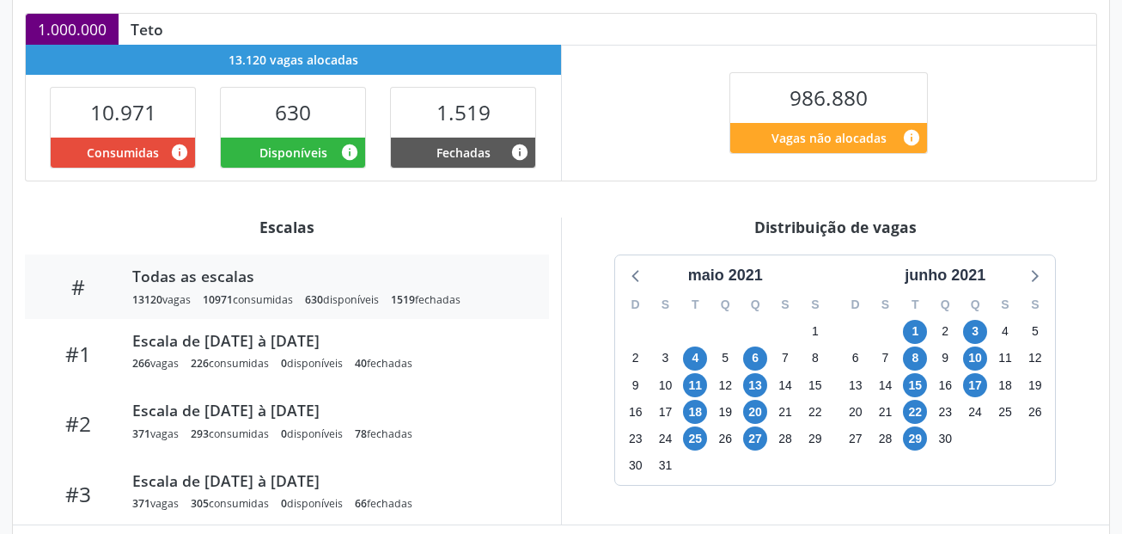
scroll to position [290, 0]
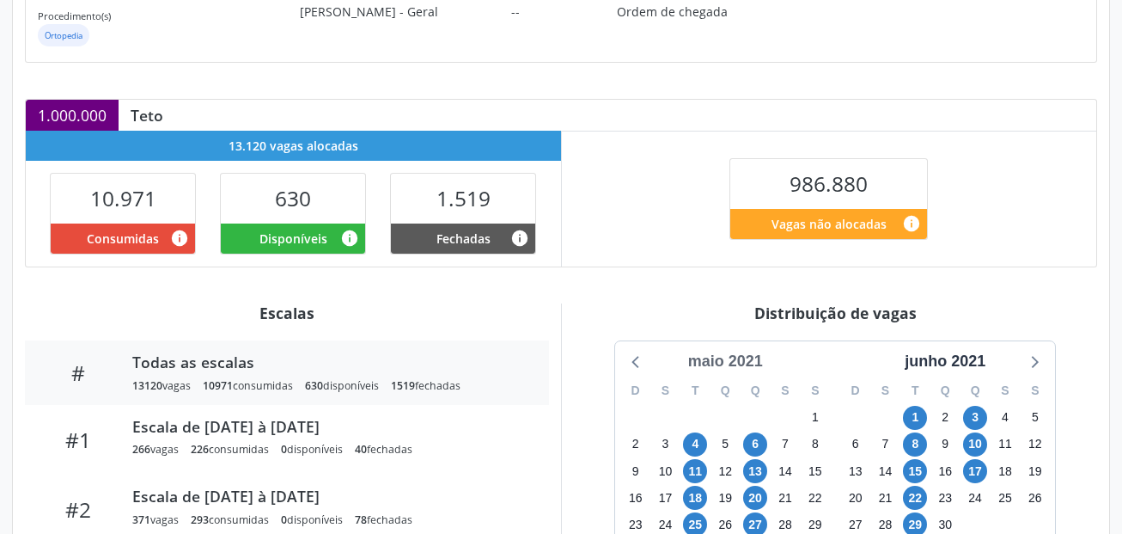
click at [745, 357] on div "maio 2021" at bounding box center [725, 361] width 89 height 23
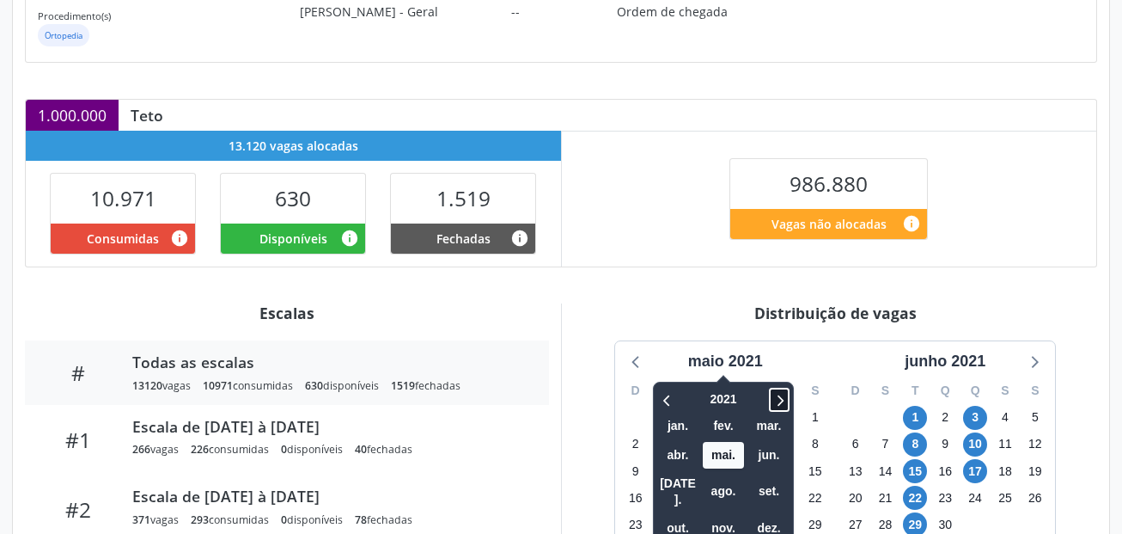
click at [771, 397] on span at bounding box center [779, 400] width 21 height 24
drag, startPoint x: 772, startPoint y: 480, endPoint x: 721, endPoint y: 442, distance: 63.2
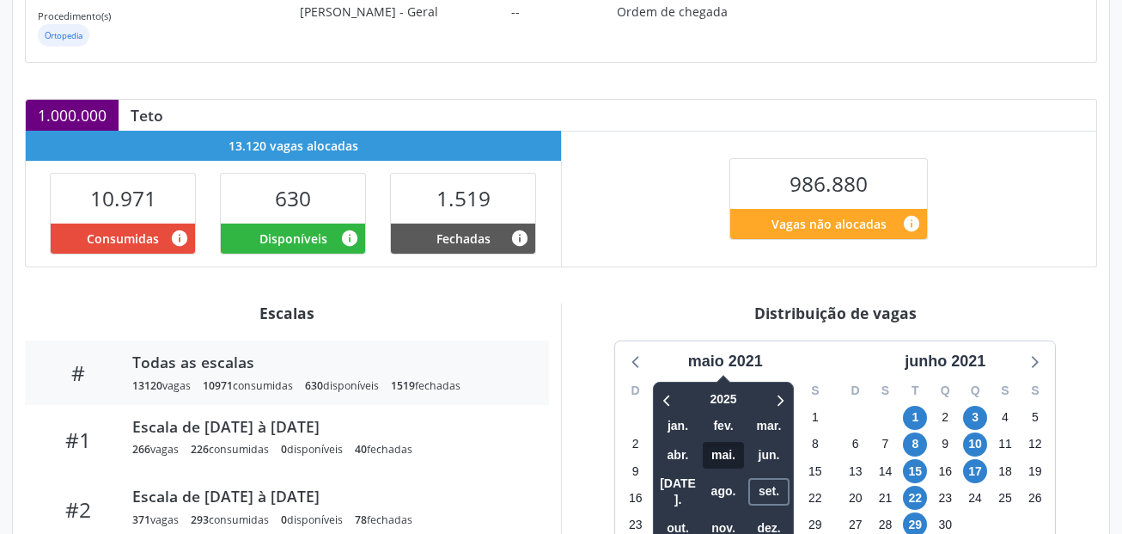
click at [773, 479] on span "set." at bounding box center [769, 491] width 41 height 27
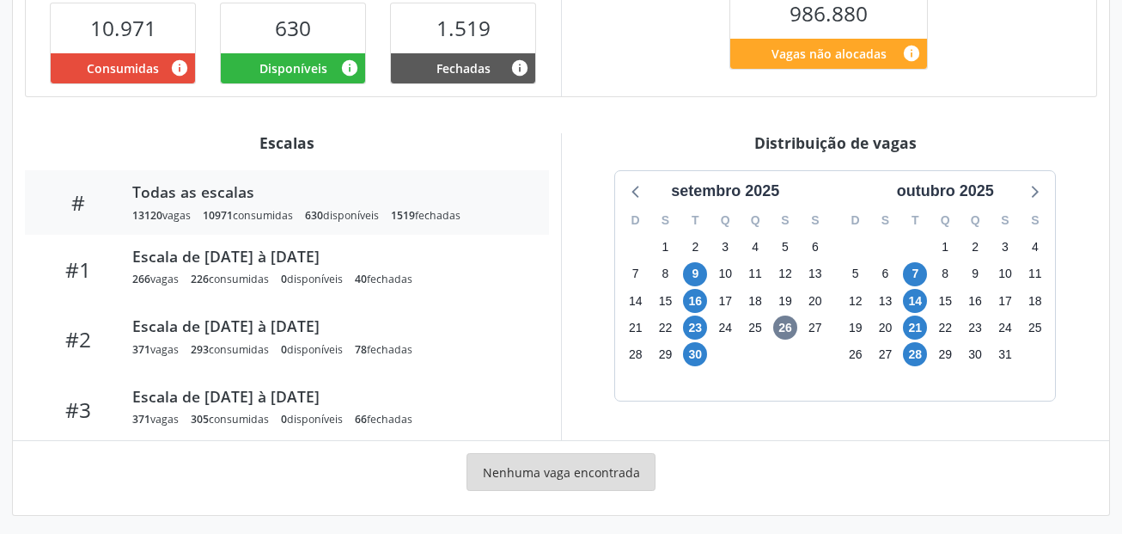
scroll to position [461, 0]
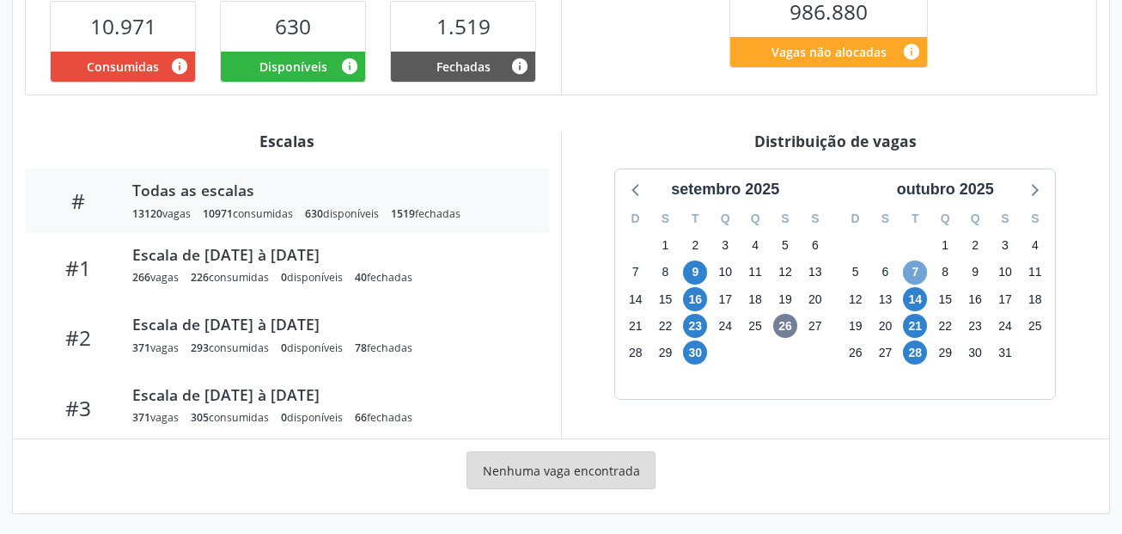
click at [920, 272] on span "7" at bounding box center [915, 272] width 24 height 24
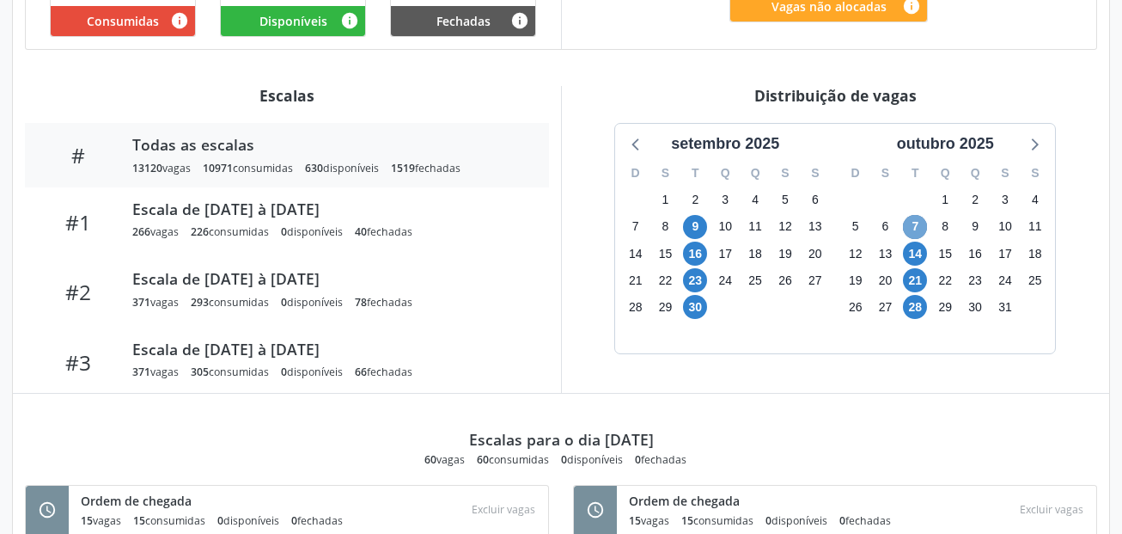
scroll to position [547, 0]
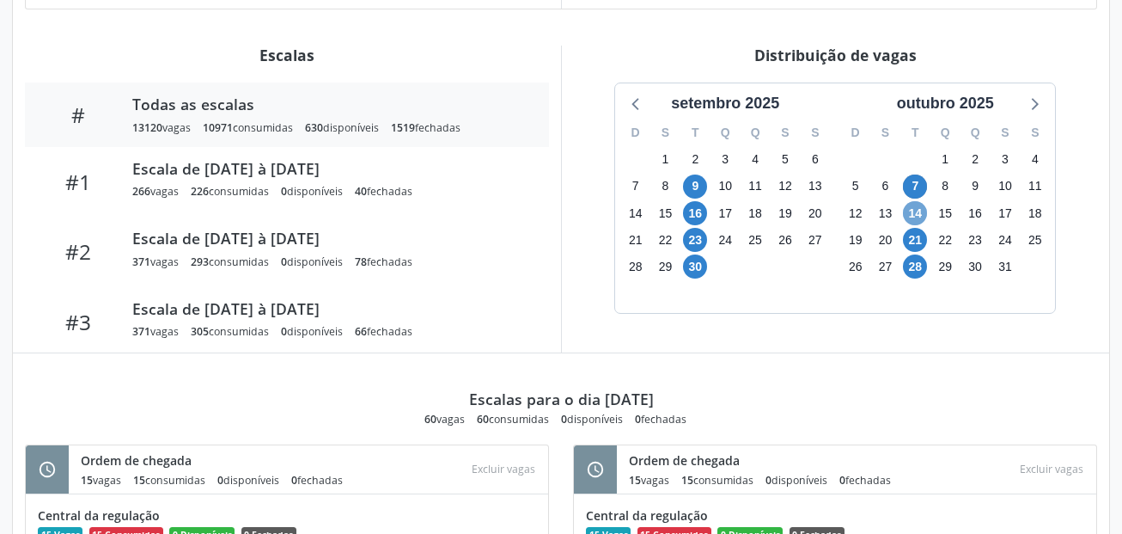
click at [917, 212] on span "14" at bounding box center [915, 213] width 24 height 24
click at [916, 239] on span "21" at bounding box center [915, 240] width 24 height 24
click at [1043, 332] on div "Distribuição de vagas setembro 2025 D S T Q Q S S 31 1 2 3 4 5 6 7 8 9 10 11 12…" at bounding box center [835, 199] width 549 height 307
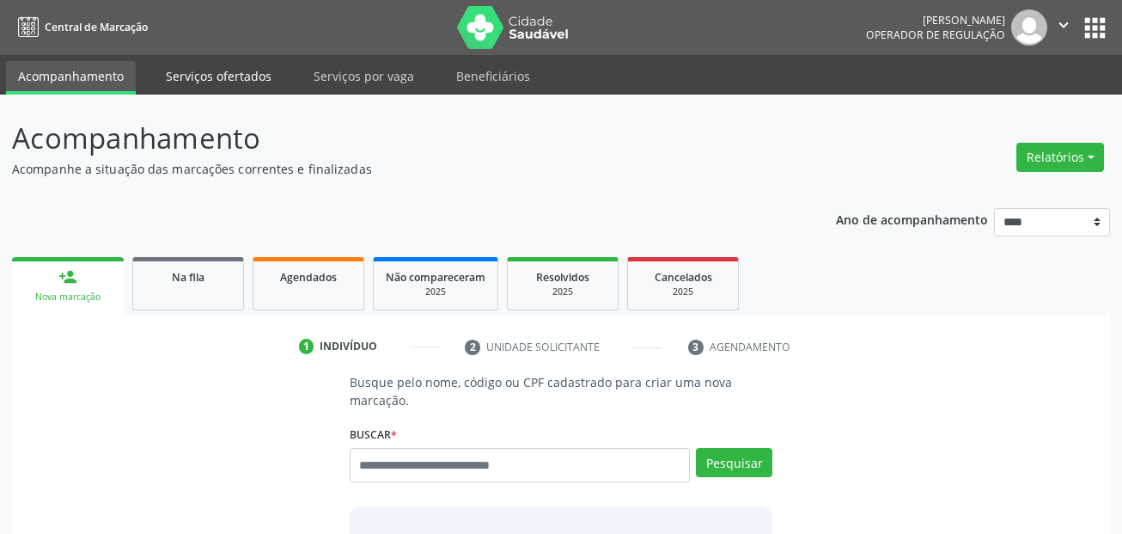
click at [237, 67] on link "Serviços ofertados" at bounding box center [219, 76] width 130 height 30
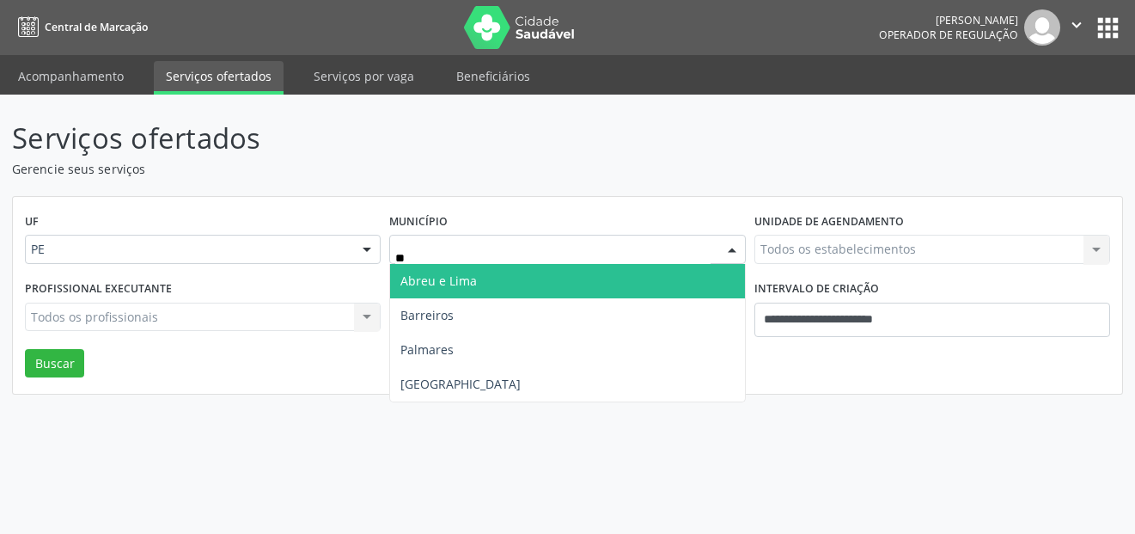
type input "***"
click at [469, 285] on span "[GEOGRAPHIC_DATA]" at bounding box center [567, 281] width 354 height 34
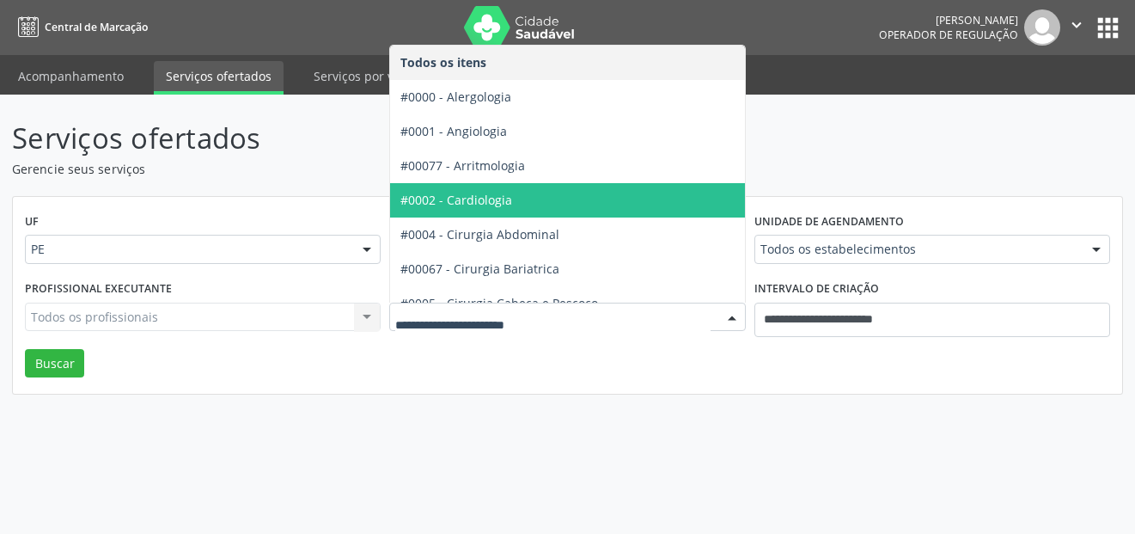
click at [553, 205] on span "#0002 - Cardiologia" at bounding box center [628, 200] width 476 height 34
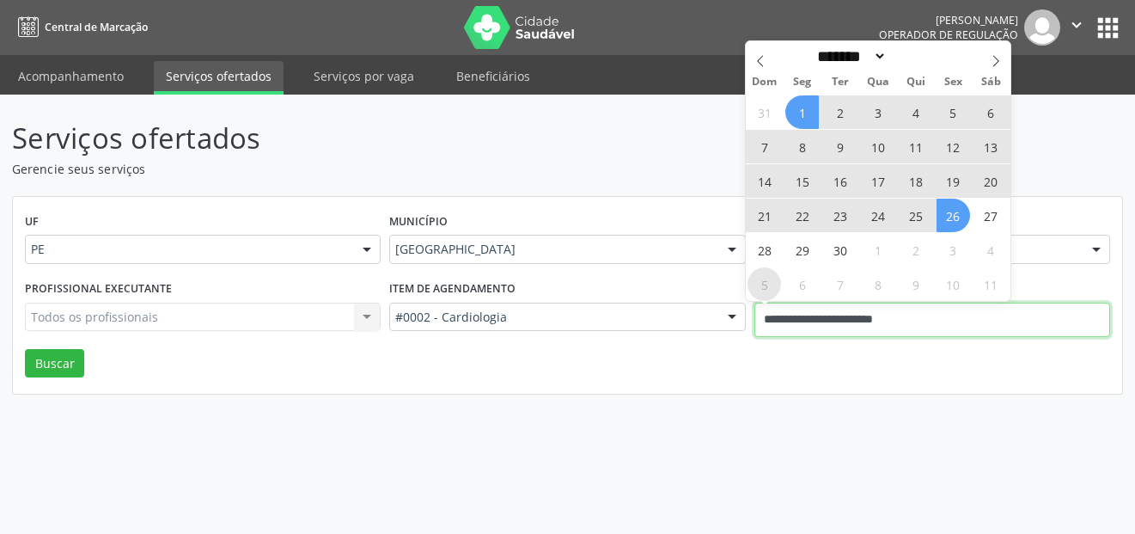
drag, startPoint x: 953, startPoint y: 315, endPoint x: 757, endPoint y: 297, distance: 196.7
click at [757, 297] on body "Central de Marcação [PERSON_NAME] Operador de regulação  Configurações Sair ap…" at bounding box center [567, 267] width 1135 height 534
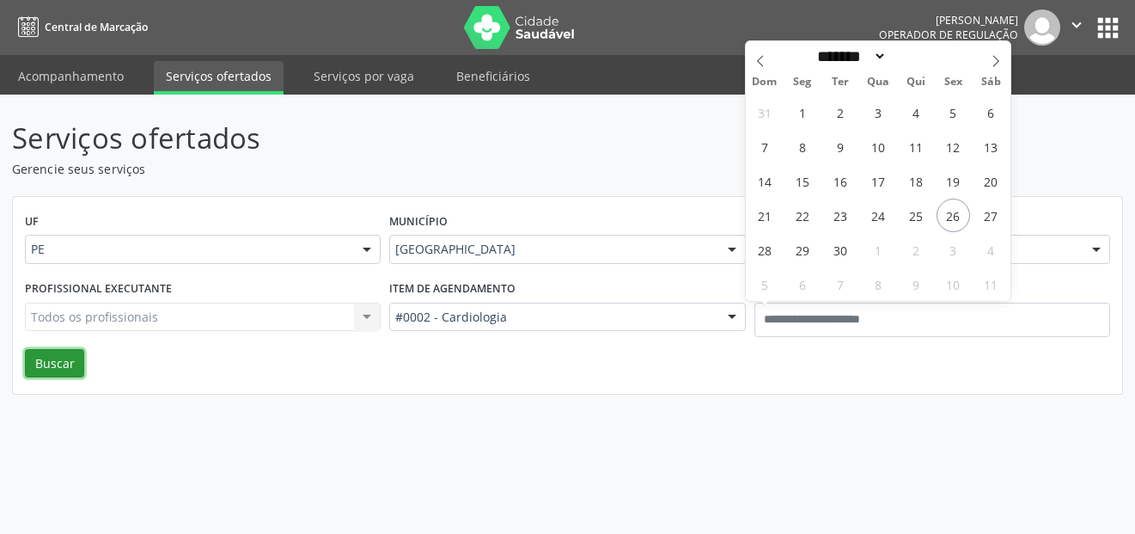
click at [48, 358] on button "Buscar" at bounding box center [54, 363] width 59 height 29
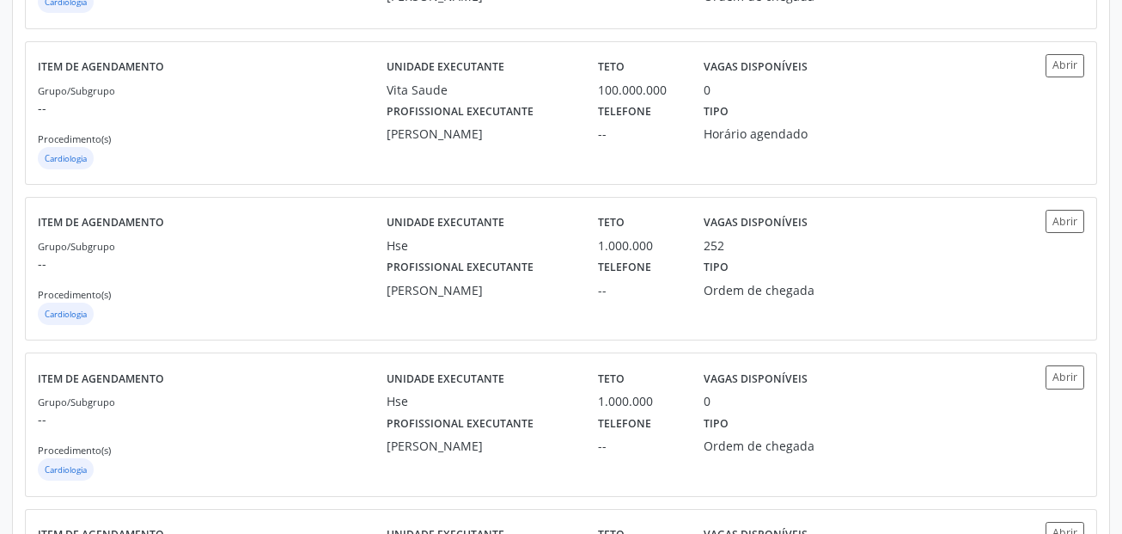
scroll to position [602, 0]
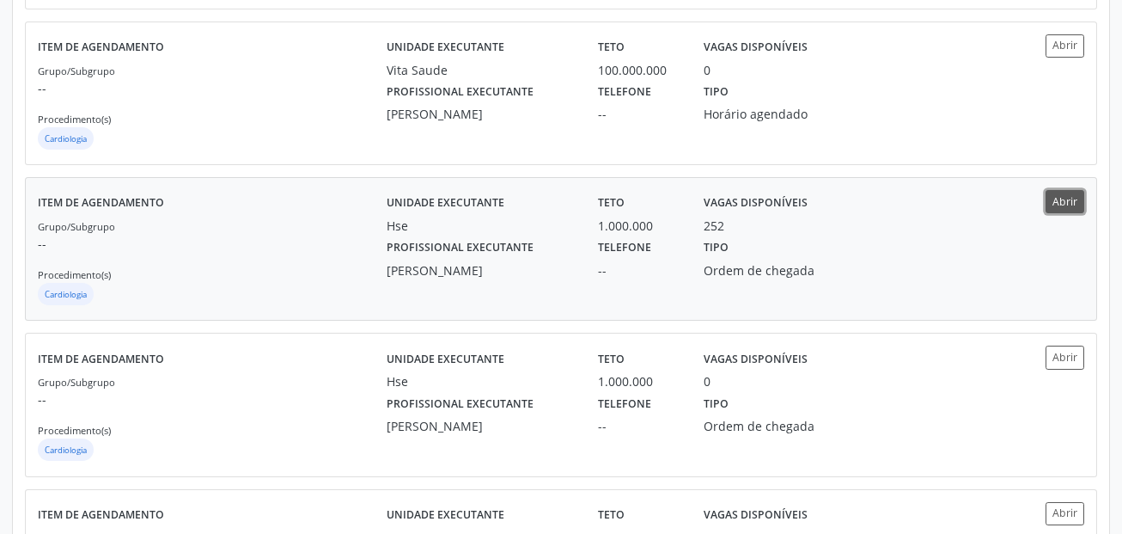
click at [1070, 198] on button "Abrir" at bounding box center [1065, 201] width 39 height 23
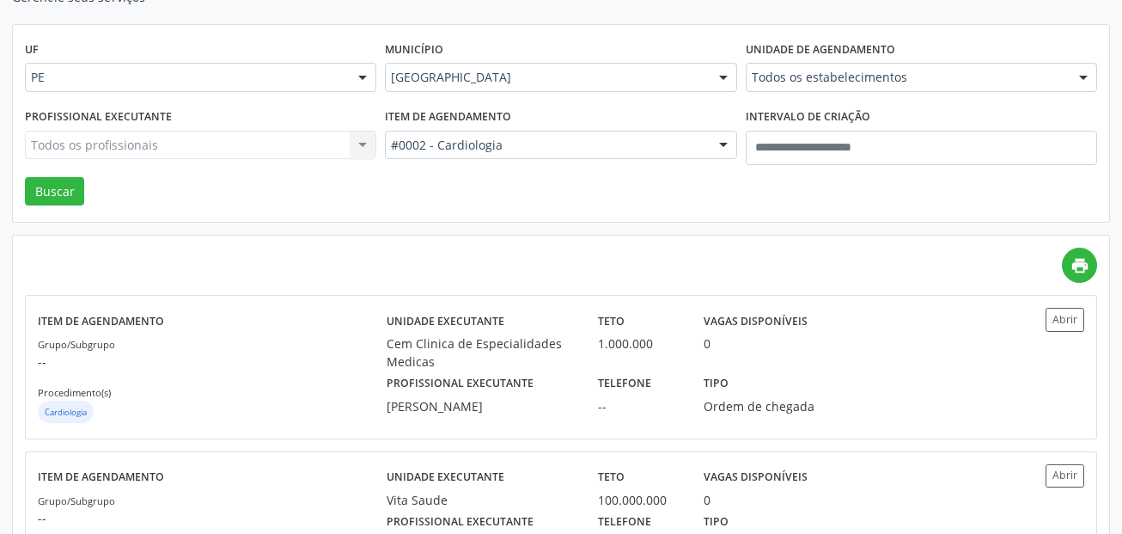
scroll to position [0, 0]
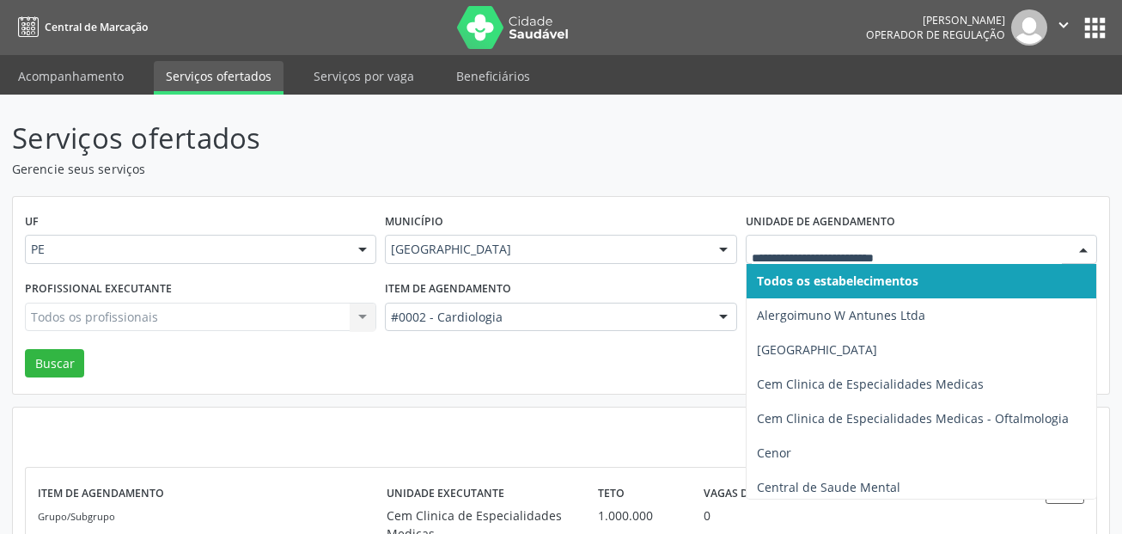
click at [865, 278] on span "Todos os estabelecimentos" at bounding box center [838, 280] width 162 height 16
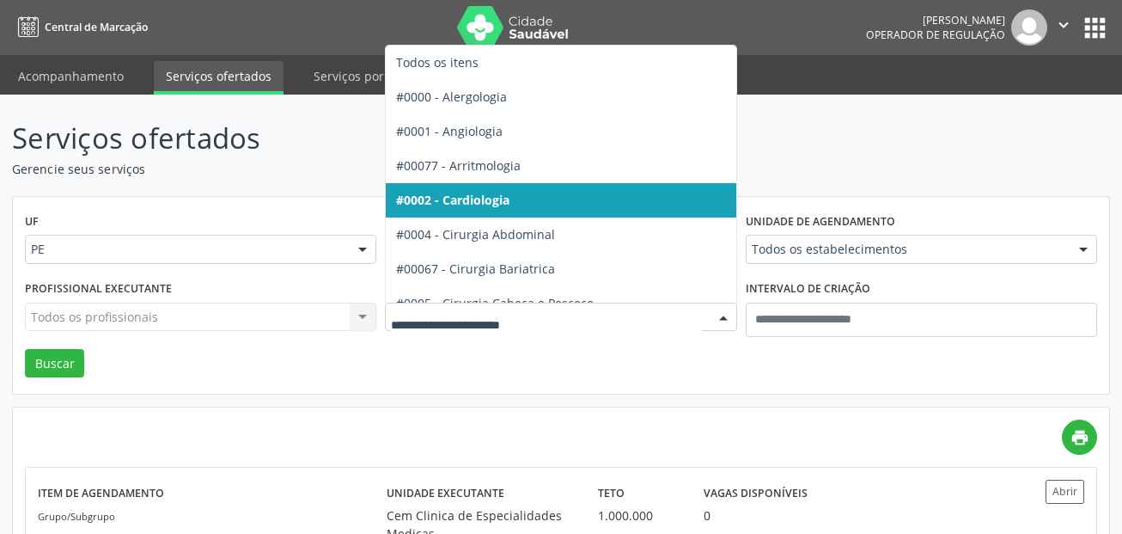
click at [514, 198] on span "#0002 - Cardiologia" at bounding box center [624, 200] width 476 height 34
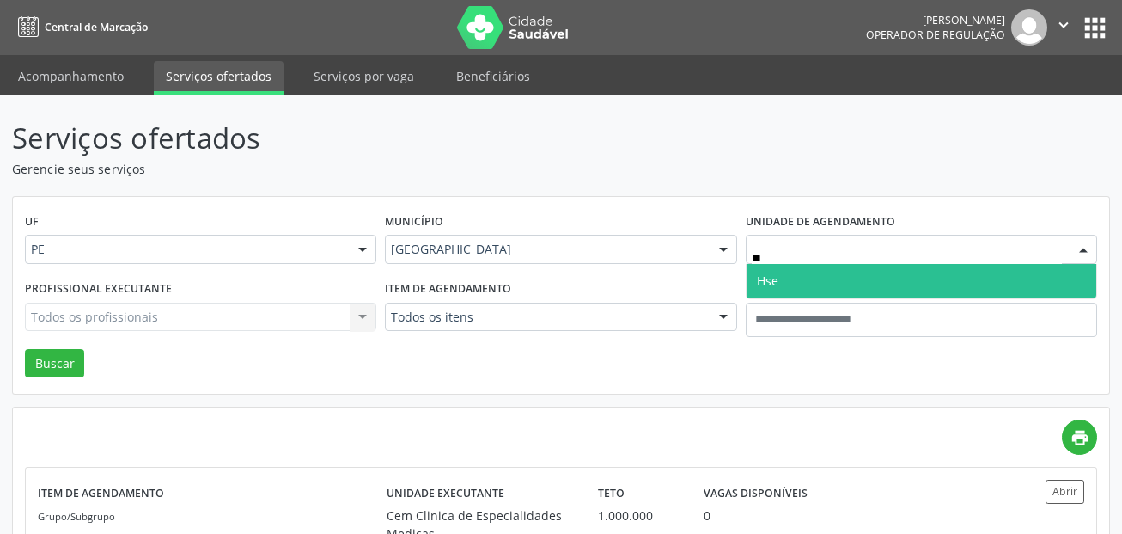
type input "***"
click at [795, 278] on span "Hse" at bounding box center [922, 281] width 350 height 34
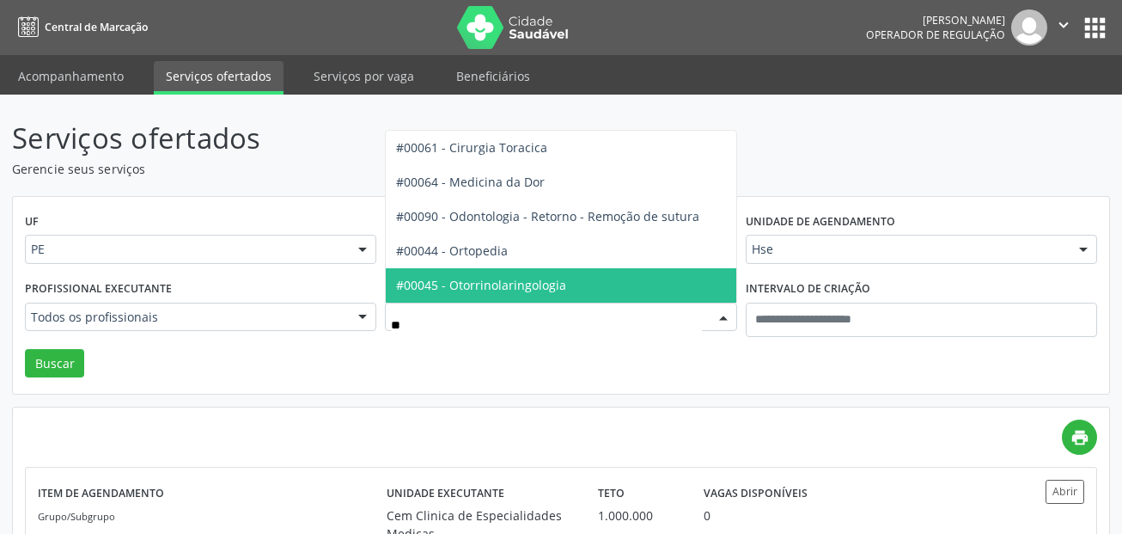
type input "***"
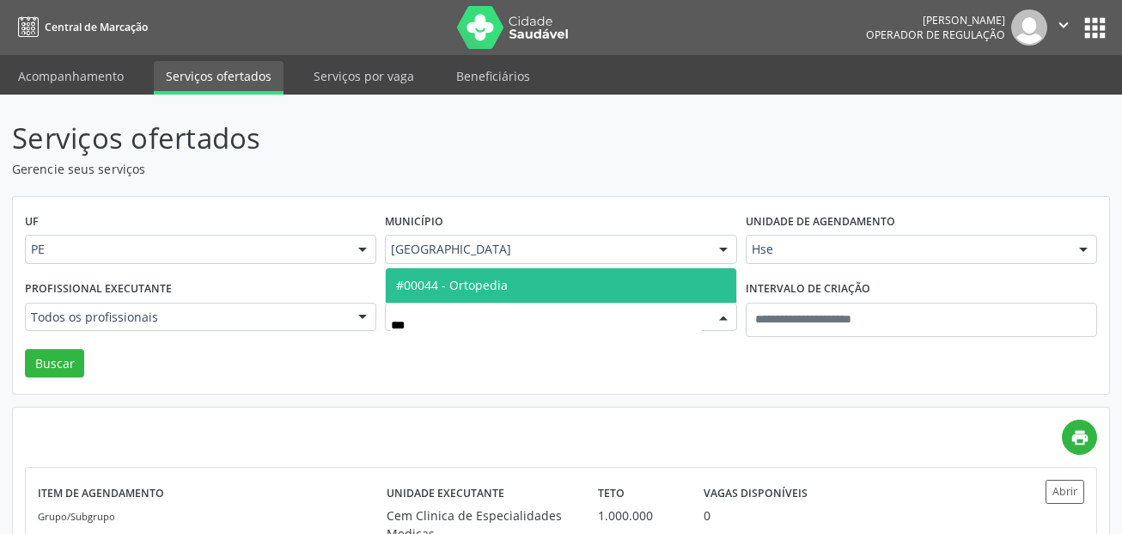
click at [510, 274] on span "#00044 - Ortopedia" at bounding box center [561, 285] width 350 height 34
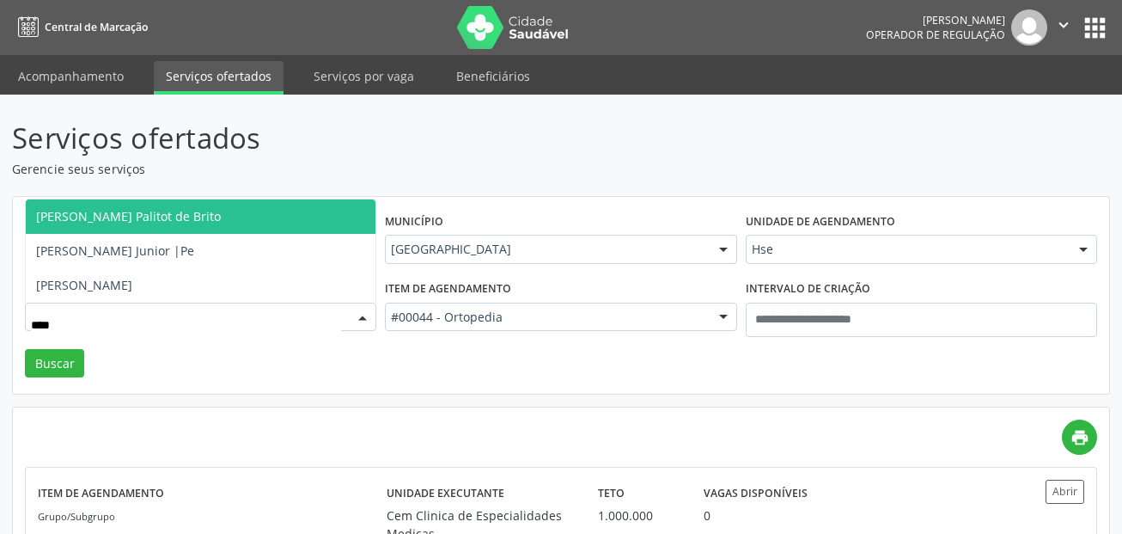
type input "*****"
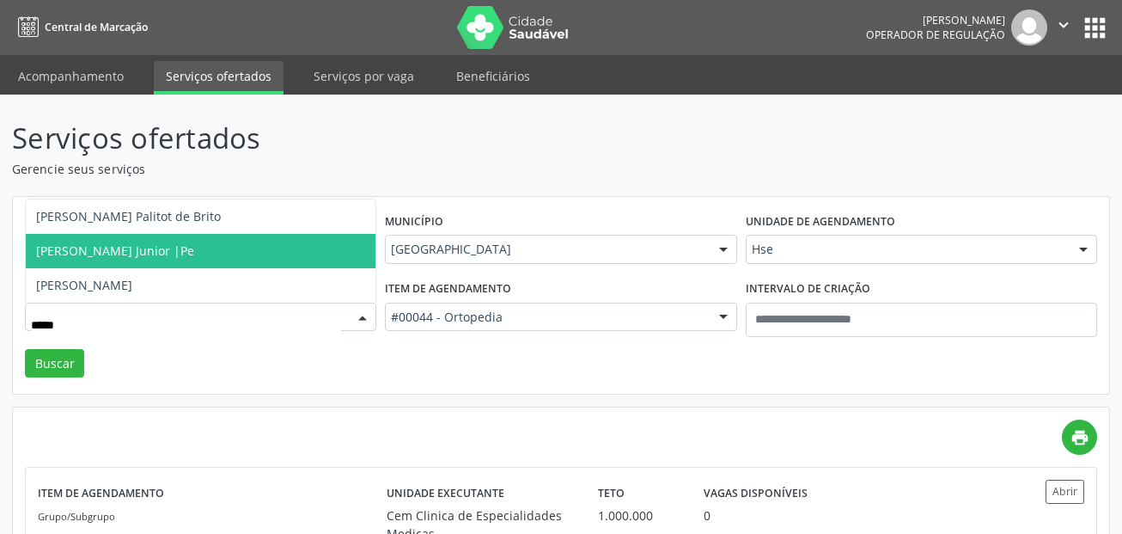
click at [278, 263] on span "Guilherme Marques Cerqueira Junior |Pe" at bounding box center [201, 251] width 350 height 34
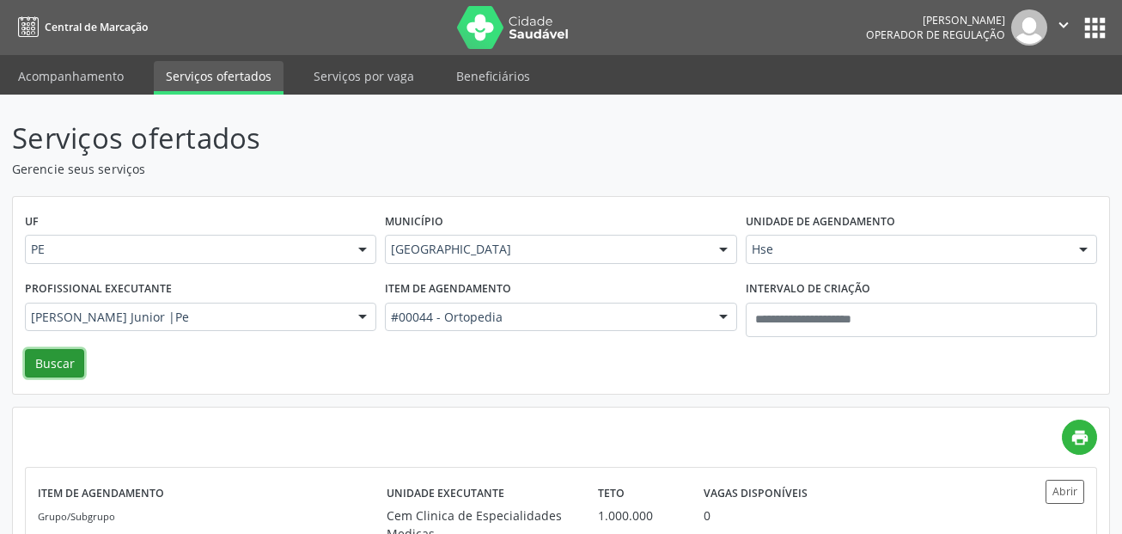
click at [69, 356] on button "Buscar" at bounding box center [54, 363] width 59 height 29
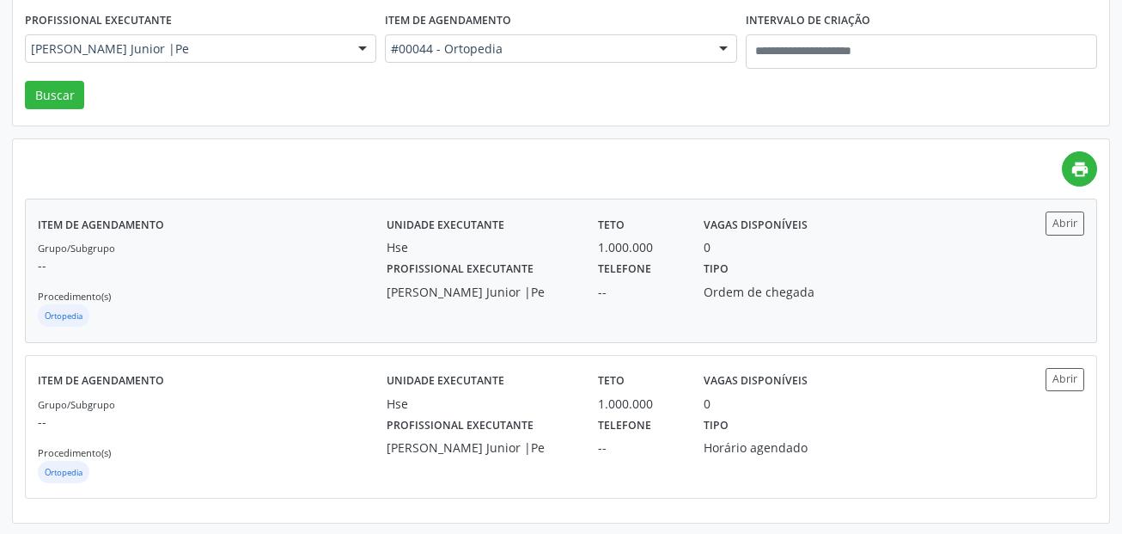
scroll to position [270, 0]
click at [1074, 221] on button "Abrir" at bounding box center [1065, 221] width 39 height 23
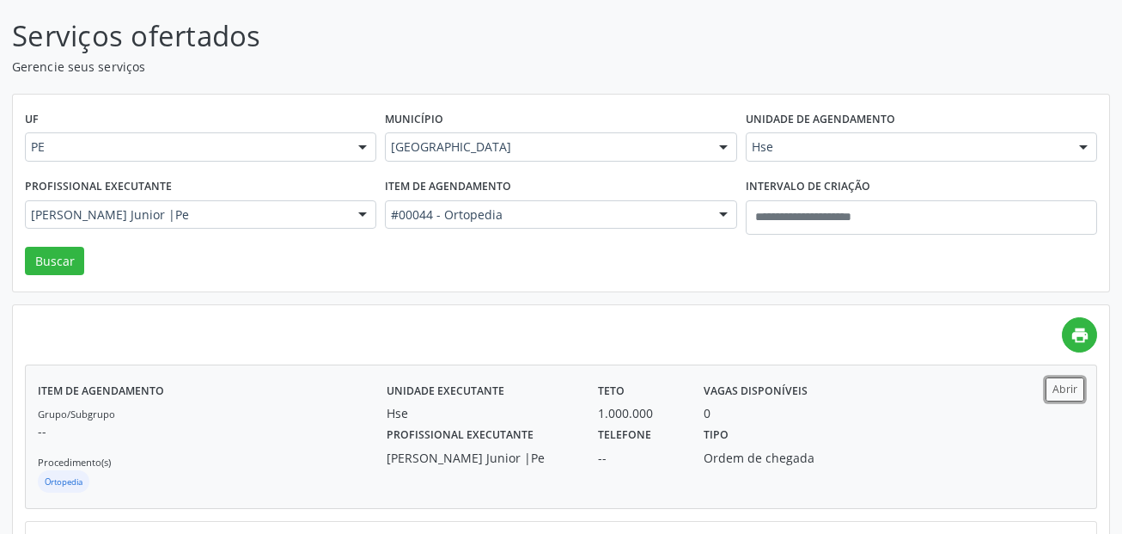
scroll to position [98, 0]
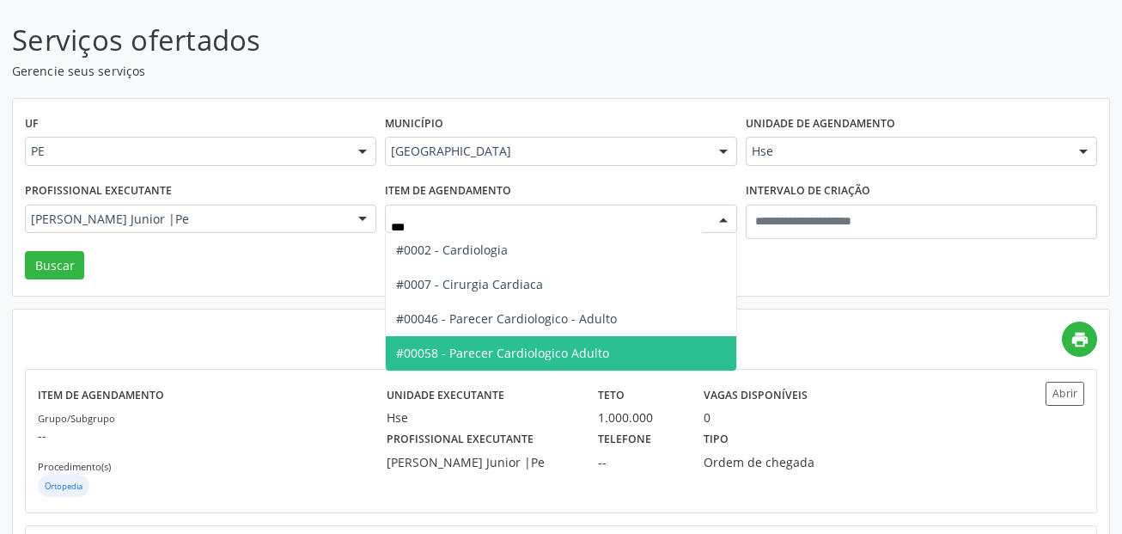
type input "****"
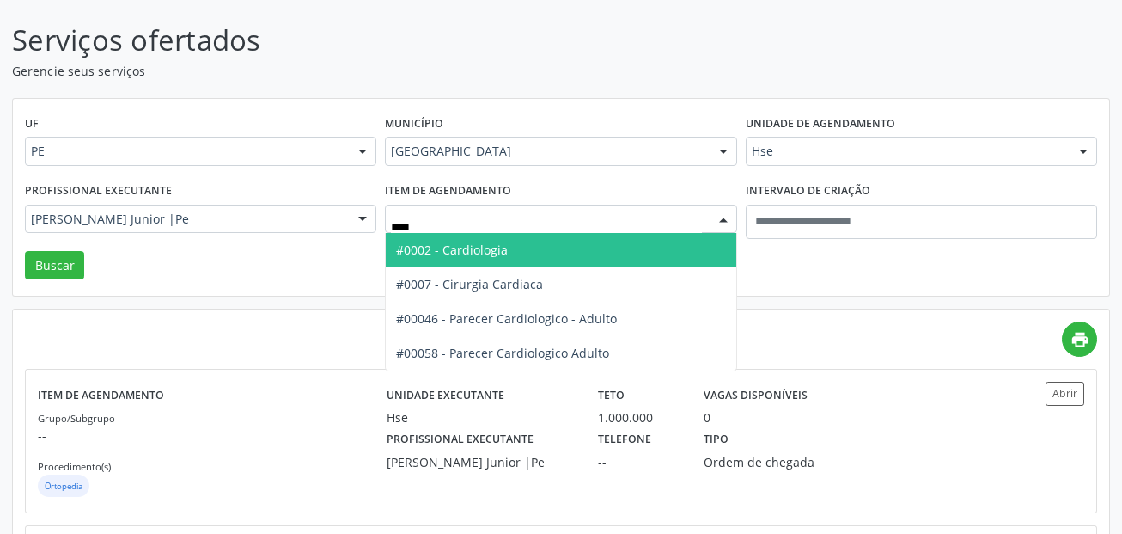
click at [612, 245] on span "#0002 - Cardiologia" at bounding box center [561, 250] width 350 height 34
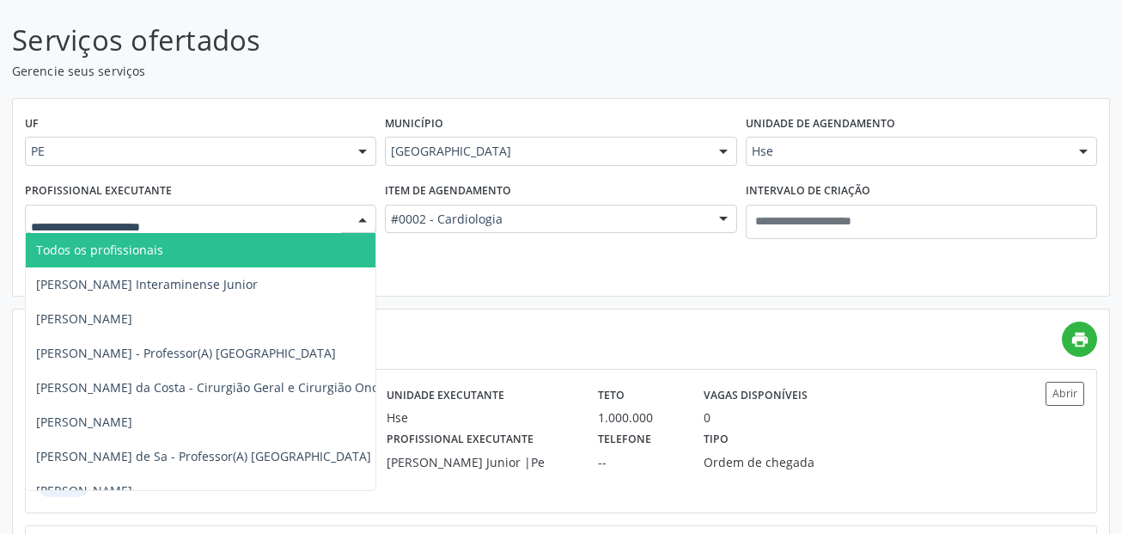
click at [82, 254] on span "Todos os profissionais" at bounding box center [99, 249] width 127 height 16
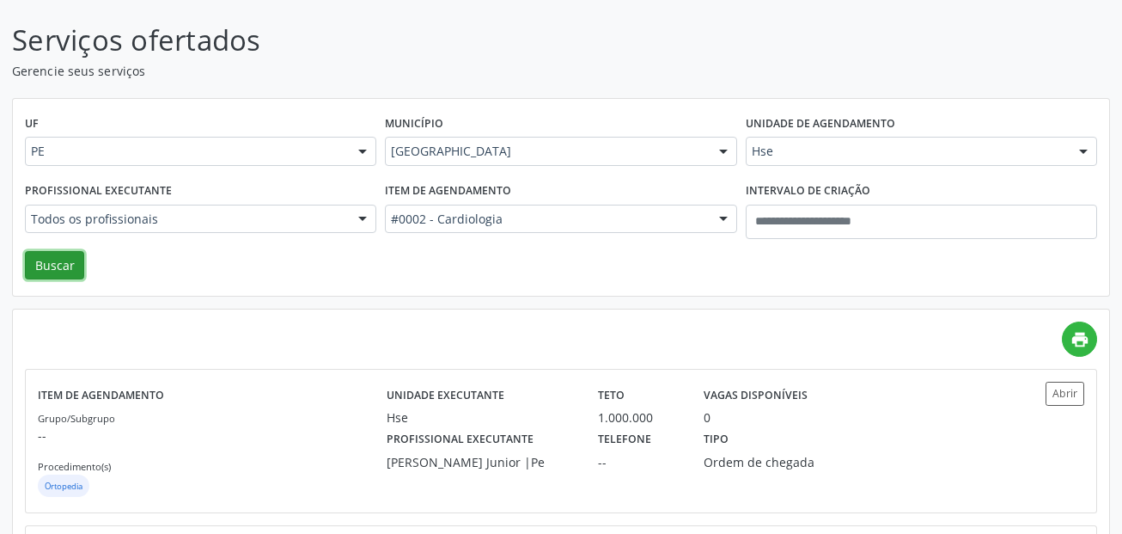
click at [63, 267] on button "Buscar" at bounding box center [54, 265] width 59 height 29
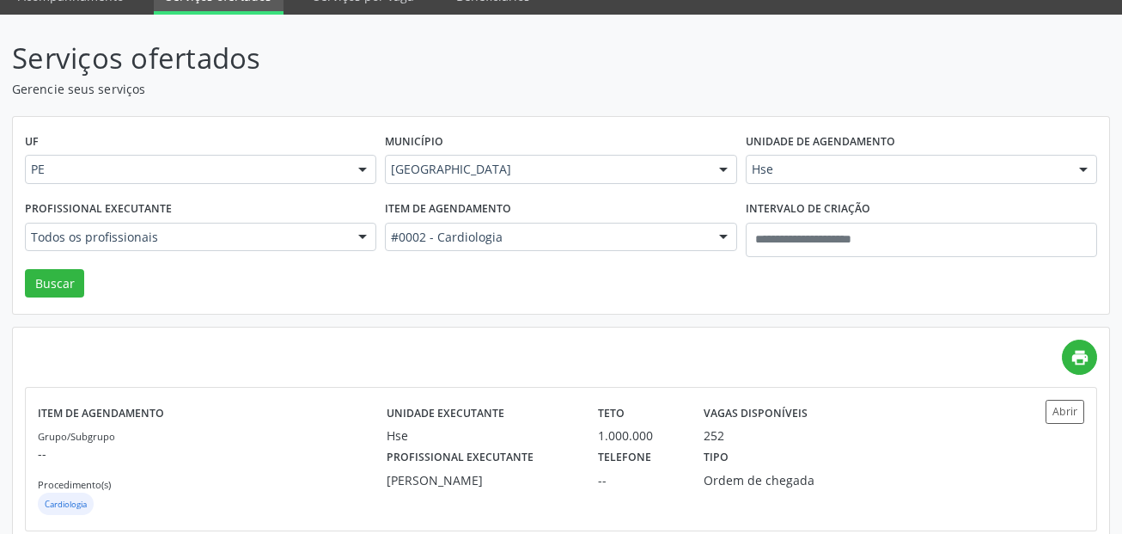
scroll to position [344, 0]
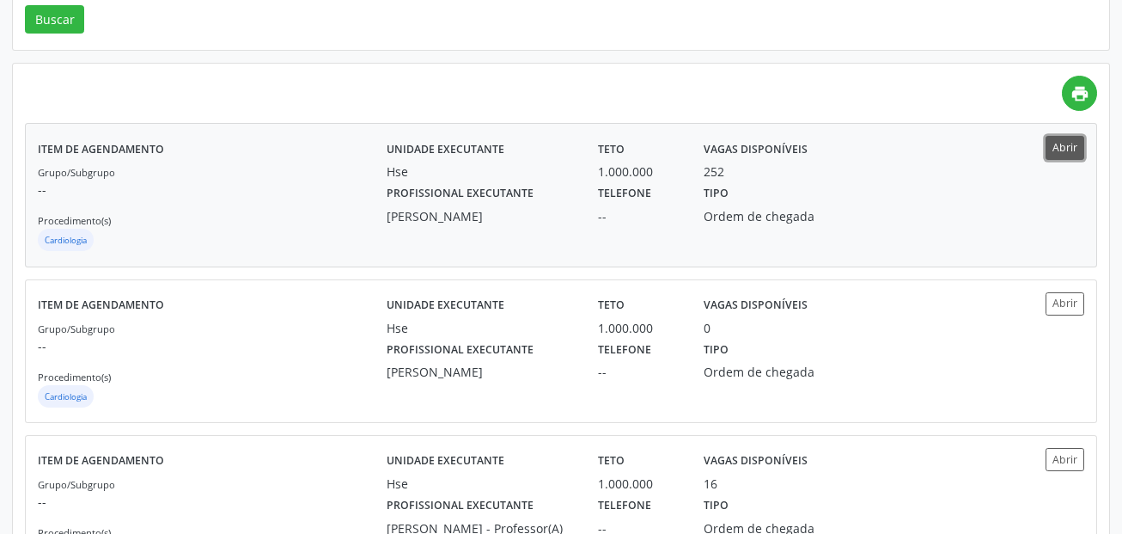
click at [1076, 144] on button "Abrir" at bounding box center [1065, 147] width 39 height 23
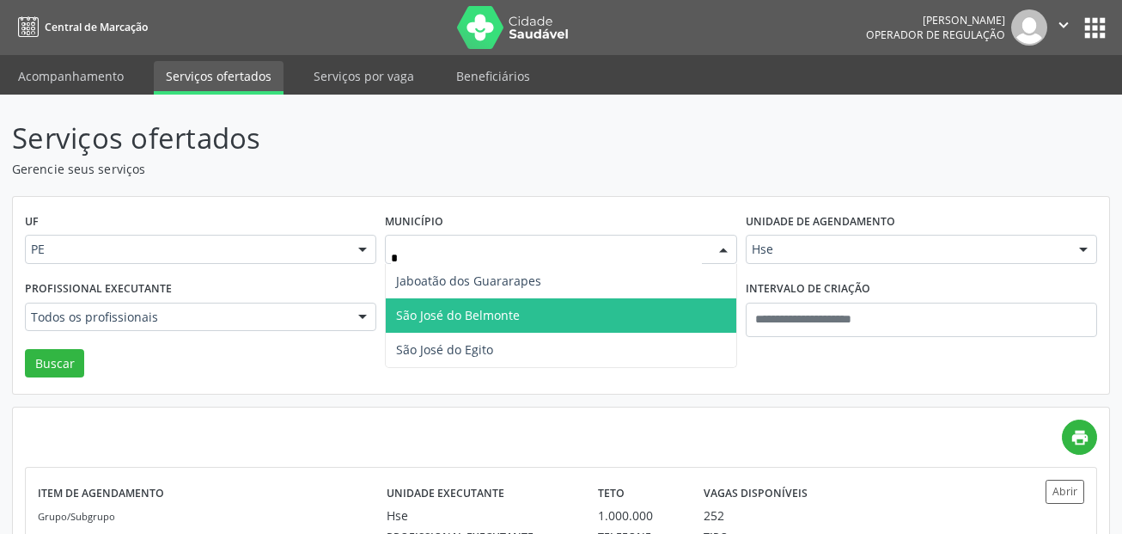
type input "**"
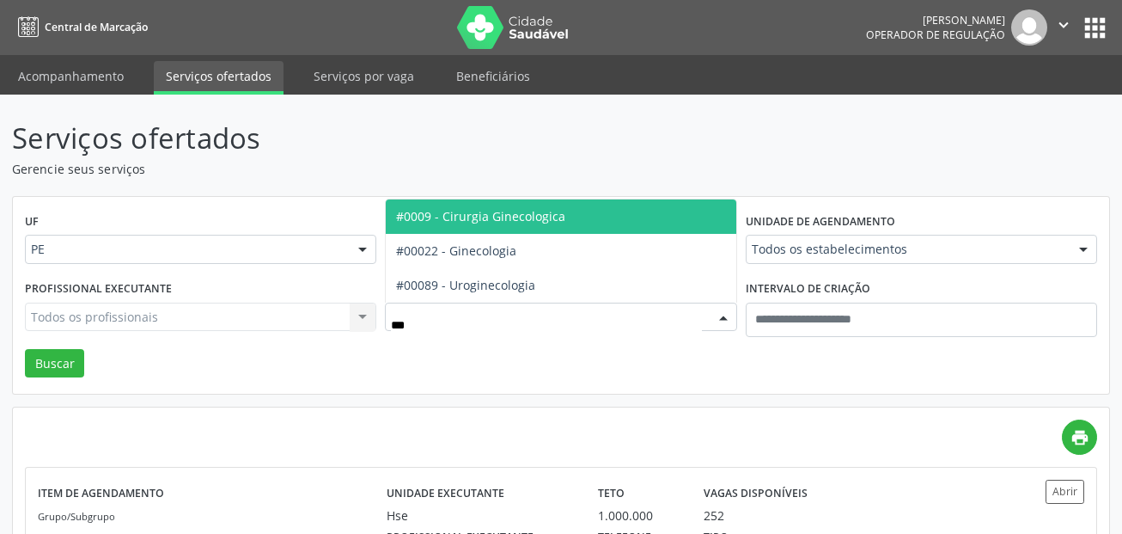
type input "****"
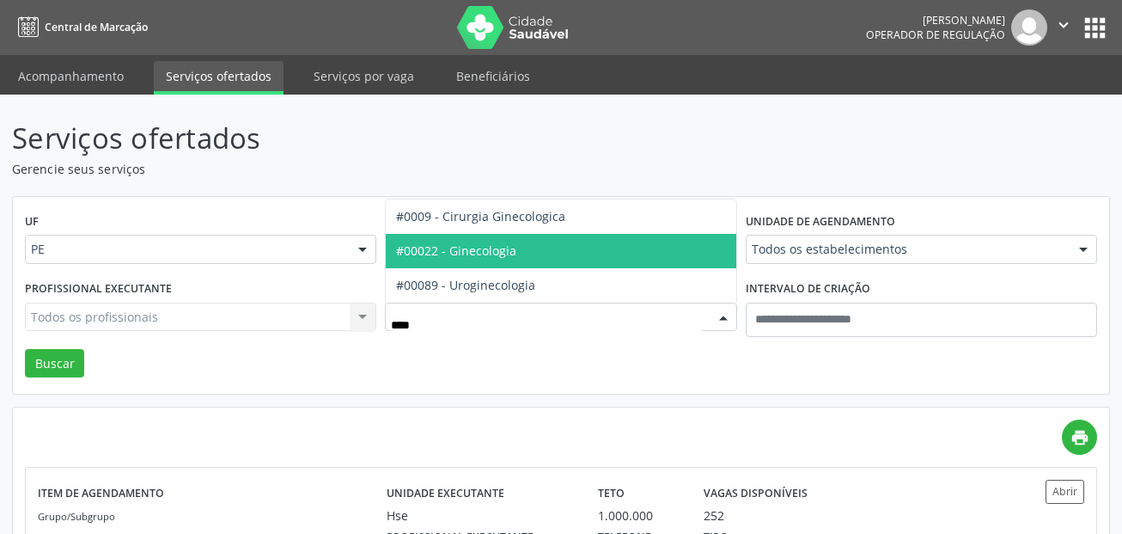
click at [551, 260] on span "#00022 - Ginecologia" at bounding box center [561, 251] width 350 height 34
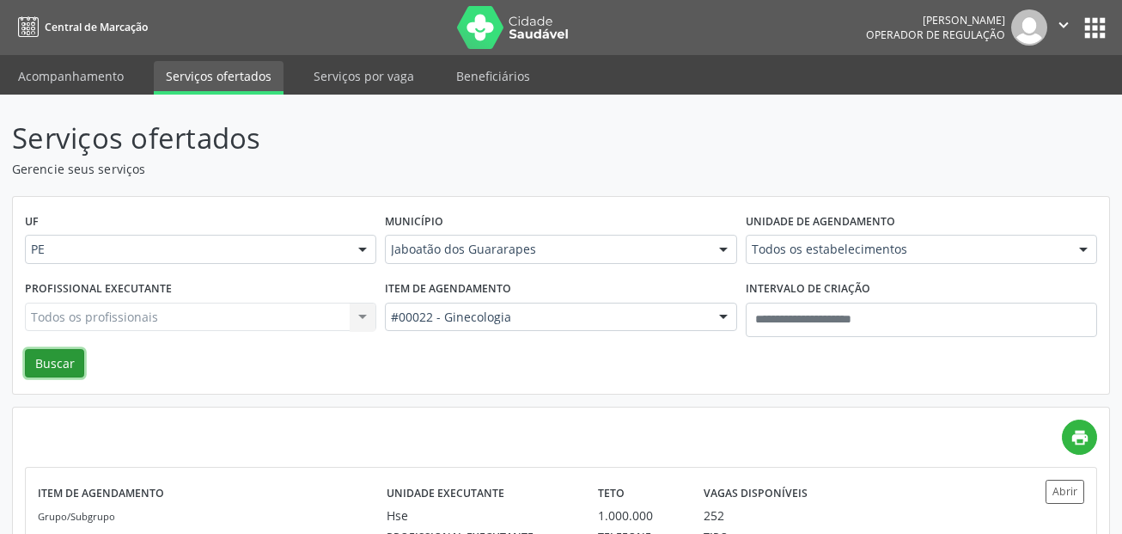
click at [68, 358] on button "Buscar" at bounding box center [54, 363] width 59 height 29
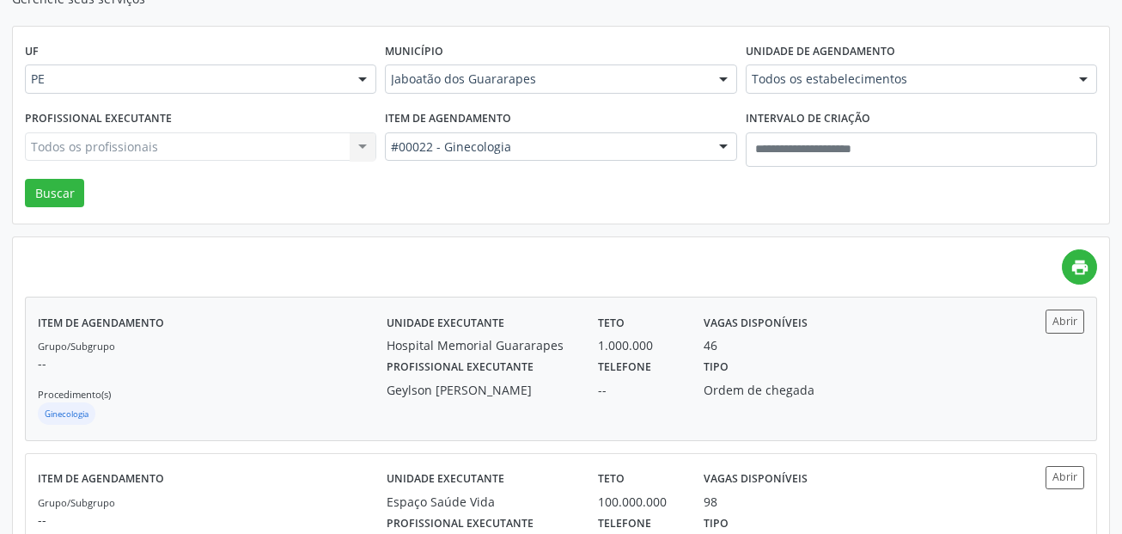
scroll to position [172, 0]
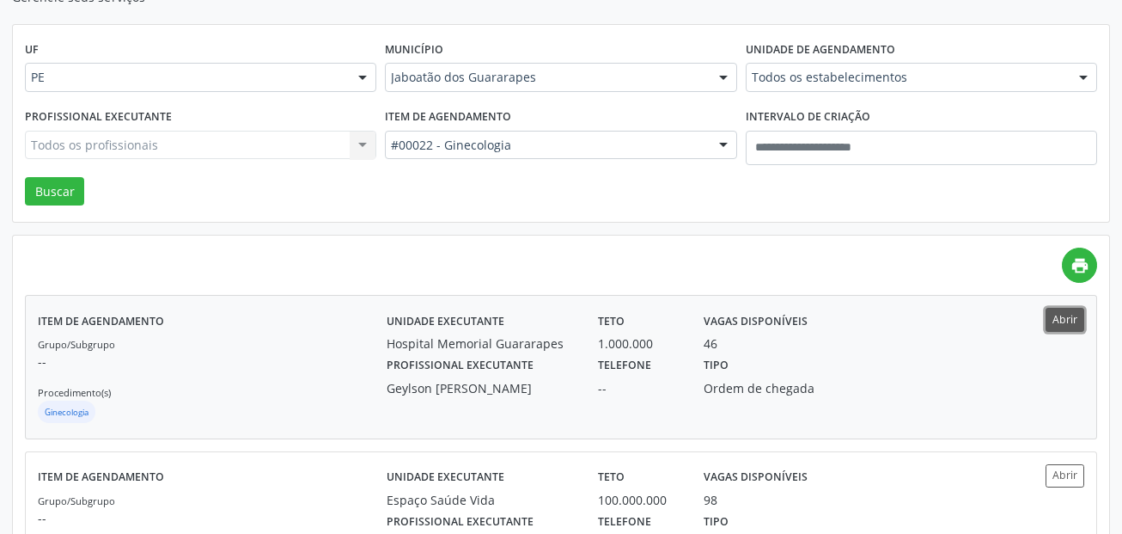
click at [1075, 320] on button "Abrir" at bounding box center [1065, 319] width 39 height 23
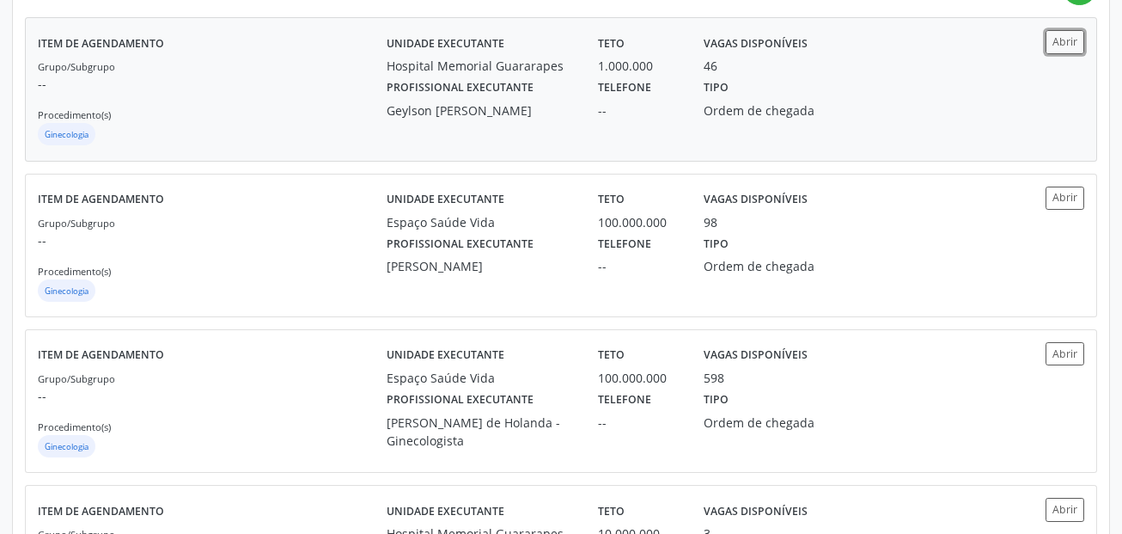
scroll to position [602, 0]
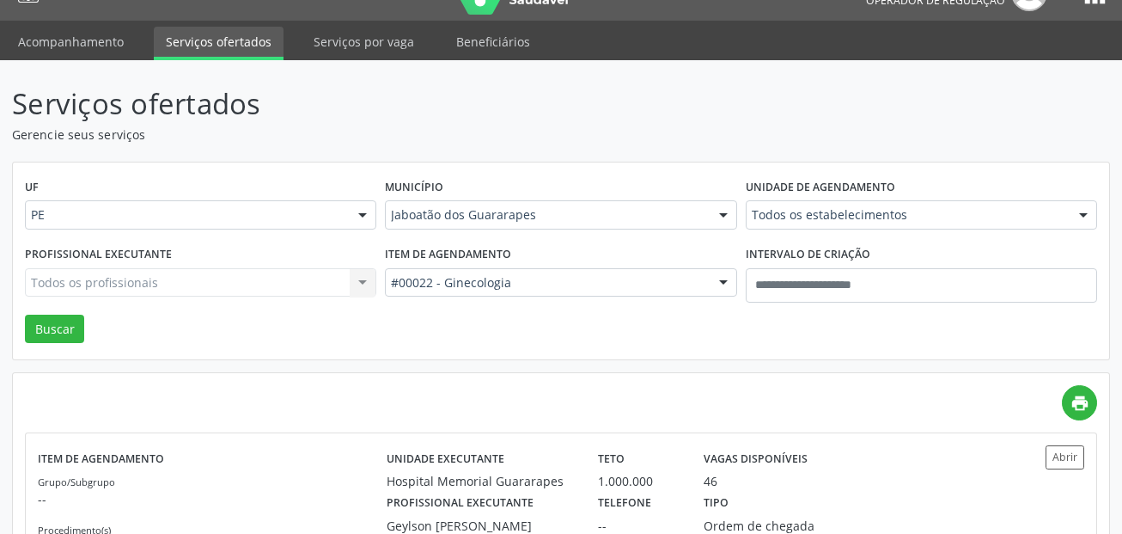
scroll to position [0, 0]
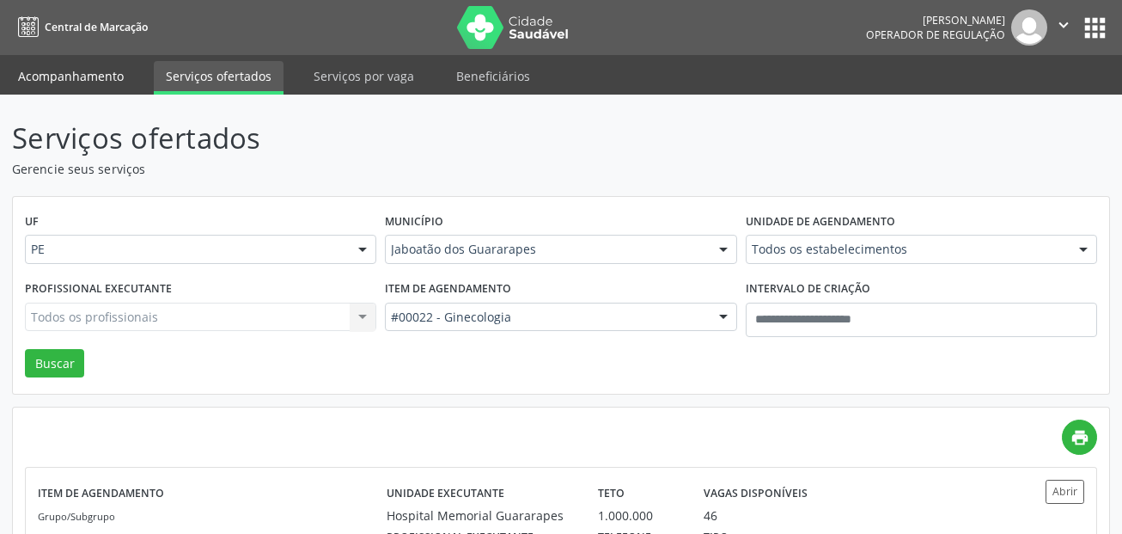
click at [122, 76] on link "Acompanhamento" at bounding box center [71, 76] width 130 height 30
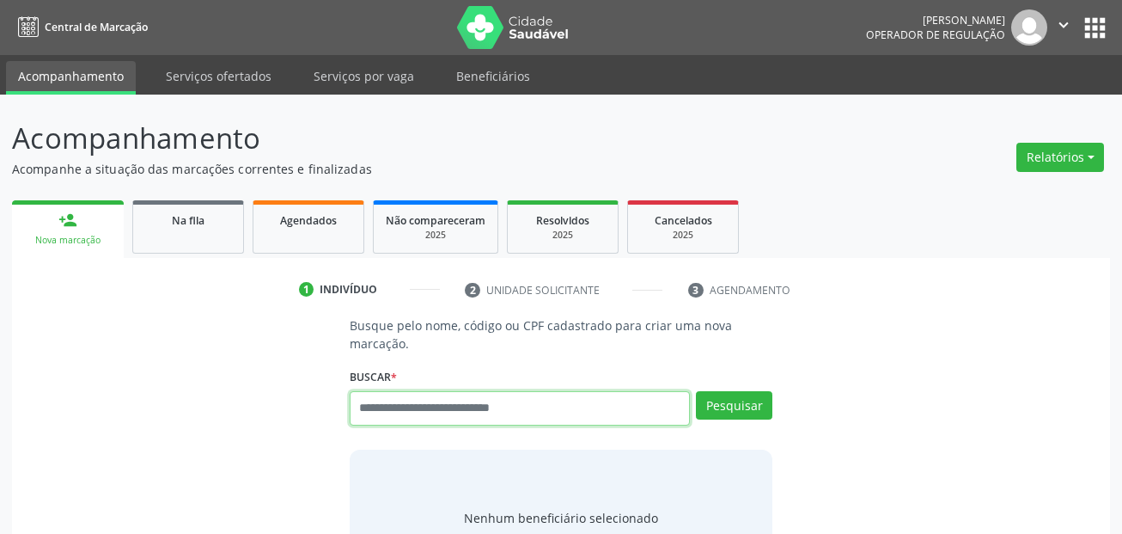
click at [415, 406] on input "text" at bounding box center [520, 408] width 341 height 34
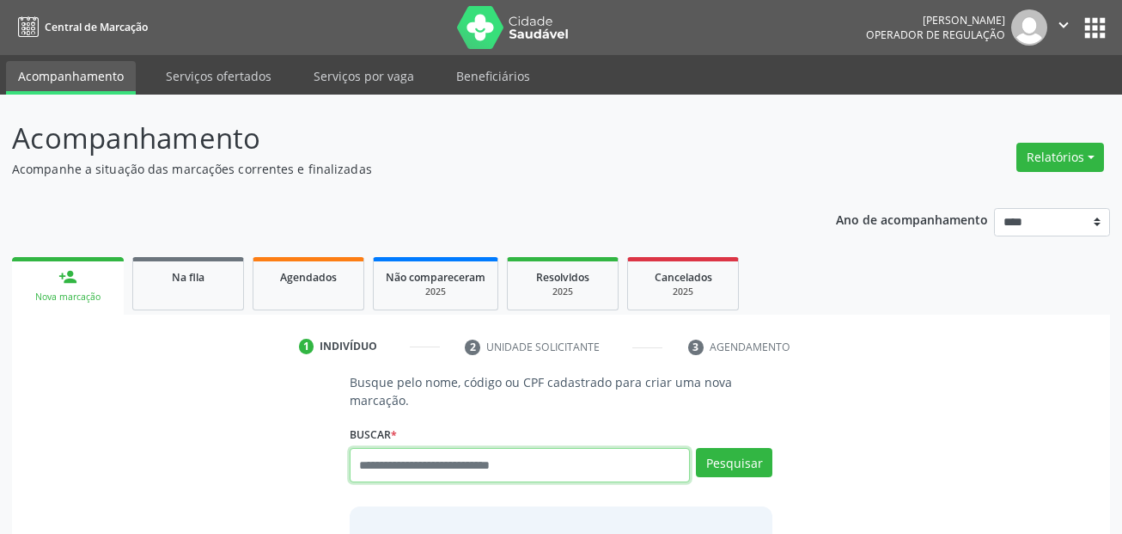
drag, startPoint x: 416, startPoint y: 406, endPoint x: 394, endPoint y: 460, distance: 57.4
click at [394, 460] on input "text" at bounding box center [520, 465] width 341 height 34
paste input "**********"
type input "**********"
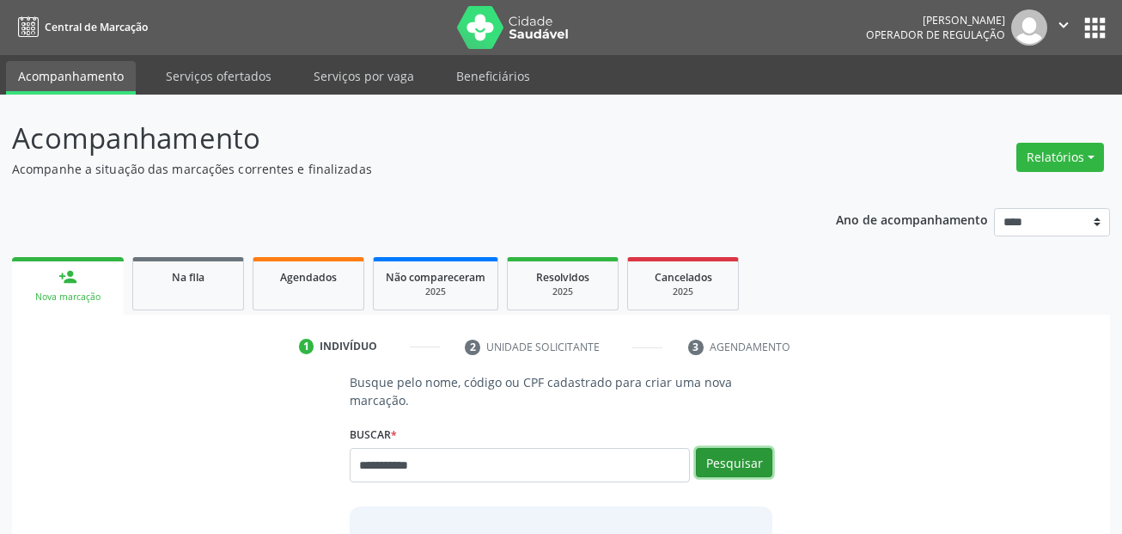
click at [715, 464] on button "Pesquisar" at bounding box center [734, 462] width 76 height 29
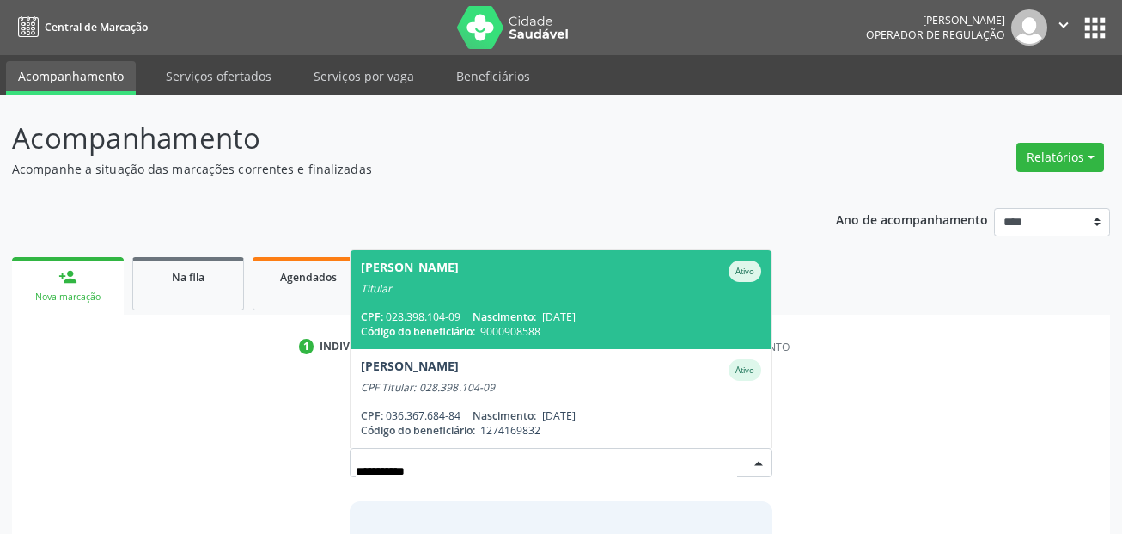
click at [571, 276] on div "Elisangela Martins de Lima Ativo" at bounding box center [561, 270] width 401 height 21
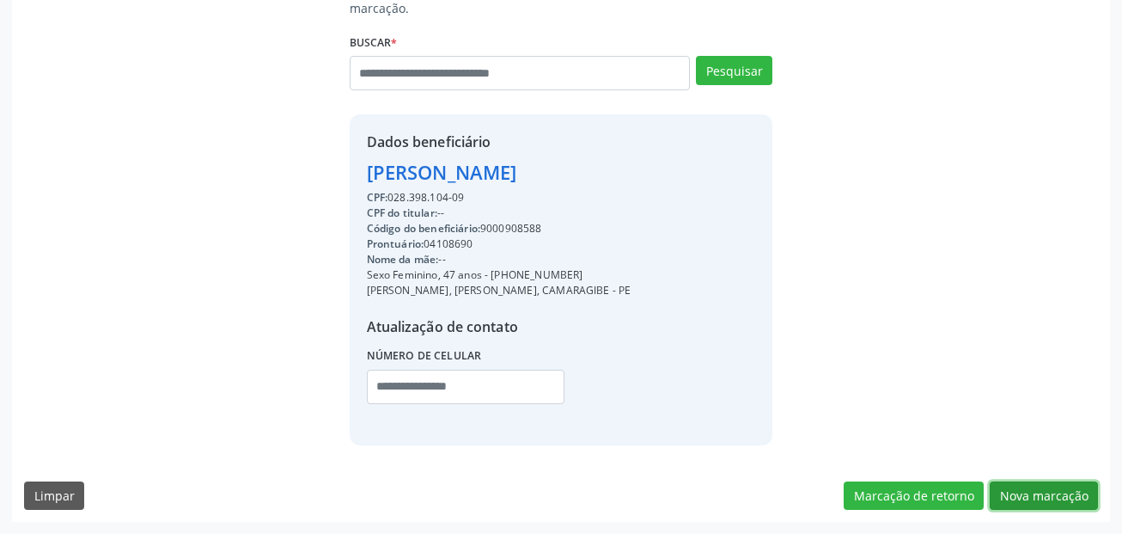
click at [1069, 501] on button "Nova marcação" at bounding box center [1044, 495] width 108 height 29
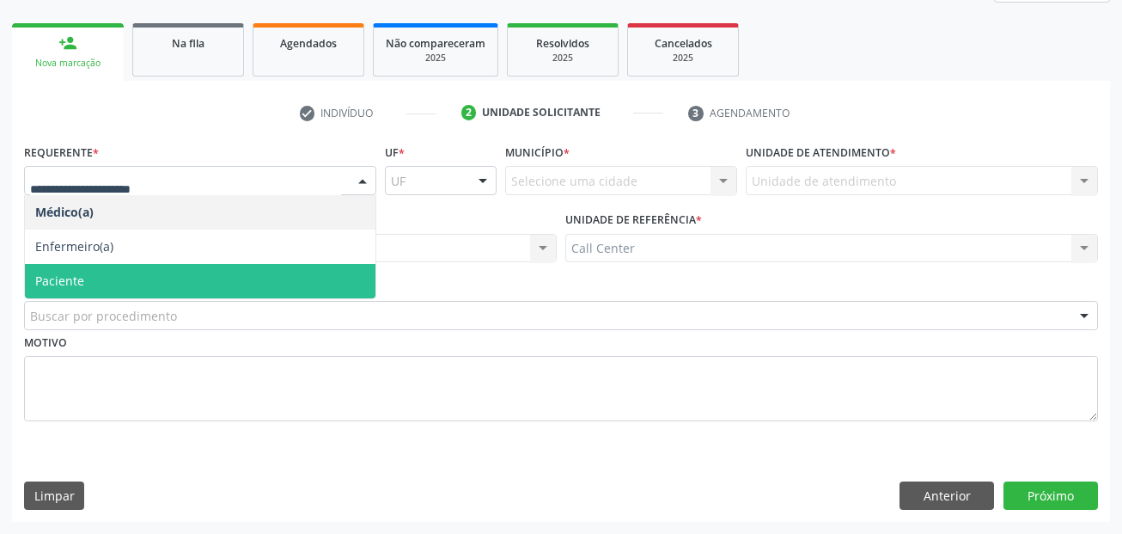
click at [128, 271] on span "Paciente" at bounding box center [200, 281] width 351 height 34
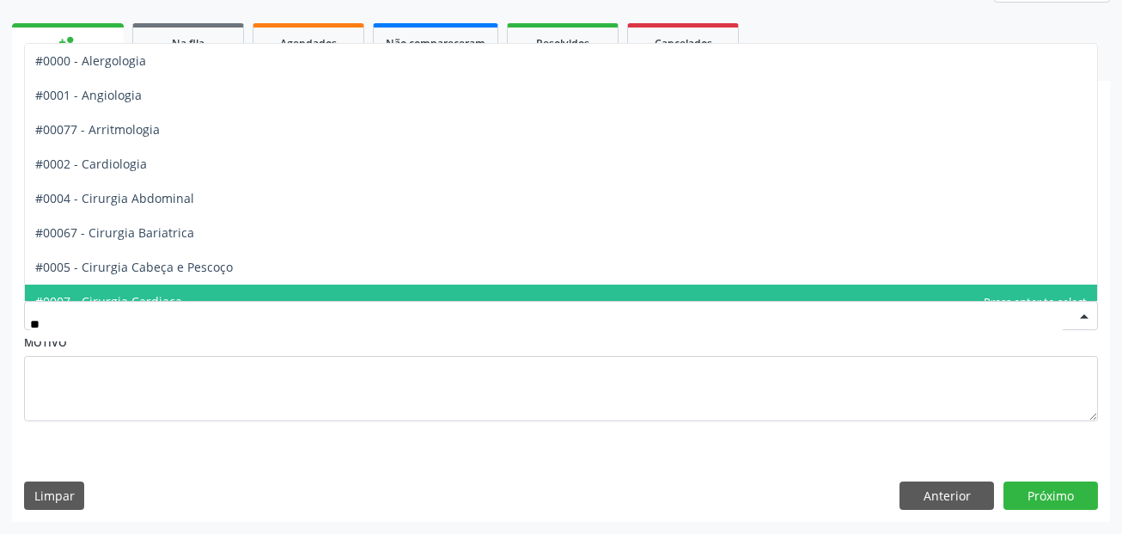
type input "***"
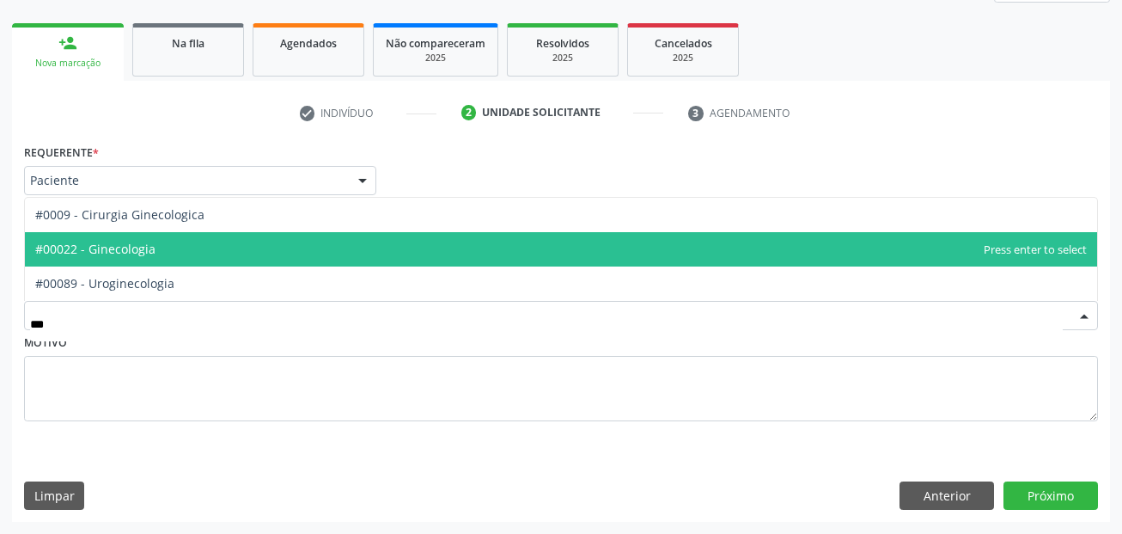
click at [171, 245] on span "#00022 - Ginecologia" at bounding box center [561, 249] width 1072 height 34
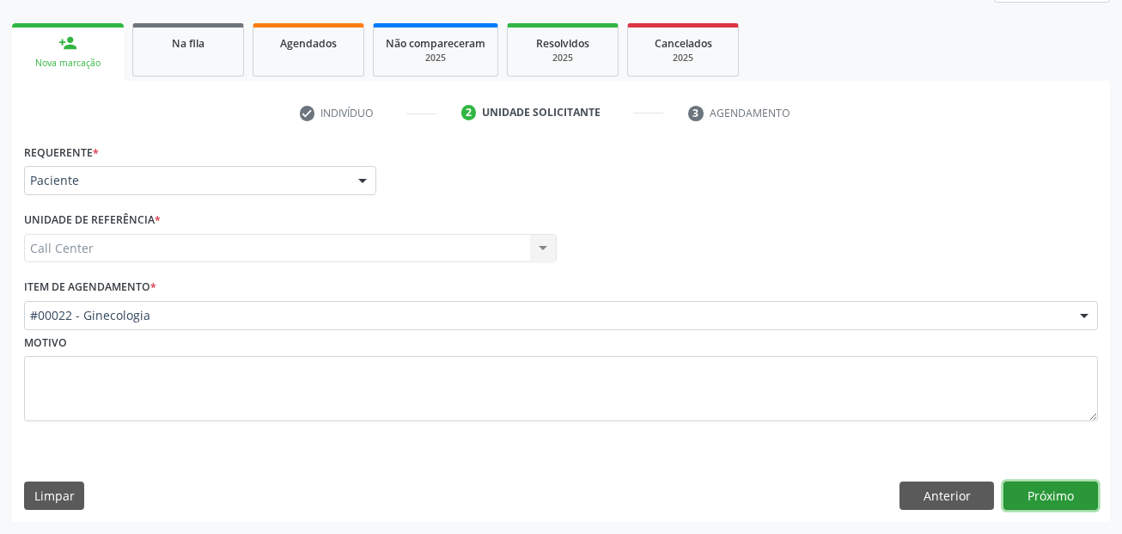
click at [1050, 486] on button "Próximo" at bounding box center [1051, 495] width 95 height 29
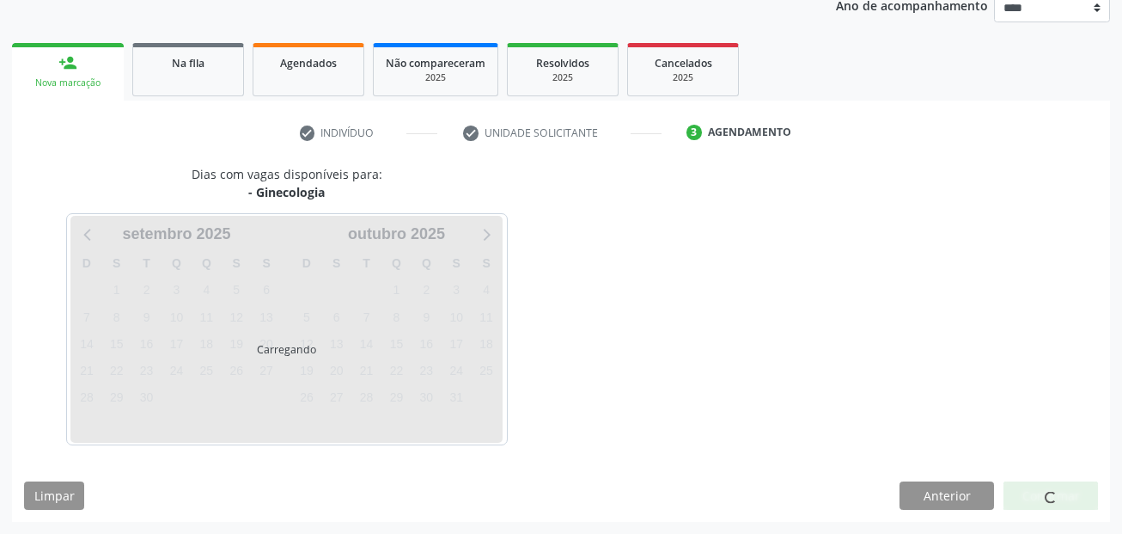
scroll to position [214, 0]
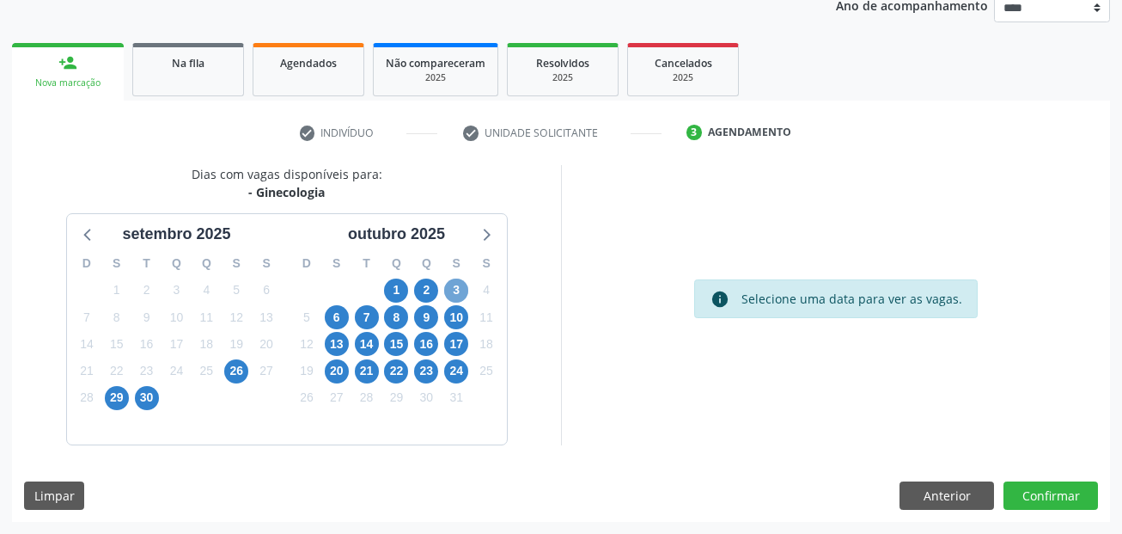
click at [462, 279] on span "3" at bounding box center [456, 290] width 24 height 24
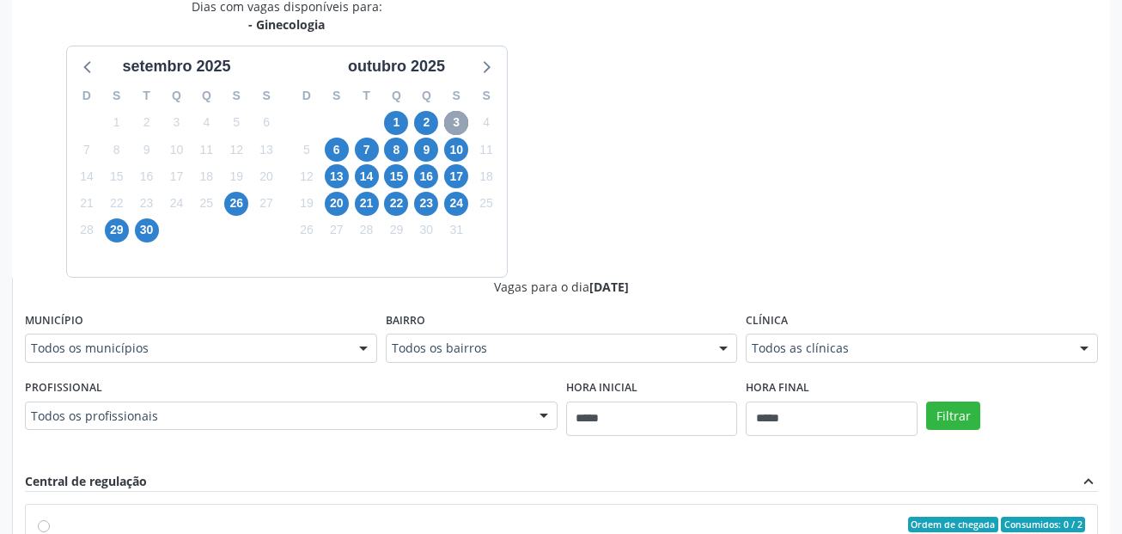
scroll to position [386, 0]
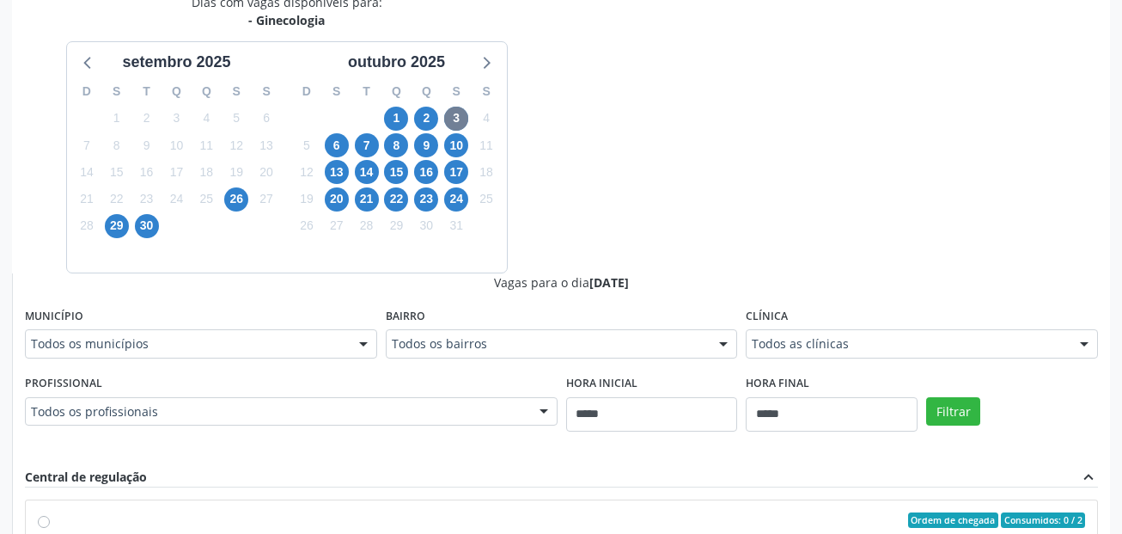
click at [167, 356] on div "Todos os municípios" at bounding box center [201, 343] width 352 height 29
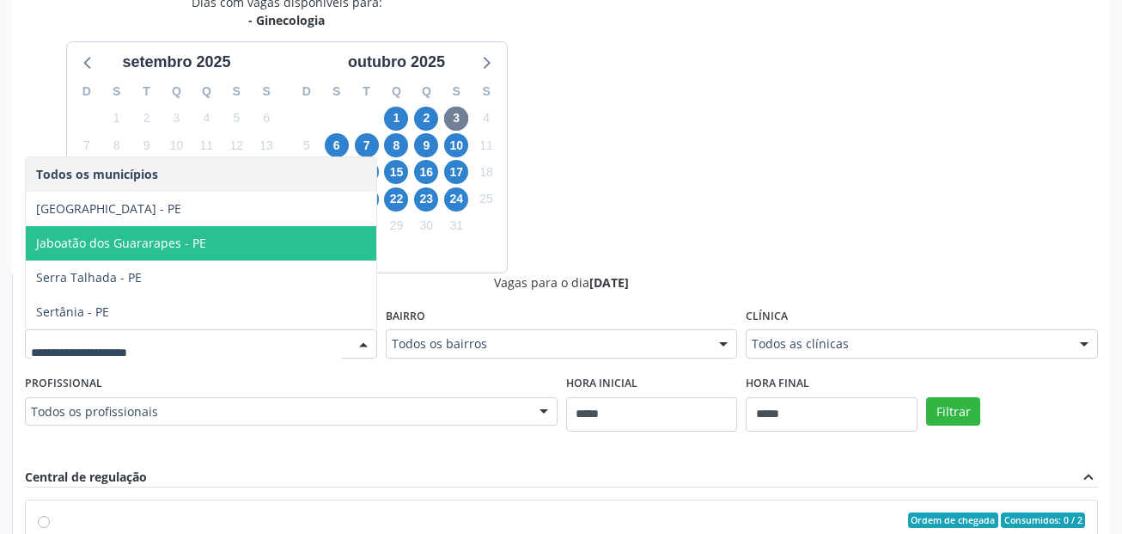
click at [143, 242] on span "Jaboatão dos Guararapes - PE" at bounding box center [121, 243] width 170 height 16
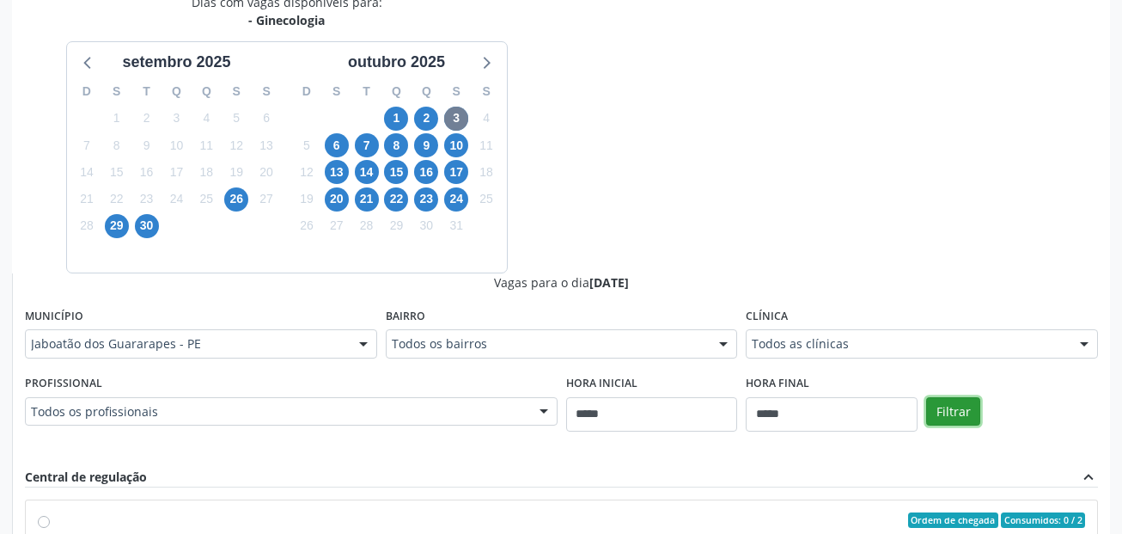
click at [965, 407] on button "Filtrar" at bounding box center [953, 411] width 54 height 29
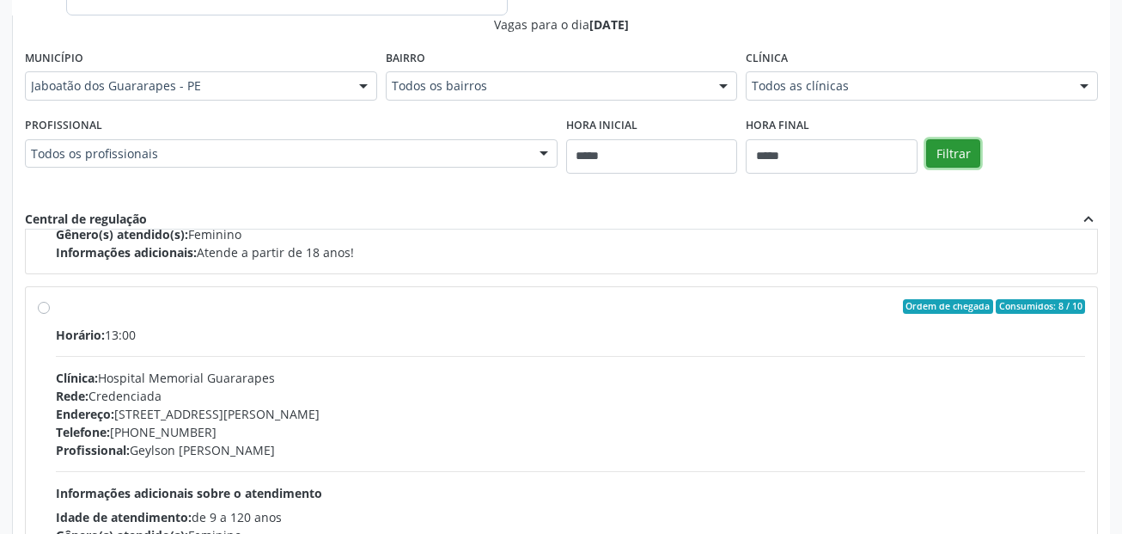
scroll to position [873, 0]
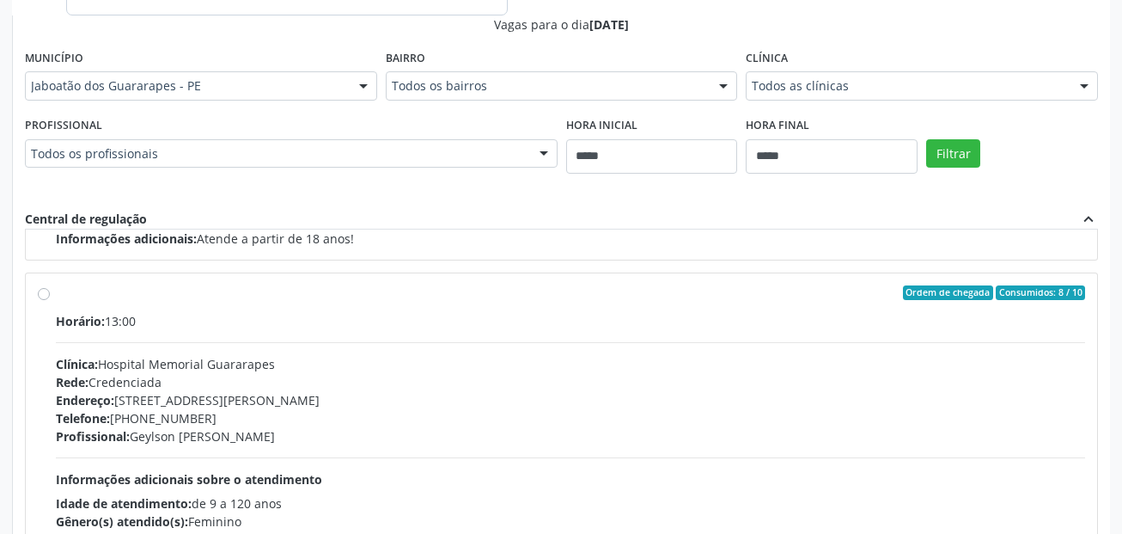
click at [56, 295] on label "Ordem de chegada Consumidos: 8 / 10 Horário: 13:00 Clínica: Hospital Memorial G…" at bounding box center [571, 417] width 1030 height 264
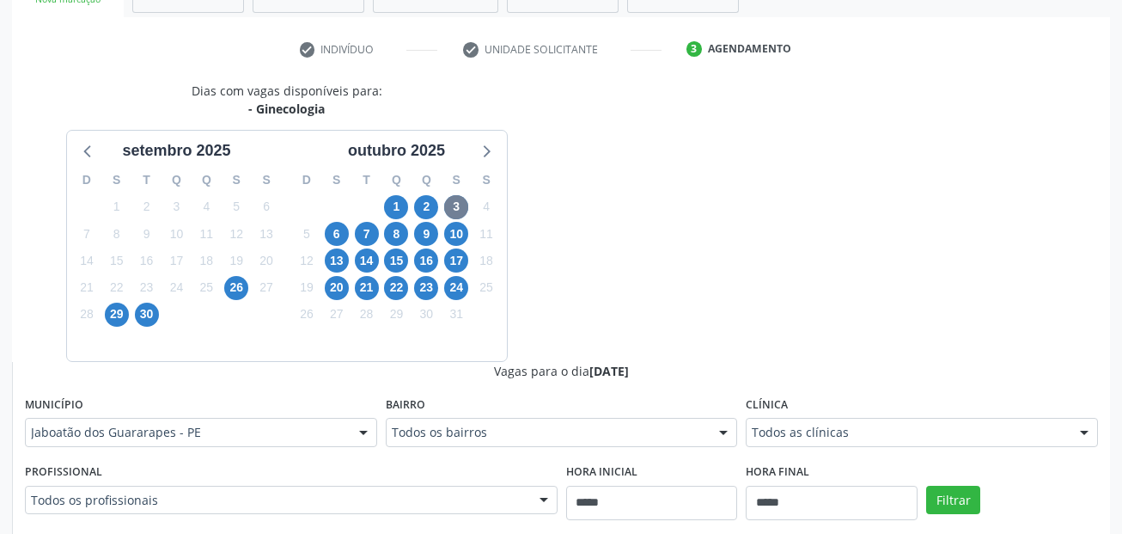
scroll to position [257, 0]
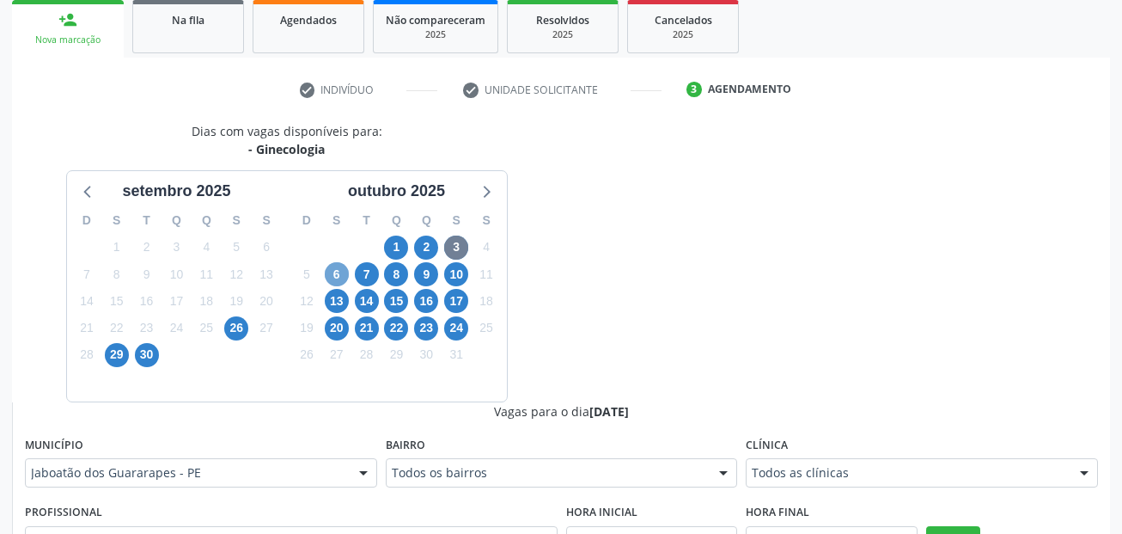
click at [337, 278] on span "6" at bounding box center [337, 274] width 24 height 24
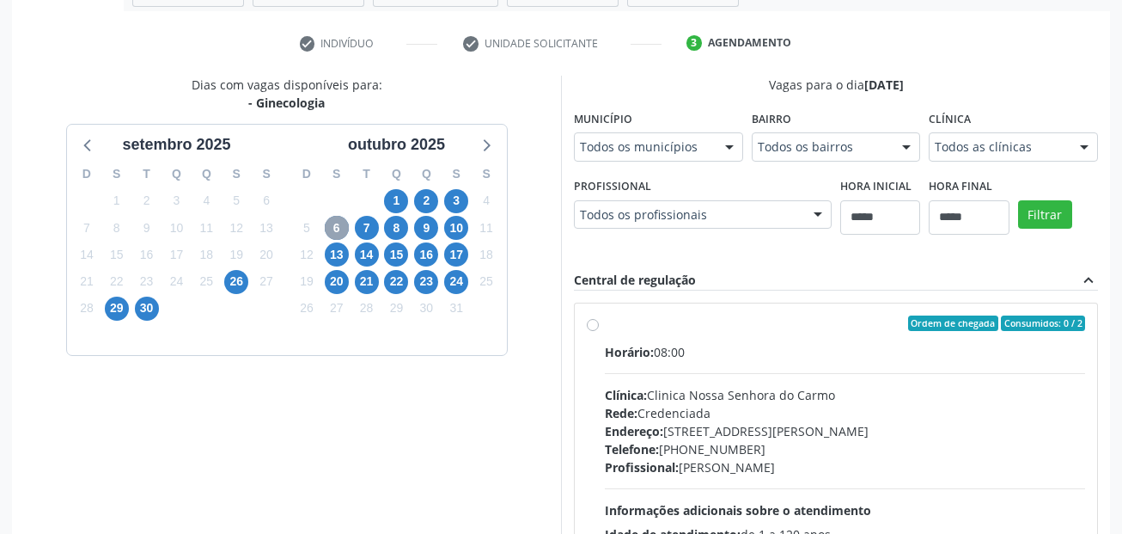
scroll to position [343, 0]
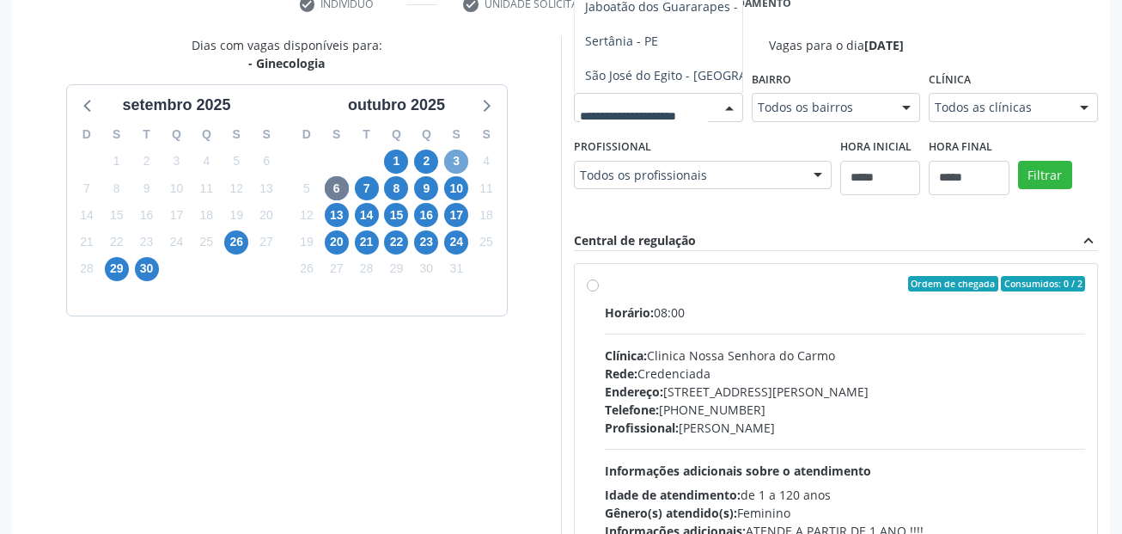
click at [459, 158] on span "3" at bounding box center [456, 162] width 24 height 24
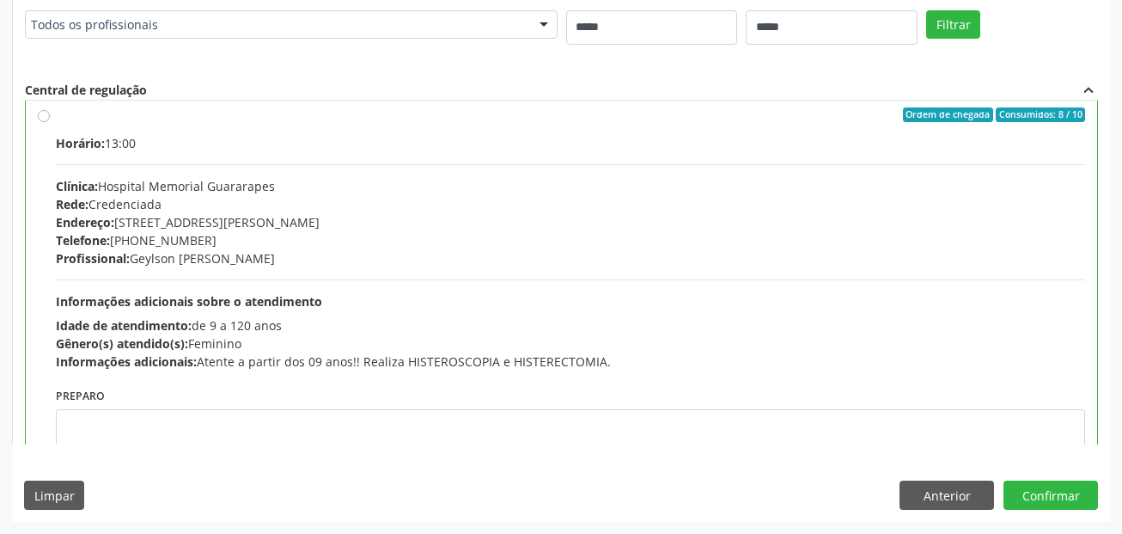
scroll to position [3227, 0]
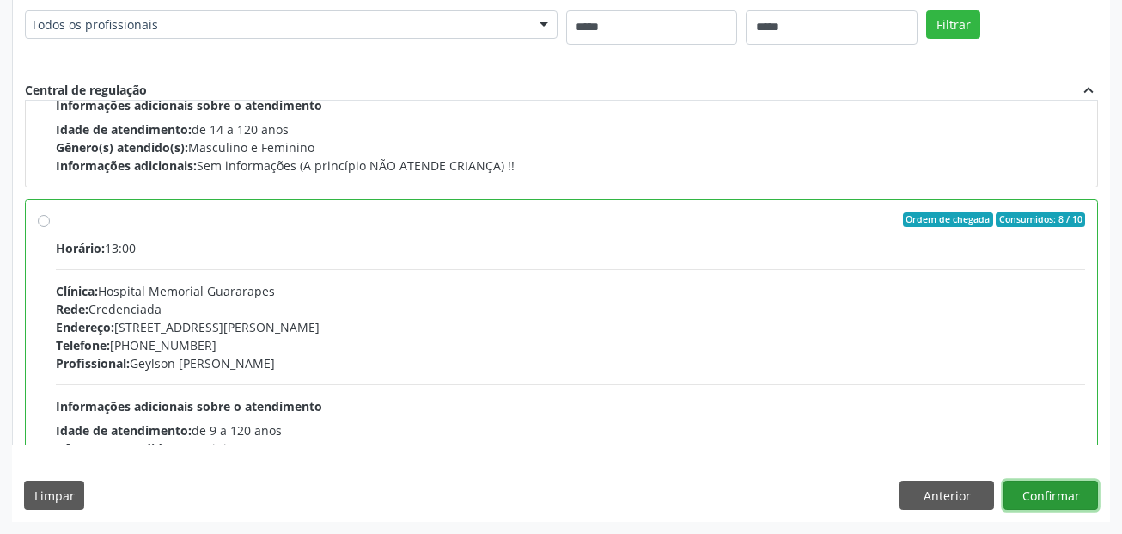
click at [1075, 488] on button "Confirmar" at bounding box center [1051, 494] width 95 height 29
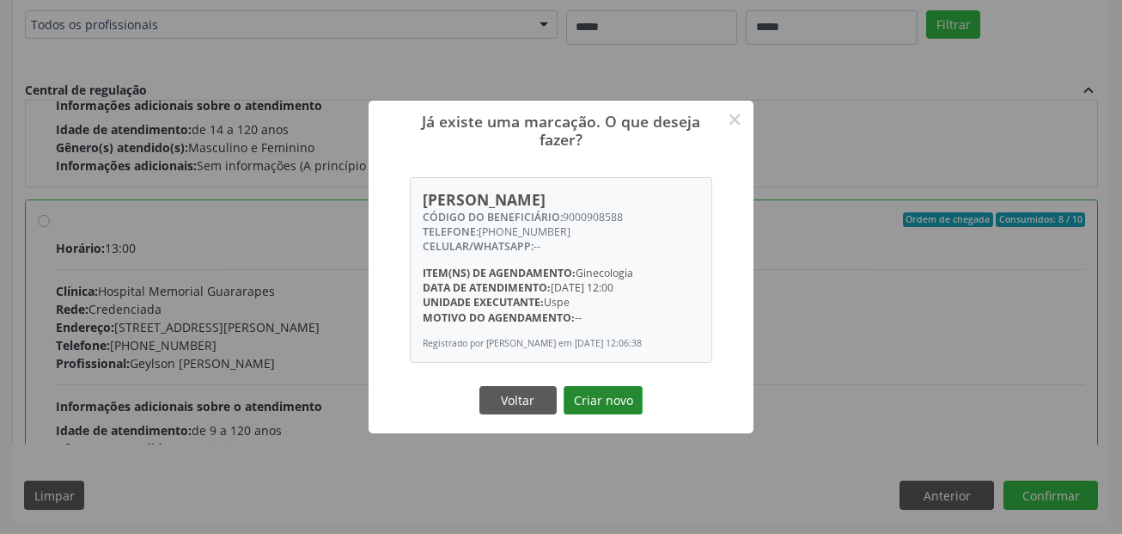
click at [586, 402] on button "Criar novo" at bounding box center [603, 400] width 79 height 29
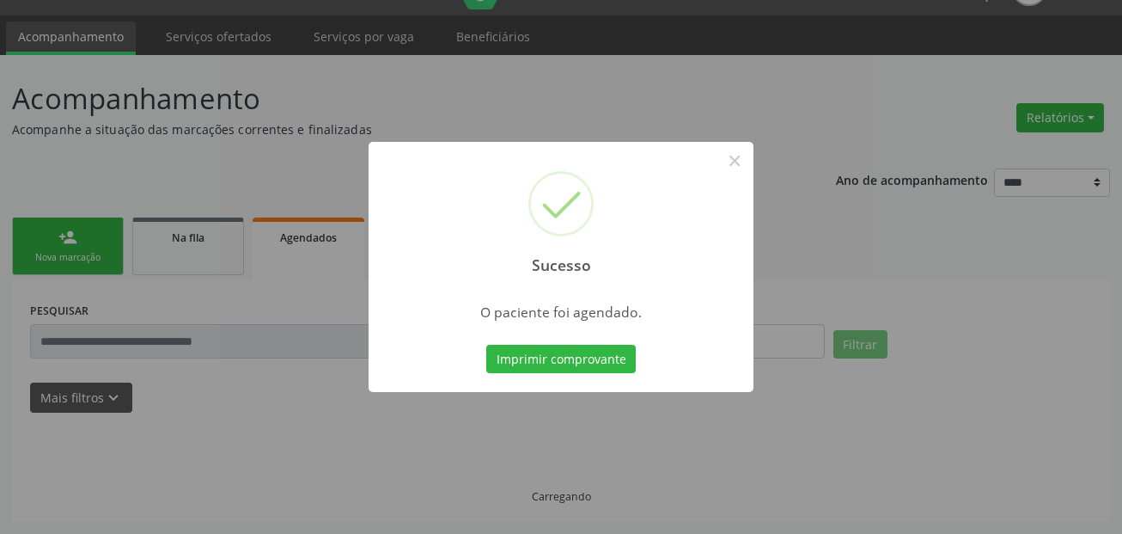
scroll to position [40, 0]
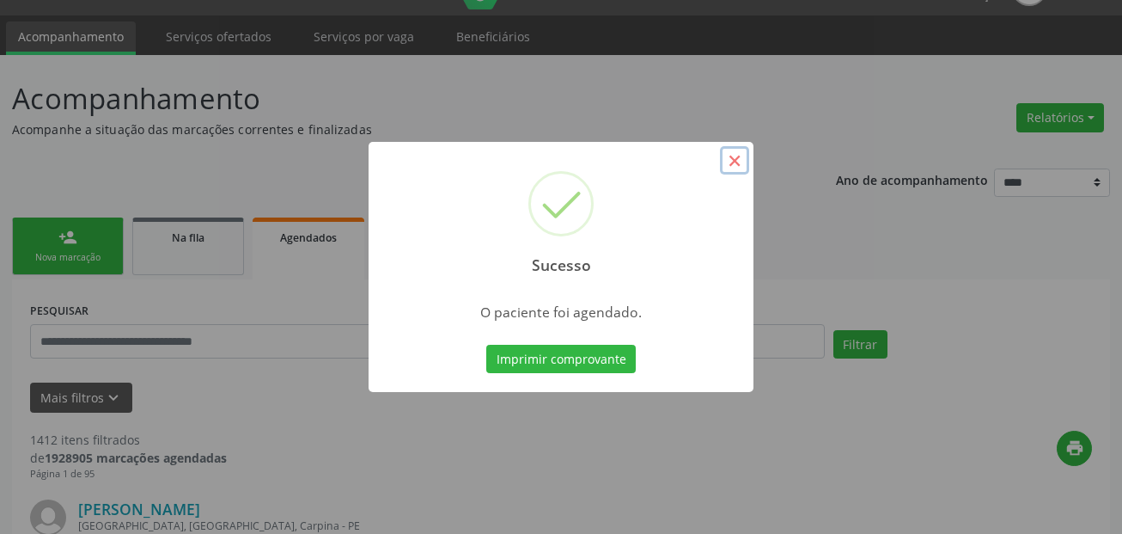
click at [736, 166] on button "×" at bounding box center [734, 160] width 29 height 29
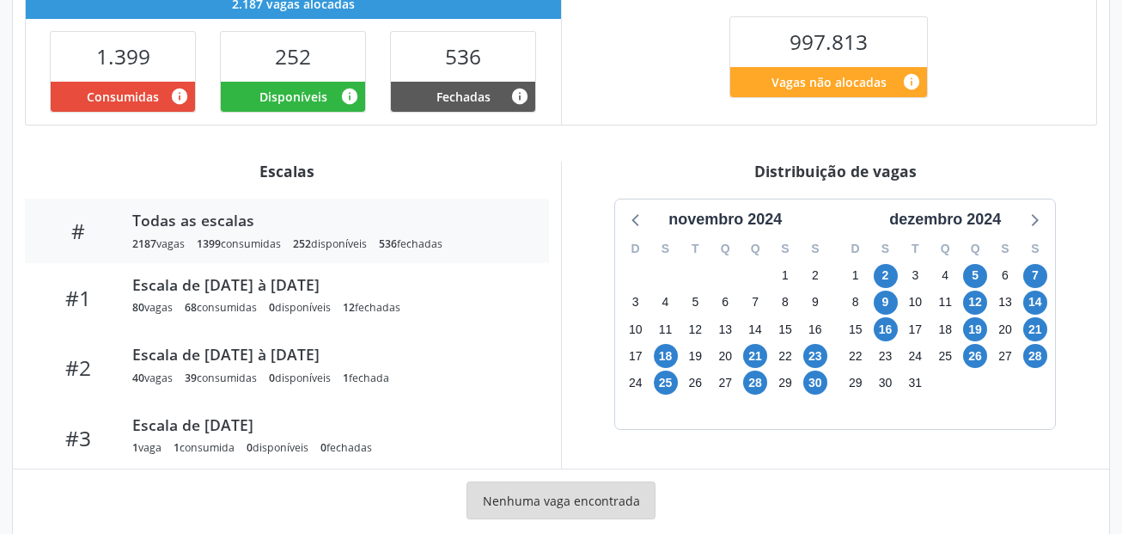
scroll to position [461, 0]
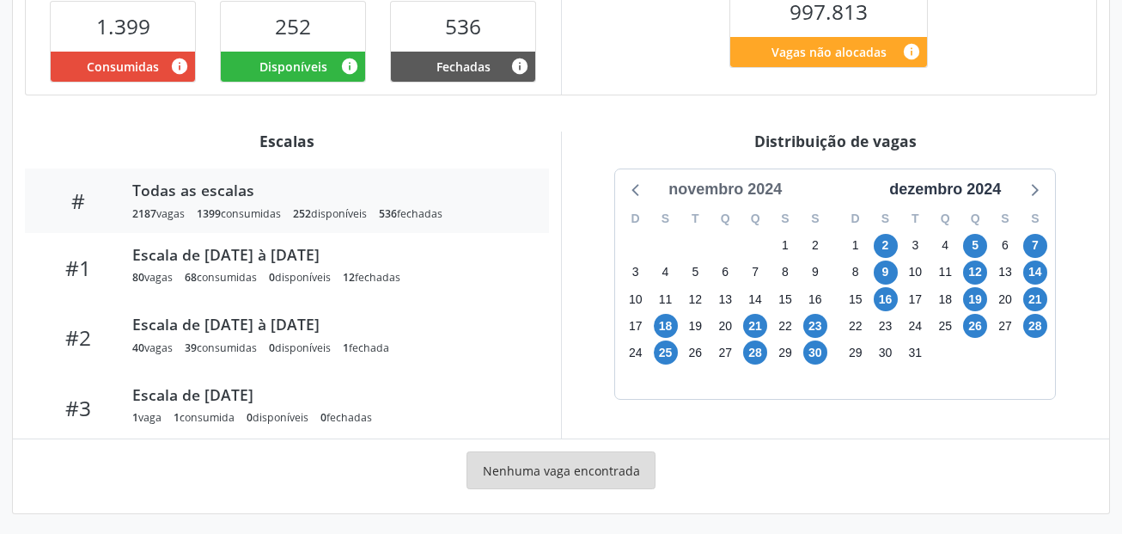
click at [769, 186] on div "novembro 2024" at bounding box center [725, 189] width 127 height 23
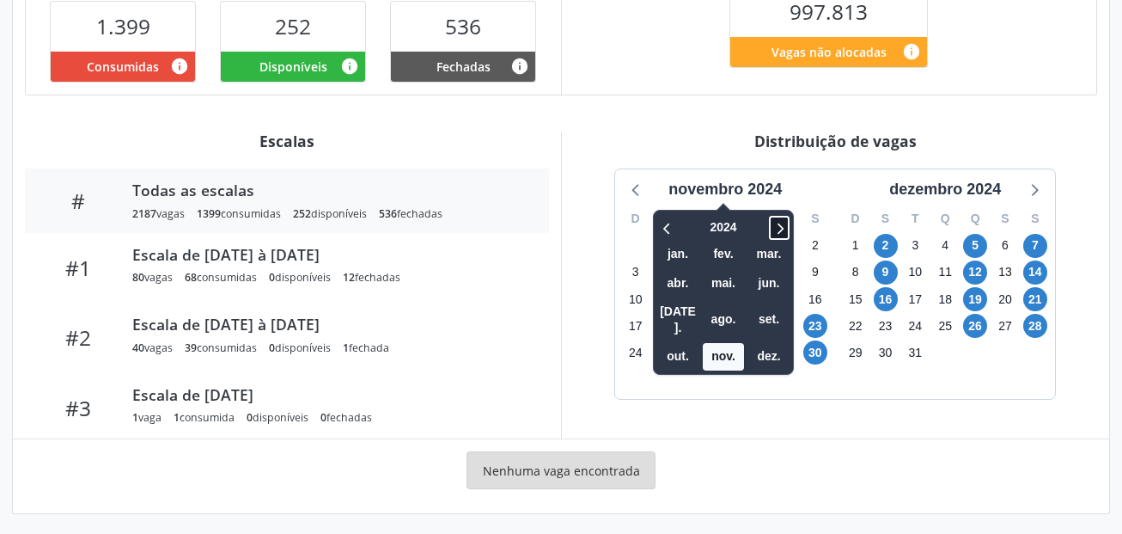
click at [786, 223] on icon at bounding box center [779, 227] width 17 height 21
click at [771, 307] on span "set." at bounding box center [769, 319] width 41 height 27
click at [771, 307] on div "novembro 2024 2025 jan. fev. mar. abr. mai. jun. [DATE]. ago. set. out. nov. de…" at bounding box center [835, 283] width 440 height 229
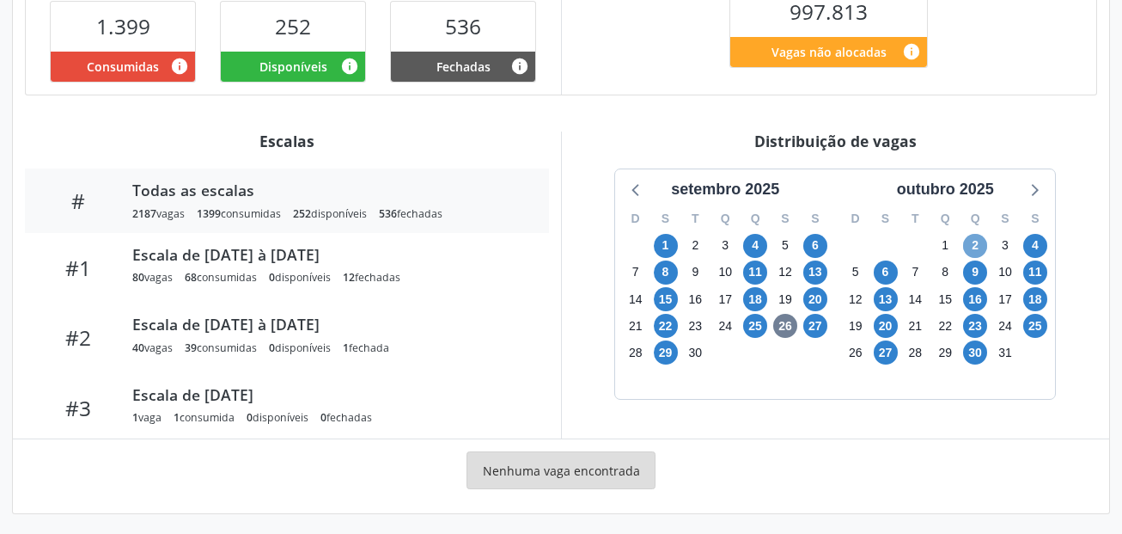
click at [975, 239] on span "2" at bounding box center [975, 246] width 24 height 24
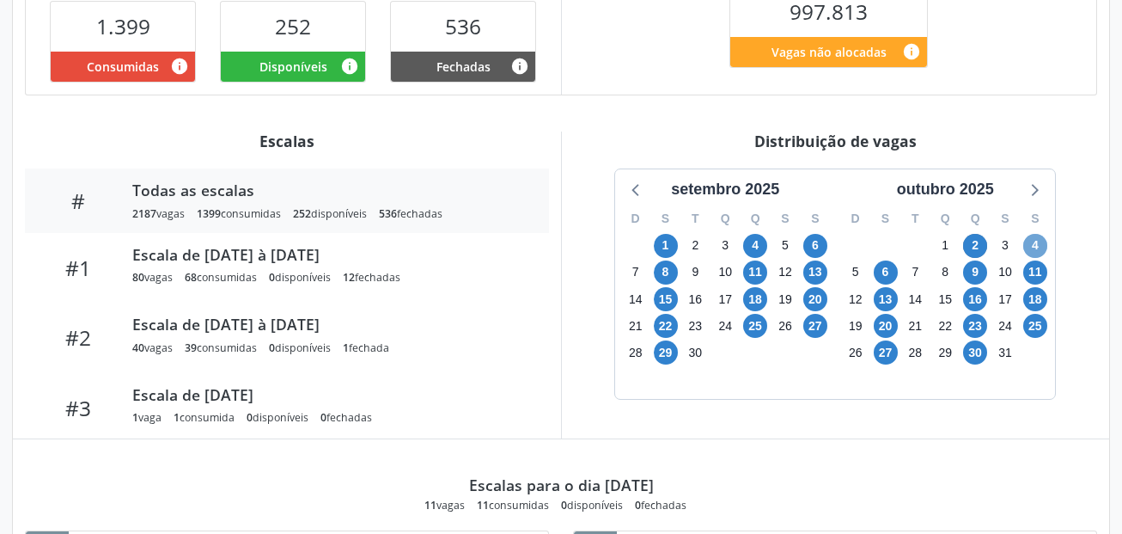
click at [1047, 247] on span "4" at bounding box center [1036, 246] width 24 height 24
click at [1030, 271] on span "11" at bounding box center [1036, 272] width 24 height 24
click at [1034, 296] on span "18" at bounding box center [1036, 299] width 24 height 24
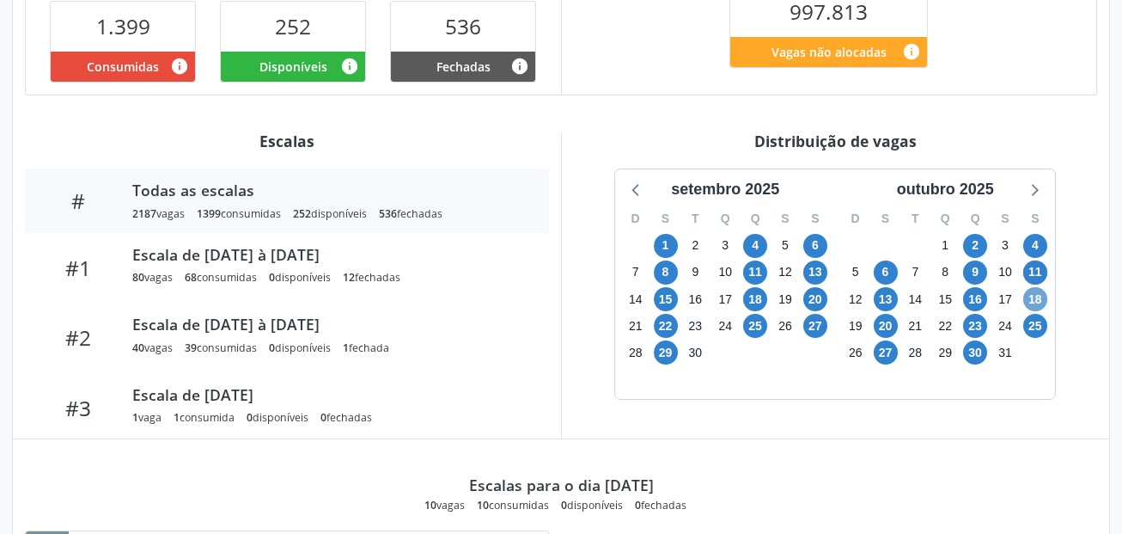
click at [1034, 296] on span "18" at bounding box center [1036, 299] width 24 height 24
click at [1032, 331] on span "25" at bounding box center [1036, 326] width 24 height 24
click at [985, 330] on span "23" at bounding box center [975, 326] width 24 height 24
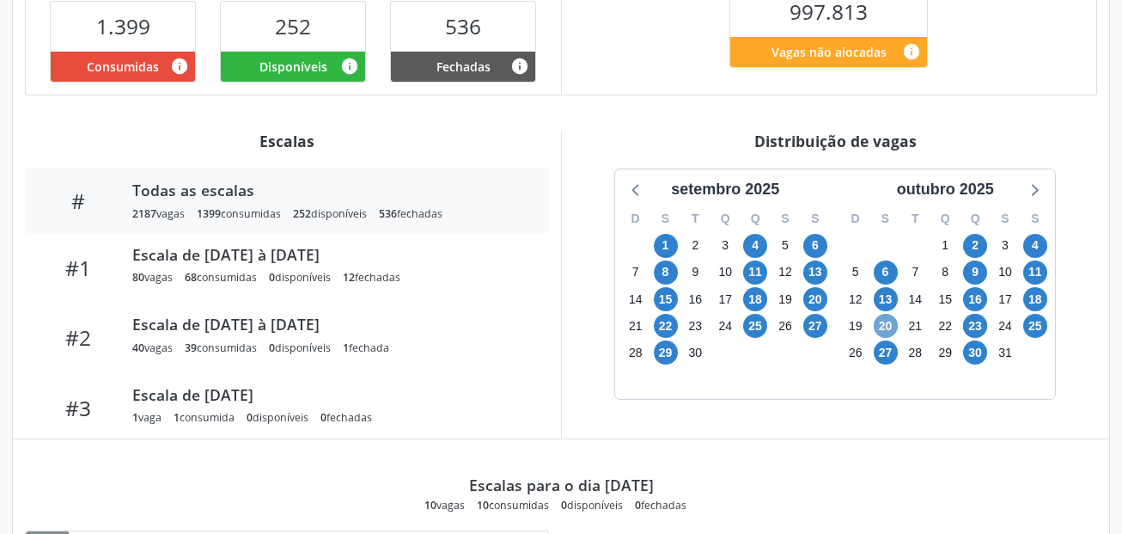
click at [884, 324] on span "20" at bounding box center [886, 326] width 24 height 24
click at [977, 299] on span "16" at bounding box center [975, 299] width 24 height 24
click at [887, 302] on span "13" at bounding box center [886, 299] width 24 height 24
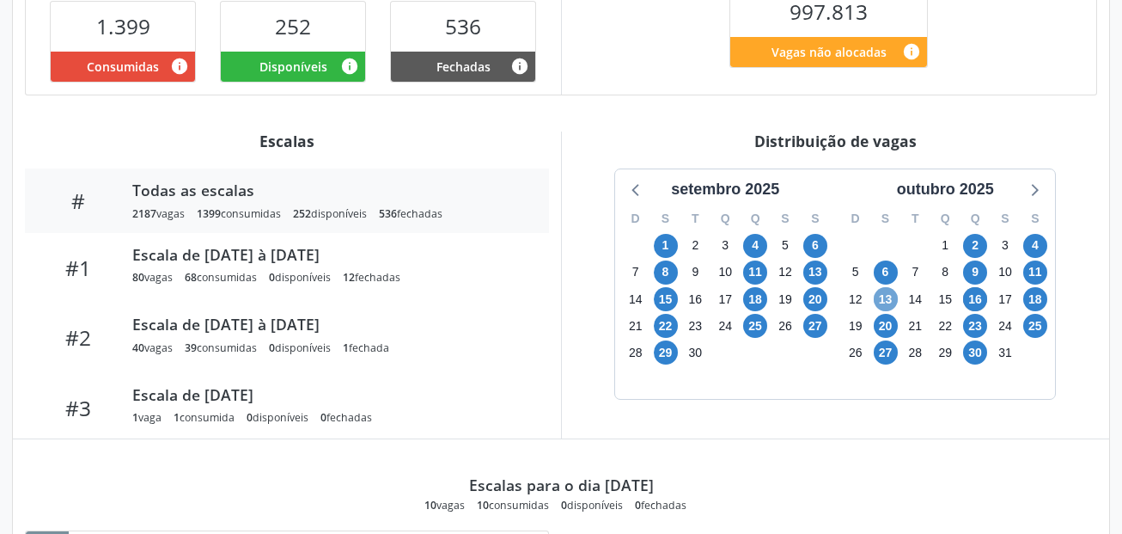
click at [887, 302] on span "13" at bounding box center [886, 299] width 24 height 24
click at [980, 270] on span "9" at bounding box center [975, 272] width 24 height 24
click at [889, 266] on span "6" at bounding box center [886, 272] width 24 height 24
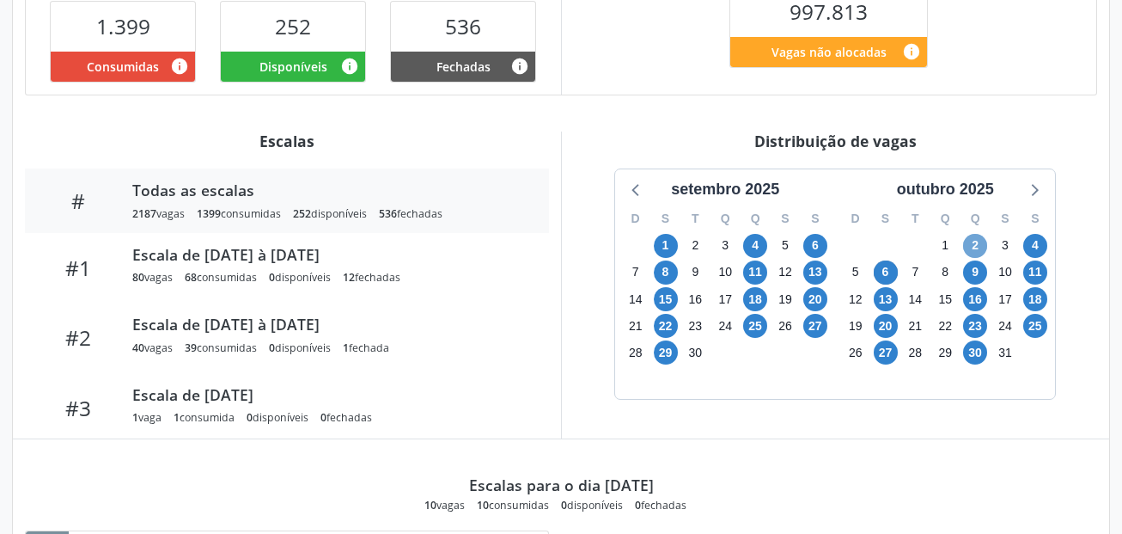
click at [969, 246] on span "2" at bounding box center [975, 246] width 24 height 24
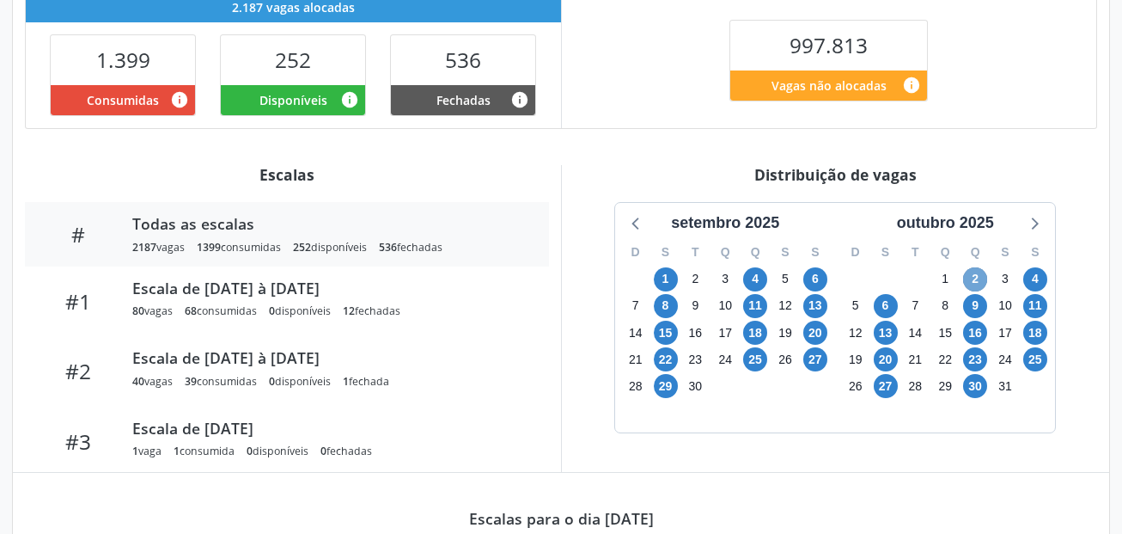
scroll to position [172, 0]
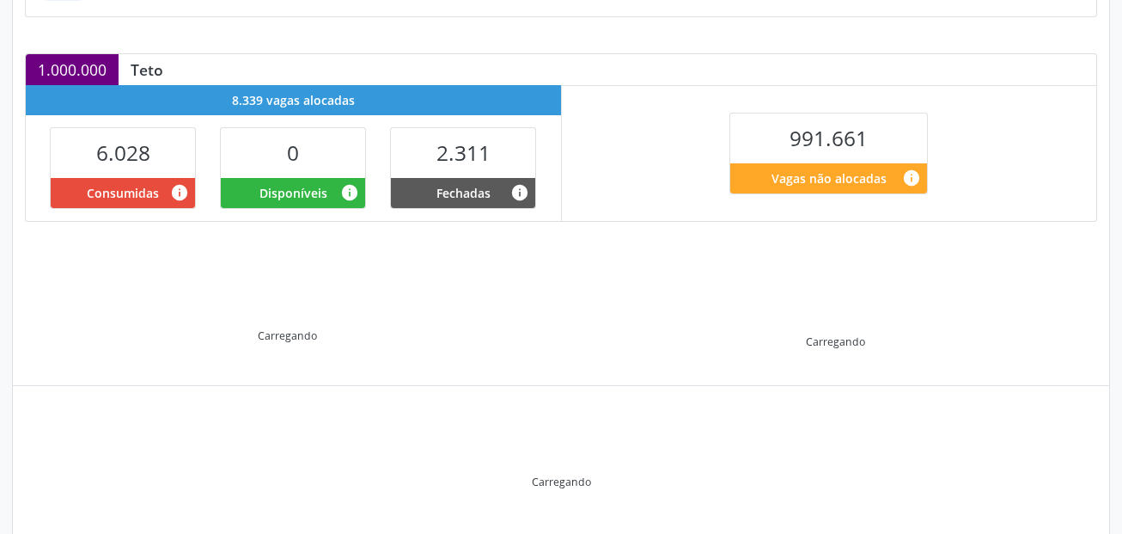
scroll to position [376, 0]
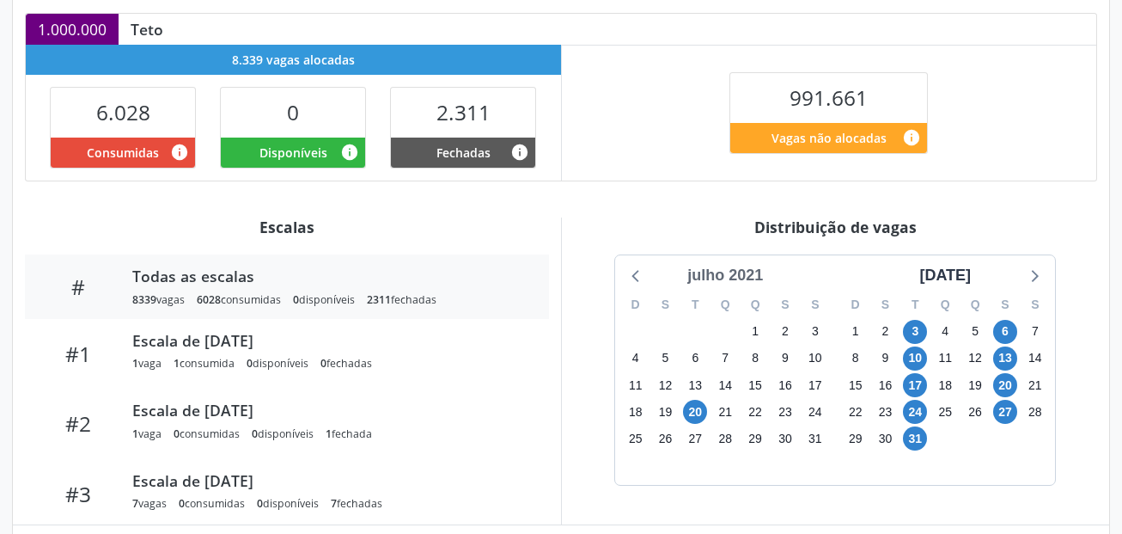
click at [749, 280] on div "julho 2021" at bounding box center [725, 275] width 89 height 23
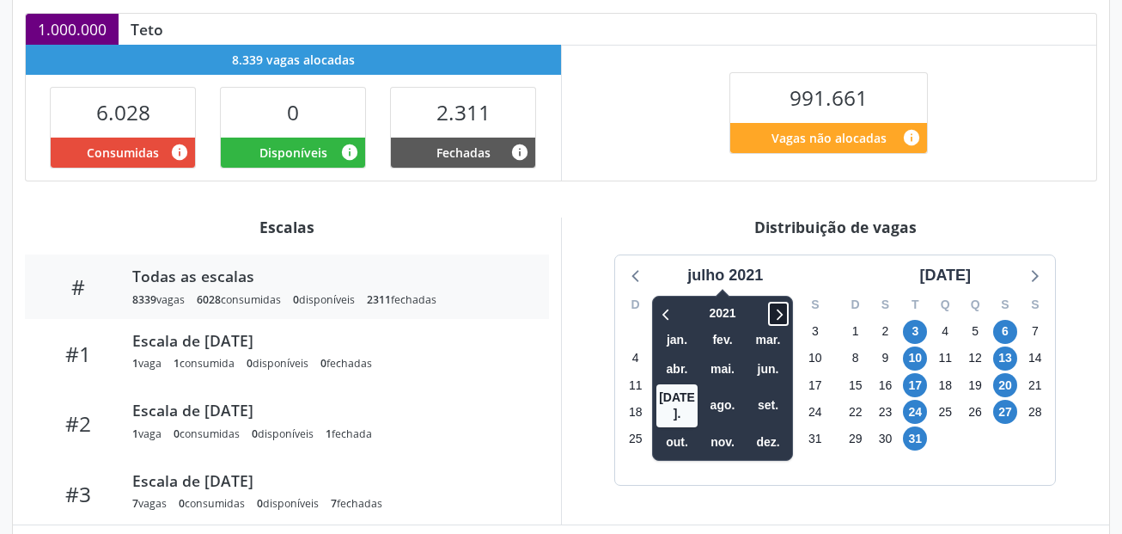
click at [779, 311] on icon at bounding box center [778, 313] width 17 height 21
click at [770, 395] on span "set." at bounding box center [768, 405] width 41 height 27
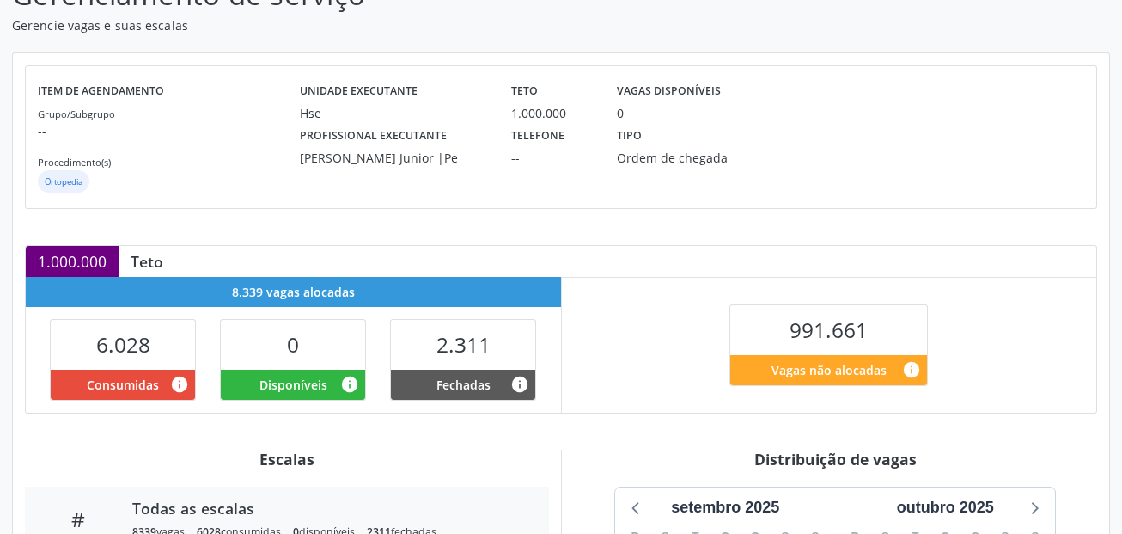
scroll to position [204, 0]
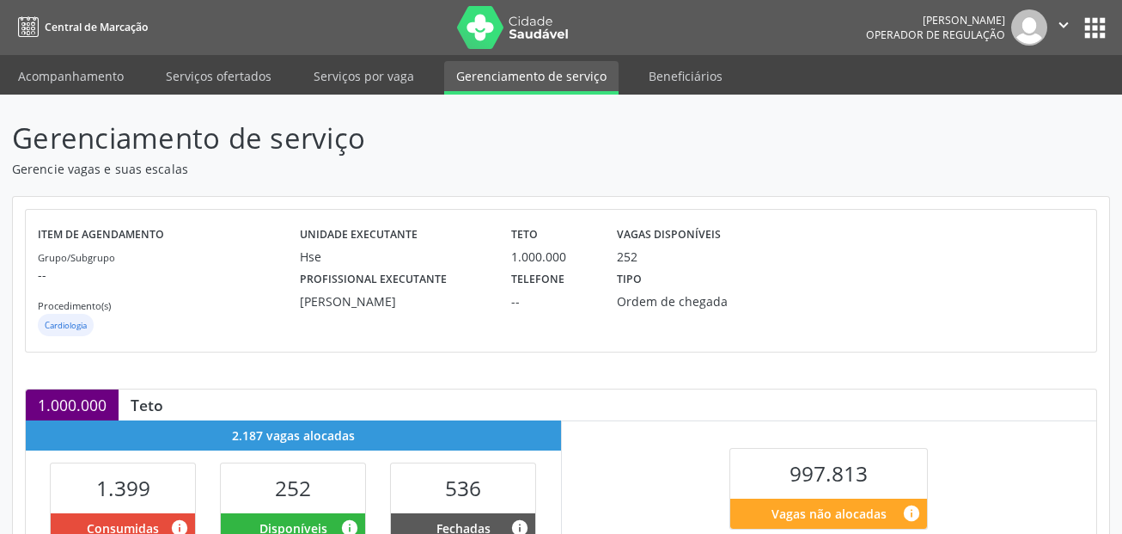
scroll to position [376, 0]
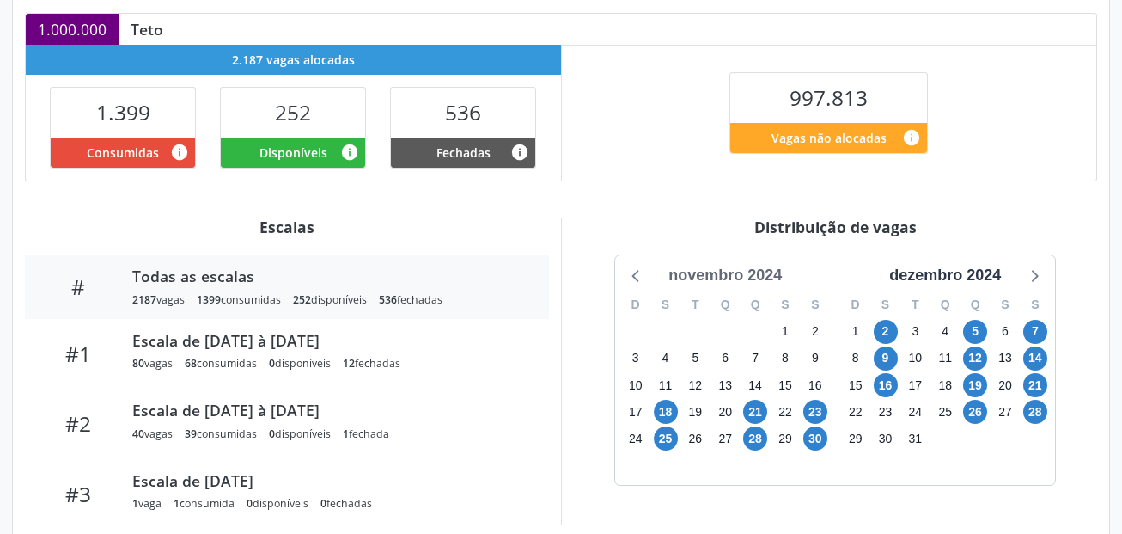
click at [761, 279] on div "novembro 2024" at bounding box center [725, 275] width 127 height 23
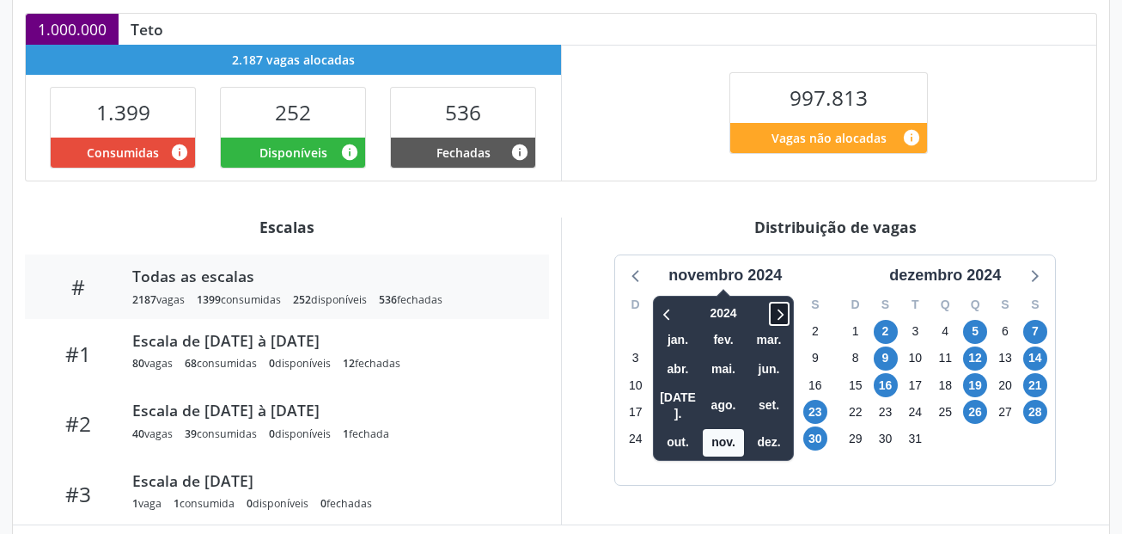
click at [782, 314] on icon at bounding box center [779, 313] width 17 height 21
click at [781, 392] on span "set." at bounding box center [769, 405] width 41 height 27
click at [781, 387] on div "novembro 2024 2025 jan. fev. mar. abr. mai. jun. jul. ago. set. out. nov. dez. …" at bounding box center [835, 369] width 440 height 229
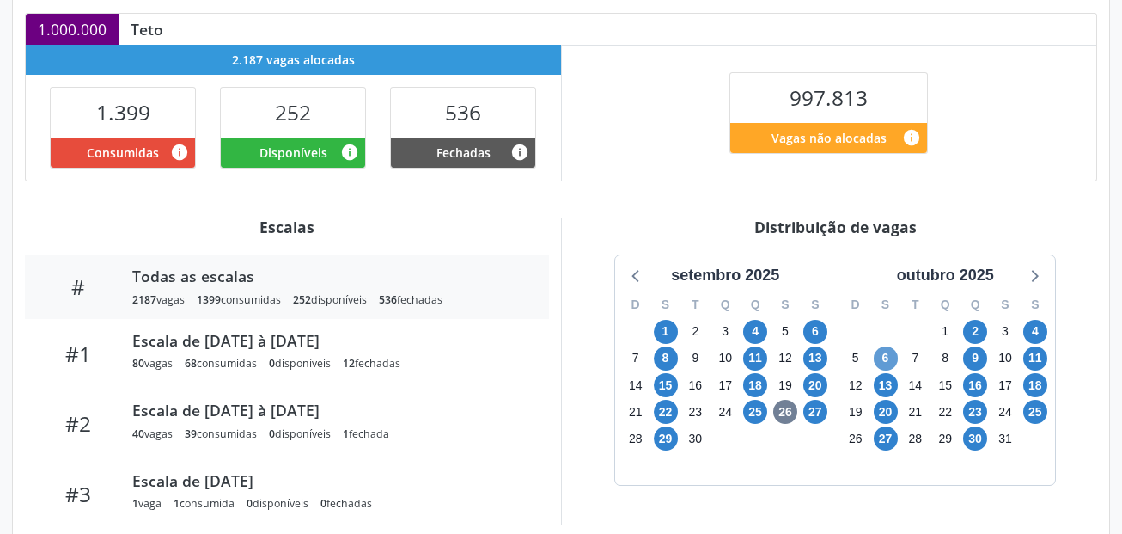
click at [897, 353] on div "6" at bounding box center [886, 358] width 30 height 27
click at [886, 357] on span "6" at bounding box center [886, 358] width 24 height 24
click at [1036, 406] on span "25" at bounding box center [1036, 412] width 24 height 24
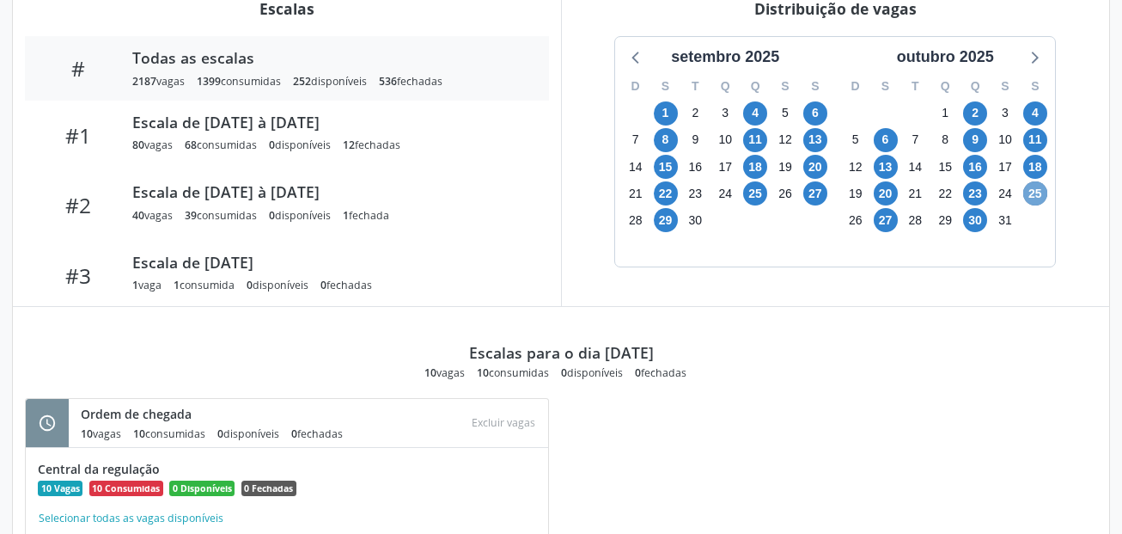
scroll to position [633, 0]
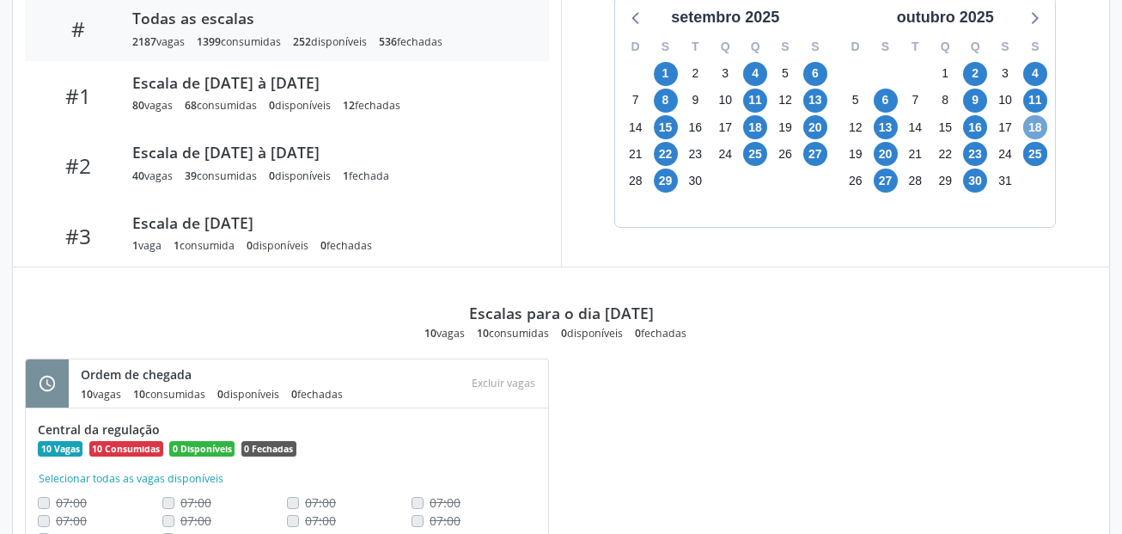
click at [1039, 129] on span "18" at bounding box center [1036, 127] width 24 height 24
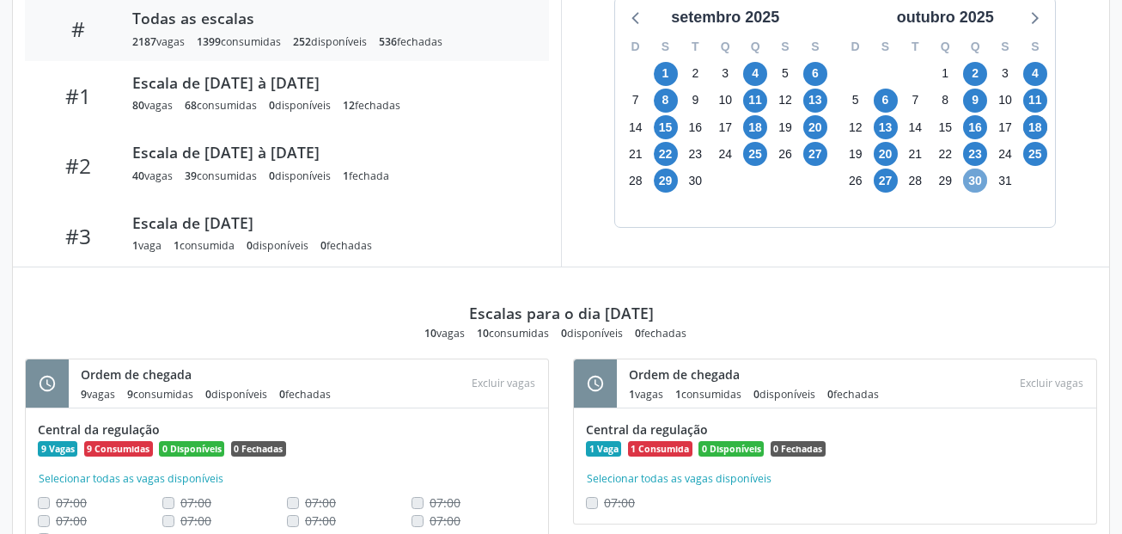
click at [975, 179] on span "30" at bounding box center [975, 180] width 24 height 24
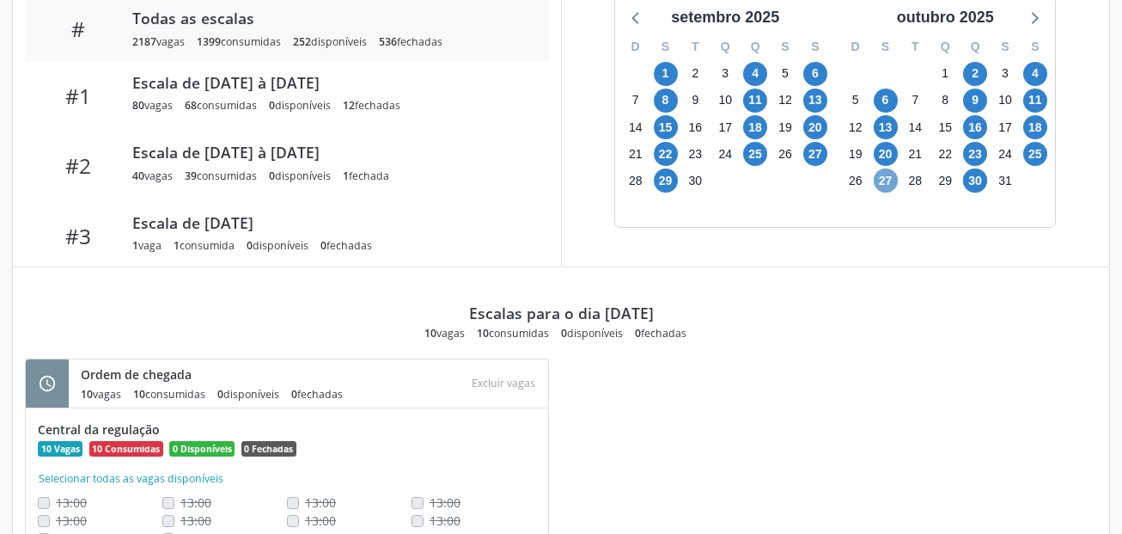
click at [891, 180] on span "27" at bounding box center [886, 180] width 24 height 24
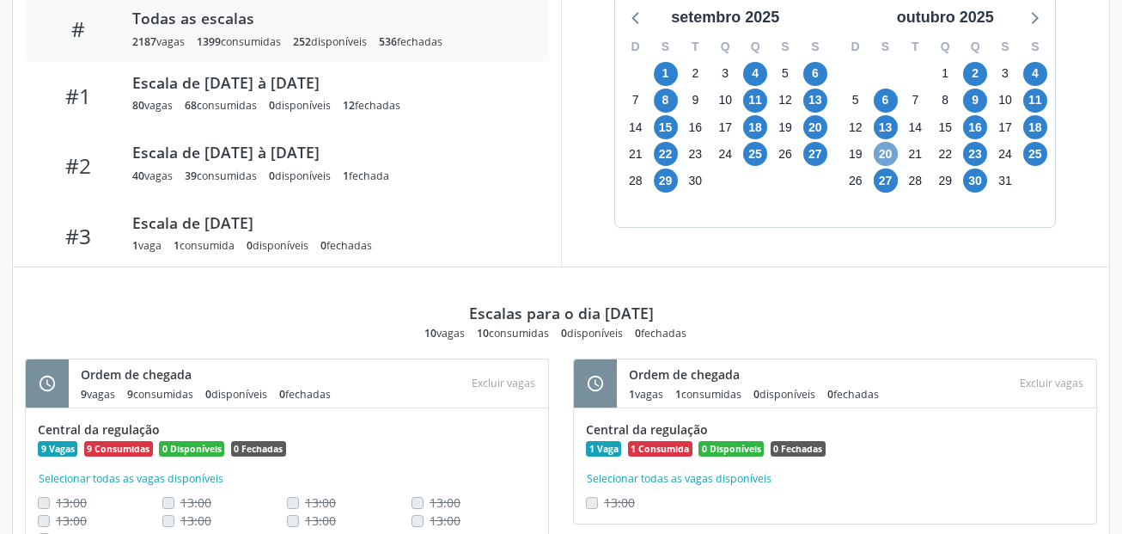
click at [889, 156] on span "20" at bounding box center [886, 154] width 24 height 24
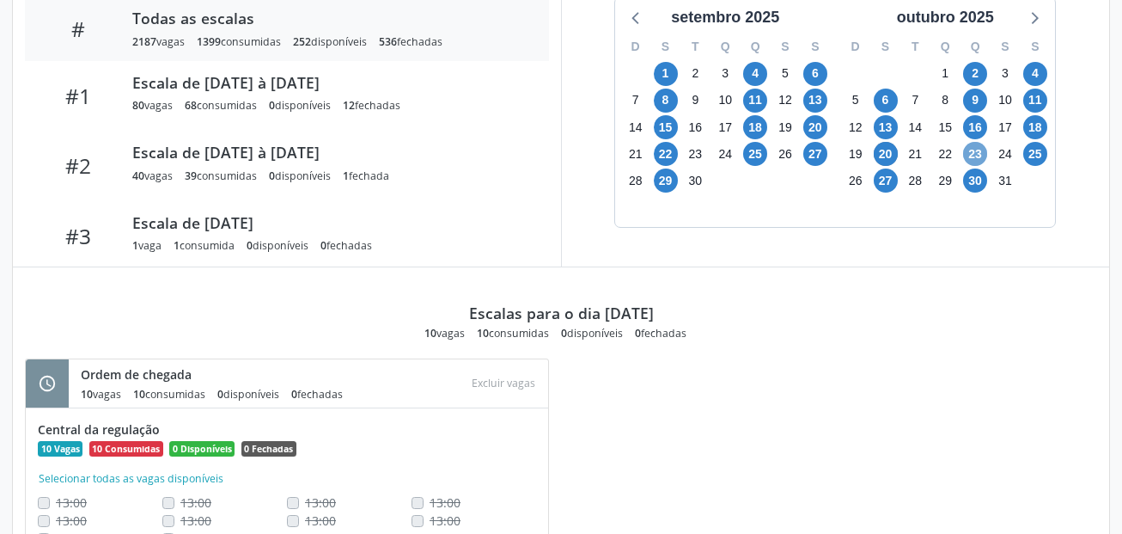
click at [980, 154] on span "23" at bounding box center [975, 154] width 24 height 24
click at [977, 129] on span "16" at bounding box center [975, 127] width 24 height 24
click at [1029, 110] on span "11" at bounding box center [1036, 101] width 24 height 24
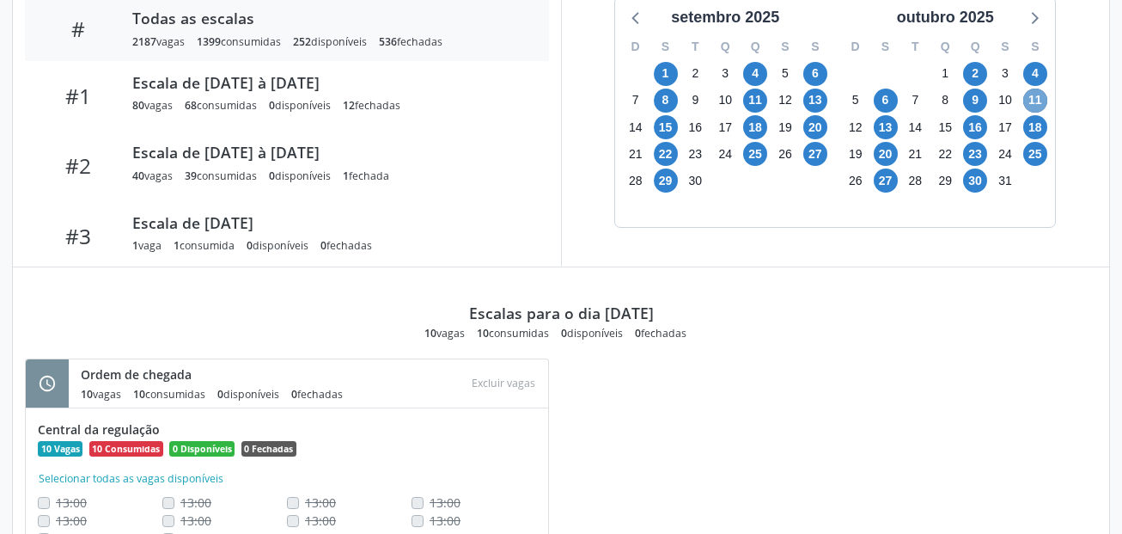
click at [1033, 105] on span "11" at bounding box center [1036, 101] width 24 height 24
click at [1033, 28] on icon at bounding box center [1034, 17] width 22 height 22
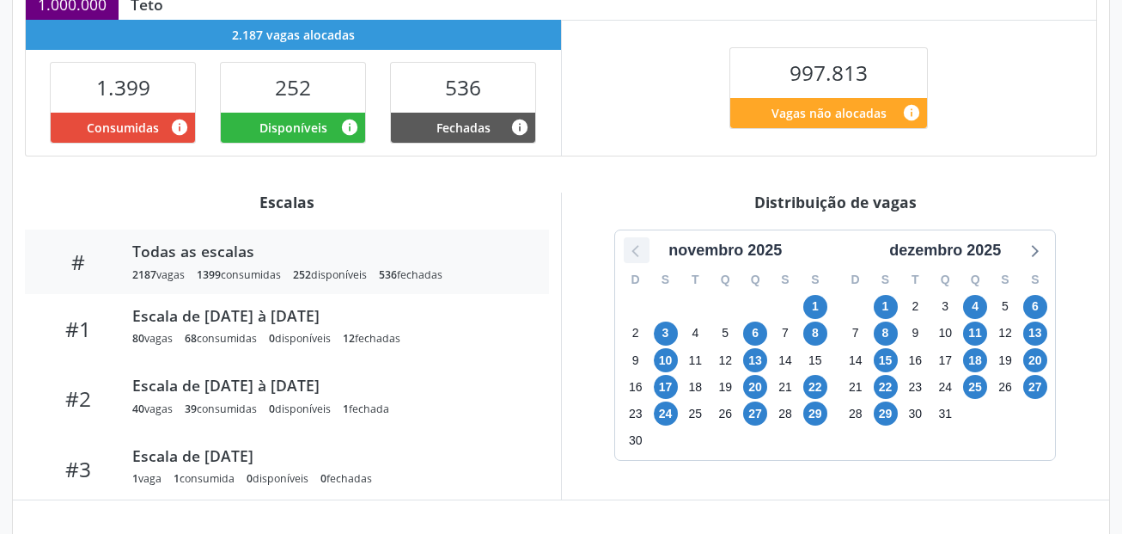
scroll to position [0, 0]
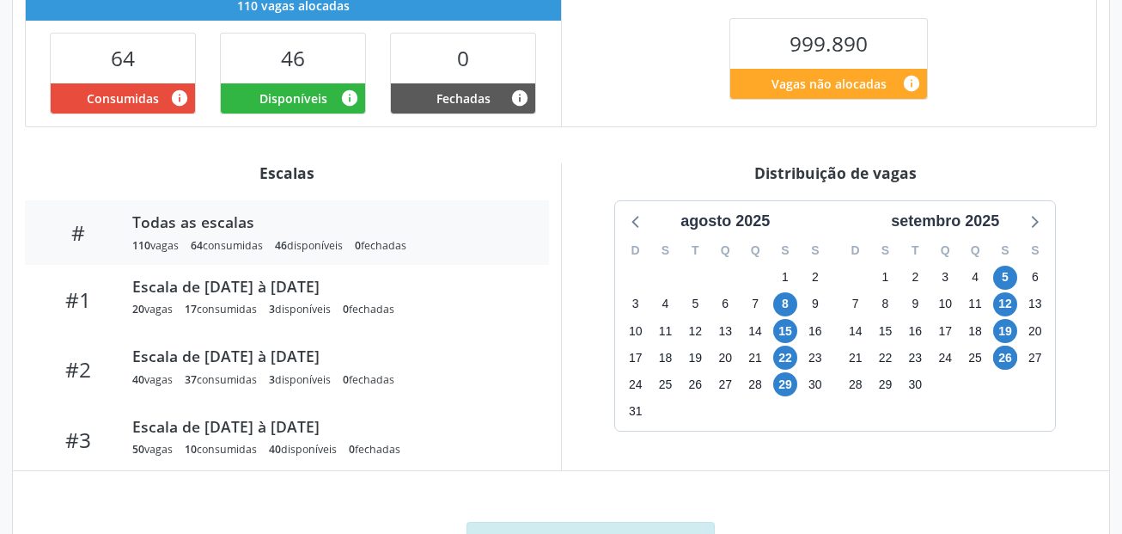
scroll to position [430, 0]
click at [759, 223] on div "agosto 2025" at bounding box center [725, 221] width 103 height 23
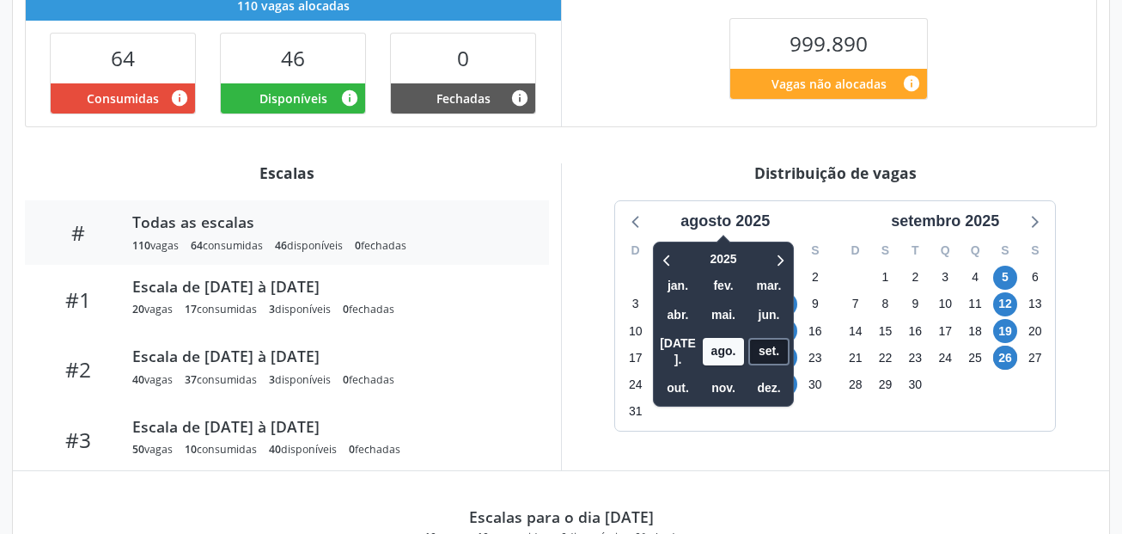
click at [774, 338] on span "set." at bounding box center [769, 351] width 41 height 27
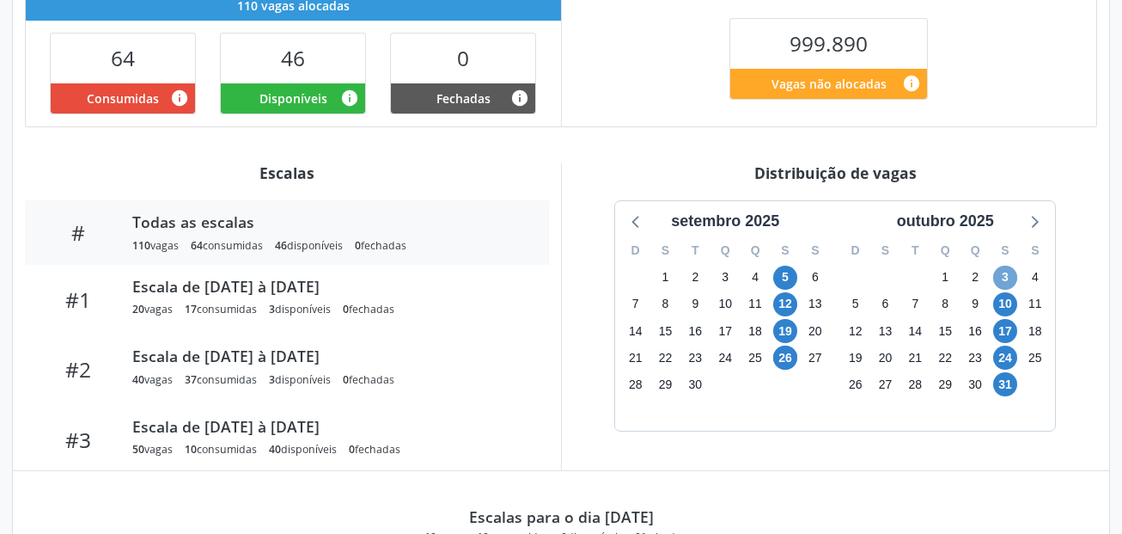
click at [1001, 278] on span "3" at bounding box center [1005, 278] width 24 height 24
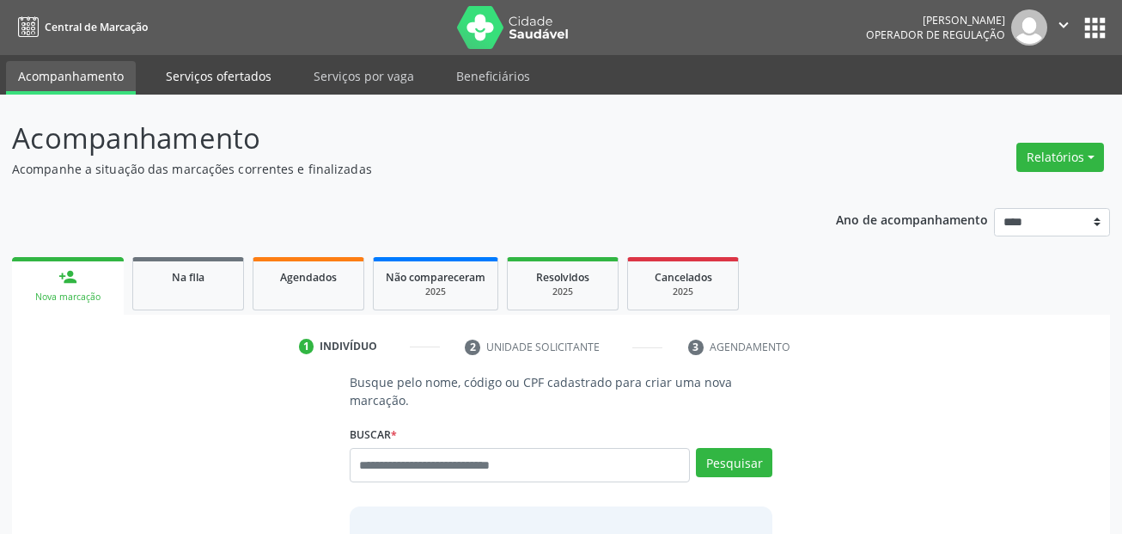
click at [229, 85] on link "Serviços ofertados" at bounding box center [219, 76] width 130 height 30
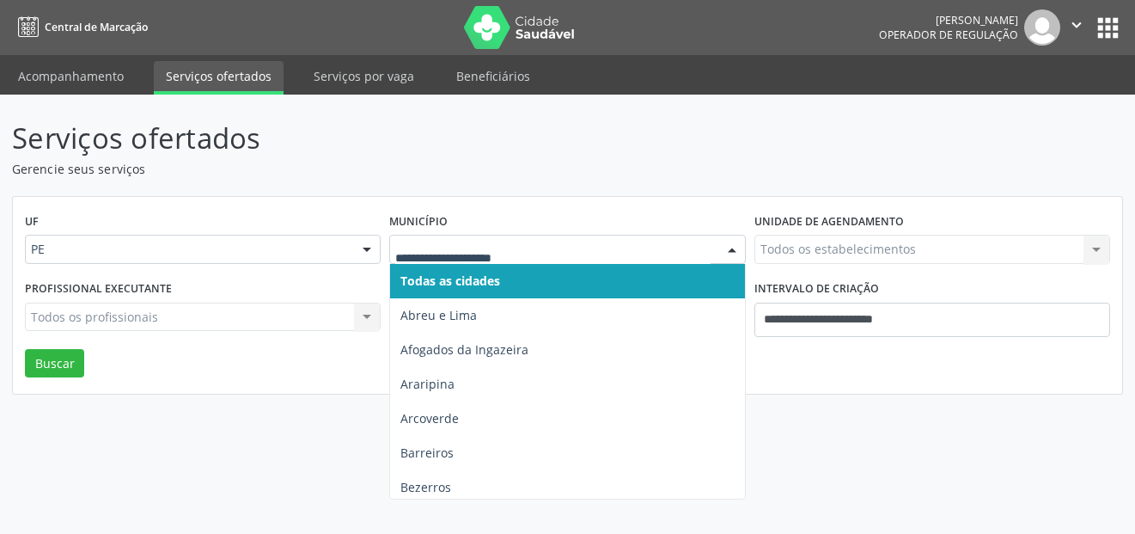
click at [484, 260] on div at bounding box center [567, 249] width 356 height 29
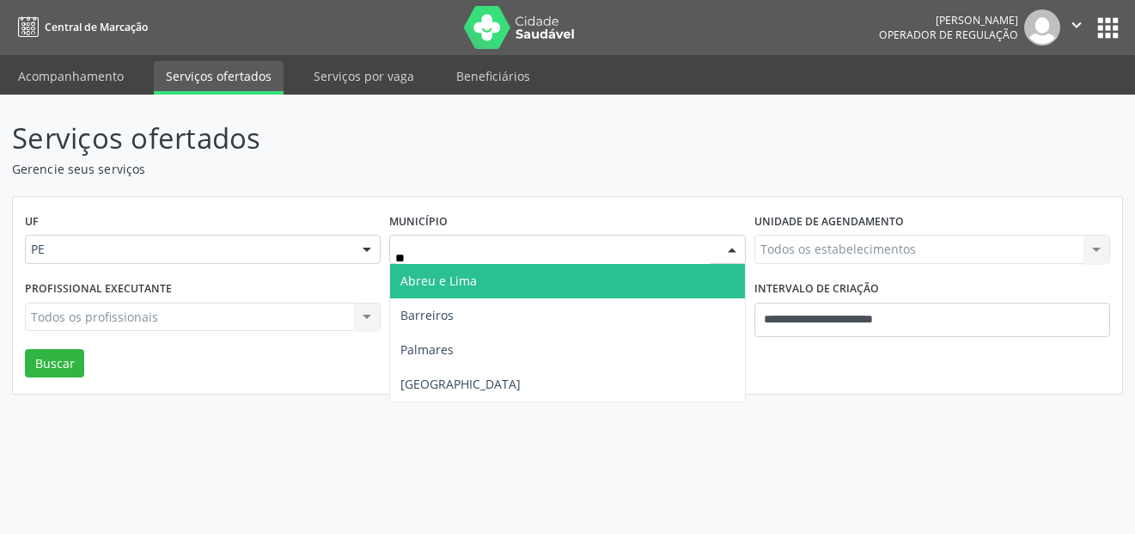
type input "***"
click at [486, 275] on span "[GEOGRAPHIC_DATA]" at bounding box center [567, 281] width 354 height 34
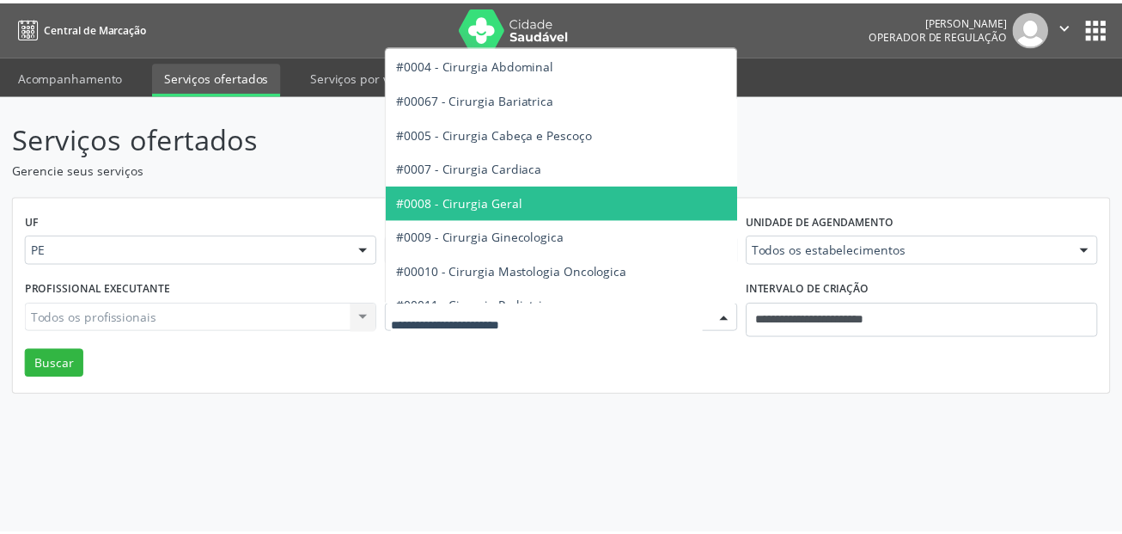
scroll to position [172, 0]
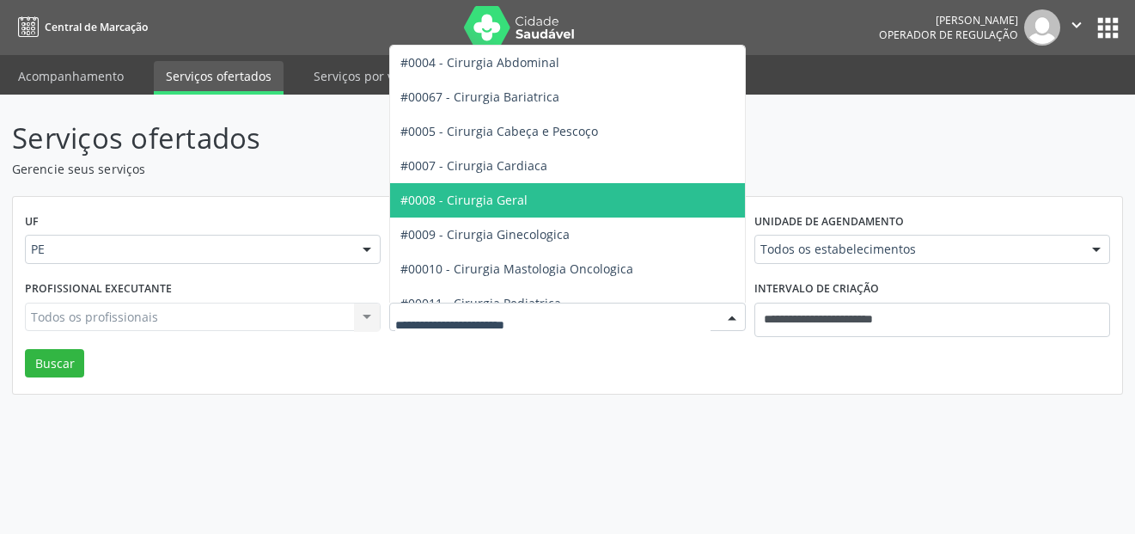
click at [518, 211] on span "#0008 - Cirurgia Geral" at bounding box center [628, 200] width 476 height 34
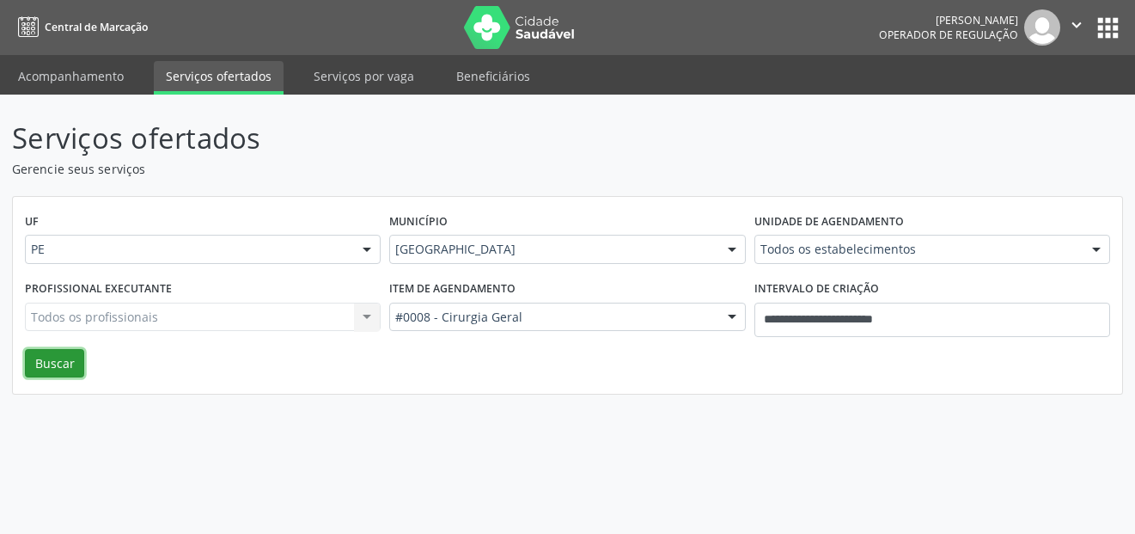
click at [64, 366] on button "Buscar" at bounding box center [54, 363] width 59 height 29
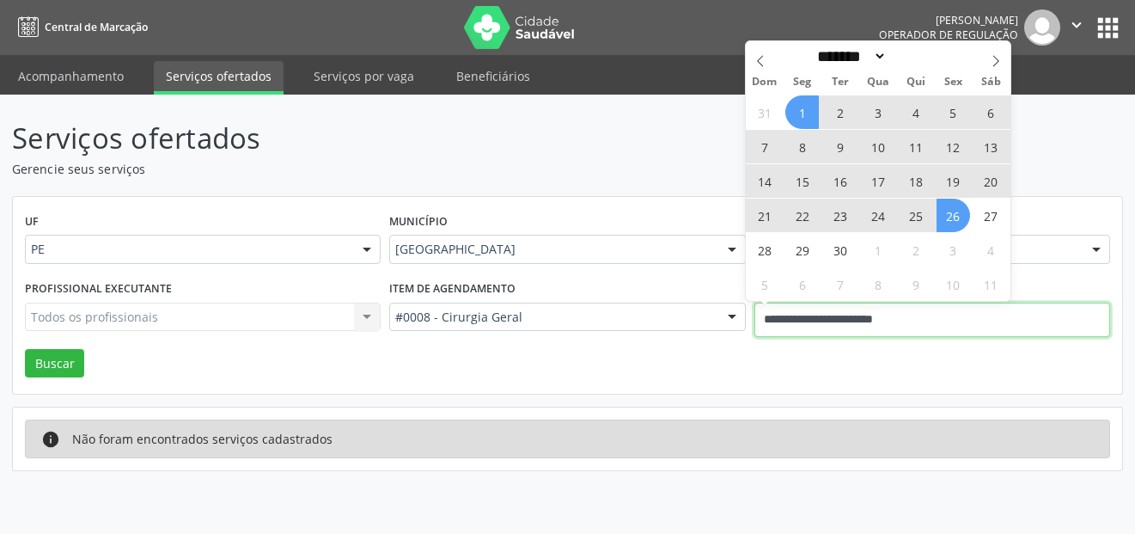
drag, startPoint x: 764, startPoint y: 319, endPoint x: 704, endPoint y: 319, distance: 60.2
click at [704, 319] on div "Profissional executante Todos os profissionais Todos os profissionais Nenhum re…" at bounding box center [568, 312] width 1094 height 73
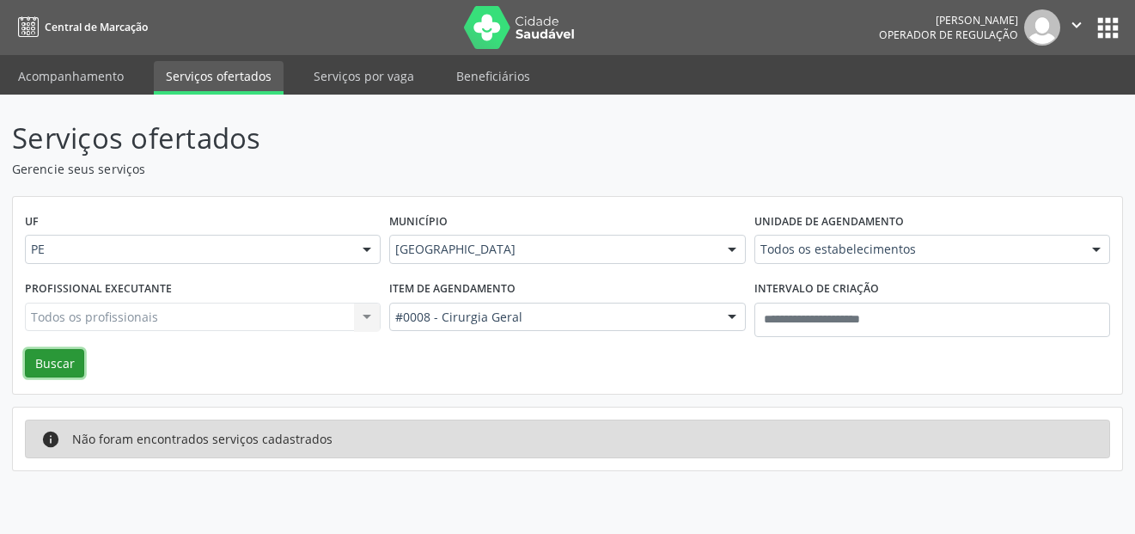
click at [58, 359] on button "Buscar" at bounding box center [54, 363] width 59 height 29
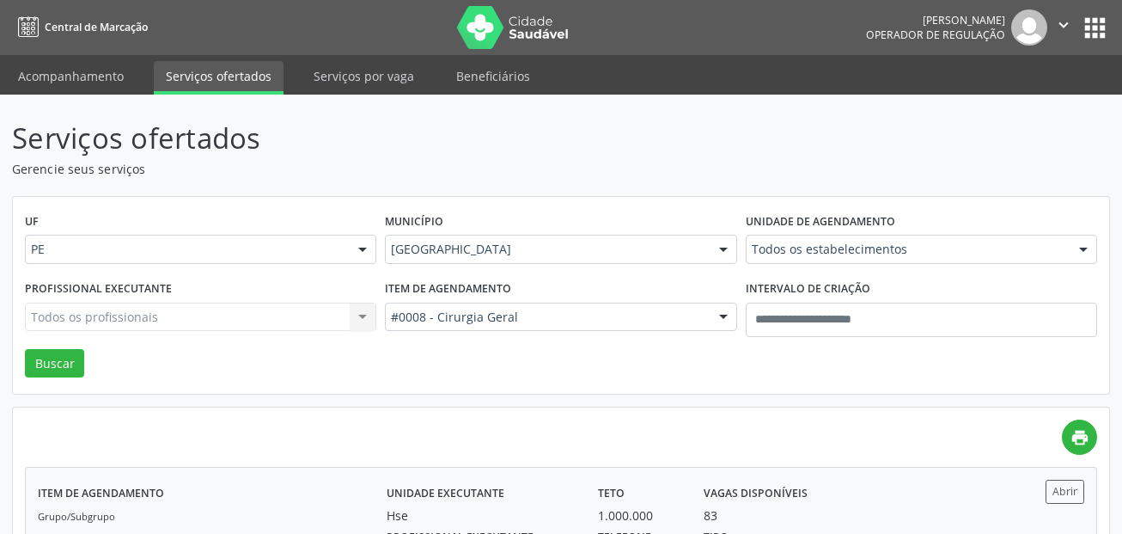
click at [1068, 479] on div "Item de agendamento Grupo/Subgrupo -- Procedimento(s) Cirurgia Geral Unidade ex…" at bounding box center [561, 538] width 1071 height 142
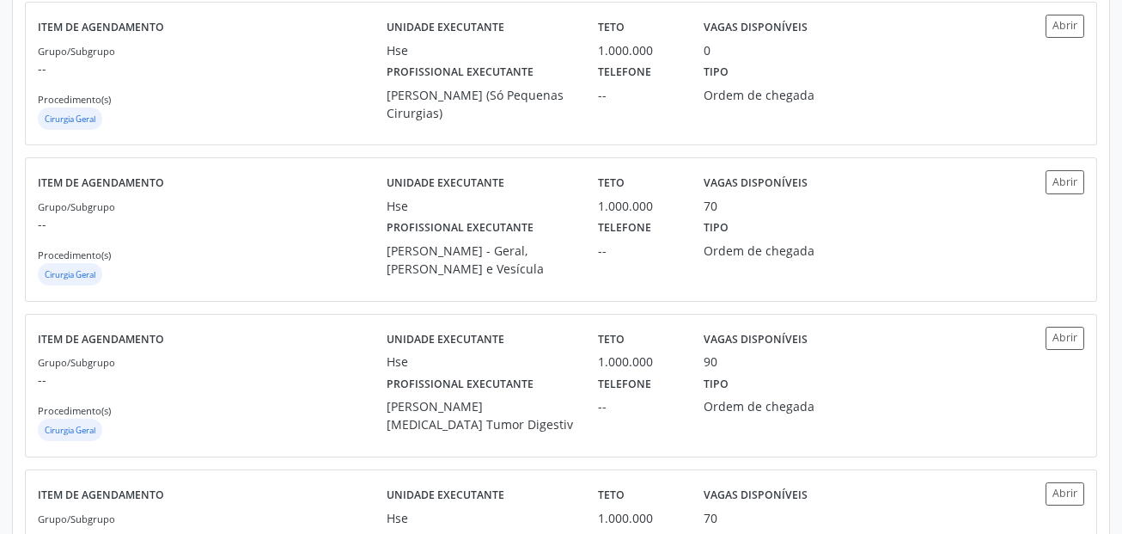
scroll to position [945, 0]
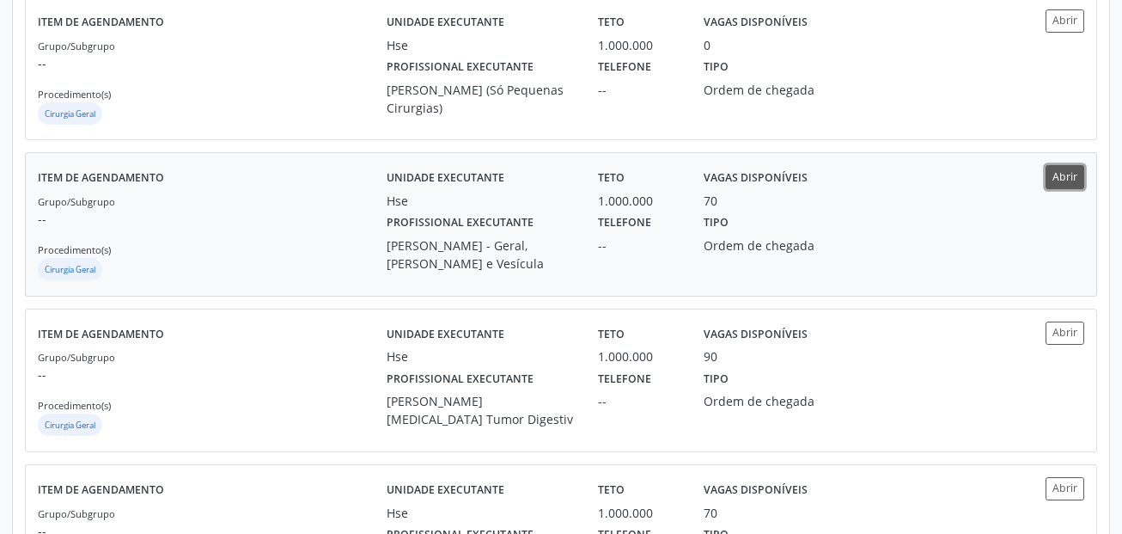
click at [1072, 186] on button "Abrir" at bounding box center [1065, 176] width 39 height 23
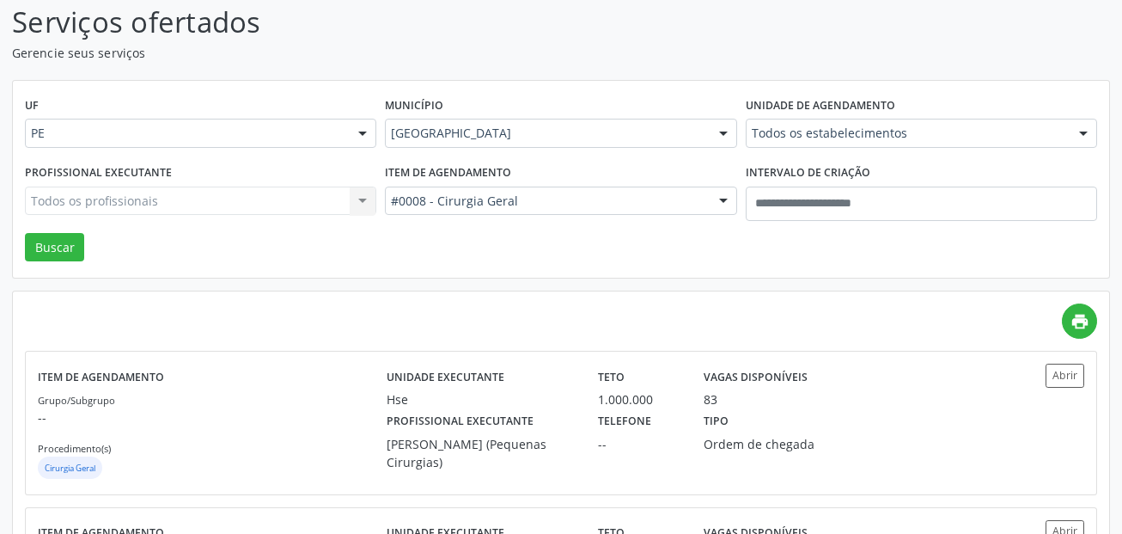
scroll to position [0, 0]
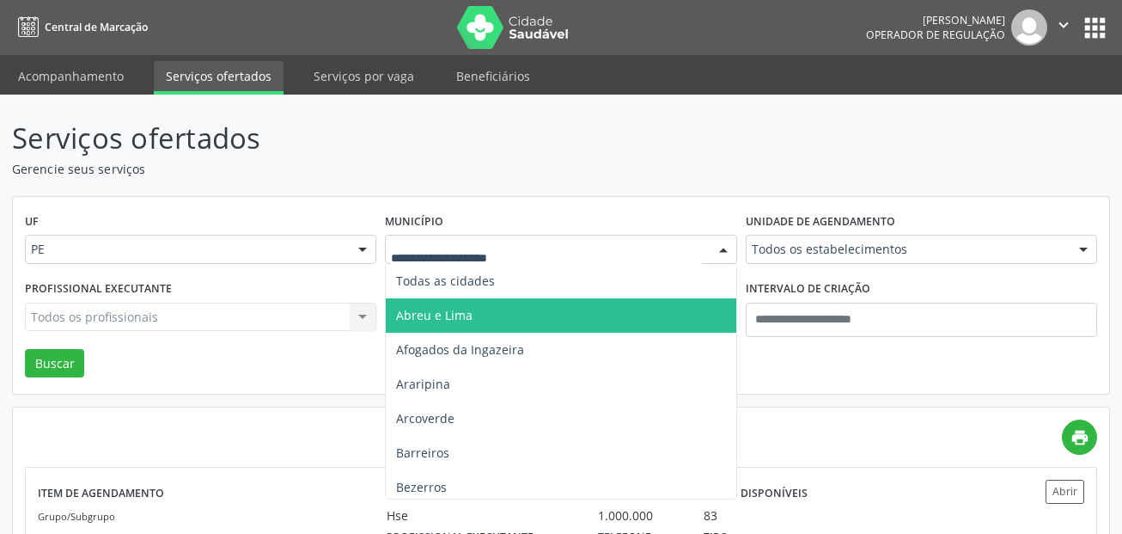
click at [474, 254] on input "text" at bounding box center [546, 258] width 310 height 34
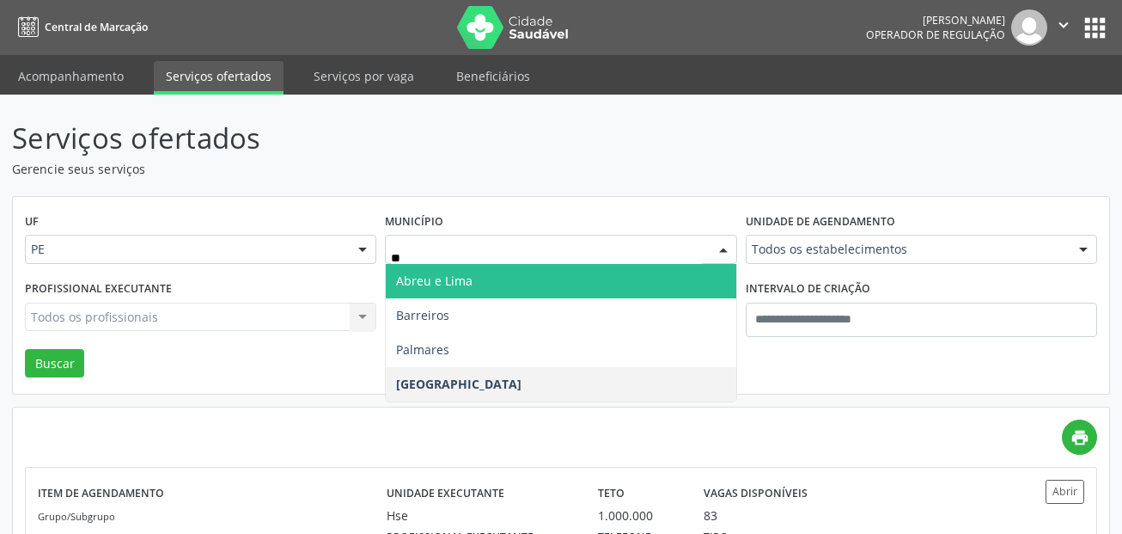
type input "***"
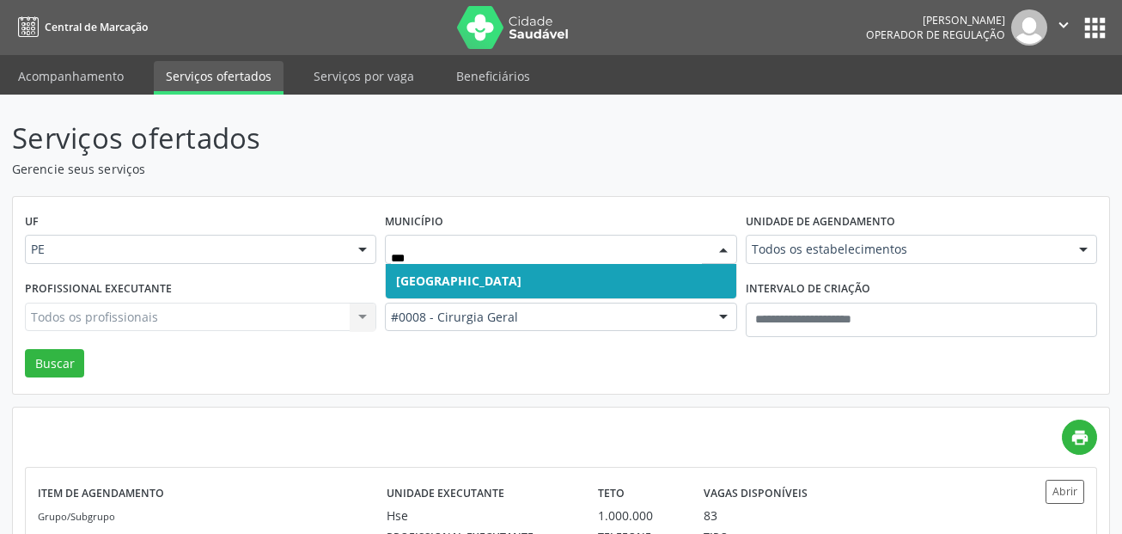
click at [459, 280] on span "Recife" at bounding box center [561, 281] width 350 height 34
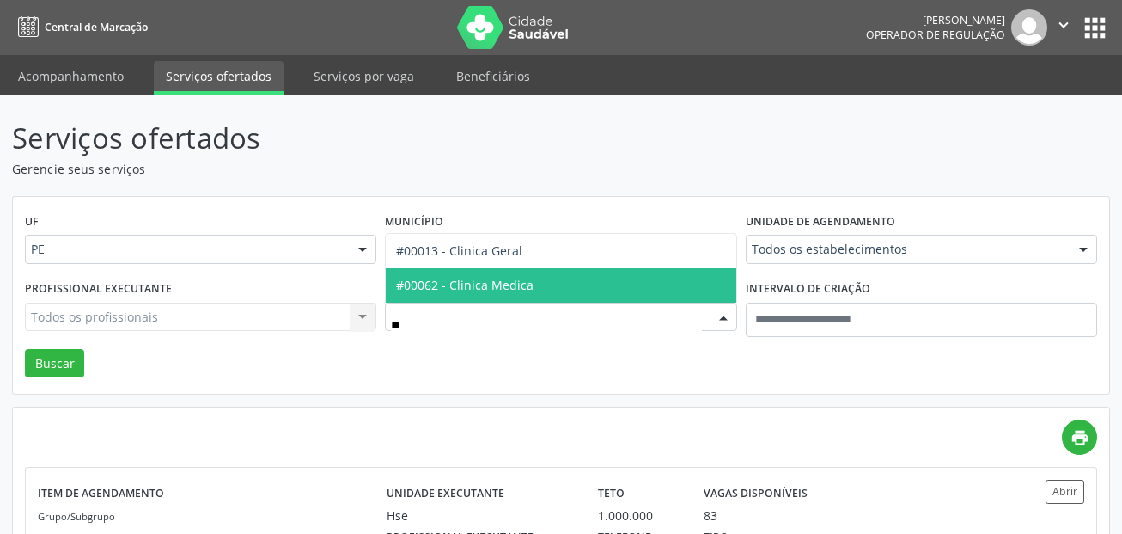
type input "***"
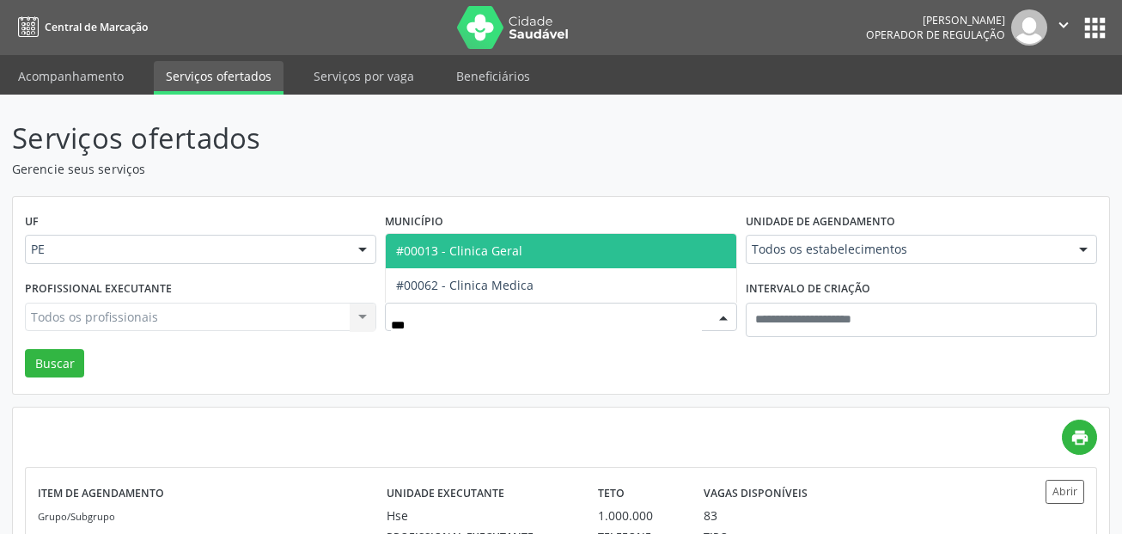
click at [474, 249] on span "#00013 - Clinica Geral" at bounding box center [459, 250] width 126 height 16
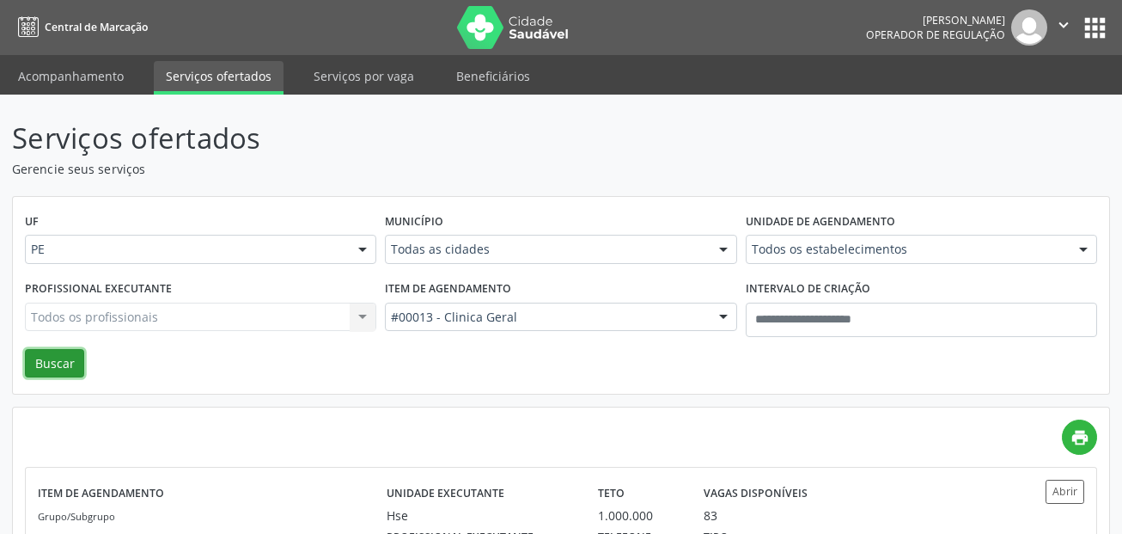
click at [51, 364] on button "Buscar" at bounding box center [54, 363] width 59 height 29
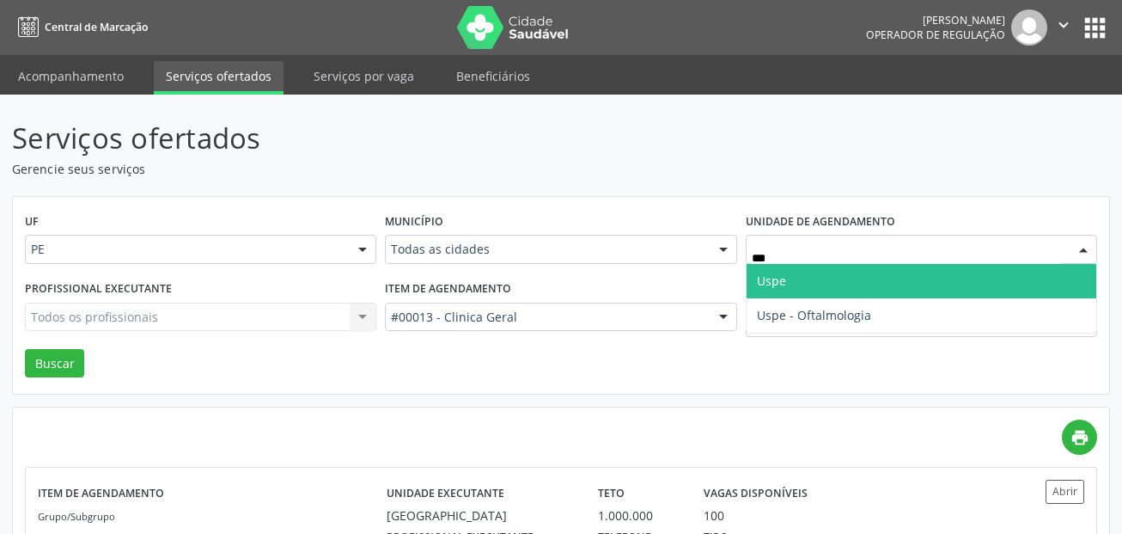
type input "****"
click at [776, 288] on span "Uspe" at bounding box center [771, 280] width 29 height 16
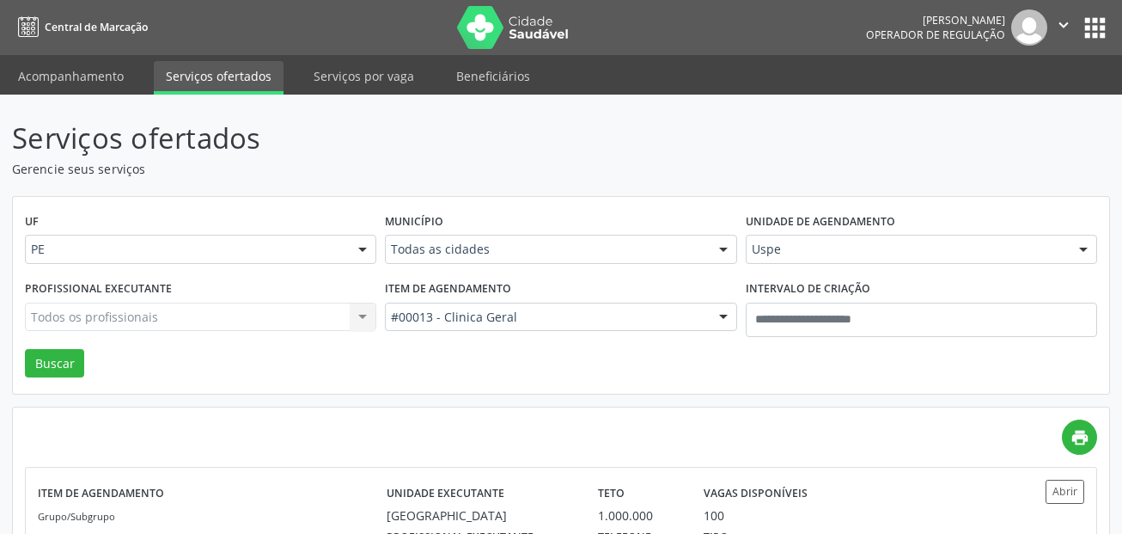
click at [177, 309] on div "Todos os profissionais Todos os profissionais Nenhum resultado encontrado para:…" at bounding box center [200, 316] width 351 height 29
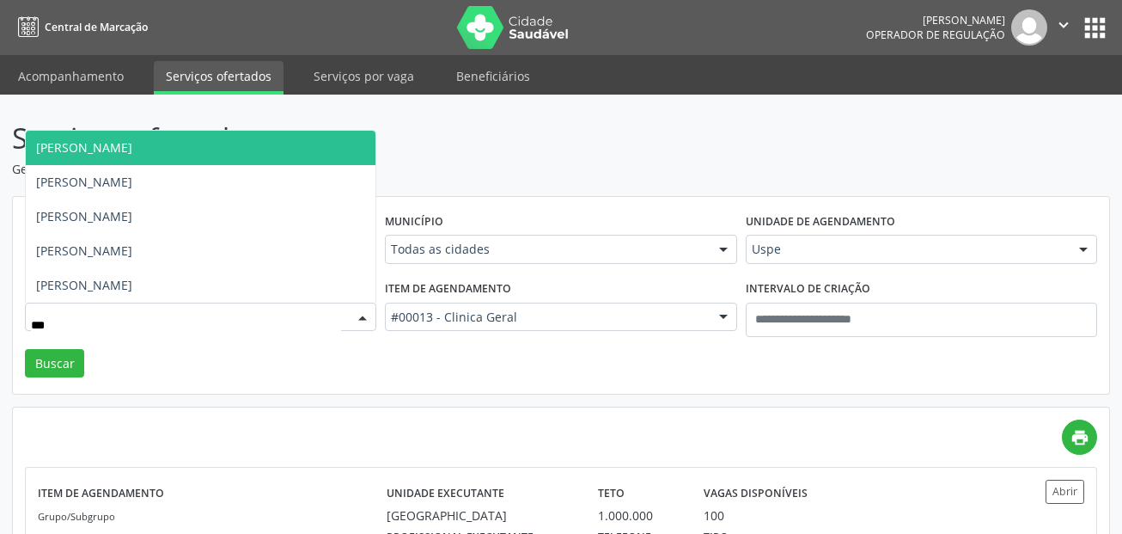
type input "****"
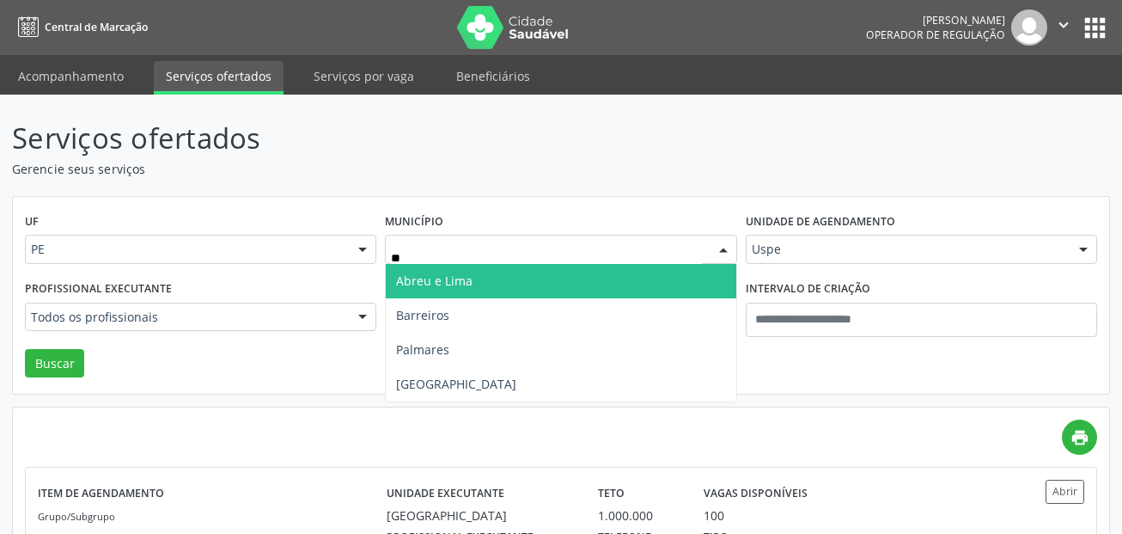
type input "***"
click at [463, 283] on span "Recife" at bounding box center [561, 281] width 350 height 34
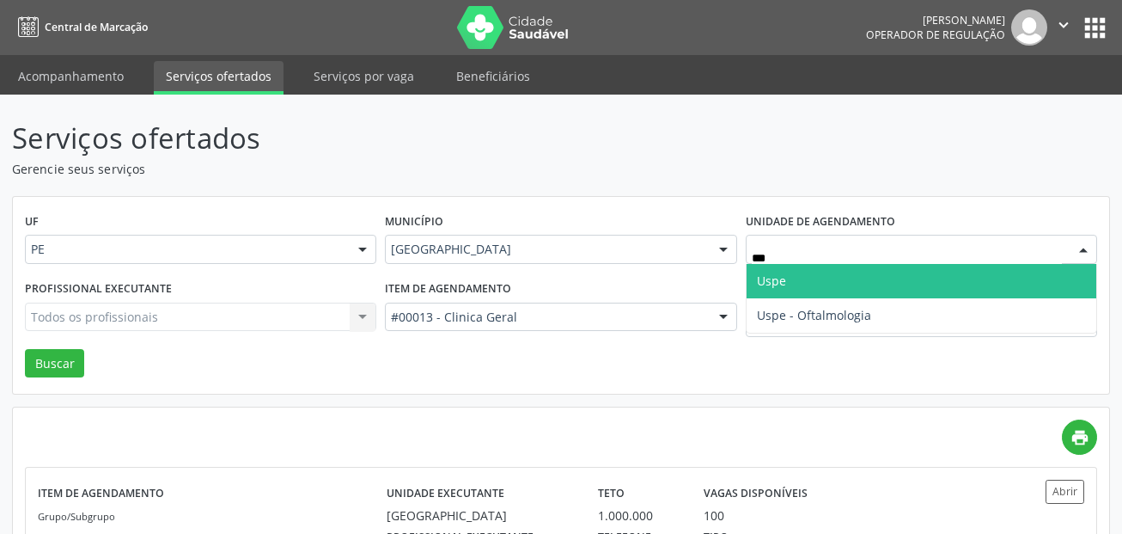
type input "****"
click at [858, 295] on span "Uspe" at bounding box center [922, 281] width 350 height 34
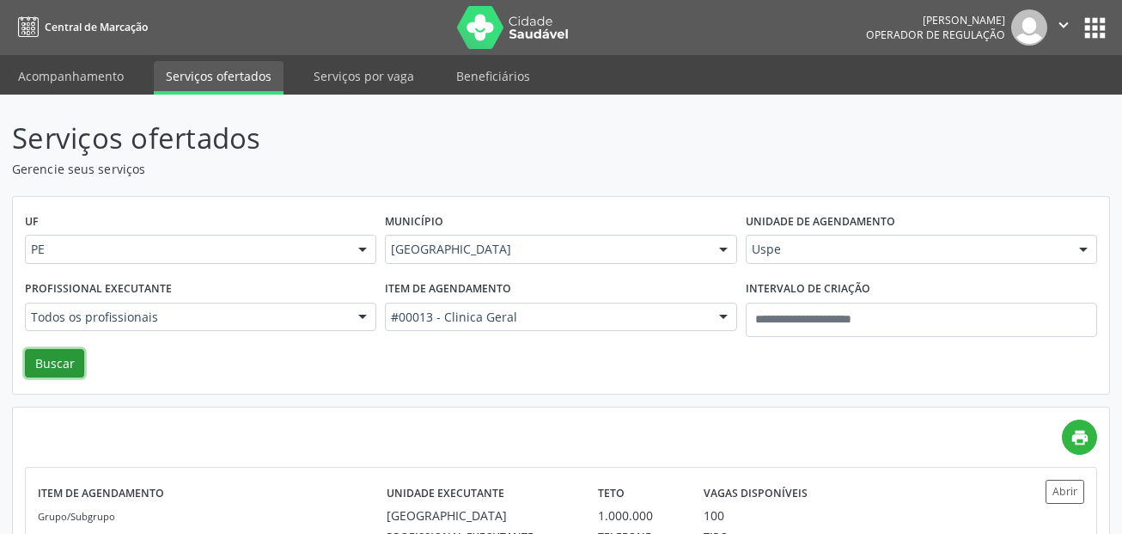
click at [45, 374] on button "Buscar" at bounding box center [54, 363] width 59 height 29
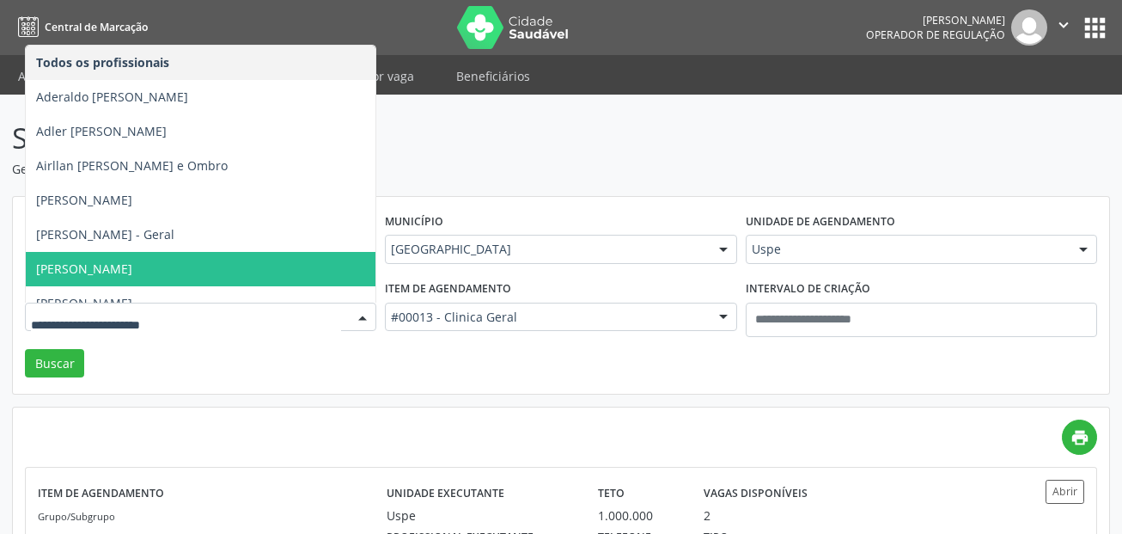
type input "*"
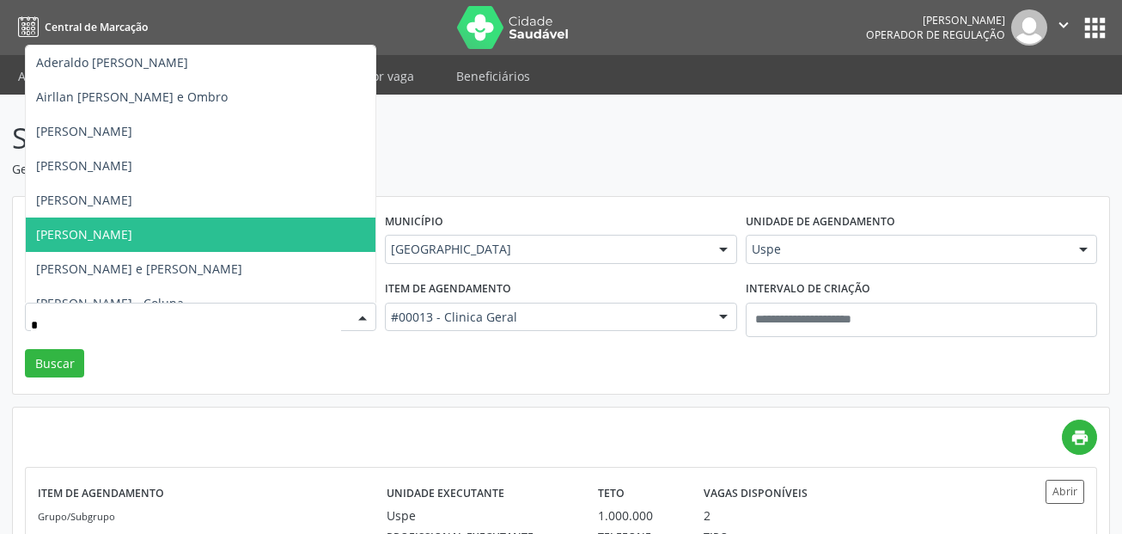
drag, startPoint x: 173, startPoint y: 256, endPoint x: 212, endPoint y: 244, distance: 41.3
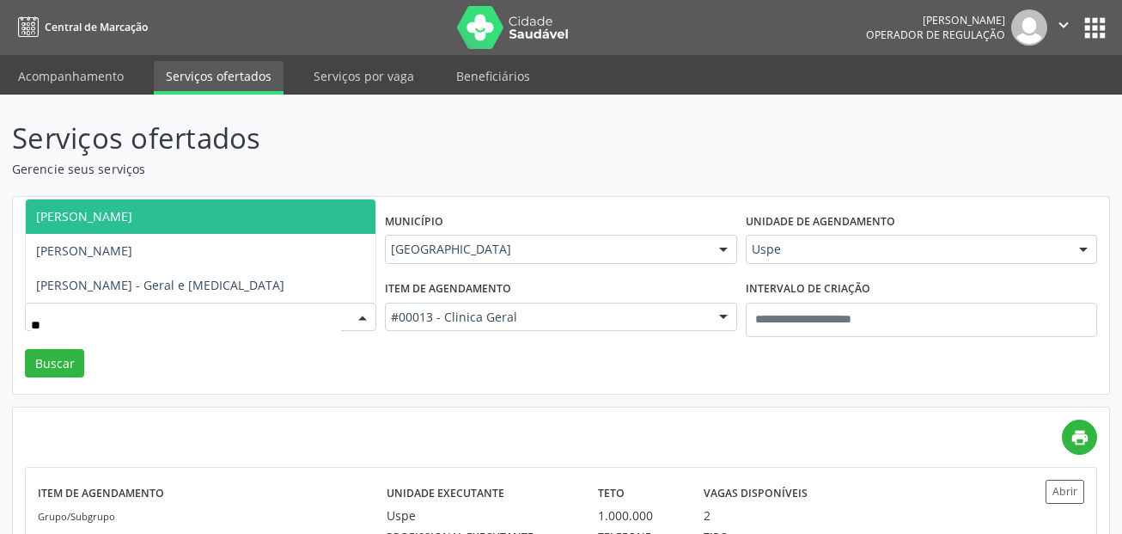
type input "*"
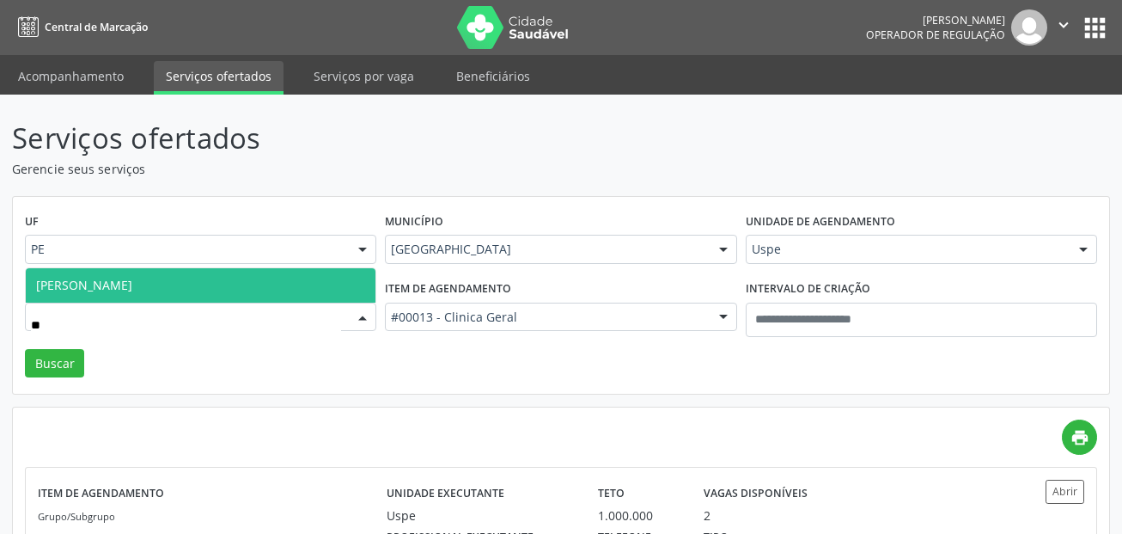
type input "*"
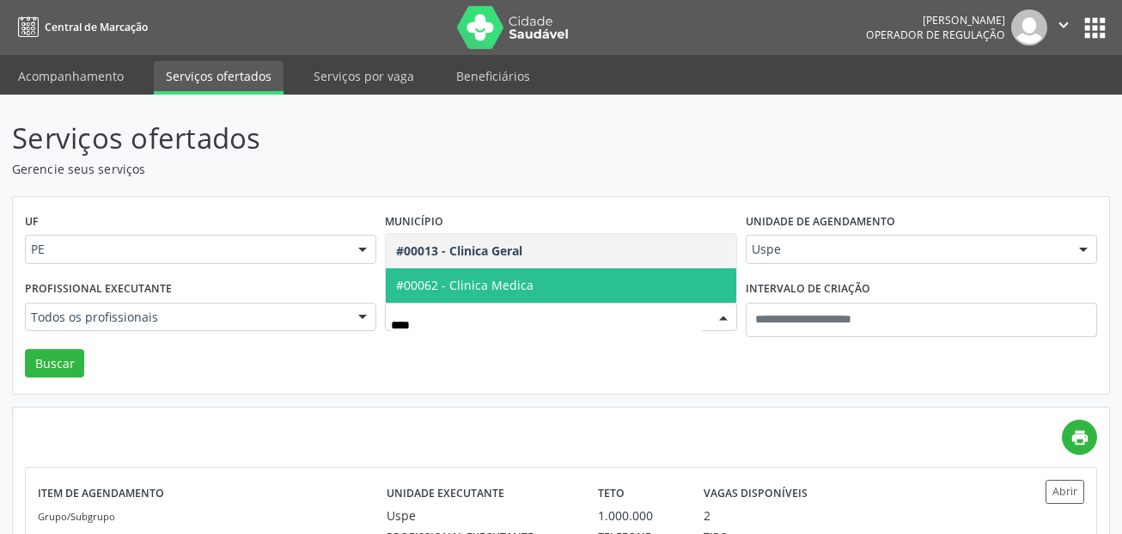
click at [516, 285] on span "#00062 - Clinica Medica" at bounding box center [464, 285] width 137 height 16
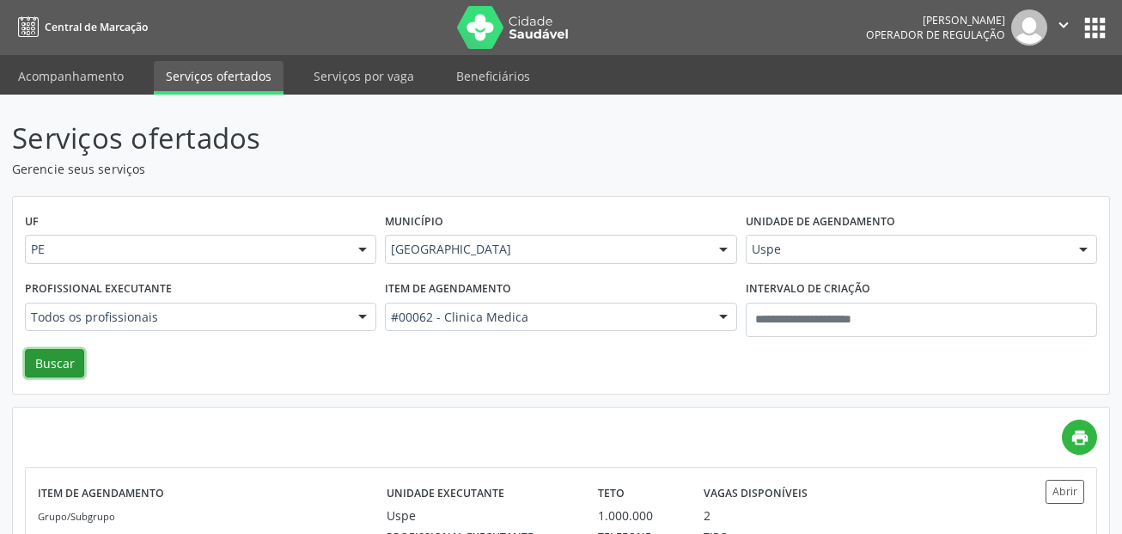
click at [40, 368] on button "Buscar" at bounding box center [54, 363] width 59 height 29
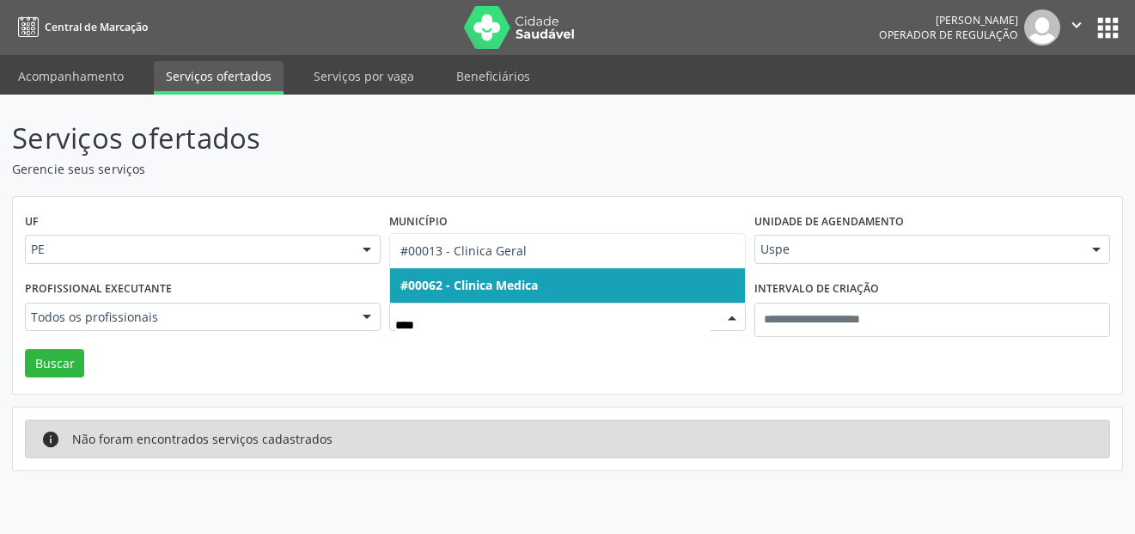
type input "*****"
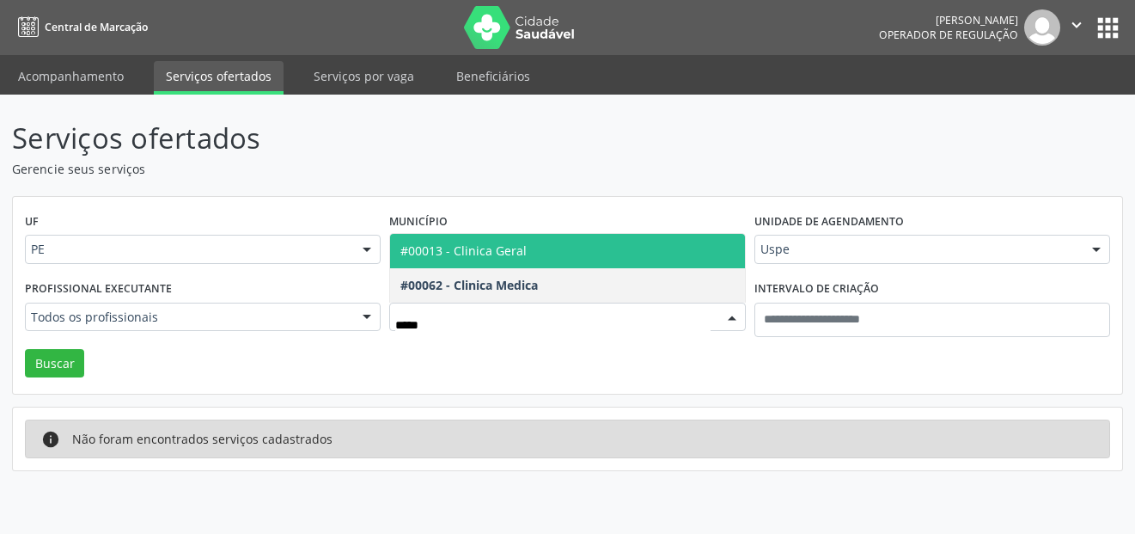
click at [533, 255] on span "#00013 - Clinica Geral" at bounding box center [567, 251] width 354 height 34
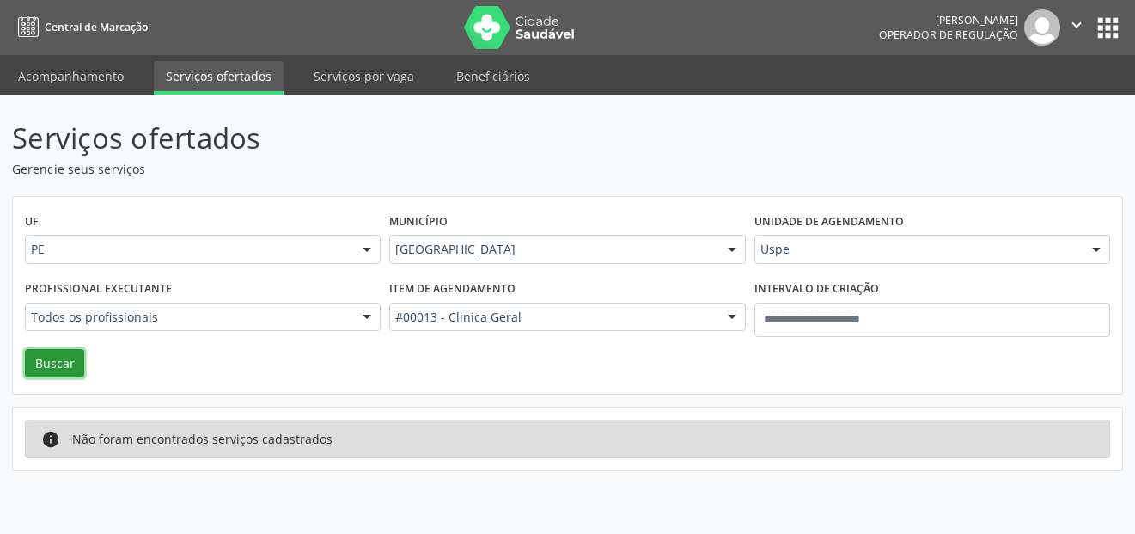
click at [55, 366] on button "Buscar" at bounding box center [54, 363] width 59 height 29
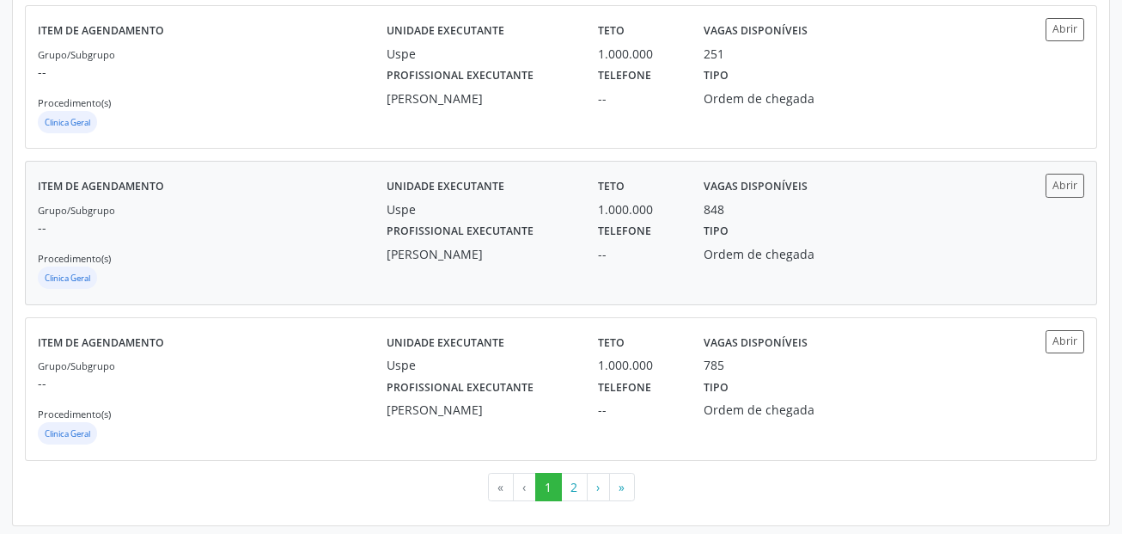
scroll to position [2337, 0]
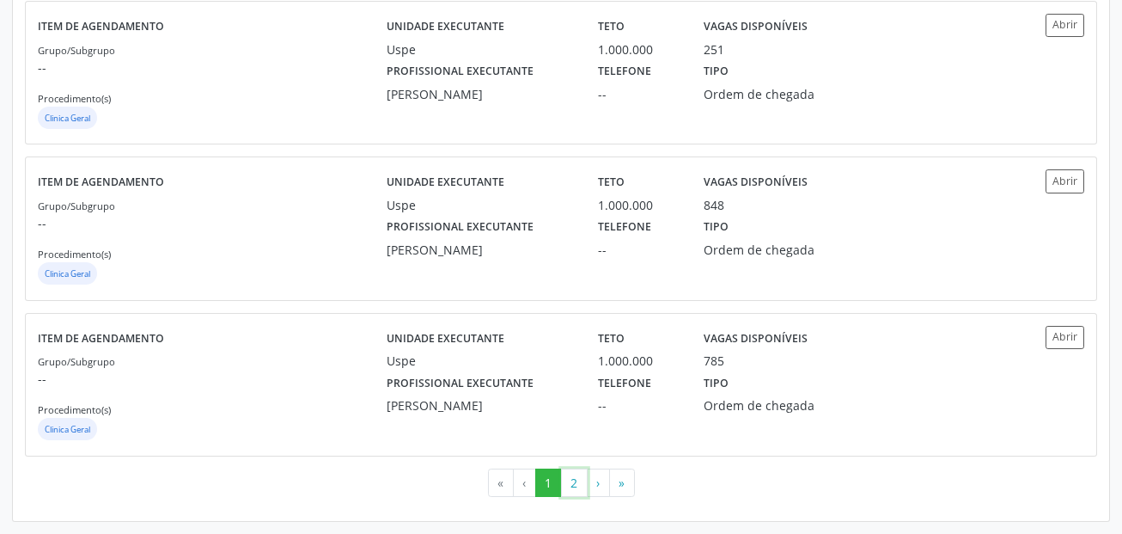
click at [569, 485] on button "2" at bounding box center [574, 482] width 27 height 29
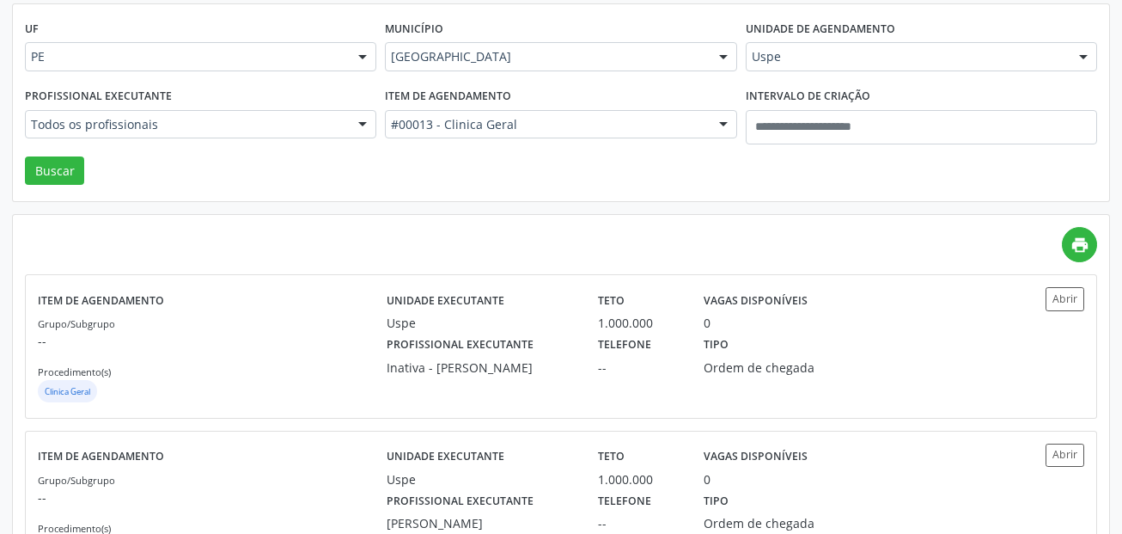
scroll to position [622, 0]
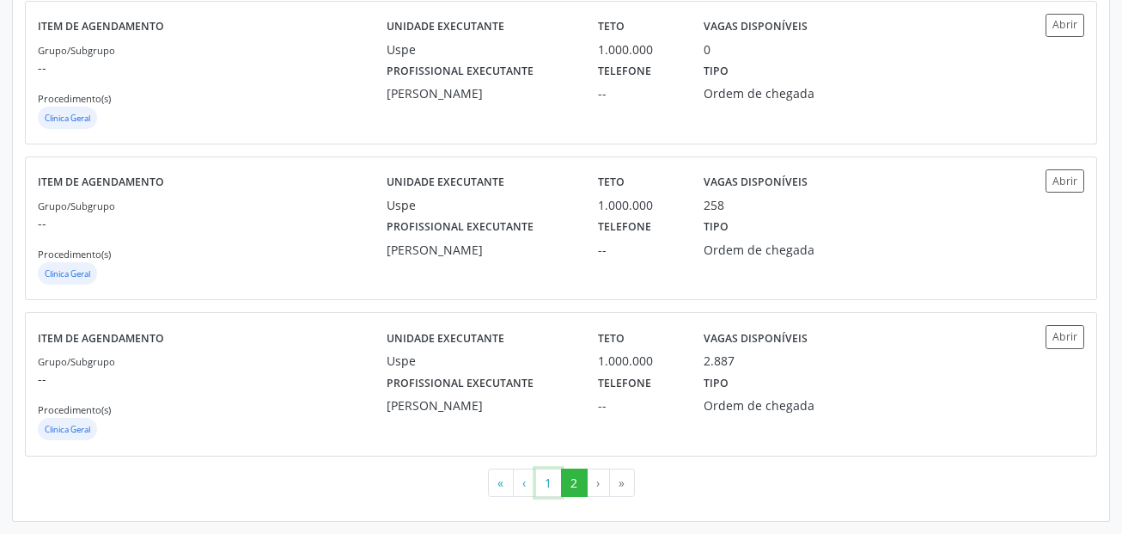
click at [555, 484] on button "1" at bounding box center [548, 482] width 27 height 29
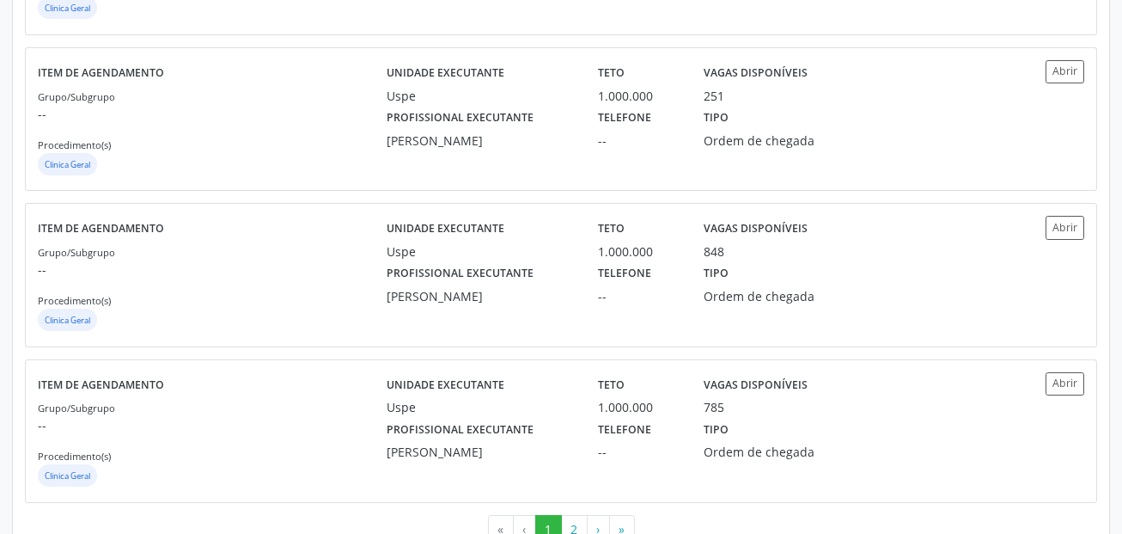
scroll to position [2320, 0]
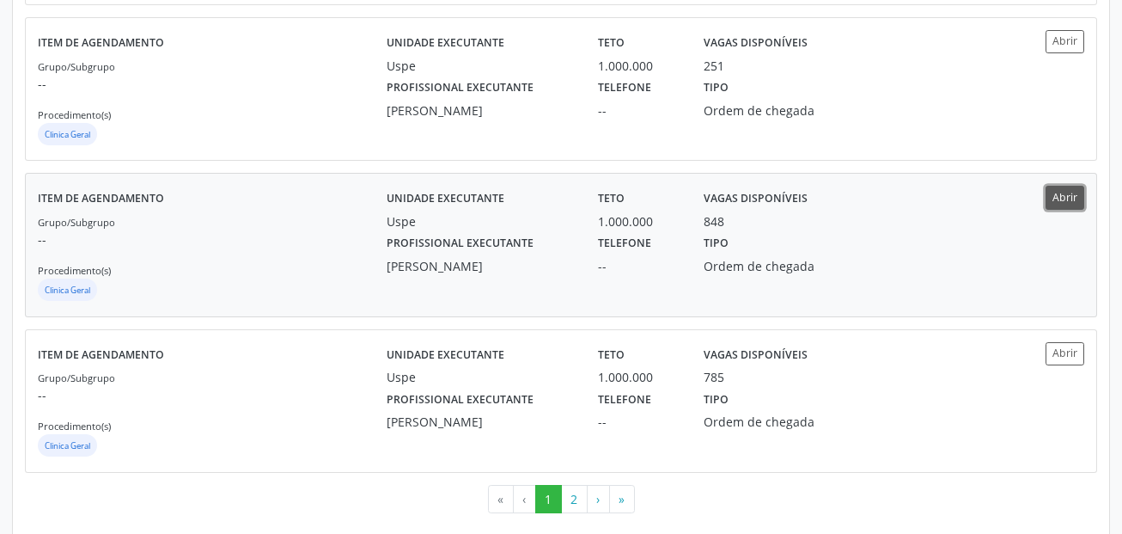
click at [1069, 204] on button "Abrir" at bounding box center [1065, 197] width 39 height 23
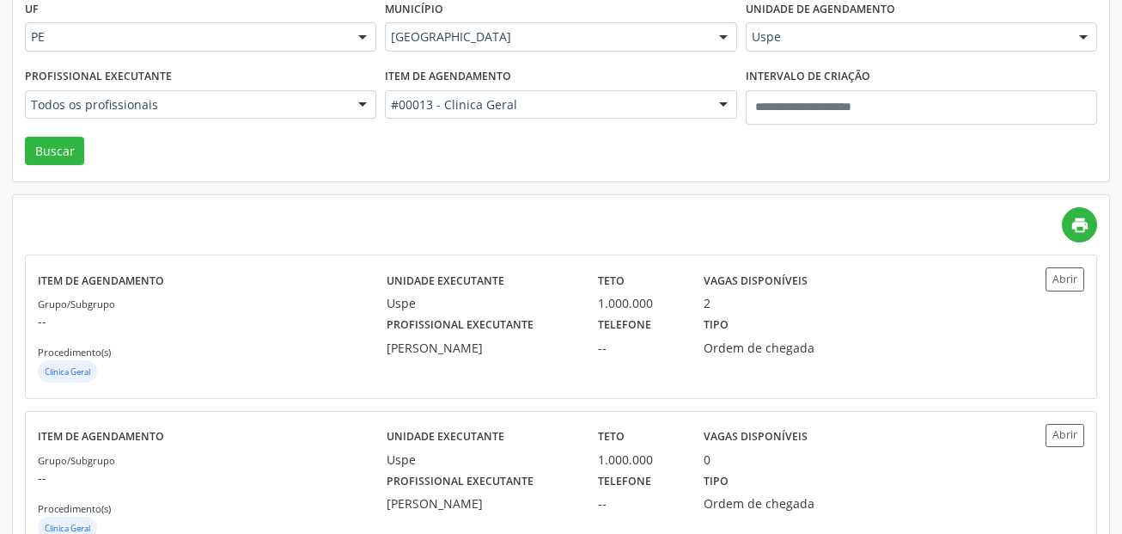
scroll to position [0, 0]
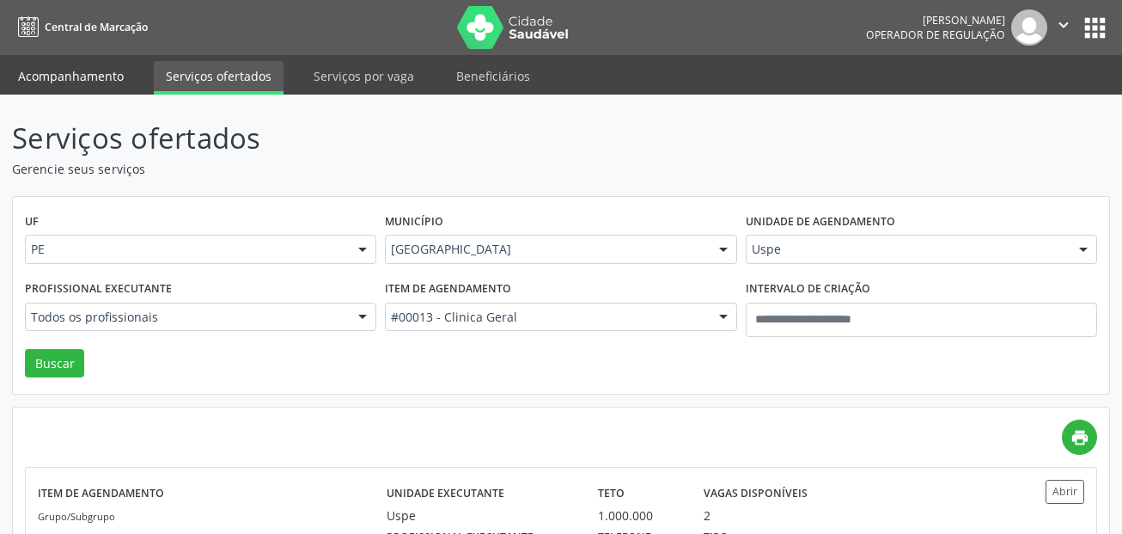
click at [103, 77] on link "Acompanhamento" at bounding box center [71, 76] width 130 height 30
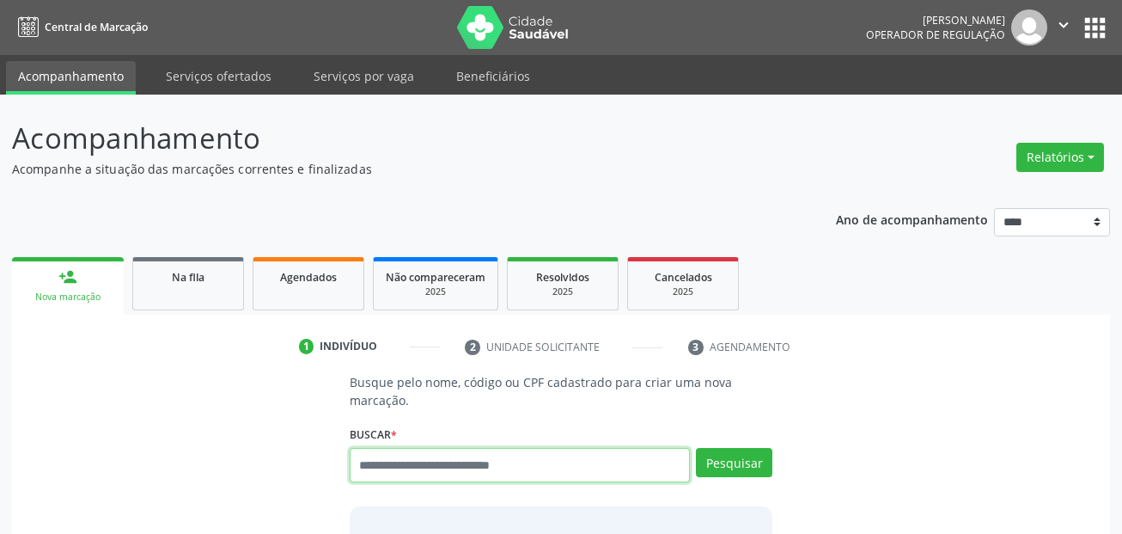
click at [454, 461] on input "text" at bounding box center [520, 465] width 341 height 34
paste input "**********"
type input "**********"
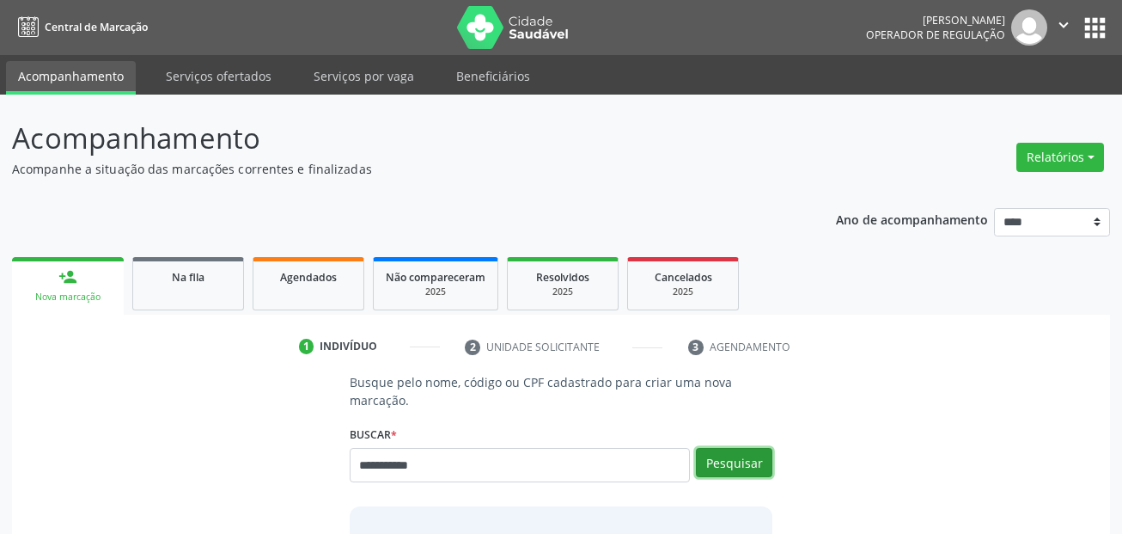
click at [754, 451] on button "Pesquisar" at bounding box center [734, 462] width 76 height 29
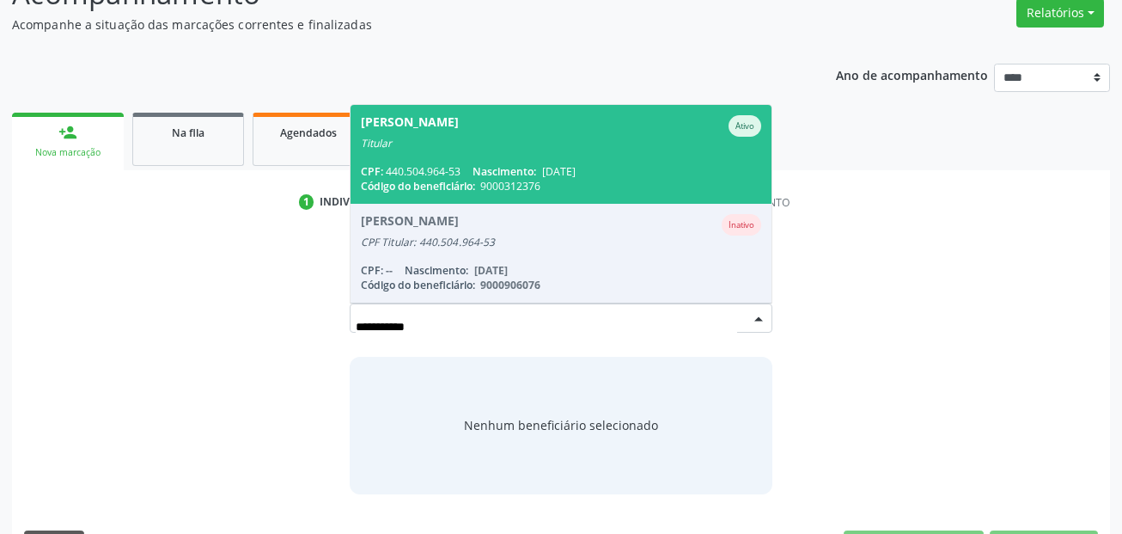
scroll to position [172, 0]
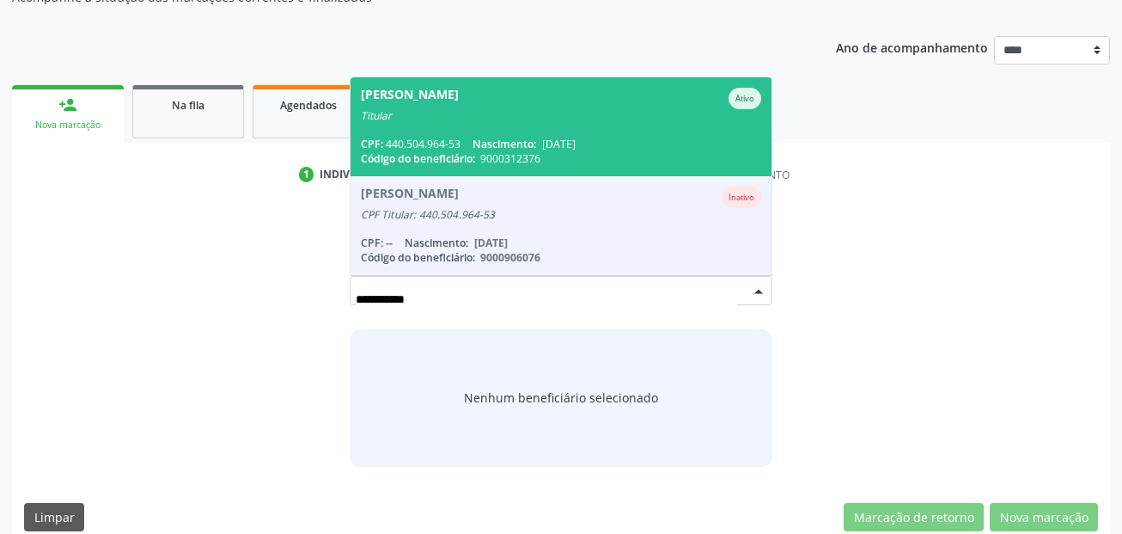
click at [584, 124] on span "Ivani Josefa de Souza Silva Ativo Titular CPF: 440.504.964-53 Nascimento: 04/06…" at bounding box center [562, 126] width 422 height 99
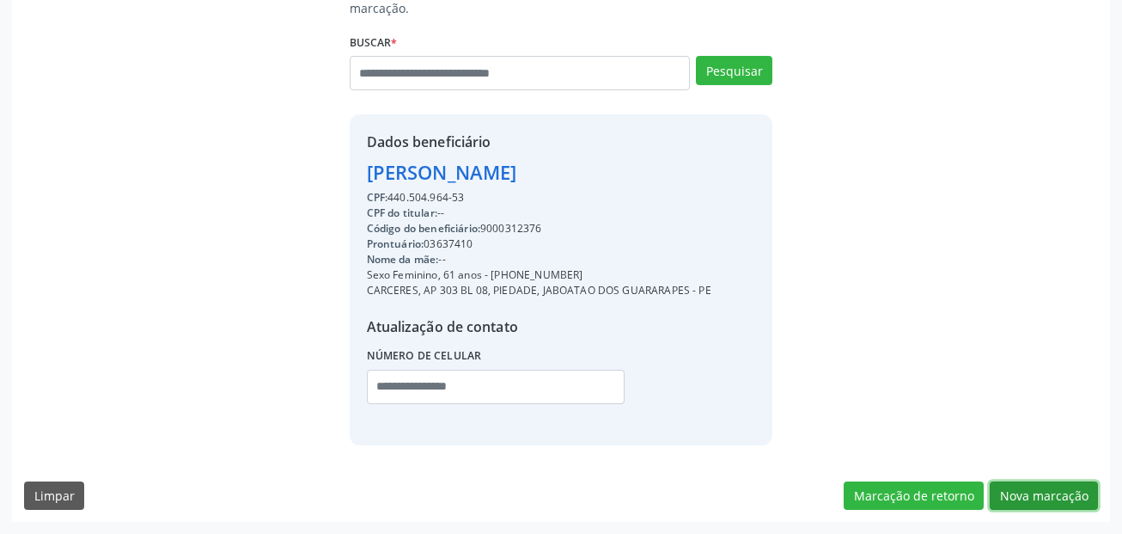
click at [1039, 499] on button "Nova marcação" at bounding box center [1044, 495] width 108 height 29
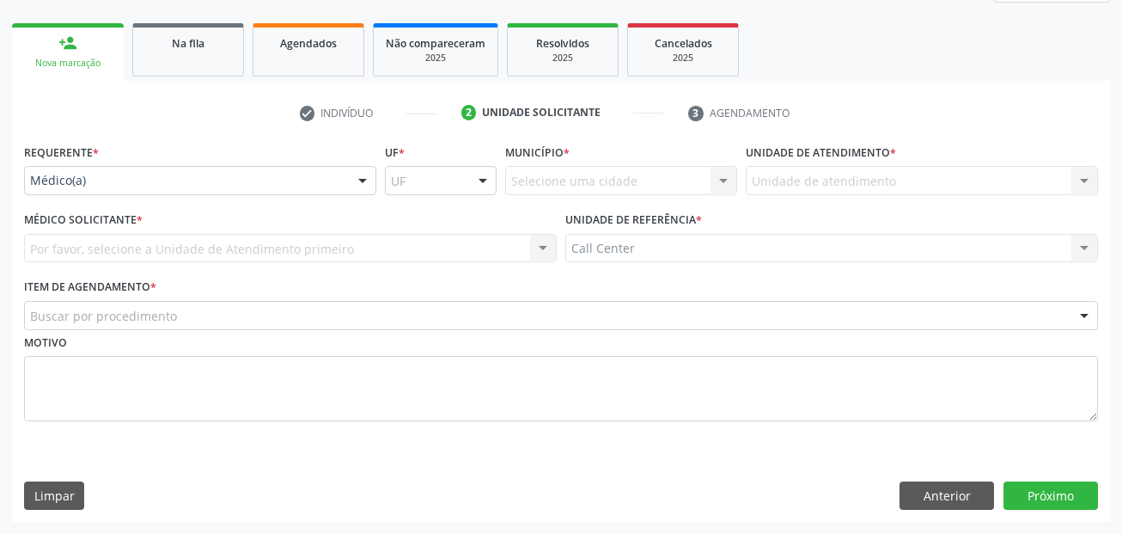
scroll to position [234, 0]
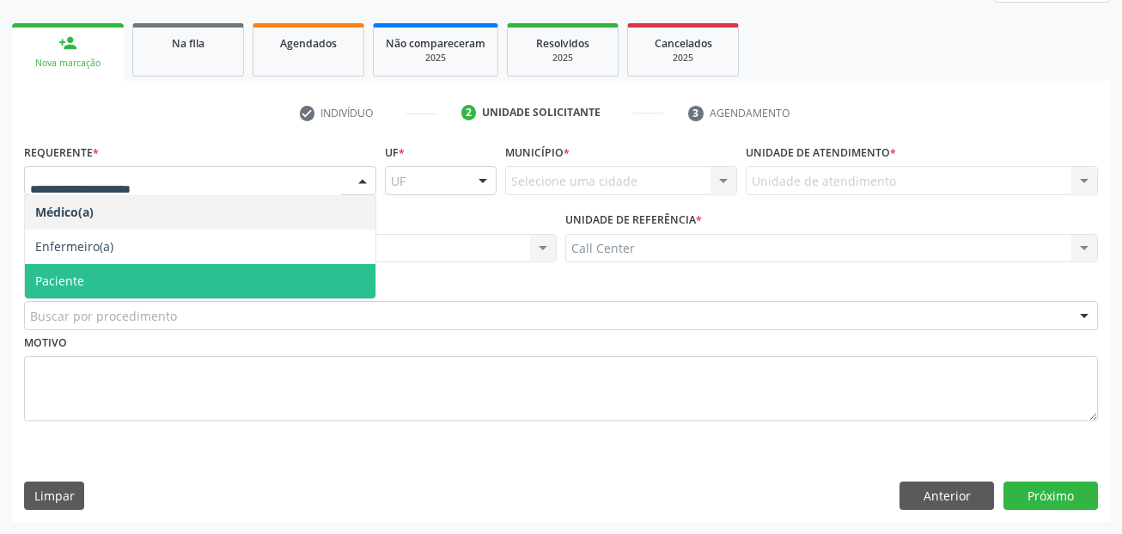
click at [141, 270] on span "Paciente" at bounding box center [200, 281] width 351 height 34
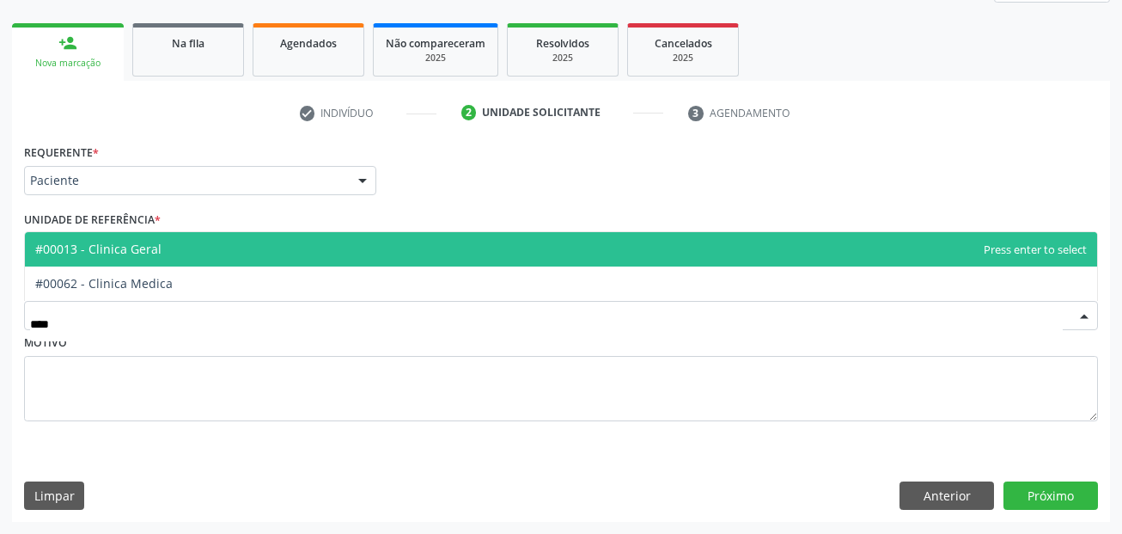
type input "*****"
click at [175, 261] on span "#00013 - Clinica Geral" at bounding box center [561, 249] width 1072 height 34
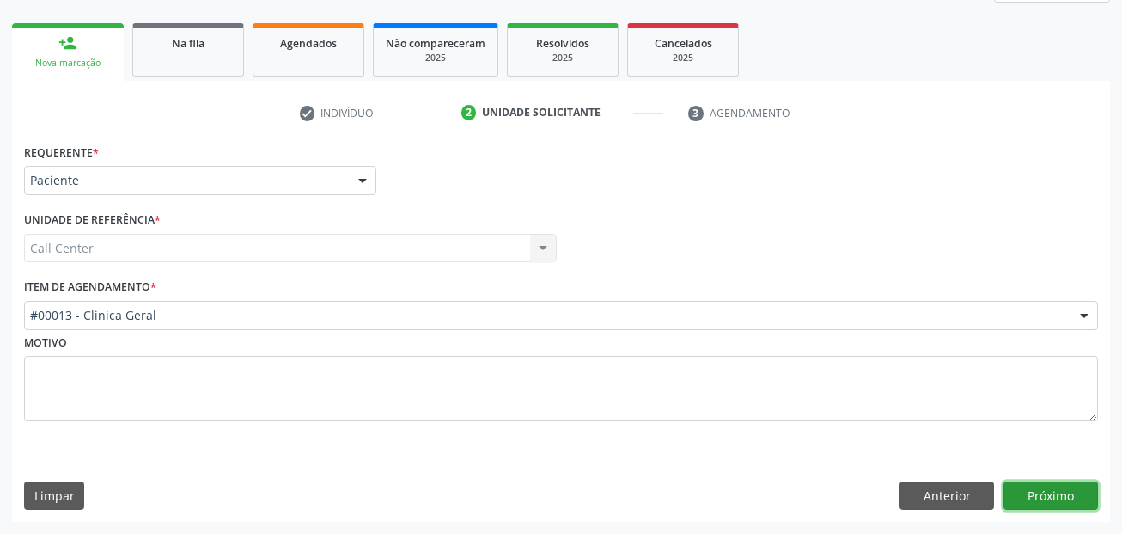
click at [1072, 495] on button "Próximo" at bounding box center [1051, 495] width 95 height 29
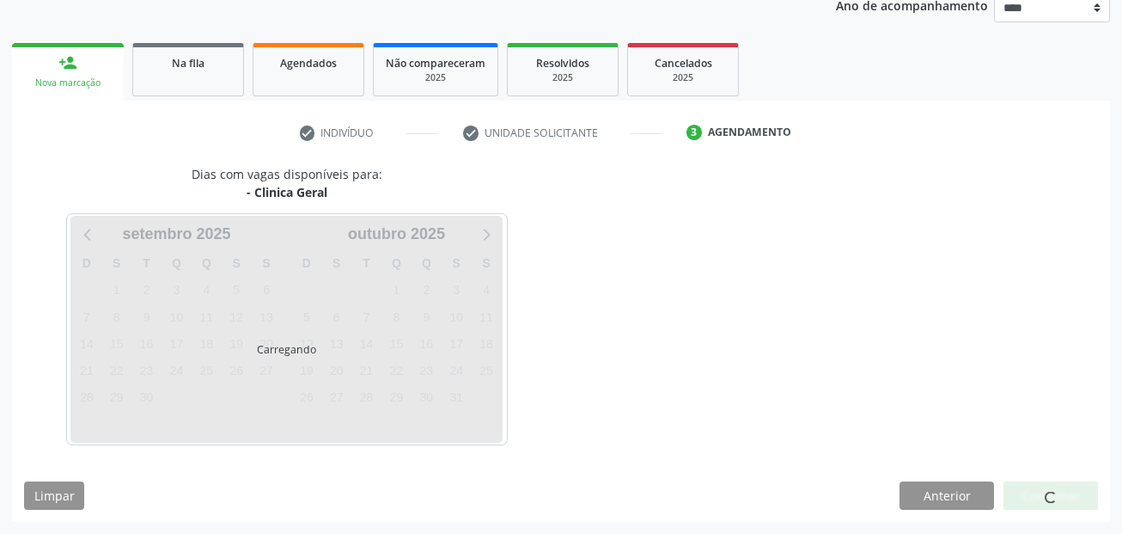
scroll to position [214, 0]
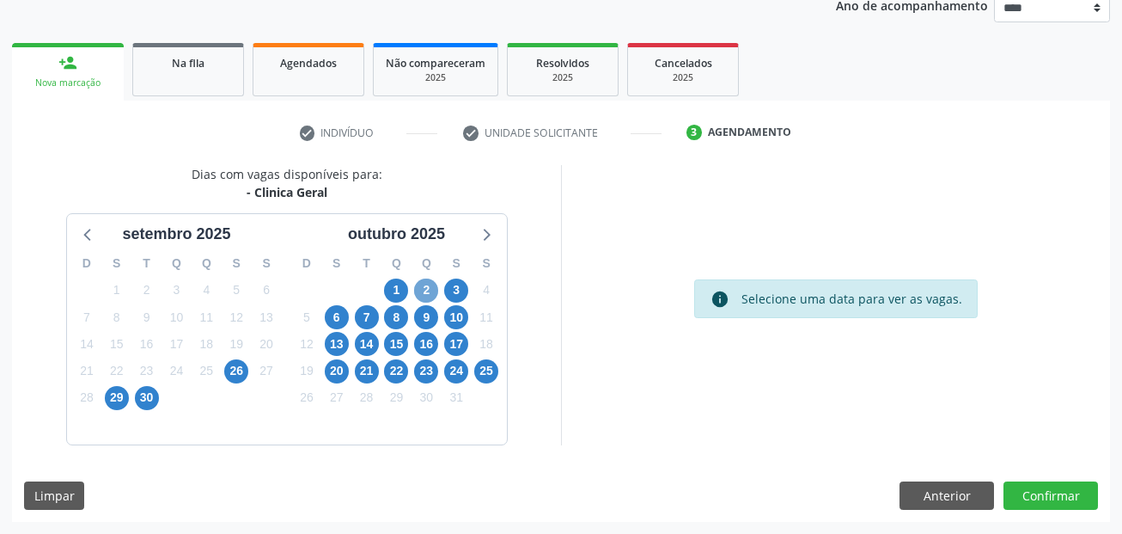
click at [432, 290] on span "2" at bounding box center [426, 290] width 24 height 24
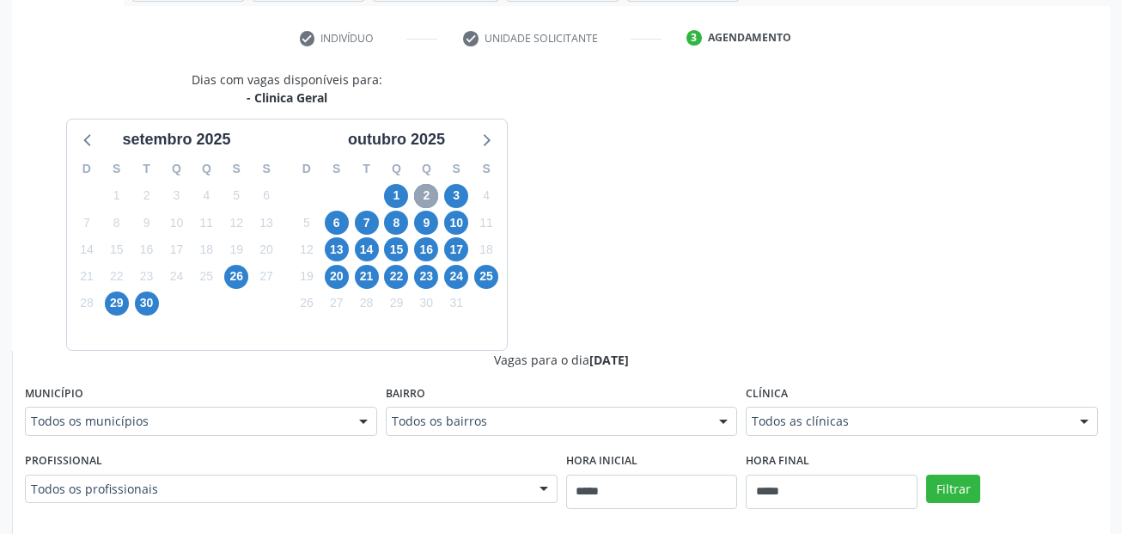
scroll to position [472, 0]
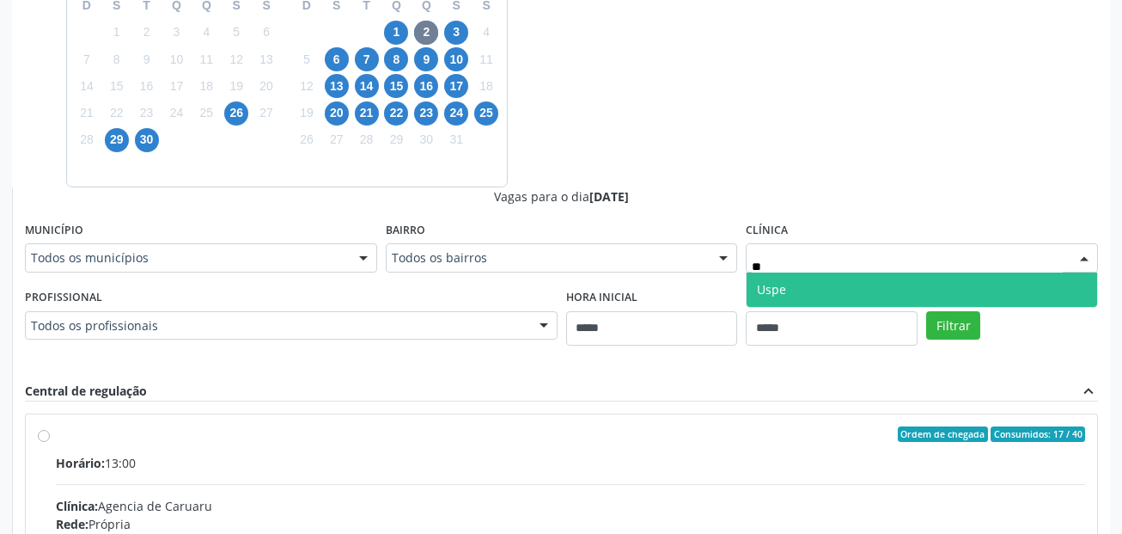
type input "***"
click at [776, 290] on span "Uspe" at bounding box center [771, 289] width 29 height 16
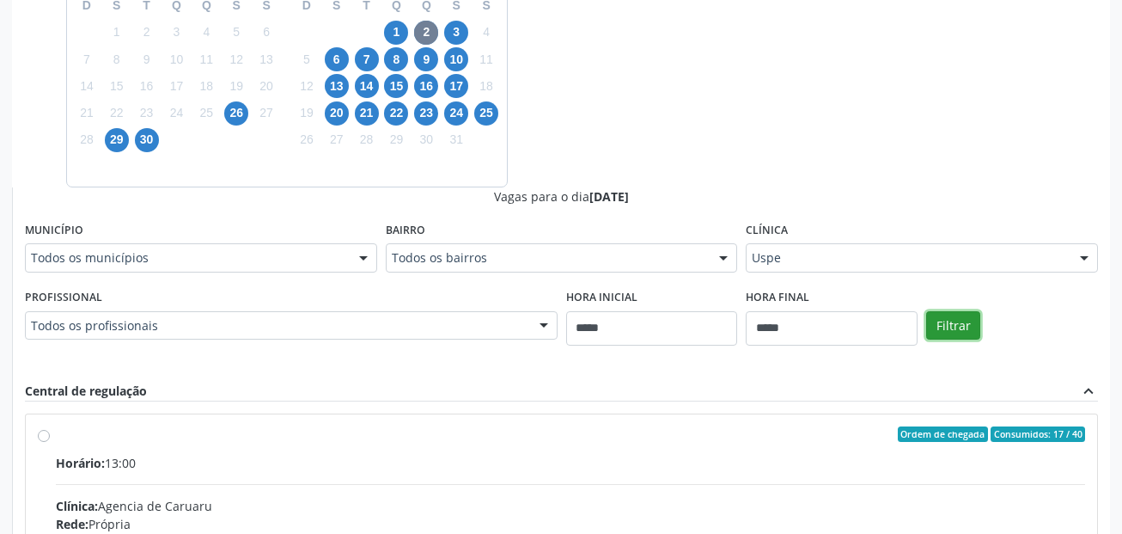
click at [955, 324] on button "Filtrar" at bounding box center [953, 325] width 54 height 29
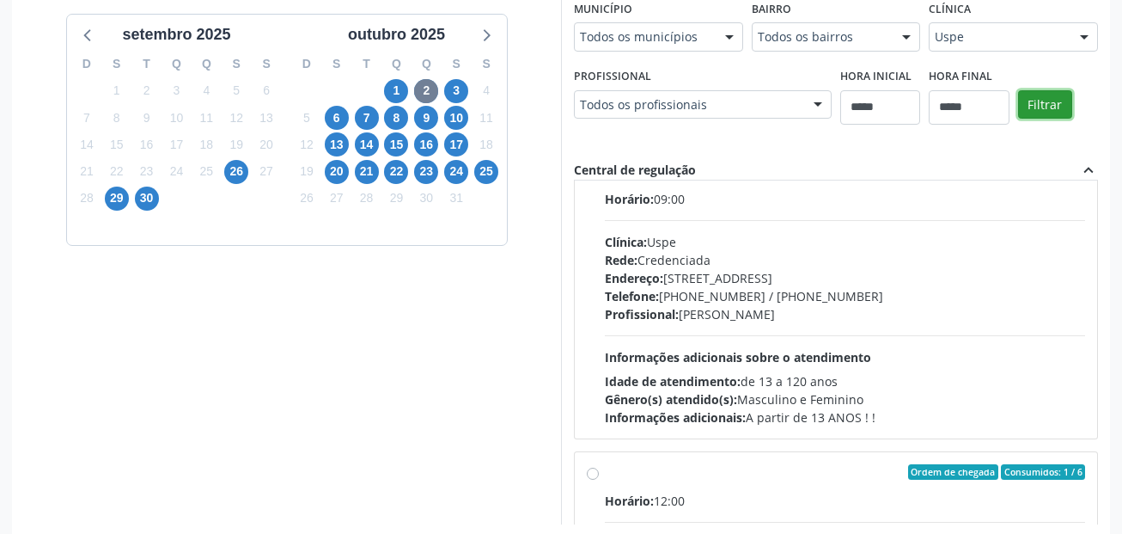
scroll to position [386, 0]
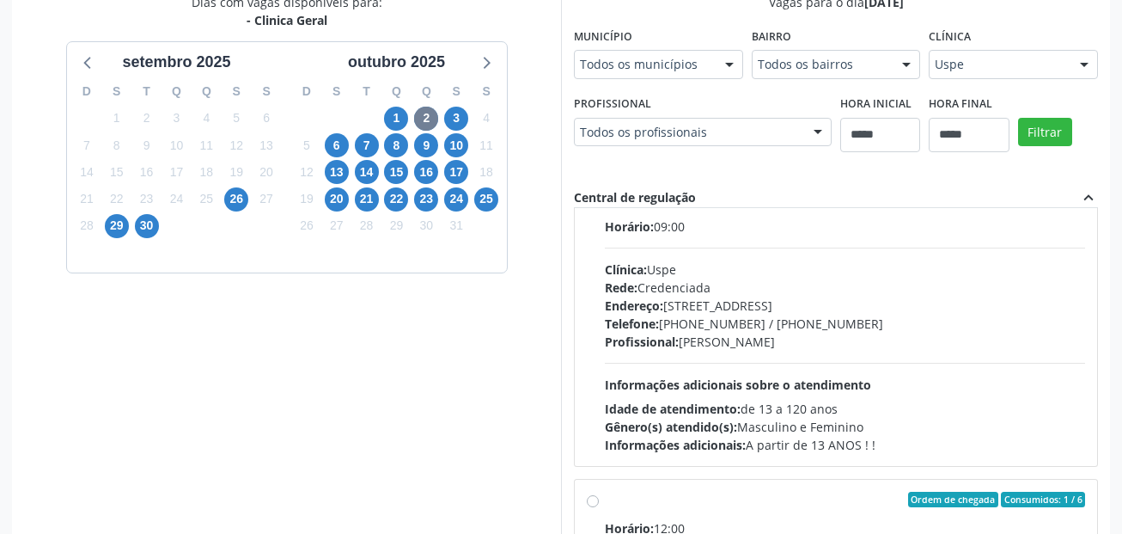
click at [638, 279] on span "Rede:" at bounding box center [621, 287] width 33 height 16
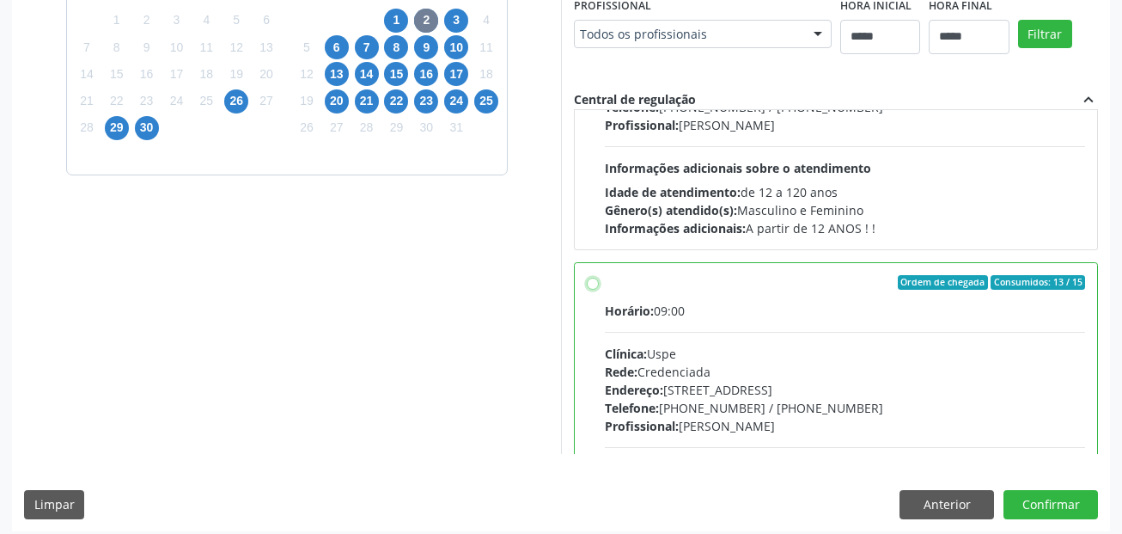
scroll to position [493, 0]
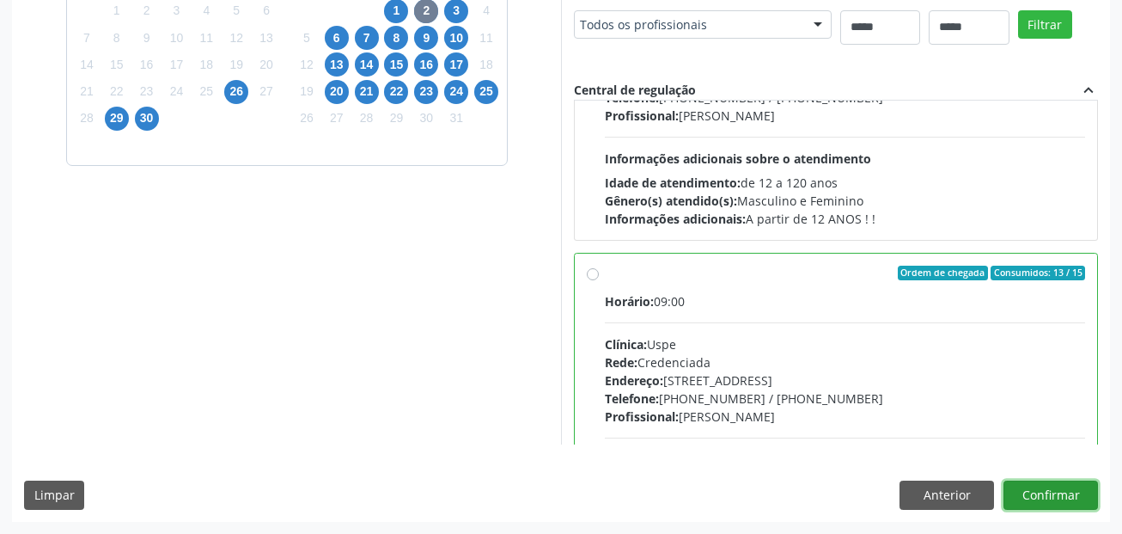
click at [1043, 488] on button "Confirmar" at bounding box center [1051, 494] width 95 height 29
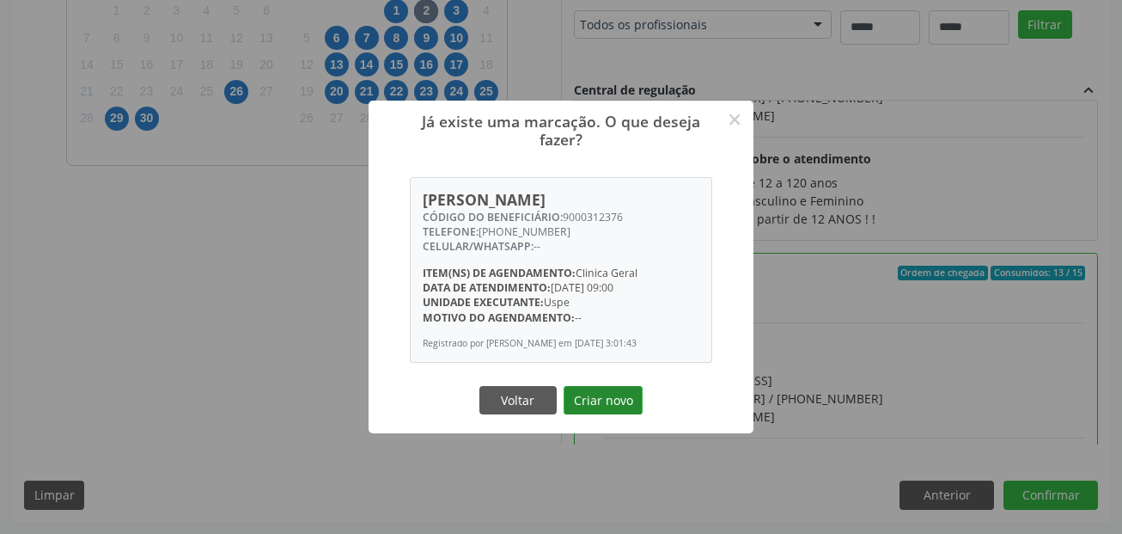
click at [591, 391] on button "Criar novo" at bounding box center [603, 400] width 79 height 29
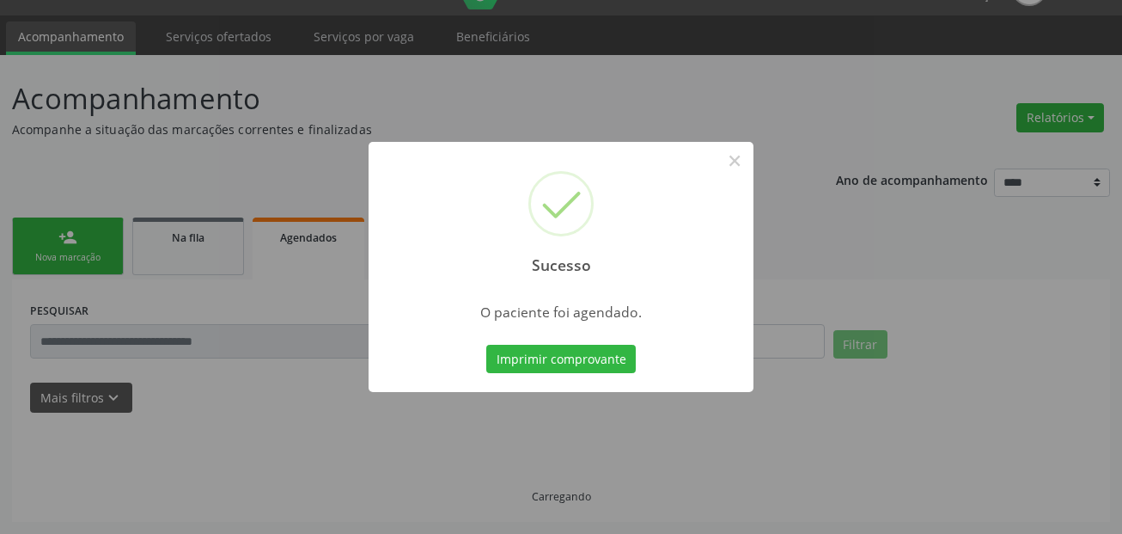
scroll to position [40, 0]
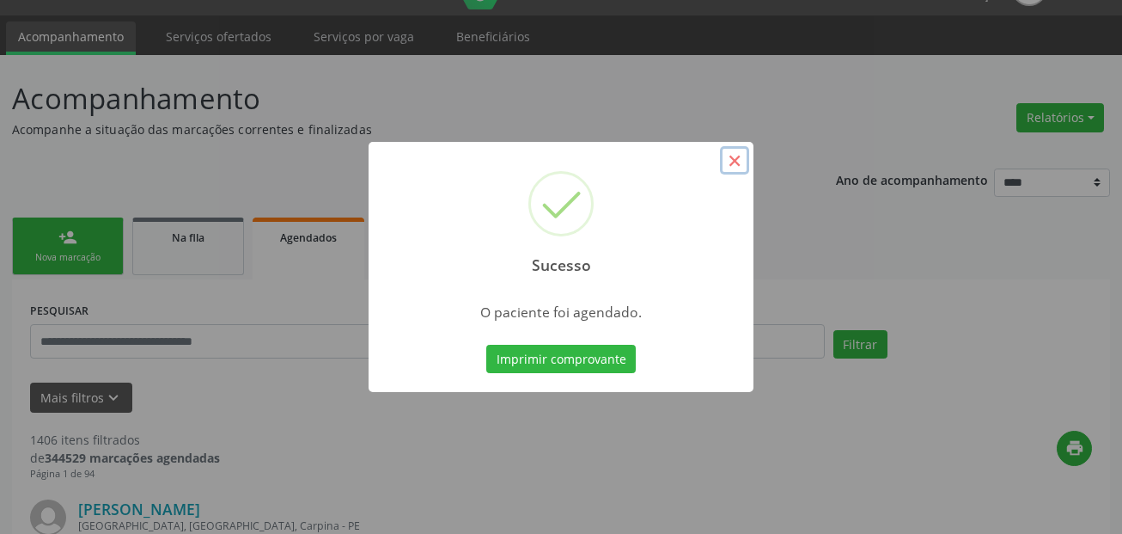
click at [736, 158] on button "×" at bounding box center [734, 160] width 29 height 29
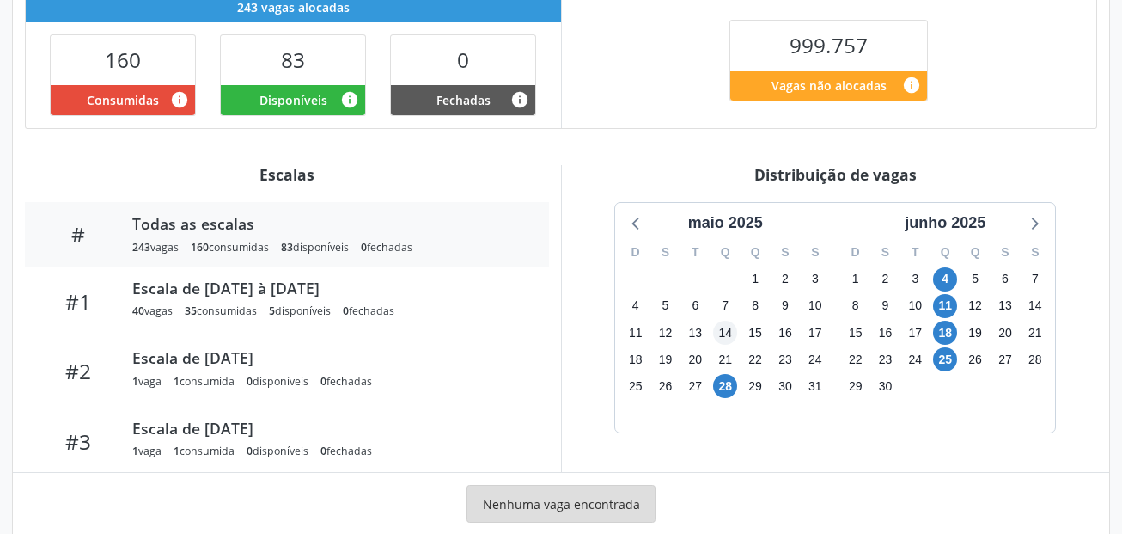
scroll to position [430, 0]
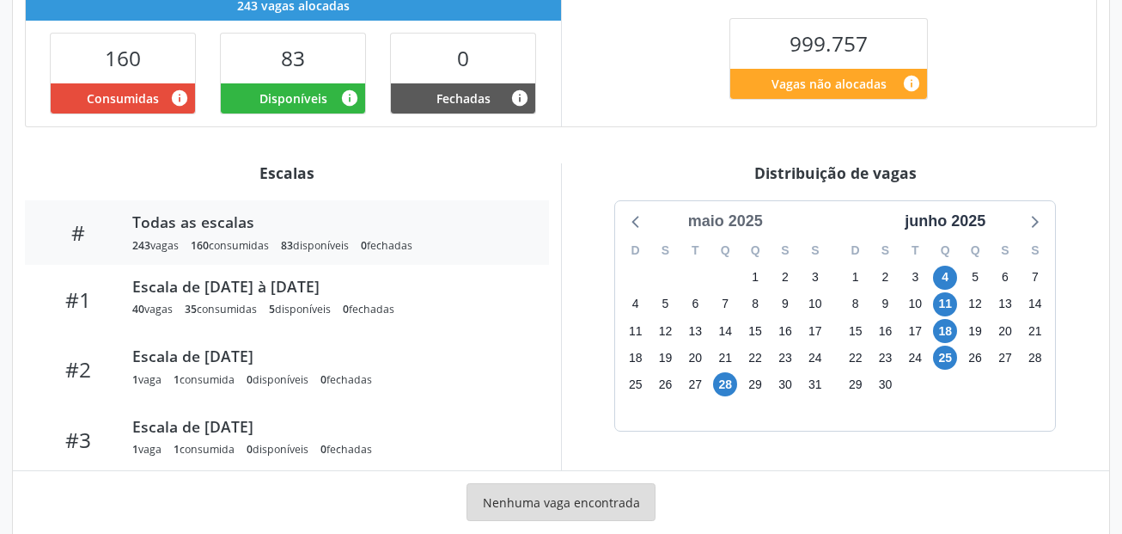
click at [741, 225] on div "maio 2025" at bounding box center [725, 221] width 89 height 23
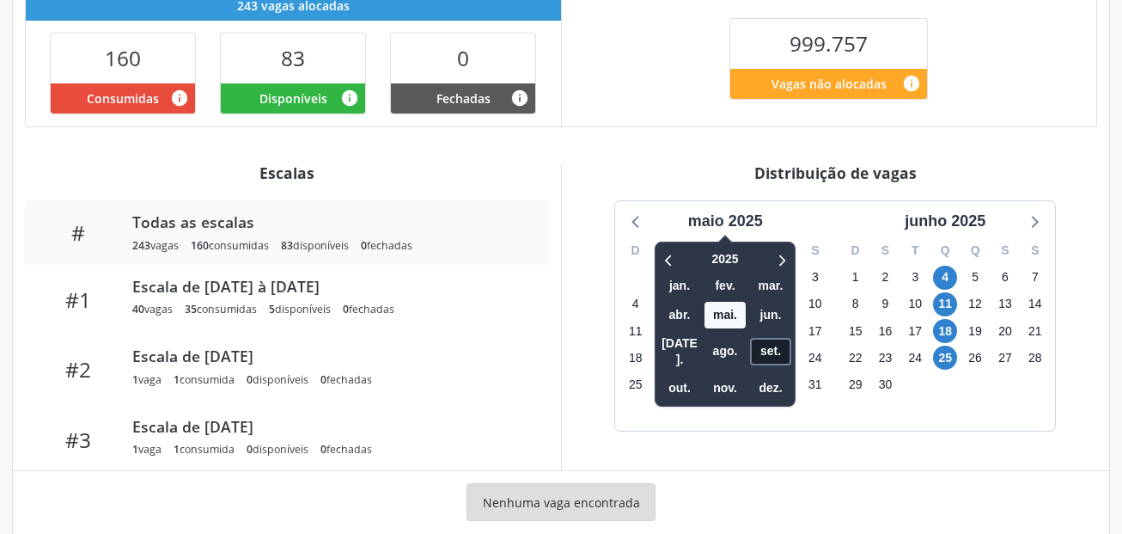
click at [783, 350] on span "set." at bounding box center [770, 351] width 41 height 27
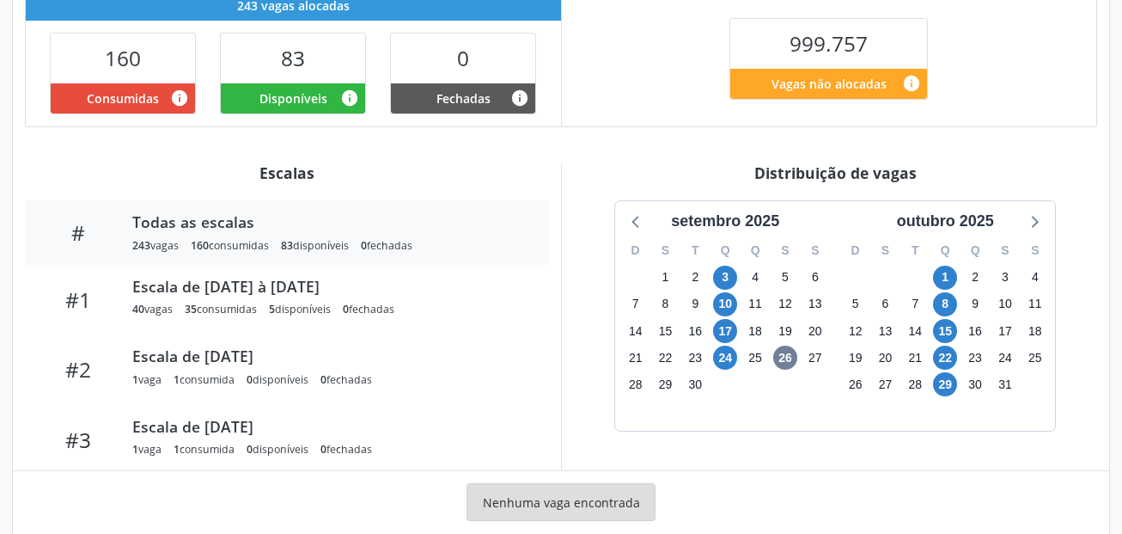
click at [959, 278] on div "1" at bounding box center [946, 277] width 30 height 27
click at [944, 278] on span "1" at bounding box center [945, 278] width 24 height 24
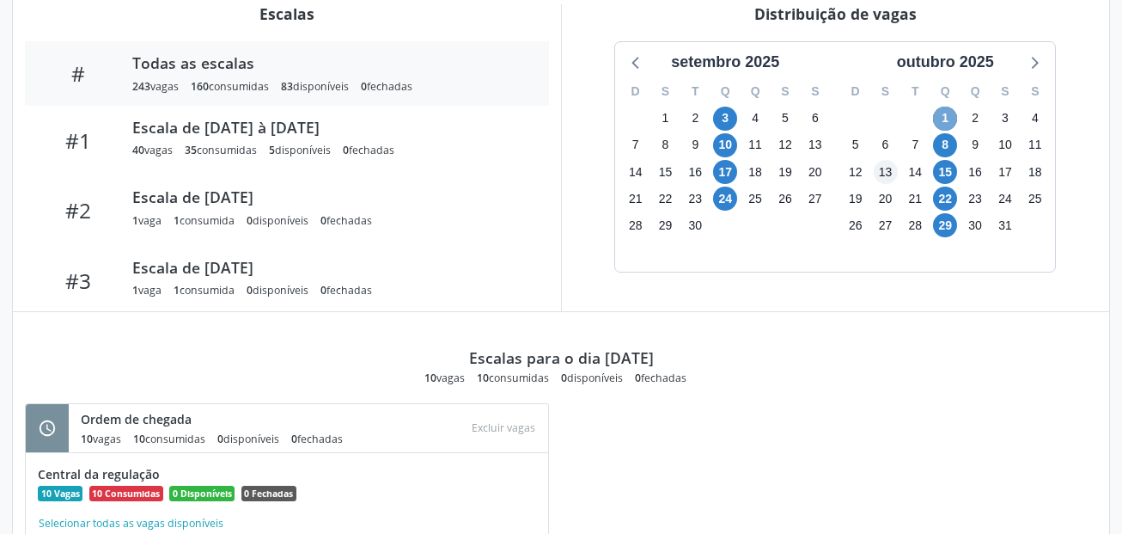
scroll to position [602, 0]
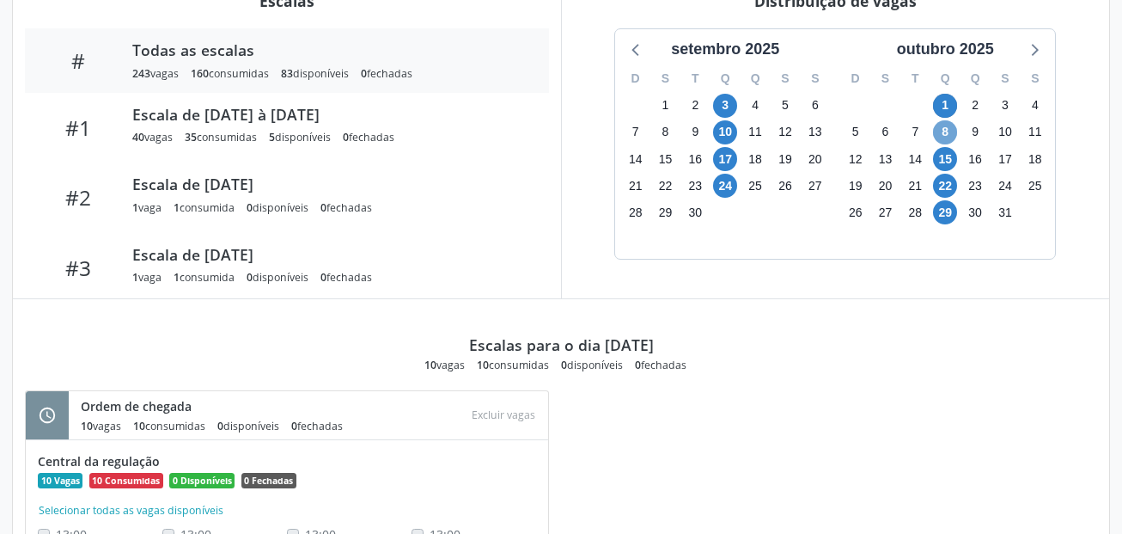
click at [949, 136] on span "8" at bounding box center [945, 132] width 24 height 24
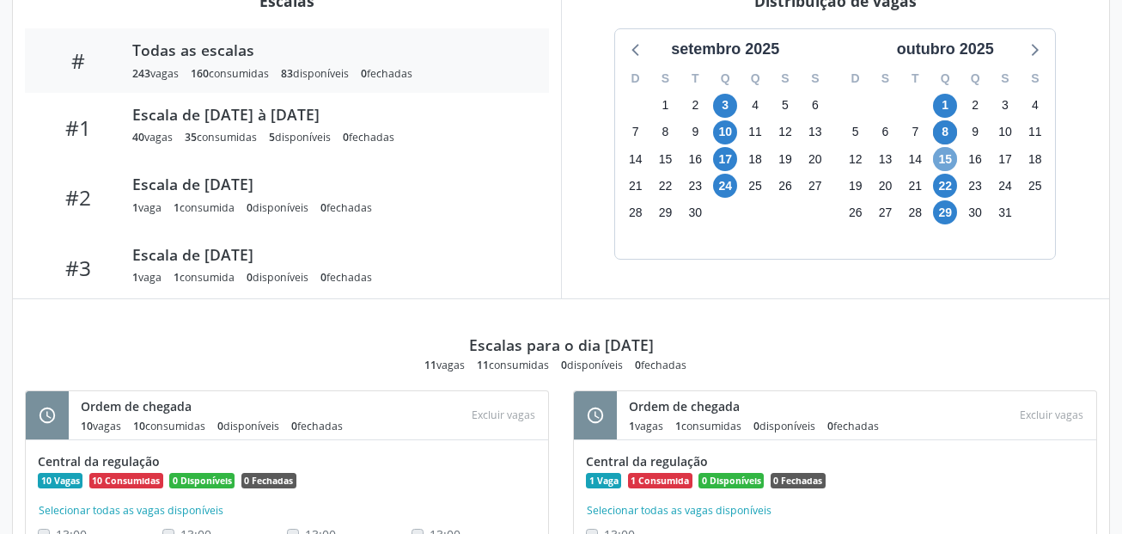
click at [951, 155] on span "15" at bounding box center [945, 159] width 24 height 24
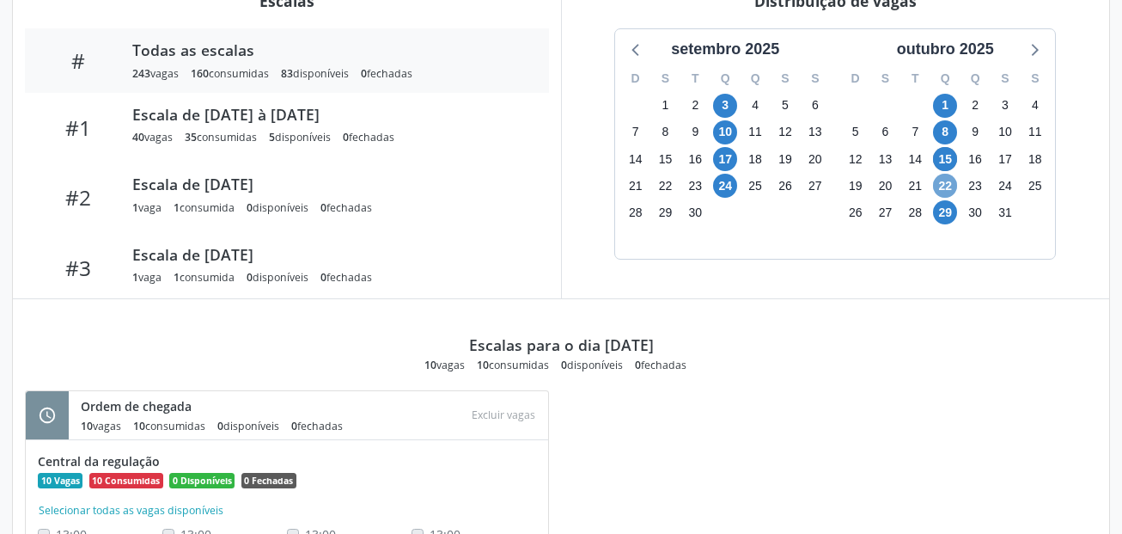
click at [951, 181] on span "22" at bounding box center [945, 186] width 24 height 24
drag, startPoint x: 951, startPoint y: 181, endPoint x: 949, endPoint y: 196, distance: 14.8
click at [949, 196] on span "22" at bounding box center [945, 186] width 24 height 24
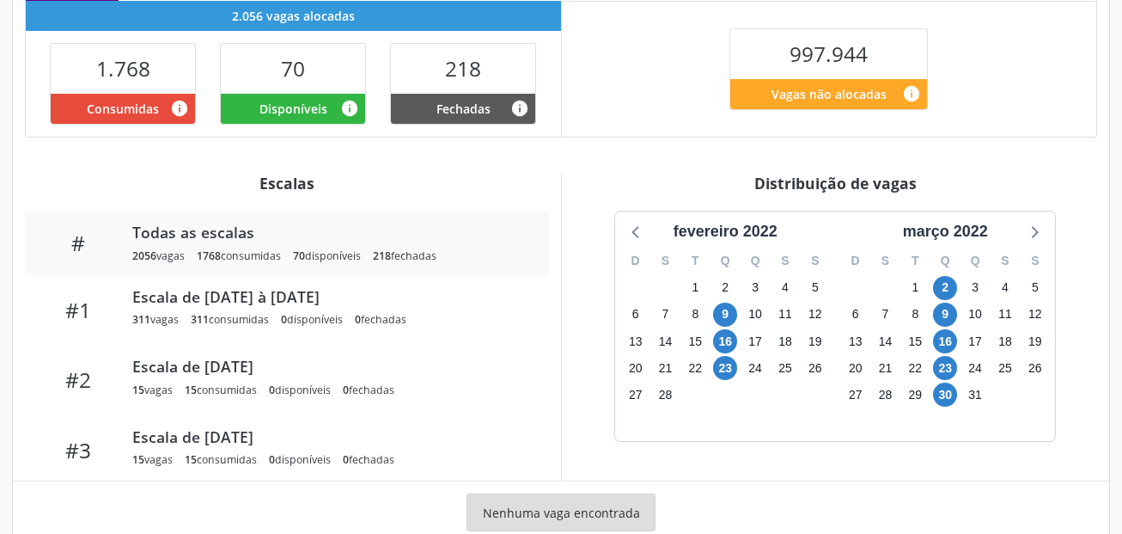
scroll to position [430, 0]
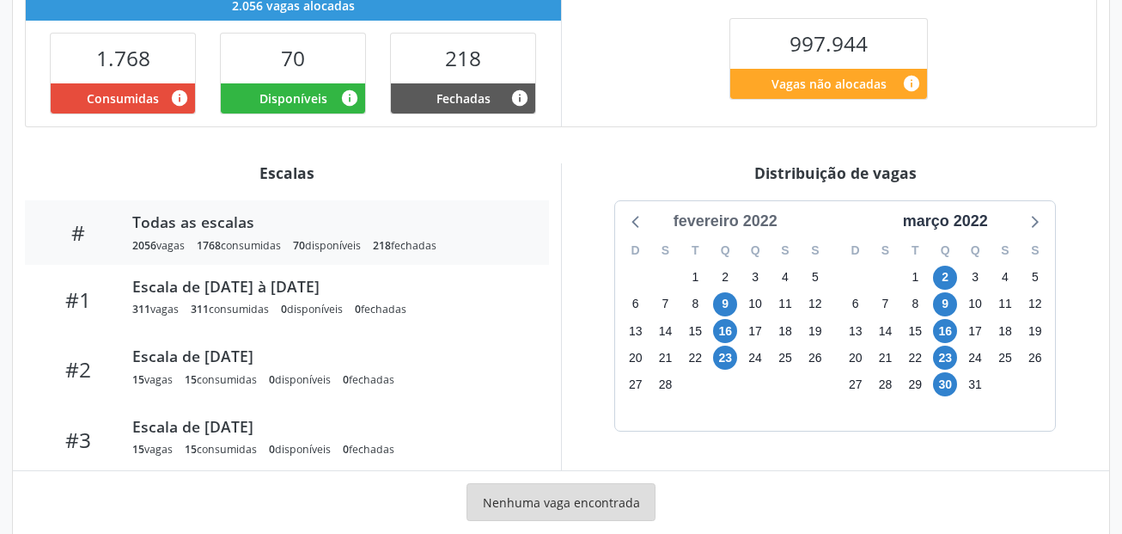
click at [744, 222] on div "fevereiro 2022" at bounding box center [726, 221] width 118 height 23
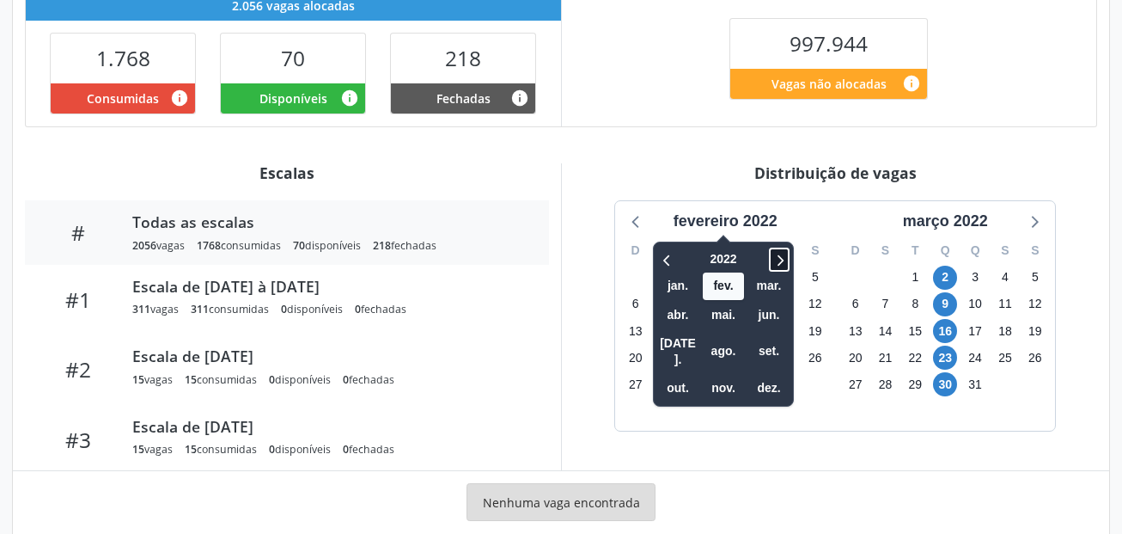
click at [786, 260] on icon at bounding box center [779, 259] width 17 height 21
click at [785, 349] on span "set." at bounding box center [769, 351] width 41 height 27
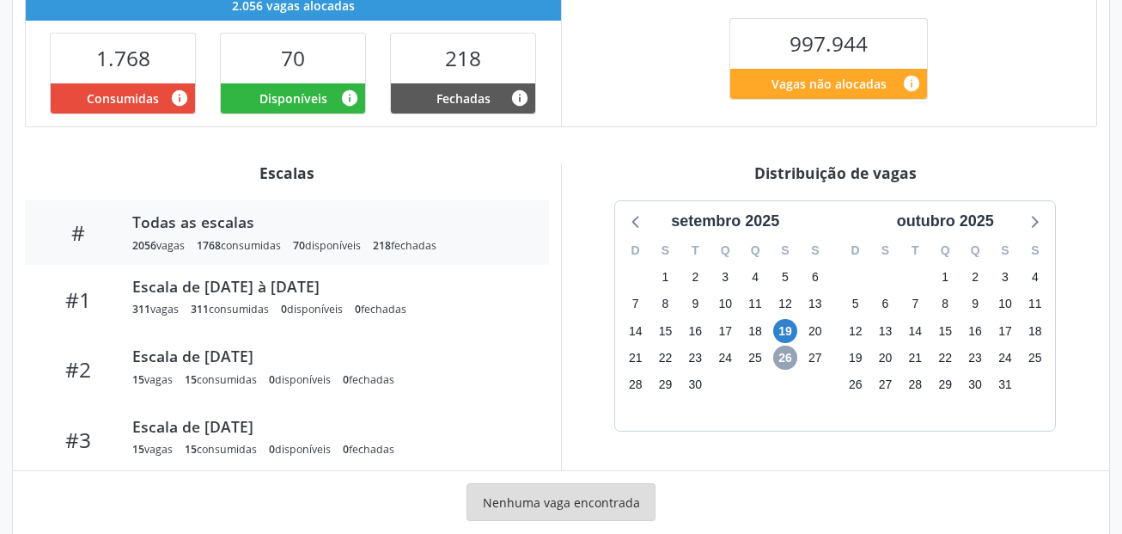
click at [785, 364] on span "26" at bounding box center [785, 357] width 24 height 24
click at [786, 364] on span "26" at bounding box center [785, 357] width 24 height 24
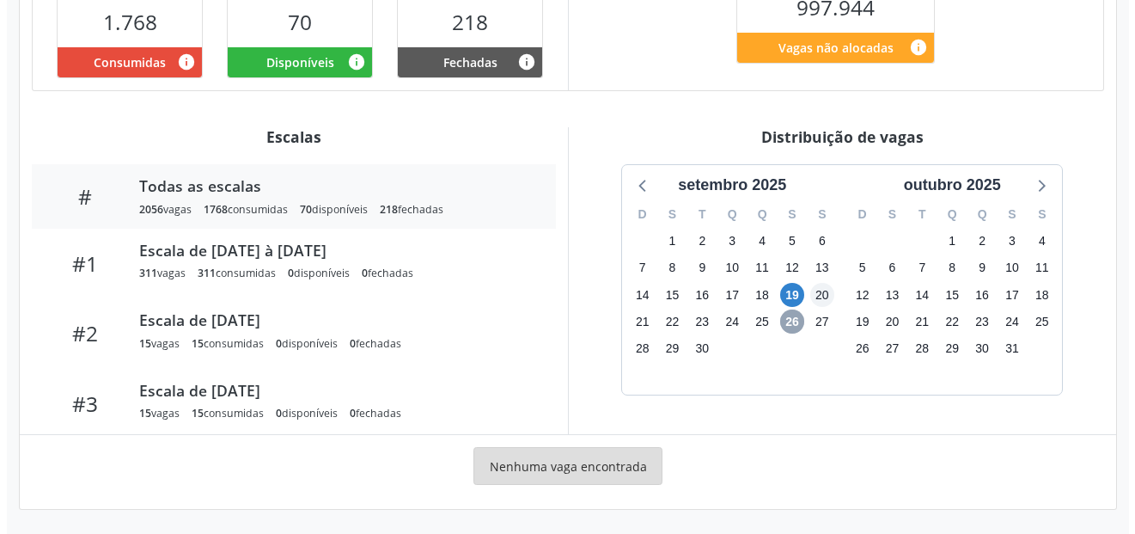
scroll to position [0, 0]
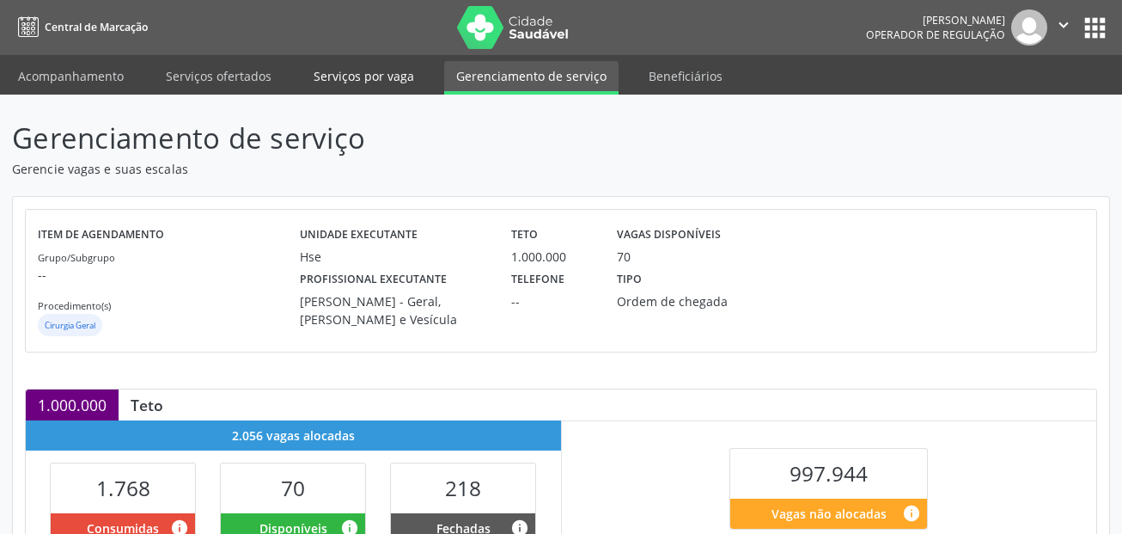
click at [382, 90] on link "Serviços por vaga" at bounding box center [364, 76] width 125 height 30
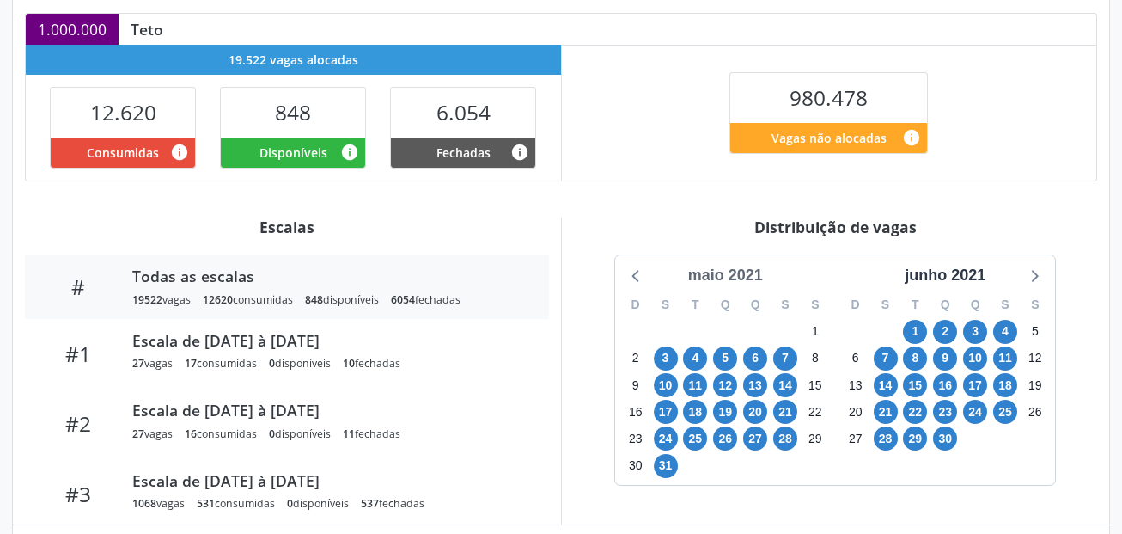
click at [737, 270] on div "maio 2021" at bounding box center [725, 275] width 89 height 23
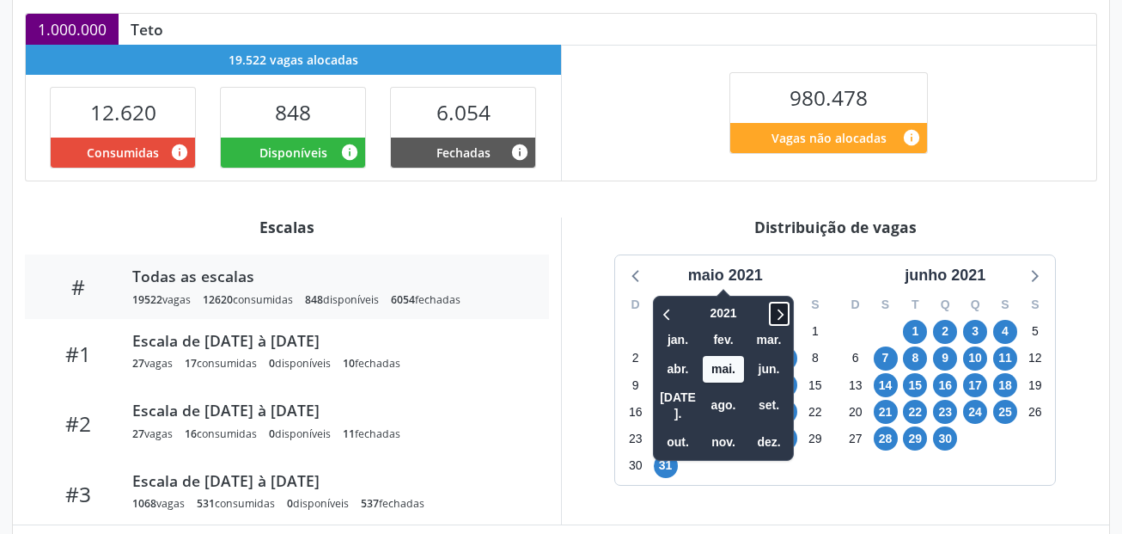
click at [783, 306] on icon at bounding box center [779, 313] width 17 height 21
click at [777, 394] on span "set." at bounding box center [769, 405] width 41 height 27
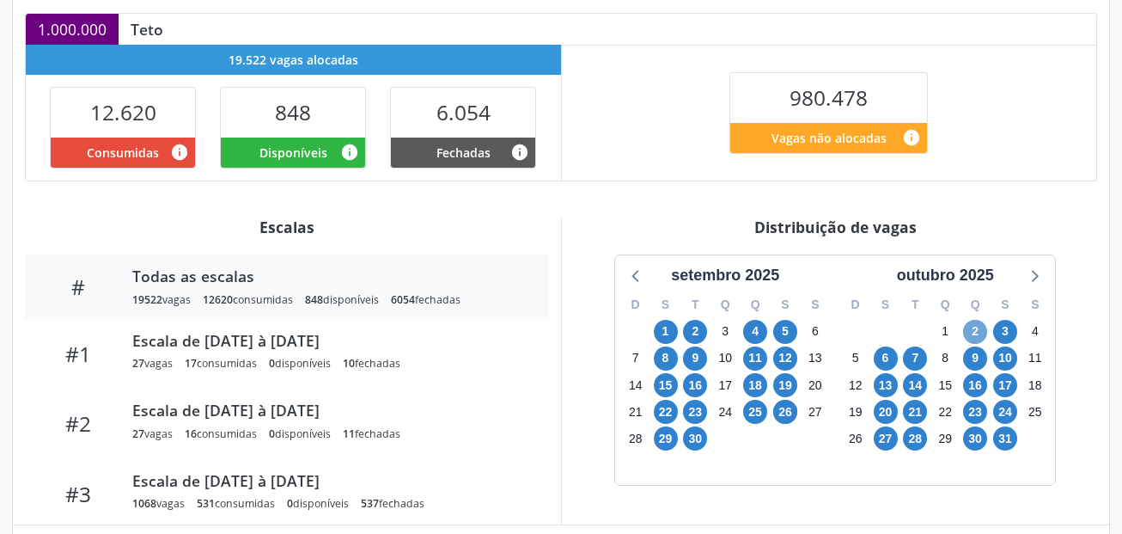
click at [972, 335] on span "2" at bounding box center [975, 332] width 24 height 24
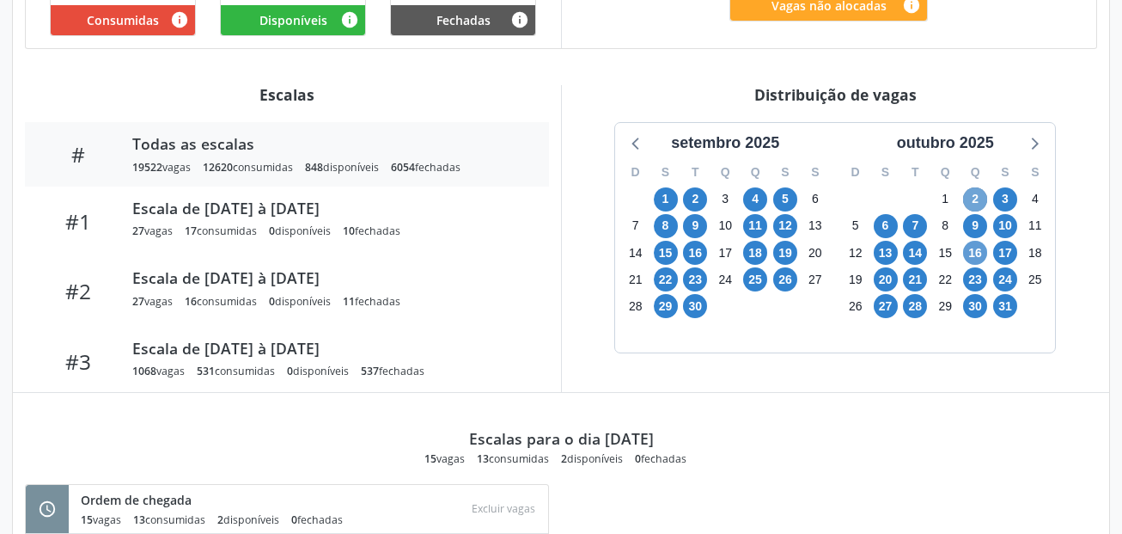
scroll to position [547, 0]
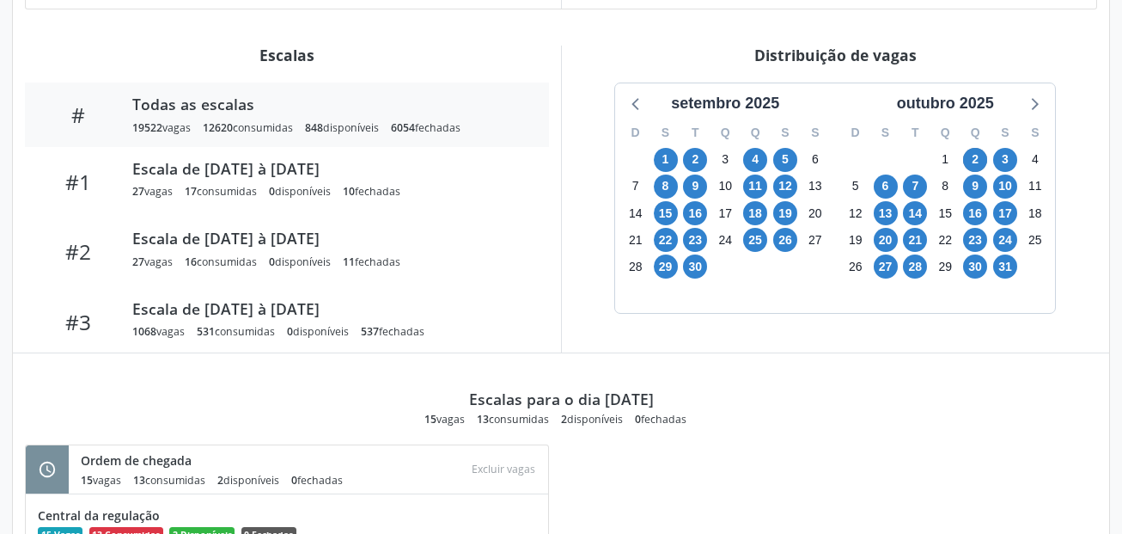
drag, startPoint x: 1036, startPoint y: 454, endPoint x: 1000, endPoint y: 428, distance: 44.4
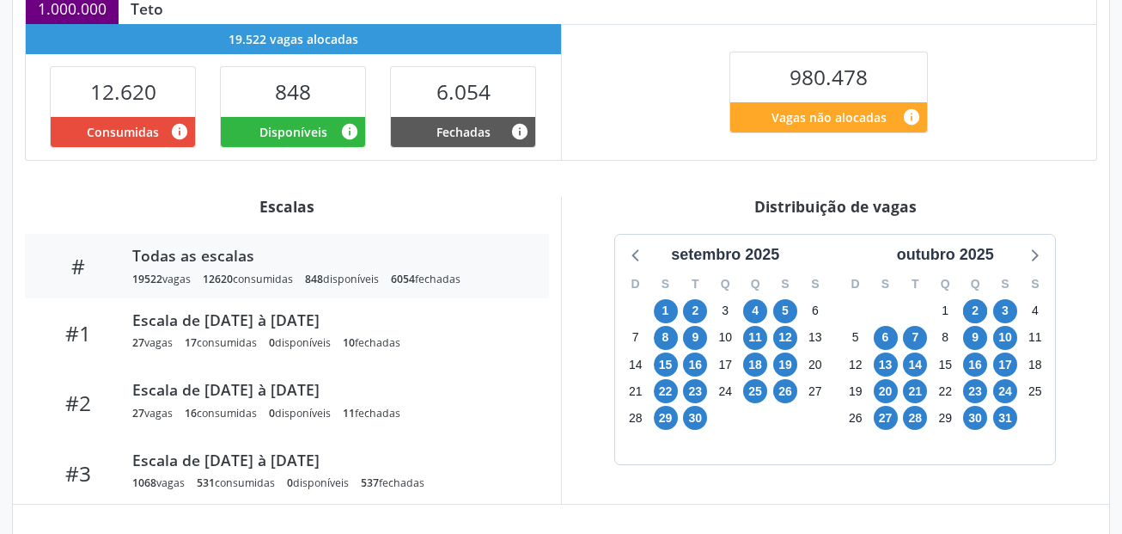
scroll to position [687, 0]
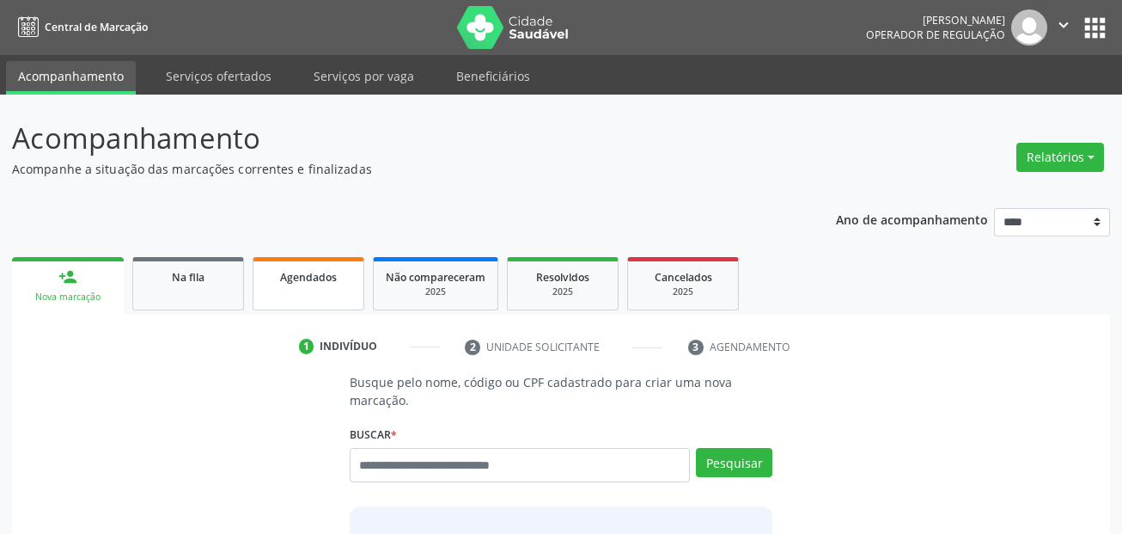
click at [346, 284] on div "Agendados" at bounding box center [309, 276] width 86 height 18
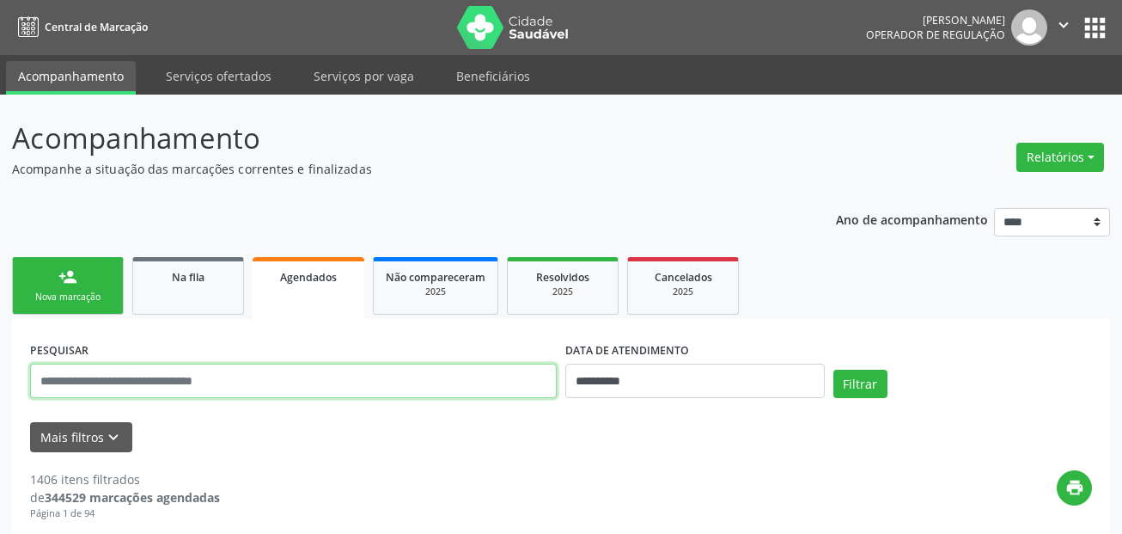
click at [284, 377] on input "text" at bounding box center [293, 381] width 527 height 34
paste input "**********"
type input "**********"
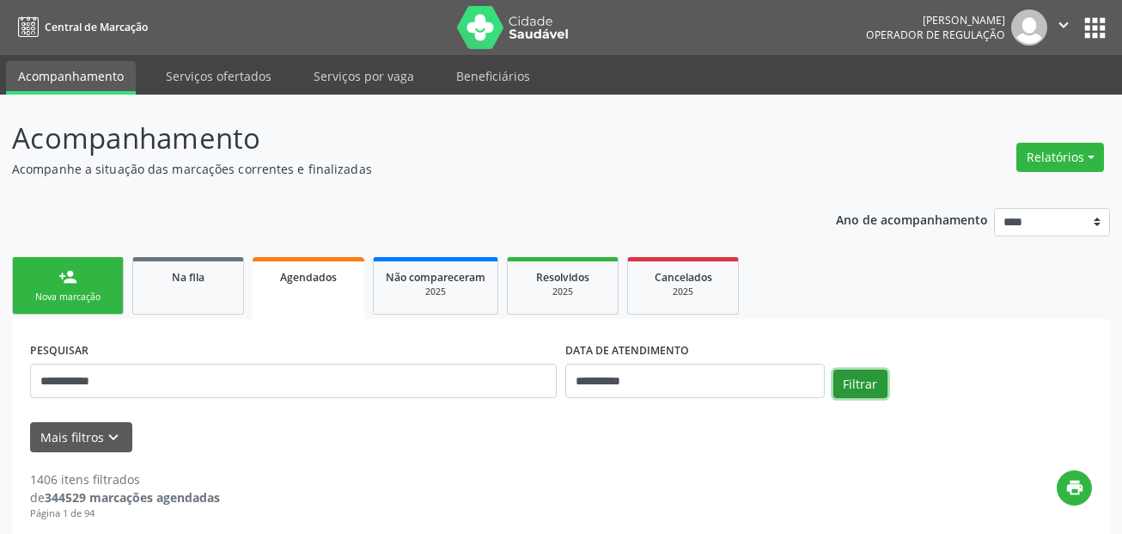
click at [859, 378] on button "Filtrar" at bounding box center [861, 384] width 54 height 29
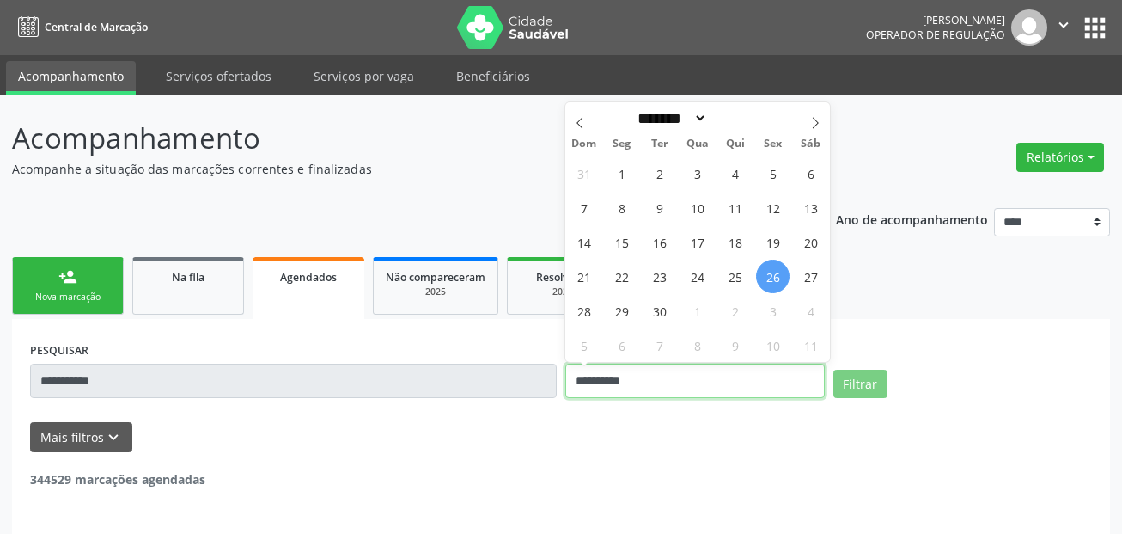
click at [699, 388] on input "**********" at bounding box center [695, 381] width 260 height 34
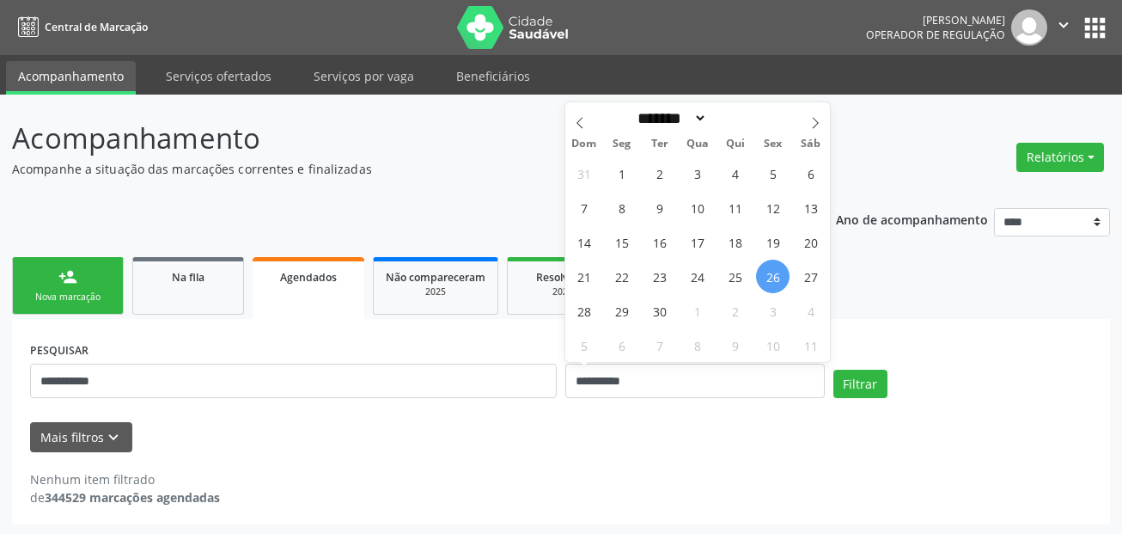
click at [772, 273] on span "26" at bounding box center [773, 277] width 34 height 34
type input "**********"
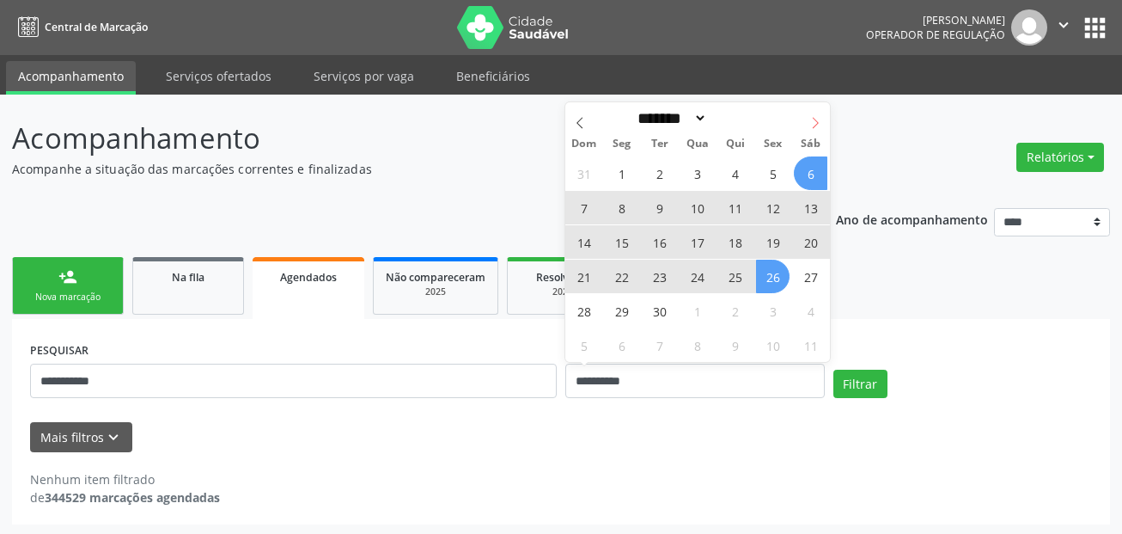
click at [814, 110] on span at bounding box center [815, 116] width 29 height 29
select select "*"
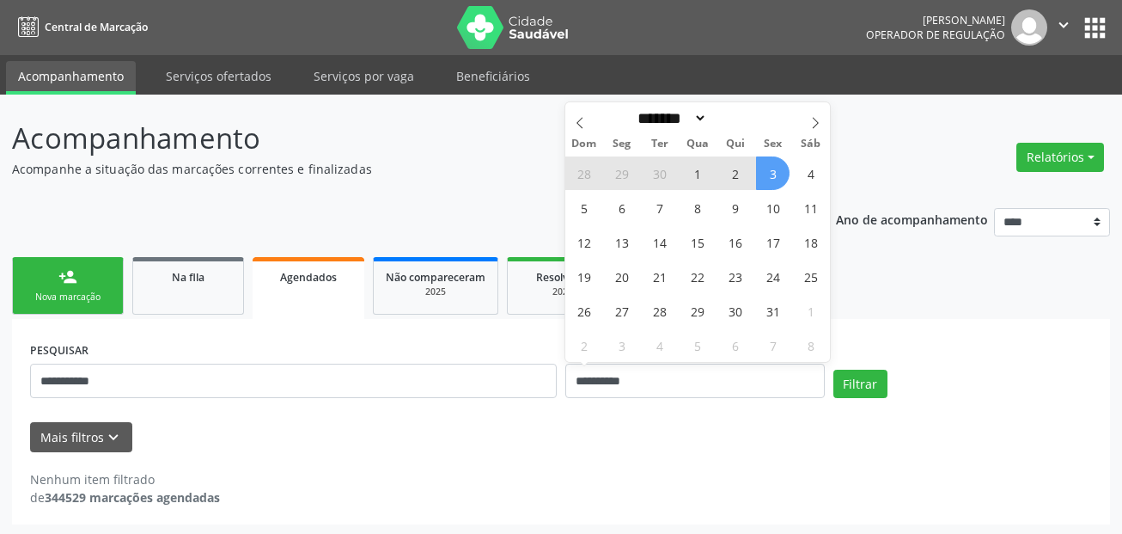
click at [773, 177] on span "3" at bounding box center [773, 173] width 34 height 34
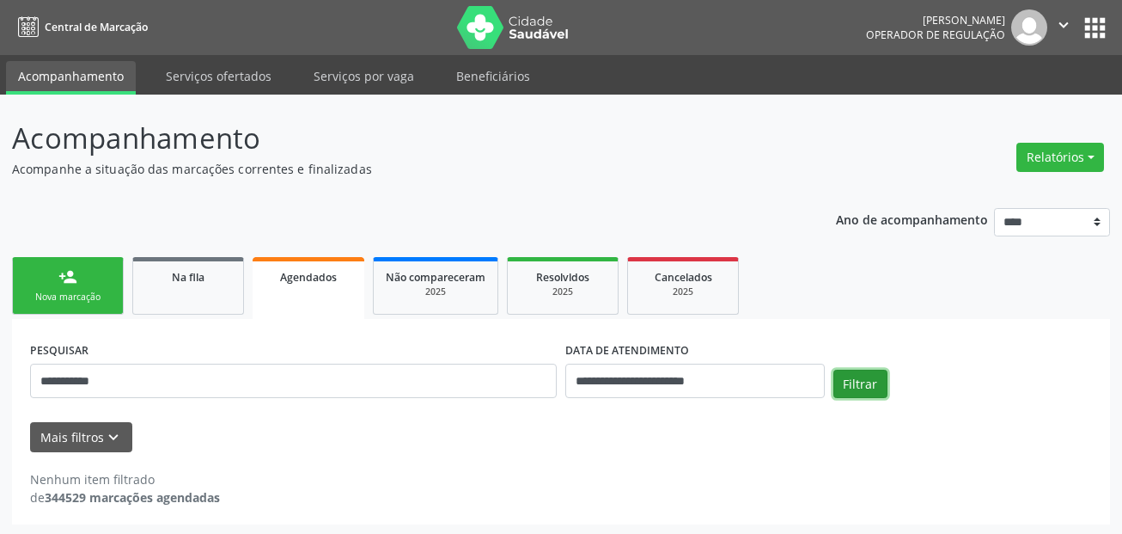
click at [838, 379] on button "Filtrar" at bounding box center [861, 384] width 54 height 29
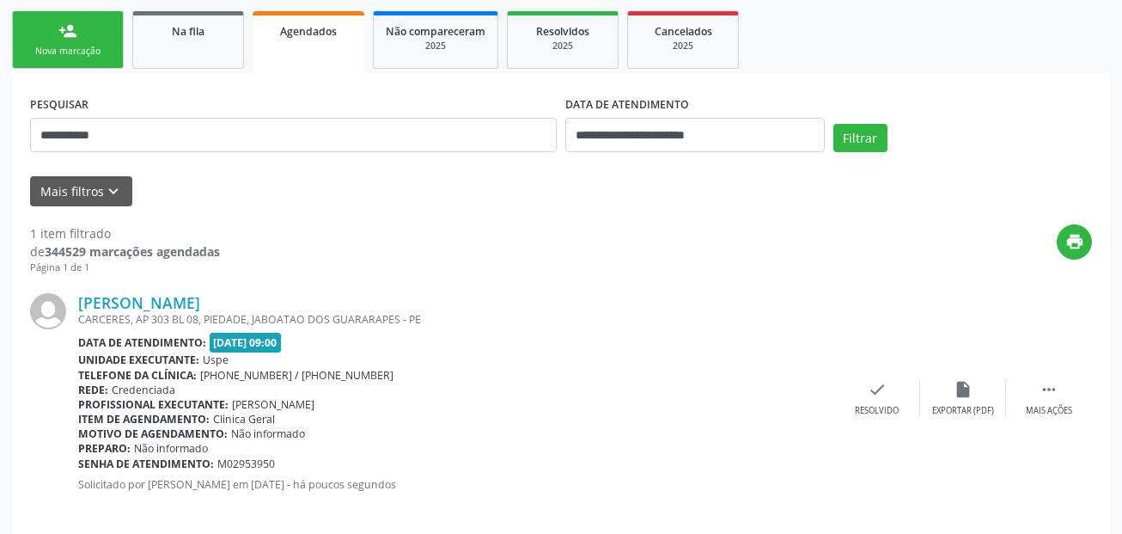
scroll to position [264, 0]
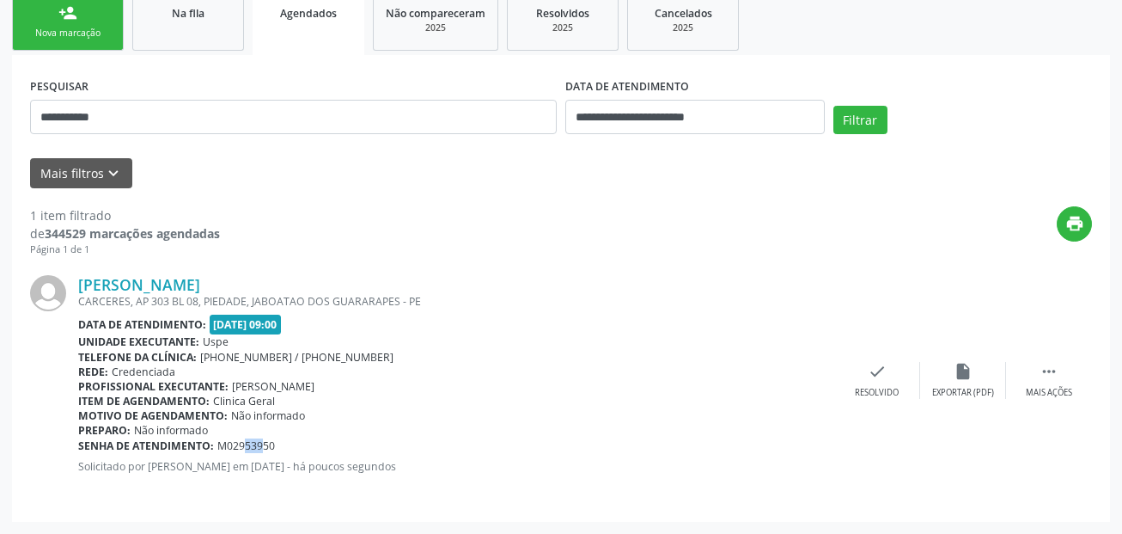
drag, startPoint x: 226, startPoint y: 447, endPoint x: 247, endPoint y: 449, distance: 21.6
click at [247, 449] on span "M02953950" at bounding box center [246, 445] width 58 height 15
drag, startPoint x: 236, startPoint y: 448, endPoint x: 258, endPoint y: 449, distance: 21.5
click at [258, 449] on span "M02953950" at bounding box center [246, 445] width 58 height 15
